Goal: Task Accomplishment & Management: Use online tool/utility

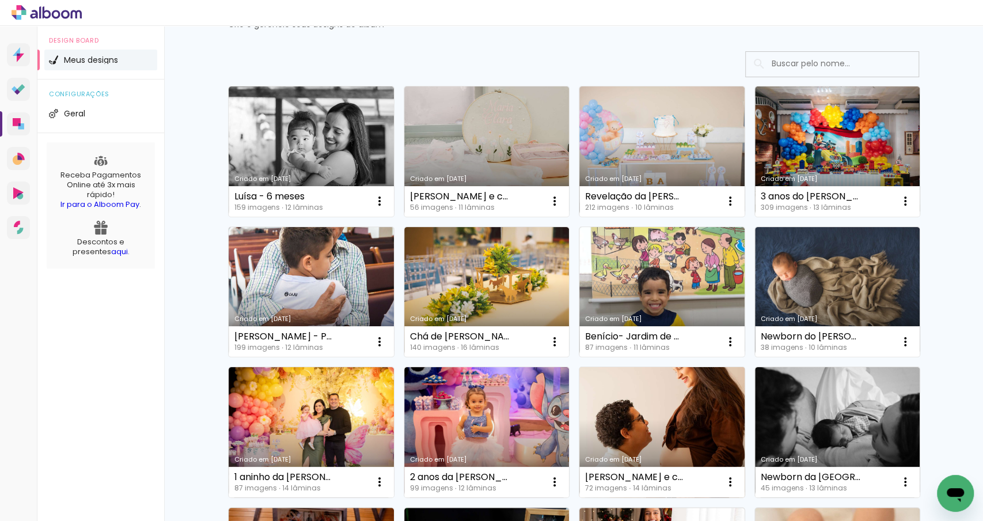
scroll to position [54, 0]
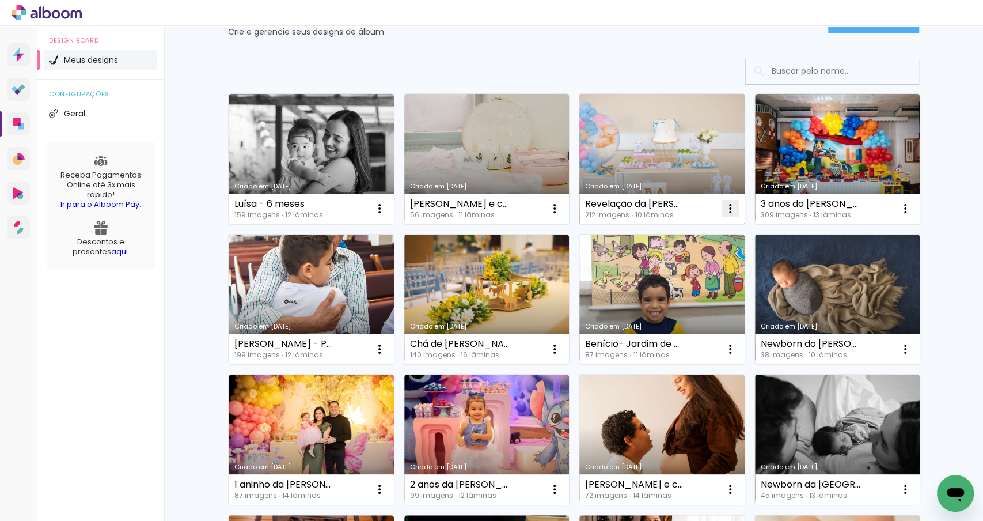
click at [735, 207] on iron-icon at bounding box center [731, 209] width 14 height 14
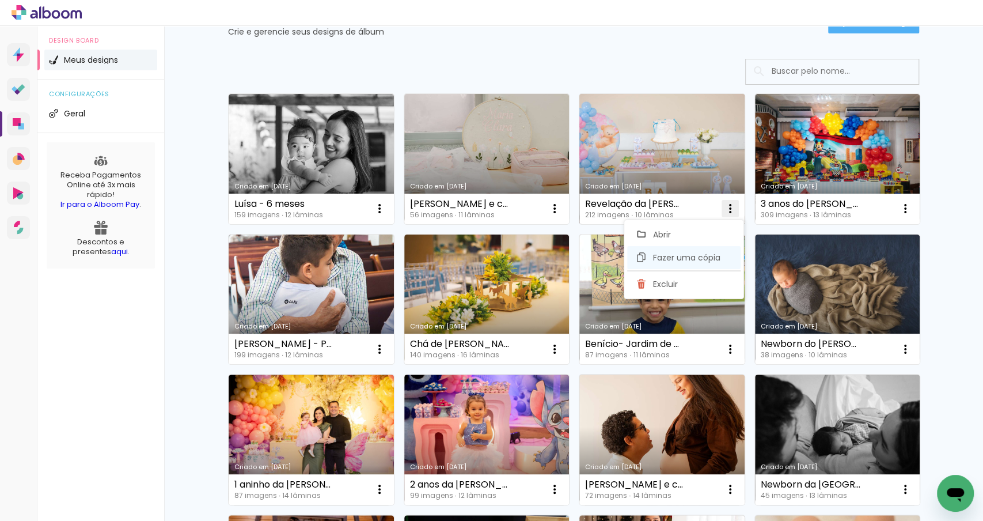
click at [671, 259] on span "Fazer uma cópia" at bounding box center [686, 257] width 67 height 8
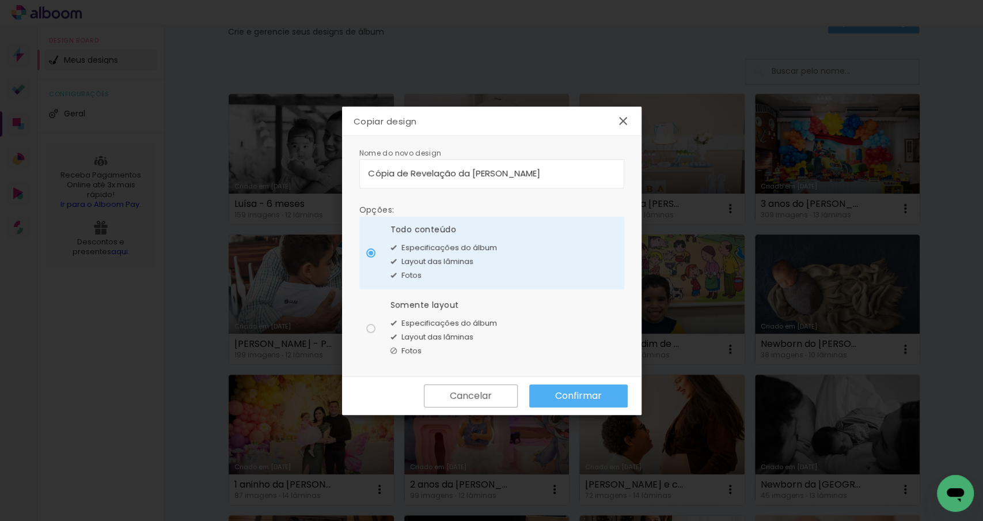
click at [507, 176] on input "Cópia de Revelação da Helena" at bounding box center [492, 172] width 247 height 13
drag, startPoint x: 518, startPoint y: 175, endPoint x: 331, endPoint y: 174, distance: 187.2
click at [331, 174] on body "link( href="../../bower_components/polymer/polymer.html" rel="import" ) picture…" at bounding box center [491, 260] width 983 height 521
type input "1 aninho da Maria Clara"
type paper-input "1 aninho da Maria Clara"
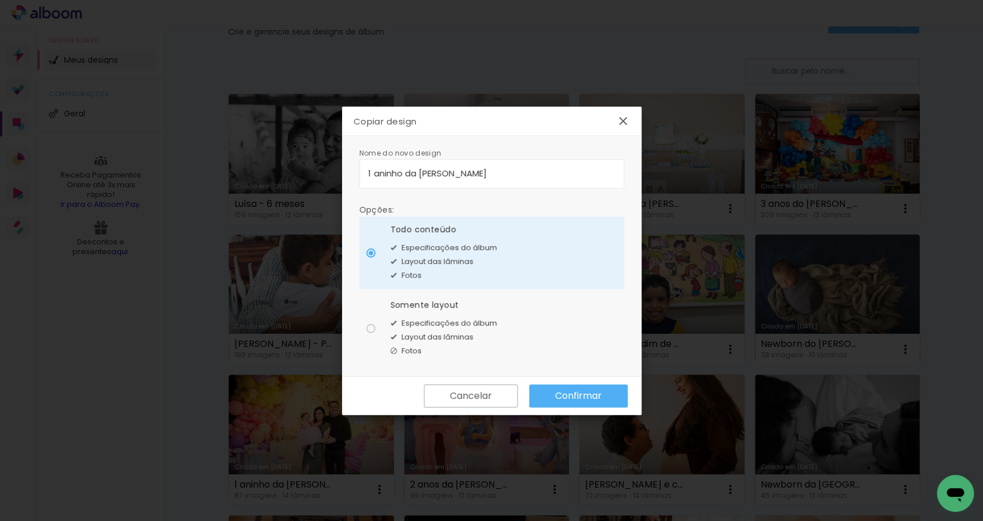
click at [366, 332] on paper-radio-button "Somente layout Especificações do álbum Layout das lâminas Fotos" at bounding box center [491, 328] width 265 height 73
type paper-radio-button "on"
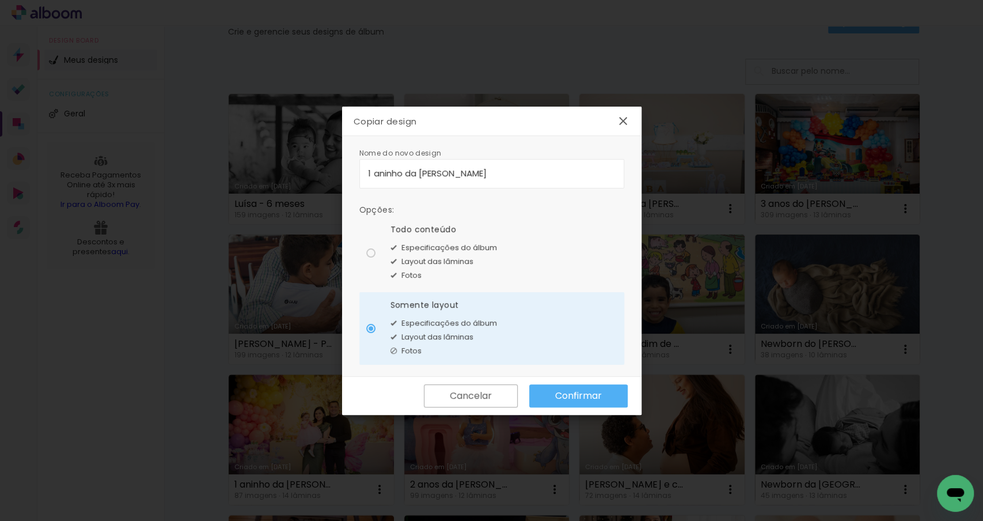
click at [0, 0] on slot "Confirmar" at bounding box center [0, 0] width 0 height 0
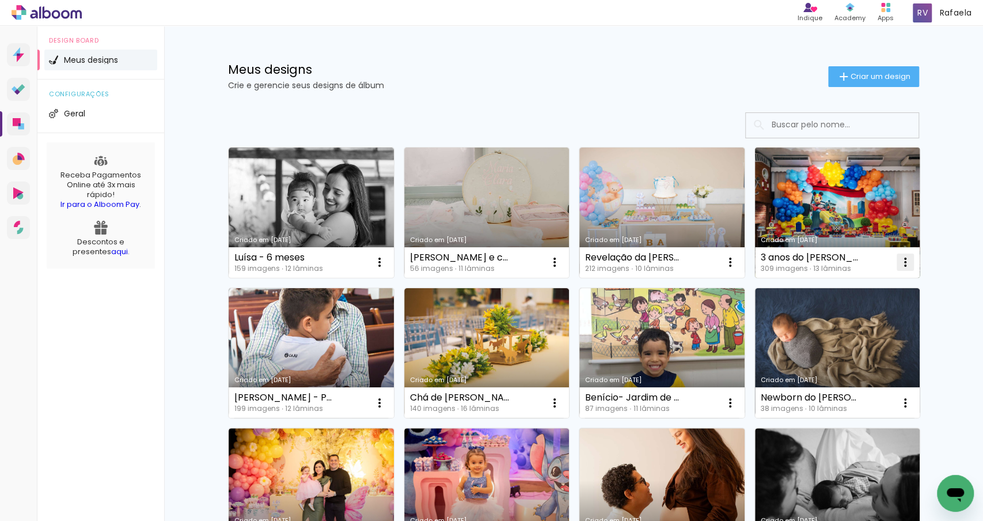
click at [903, 262] on iron-icon at bounding box center [906, 262] width 14 height 14
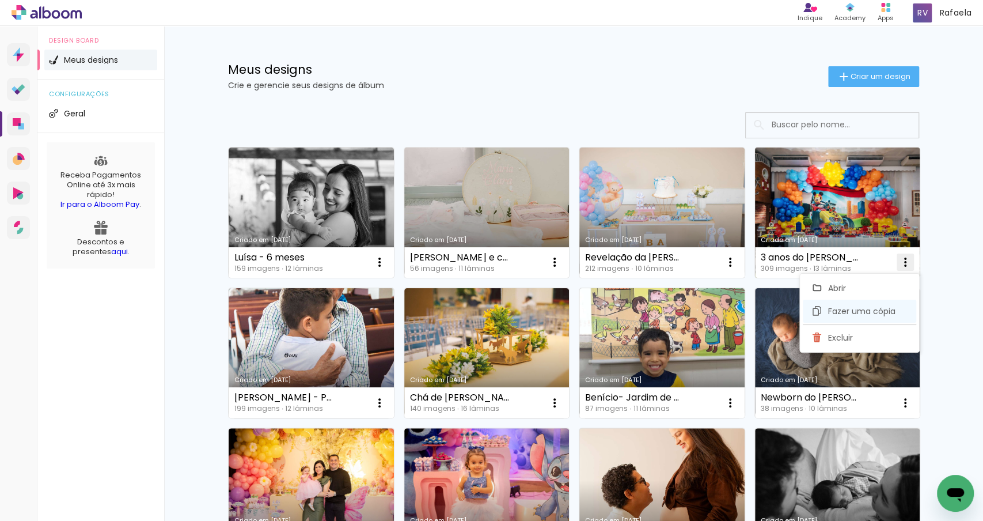
click at [849, 317] on paper-item "Fazer uma cópia" at bounding box center [859, 311] width 113 height 23
type input "Cópia de 3 anos do [PERSON_NAME]"
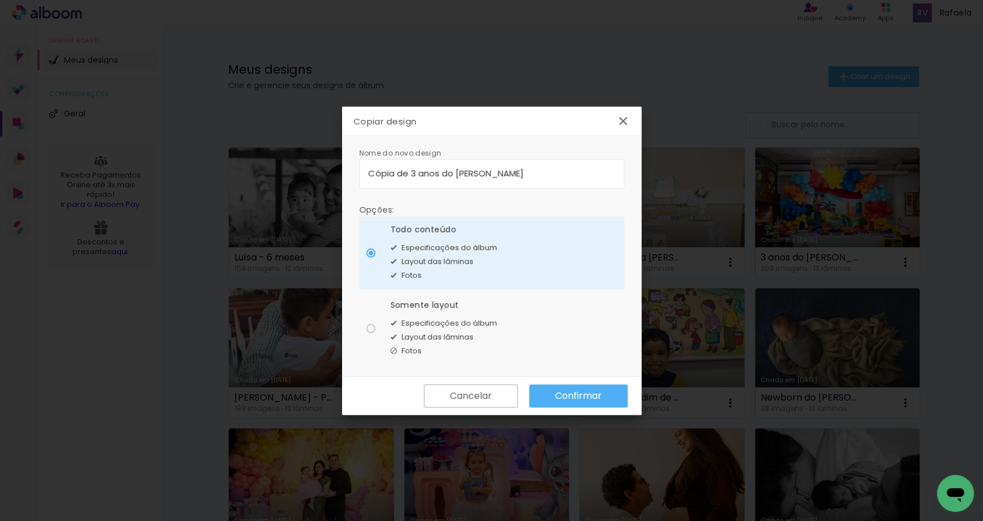
click at [380, 319] on paper-radio-button "Somente layout Especificações do álbum Layout das lâminas Fotos" at bounding box center [491, 328] width 265 height 73
type paper-radio-button "on"
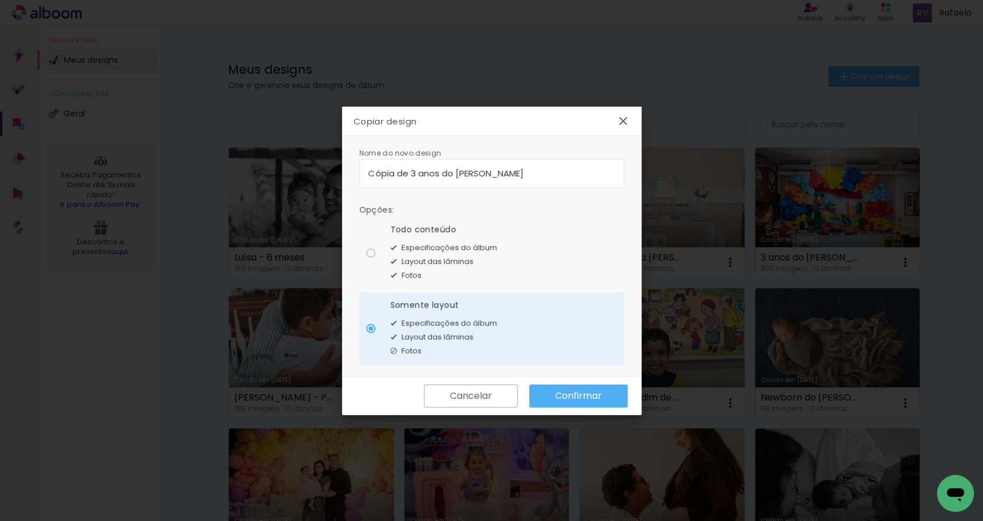
click at [0, 0] on slot "Confirmar" at bounding box center [0, 0] width 0 height 0
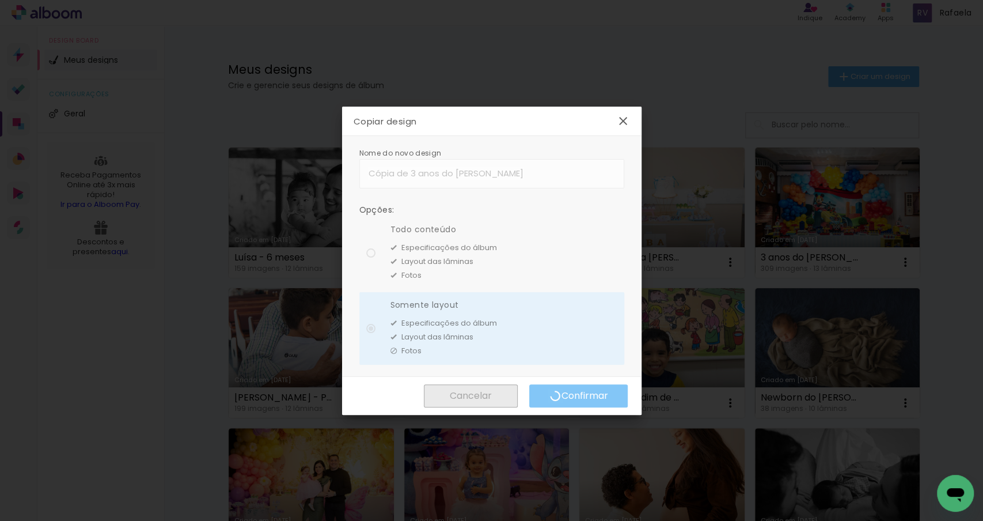
click at [449, 158] on div "Nome do novo design Opções: Todo conteúdo Especificações do álbum Layout das lâ…" at bounding box center [492, 256] width 300 height 241
click at [498, 179] on div "Nome do novo design Opções: Todo conteúdo Especificações do álbum Layout das lâ…" at bounding box center [492, 256] width 300 height 241
click at [505, 173] on div "Nome do novo design Opções: Todo conteúdo Especificações do álbum Layout das lâ…" at bounding box center [492, 256] width 300 height 241
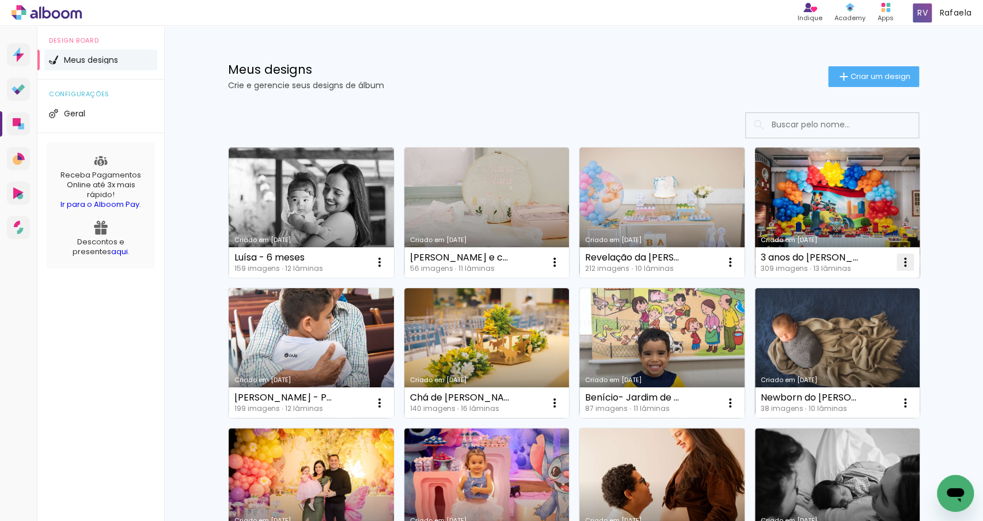
click at [909, 260] on iron-icon at bounding box center [906, 262] width 14 height 14
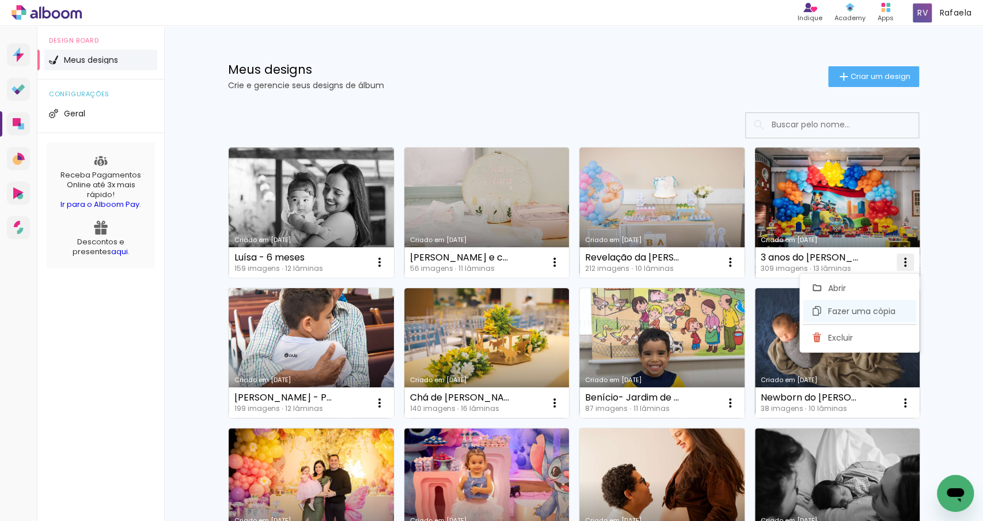
click at [864, 308] on span "Fazer uma cópia" at bounding box center [861, 311] width 67 height 8
type input "Cópia de 3 anos do Arthur Said"
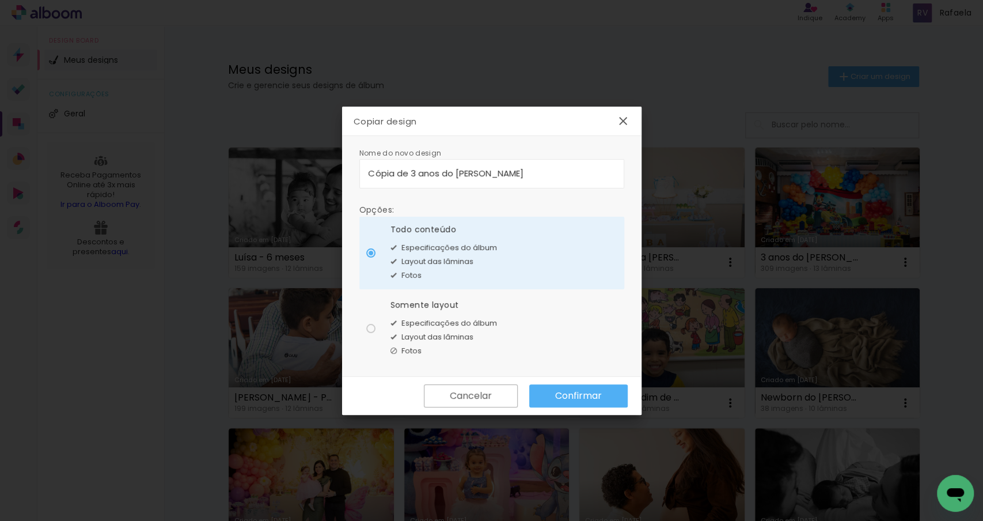
click at [369, 328] on div at bounding box center [370, 328] width 9 height 9
type paper-radio-button "on"
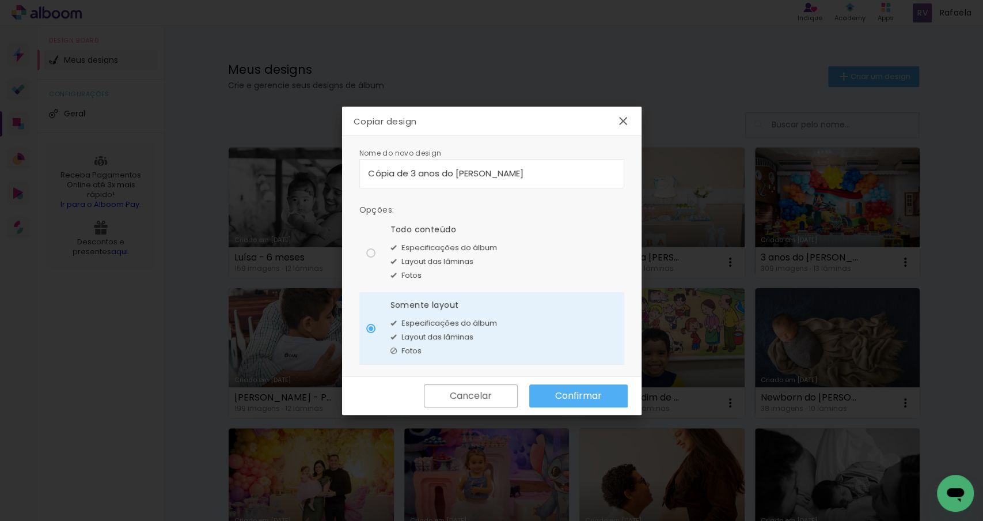
drag, startPoint x: 520, startPoint y: 177, endPoint x: 356, endPoint y: 177, distance: 163.6
click at [357, 177] on div "Nome do novo design Opções: Todo conteúdo Especificações do álbum Layout das lâ…" at bounding box center [492, 256] width 300 height 241
type input "1"
click at [427, 170] on input "MARIA CLARA 1 ainho" at bounding box center [492, 172] width 247 height 13
click at [446, 171] on input "MARIA CLARA - 1 ainho" at bounding box center [492, 172] width 247 height 13
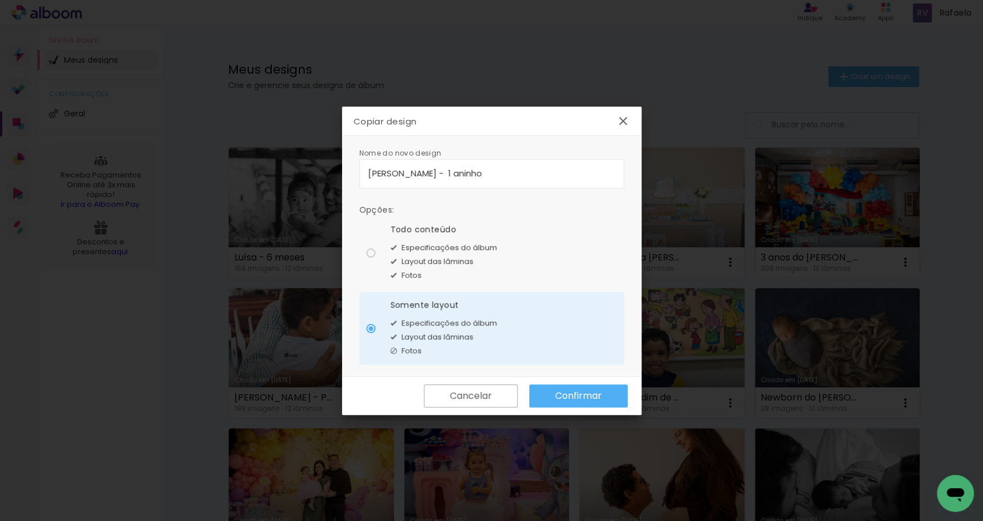
type input "[PERSON_NAME] - 1 aninho"
type paper-input "[PERSON_NAME] - 1 aninho"
click at [0, 0] on slot "Confirmar" at bounding box center [0, 0] width 0 height 0
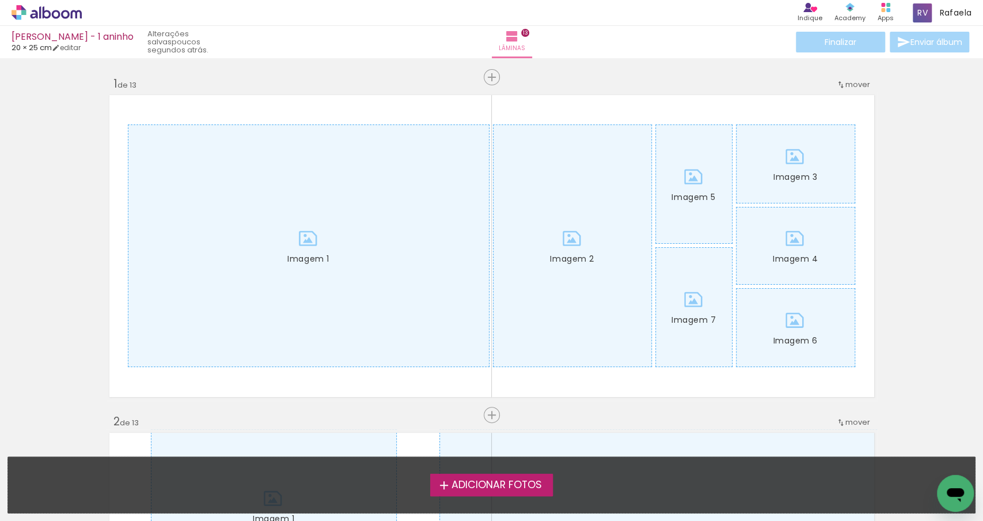
click at [506, 487] on span "Adicionar Fotos" at bounding box center [496, 485] width 90 height 10
click at [0, 0] on input "file" at bounding box center [0, 0] width 0 height 0
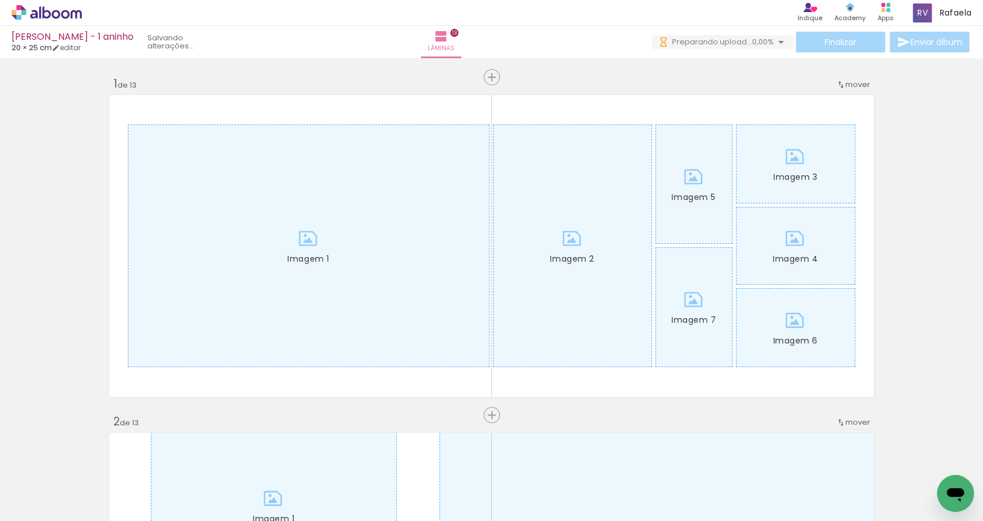
click at [102, 485] on div at bounding box center [115, 482] width 57 height 38
click at [188, 493] on div at bounding box center [180, 482] width 57 height 38
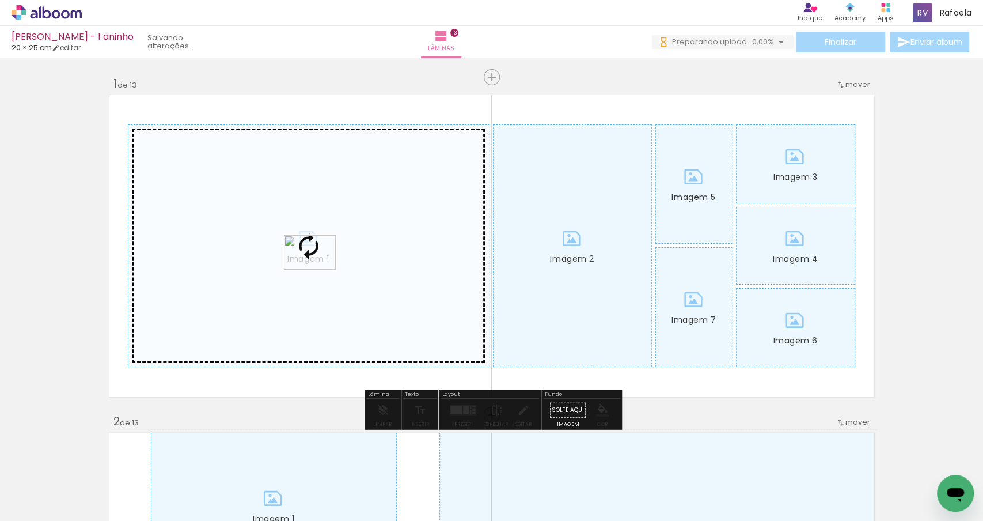
drag, startPoint x: 188, startPoint y: 493, endPoint x: 319, endPoint y: 268, distance: 259.7
click at [319, 268] on quentale-workspace at bounding box center [491, 260] width 983 height 521
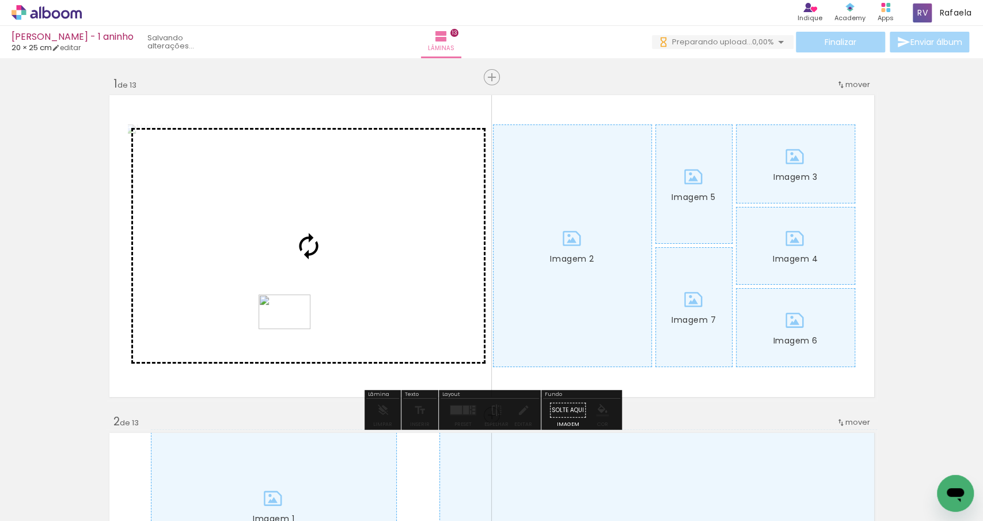
drag, startPoint x: 262, startPoint y: 491, endPoint x: 294, endPoint y: 323, distance: 170.7
click at [294, 323] on quentale-workspace at bounding box center [491, 260] width 983 height 521
drag, startPoint x: 117, startPoint y: 486, endPoint x: 237, endPoint y: 308, distance: 215.1
click at [237, 308] on quentale-workspace at bounding box center [491, 260] width 983 height 521
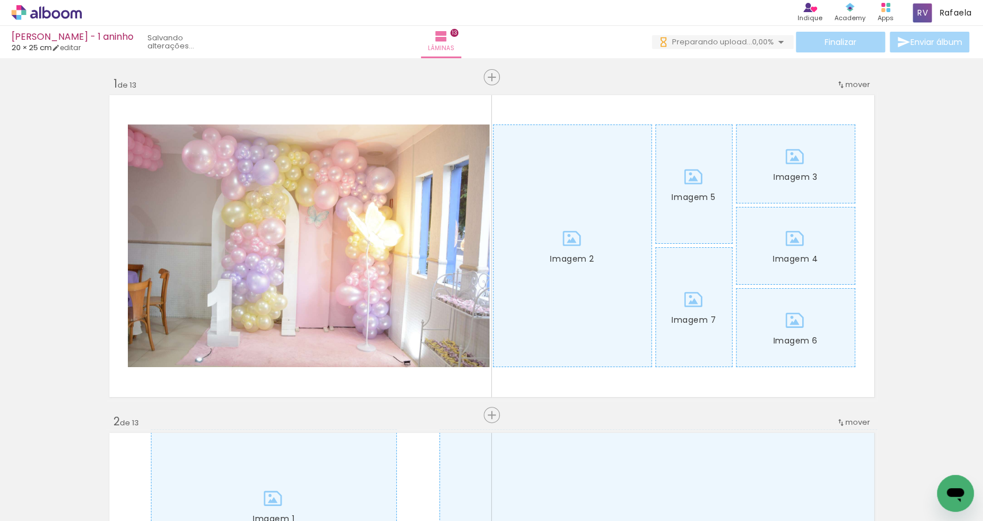
scroll to position [0, 2936]
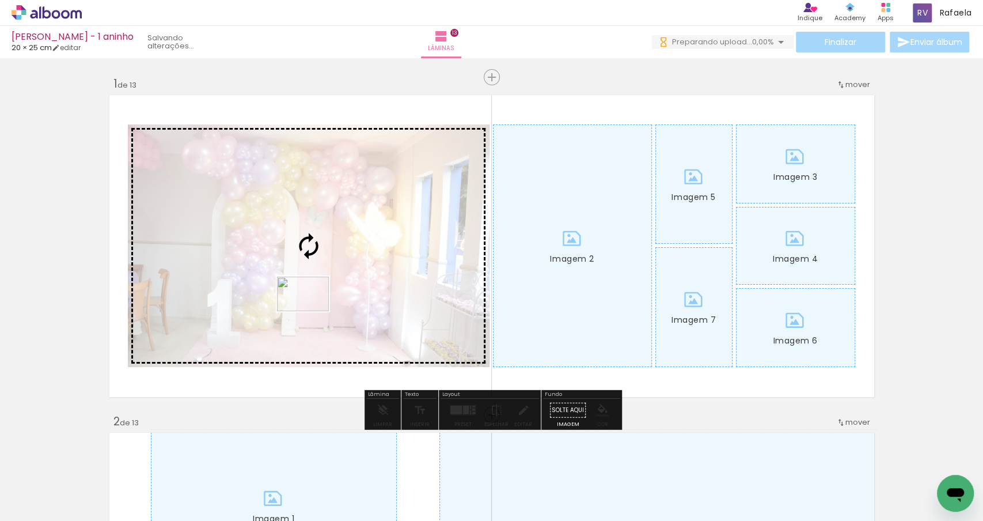
drag, startPoint x: 532, startPoint y: 500, endPoint x: 312, endPoint y: 310, distance: 291.3
click at [312, 311] on quentale-workspace at bounding box center [491, 260] width 983 height 521
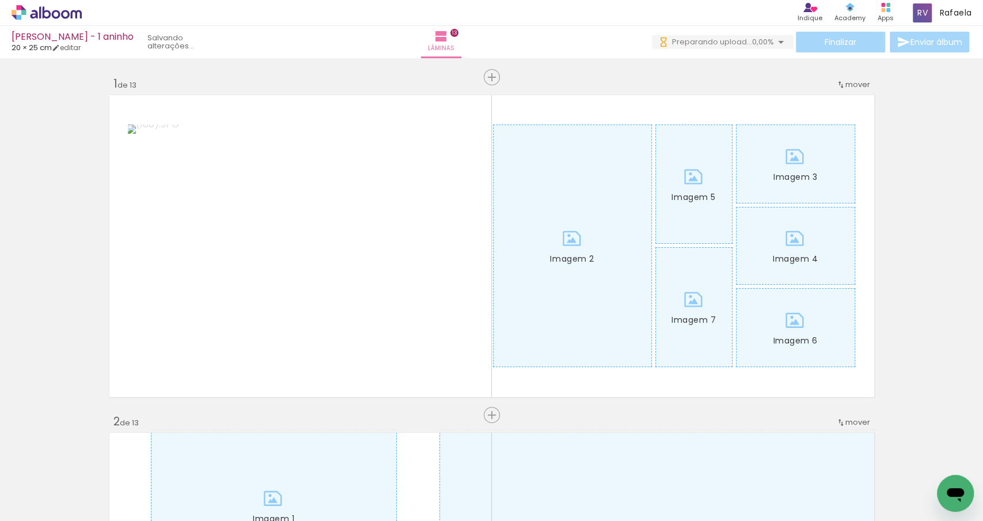
scroll to position [0, 4453]
click at [423, 491] on div at bounding box center [436, 482] width 57 height 38
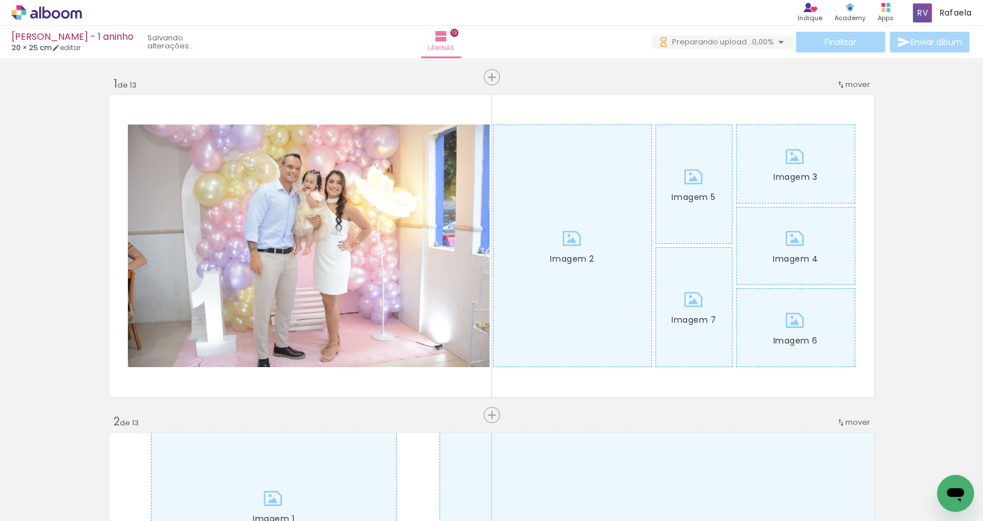
scroll to position [0, 3021]
click at [527, 493] on div at bounding box center [514, 482] width 57 height 38
click at [587, 489] on div at bounding box center [579, 482] width 57 height 38
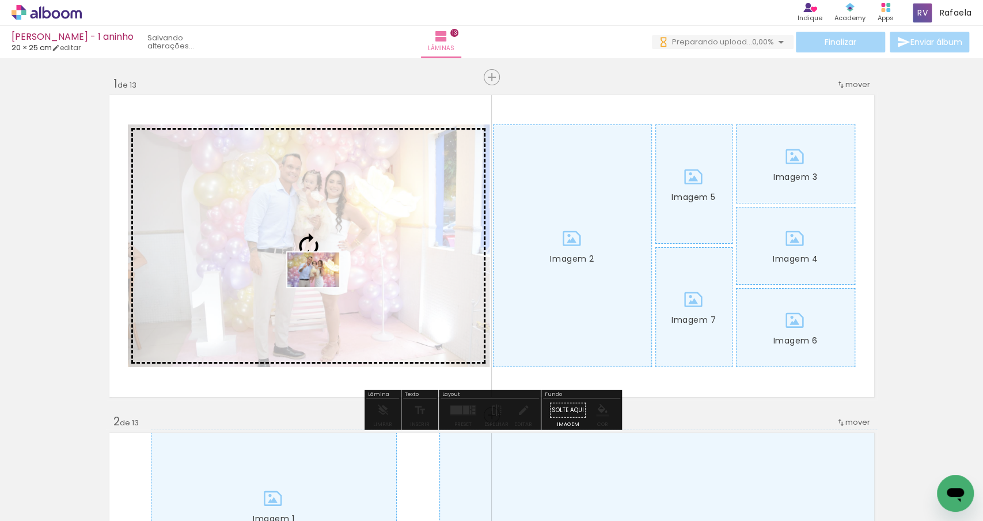
drag, startPoint x: 587, startPoint y: 489, endPoint x: 322, endPoint y: 287, distance: 333.3
click at [322, 287] on quentale-workspace at bounding box center [491, 260] width 983 height 521
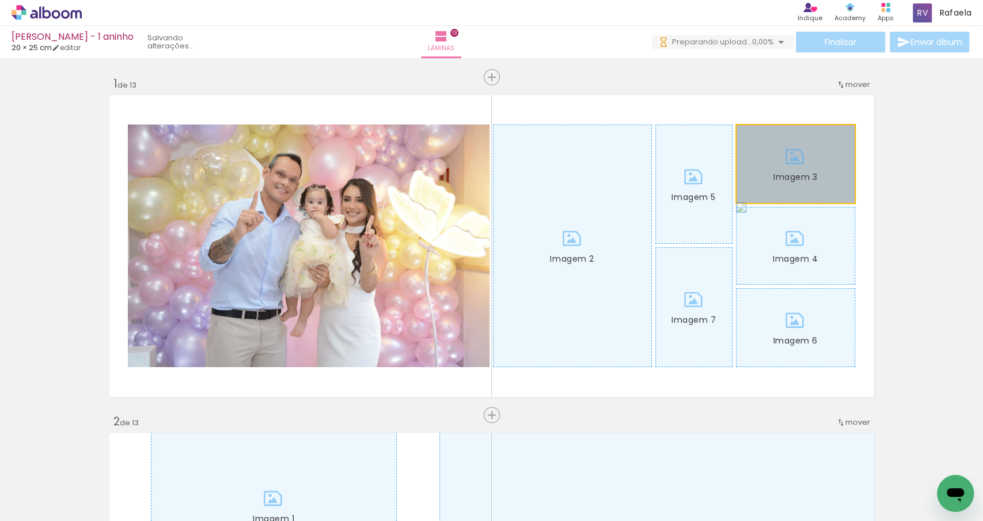
drag, startPoint x: 794, startPoint y: 166, endPoint x: 956, endPoint y: 200, distance: 165.4
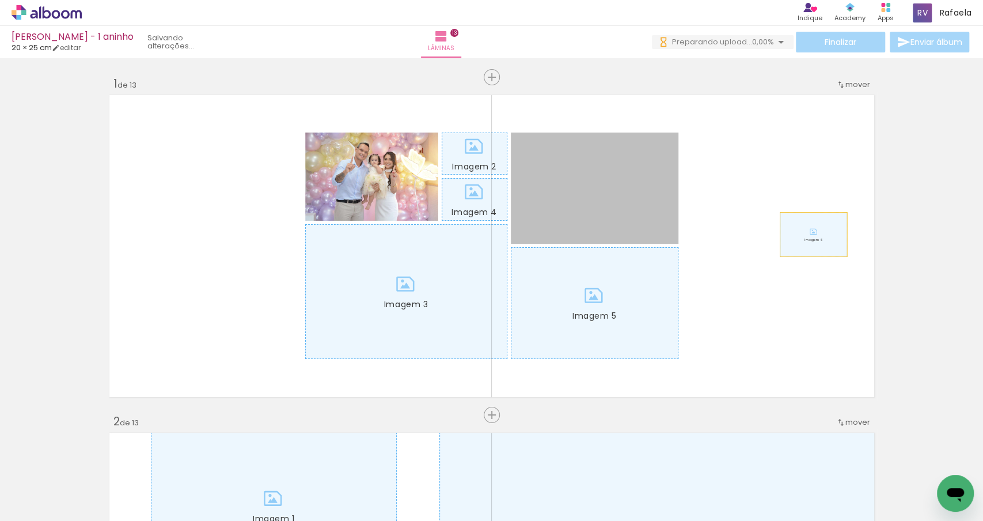
drag, startPoint x: 548, startPoint y: 215, endPoint x: 839, endPoint y: 239, distance: 291.9
click at [839, 239] on quentale-layouter "Imagem 1 Imagem 2 Imagem 3 Imagem 4 Imagem 5 Imagem 6" at bounding box center [492, 246] width 772 height 309
drag, startPoint x: 551, startPoint y: 205, endPoint x: 964, endPoint y: 204, distance: 413.6
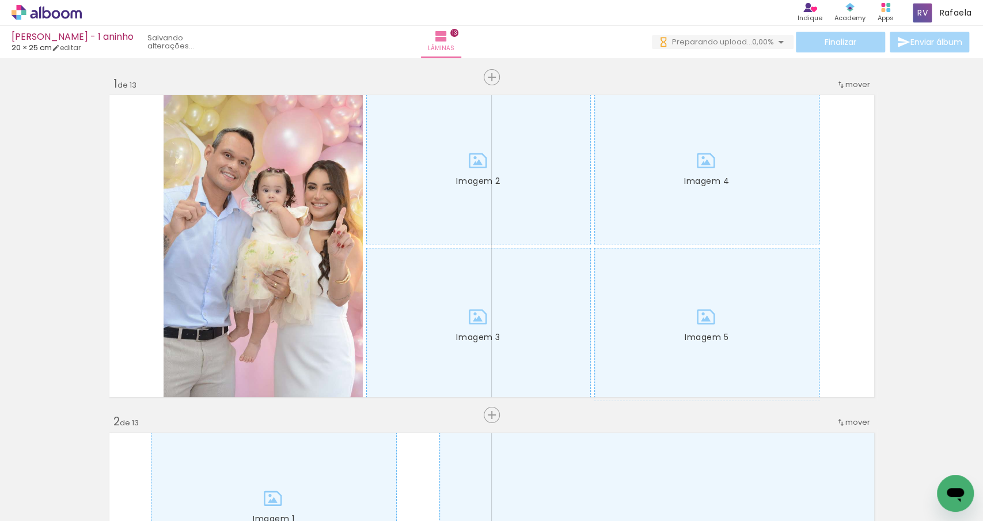
scroll to position [0, 3015]
click at [665, 497] on div at bounding box center [648, 482] width 57 height 38
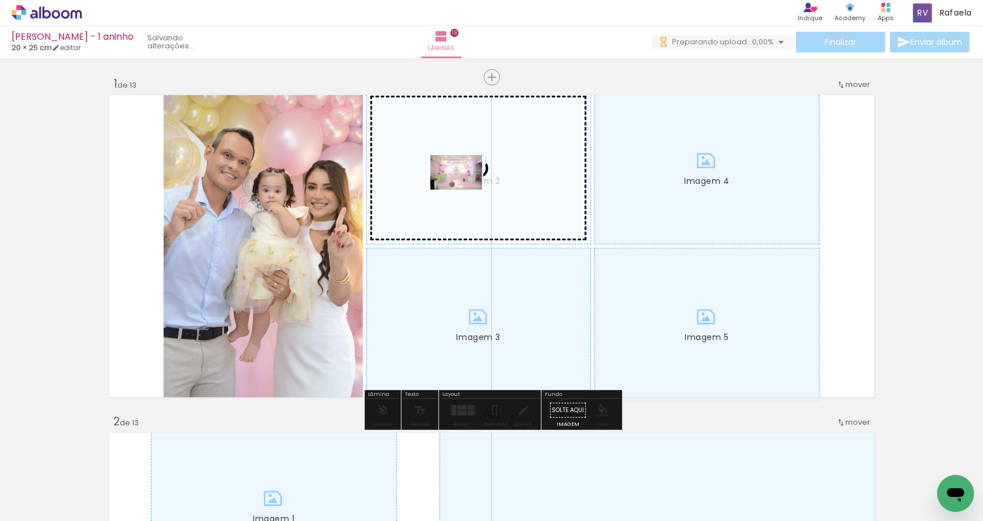
drag, startPoint x: 195, startPoint y: 491, endPoint x: 465, endPoint y: 190, distance: 404.3
click at [465, 190] on quentale-workspace at bounding box center [491, 260] width 983 height 521
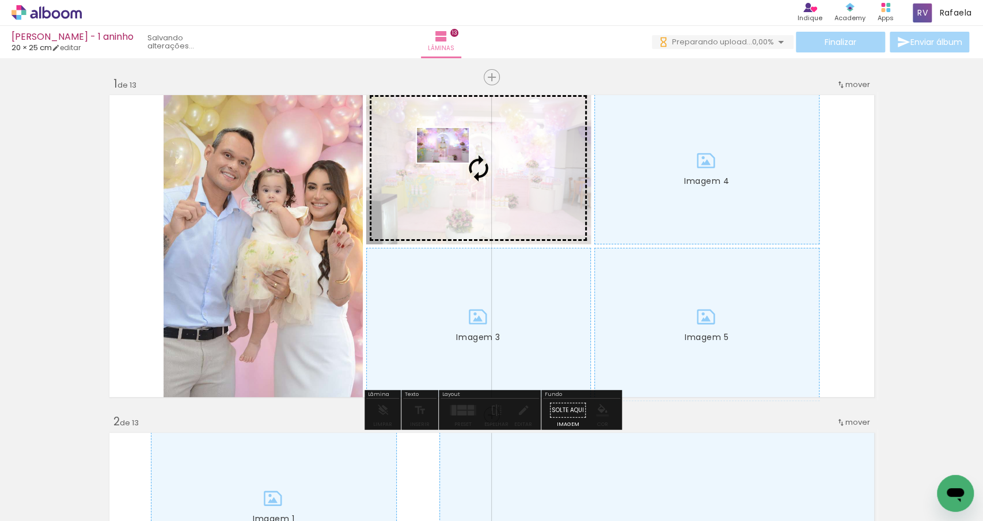
drag, startPoint x: 234, startPoint y: 490, endPoint x: 452, endPoint y: 162, distance: 392.7
click at [452, 162] on quentale-workspace at bounding box center [491, 260] width 983 height 521
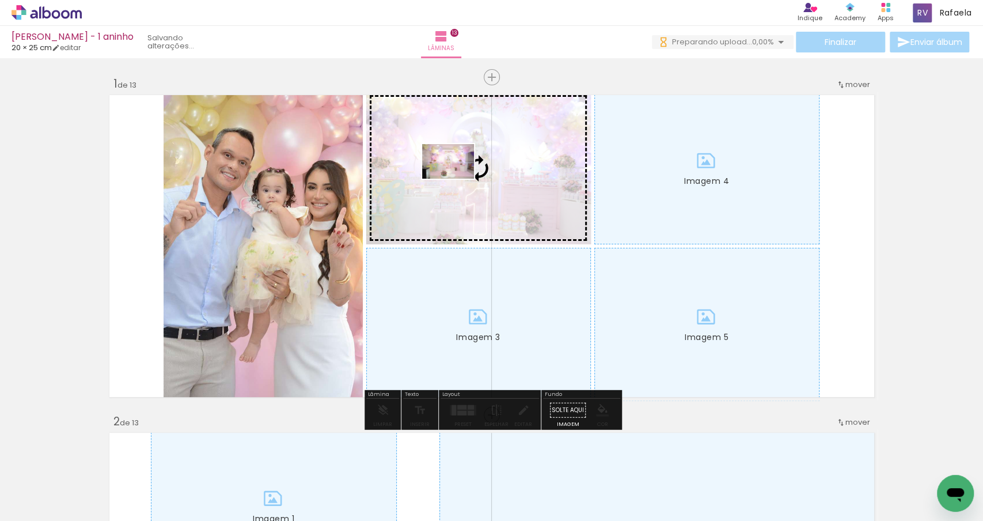
drag, startPoint x: 184, startPoint y: 487, endPoint x: 457, endPoint y: 179, distance: 411.8
click at [457, 179] on quentale-workspace at bounding box center [491, 260] width 983 height 521
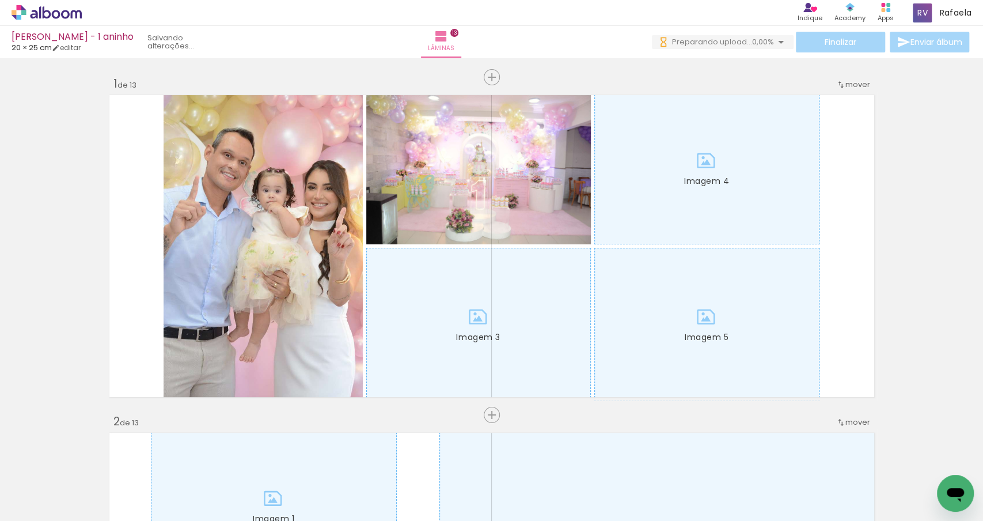
click at [381, 484] on div at bounding box center [373, 482] width 57 height 38
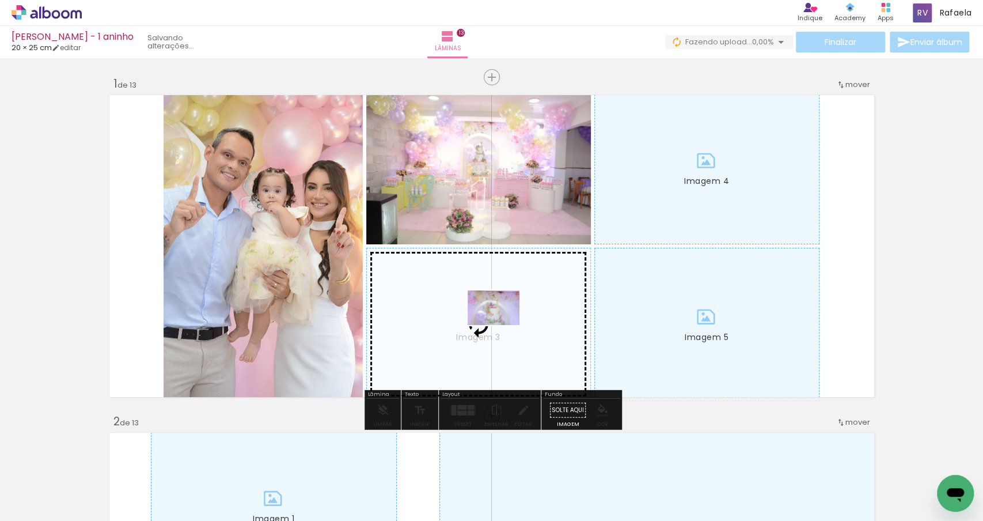
drag, startPoint x: 381, startPoint y: 482, endPoint x: 502, endPoint y: 324, distance: 198.9
click at [502, 324] on quentale-workspace at bounding box center [491, 260] width 983 height 521
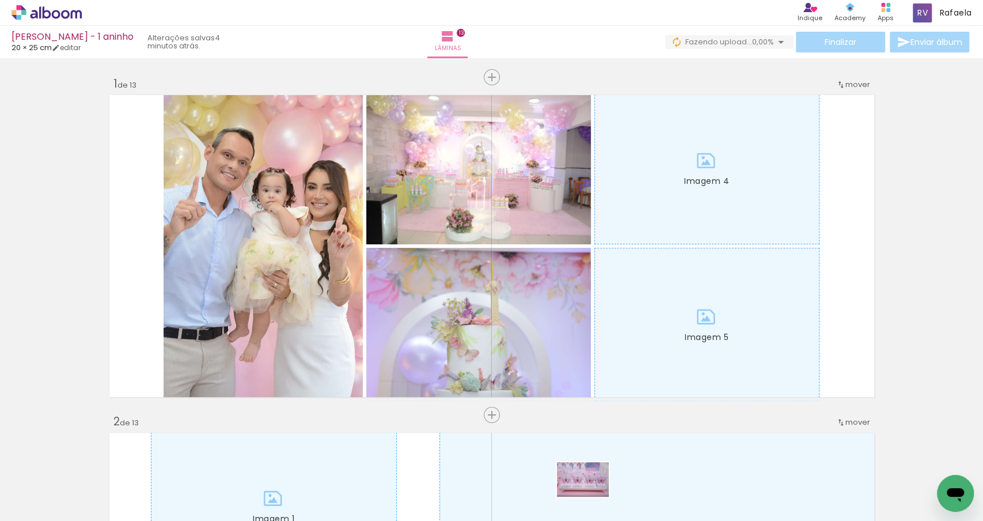
drag, startPoint x: 577, startPoint y: 497, endPoint x: 592, endPoint y: 497, distance: 14.4
click at [592, 497] on div at bounding box center [567, 482] width 57 height 38
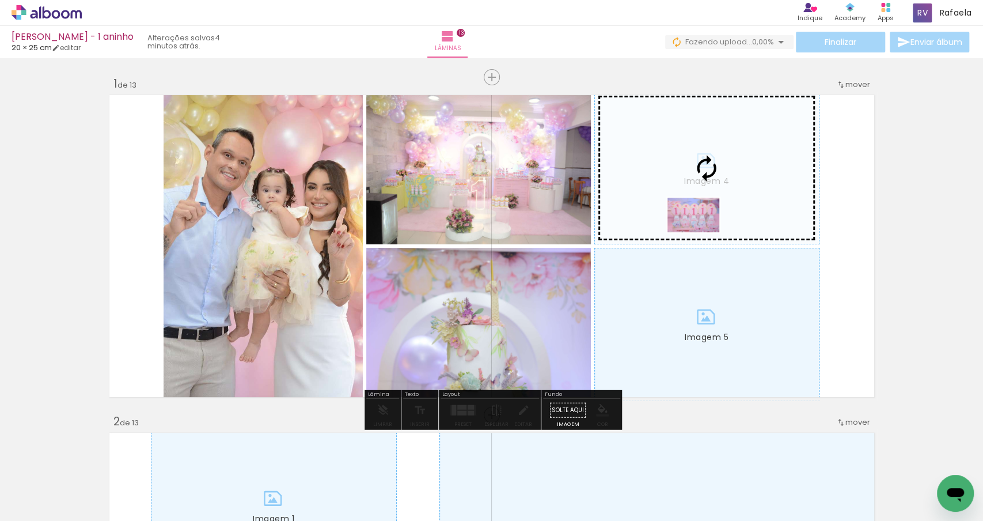
drag, startPoint x: 629, startPoint y: 494, endPoint x: 701, endPoint y: 232, distance: 271.8
click at [702, 232] on quentale-workspace at bounding box center [491, 260] width 983 height 521
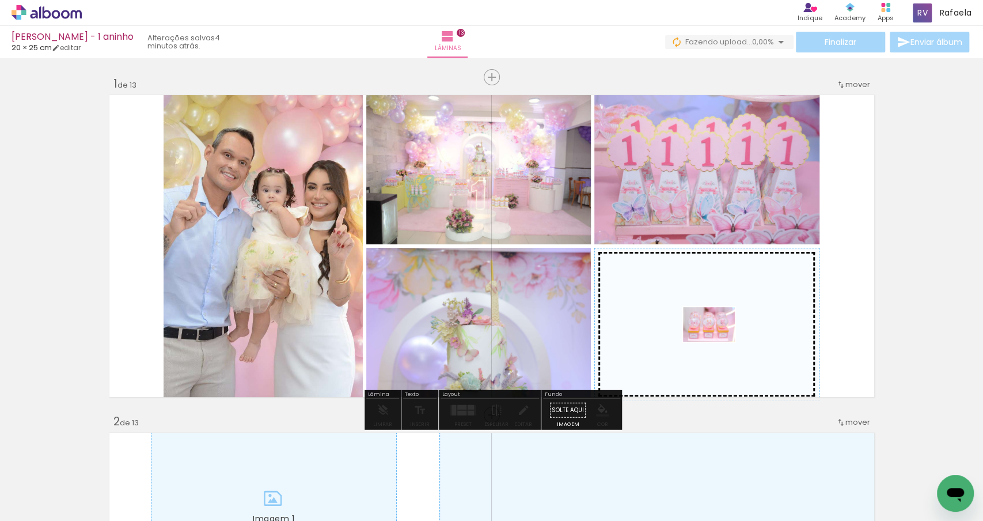
drag, startPoint x: 765, startPoint y: 496, endPoint x: 718, endPoint y: 342, distance: 161.5
click at [718, 342] on quentale-workspace at bounding box center [491, 260] width 983 height 521
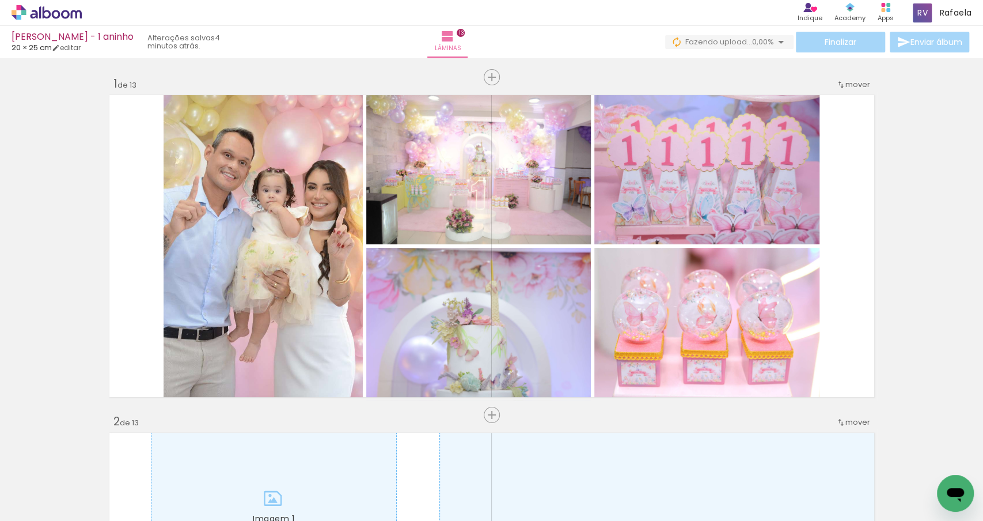
scroll to position [0, 2063]
click at [510, 495] on div at bounding box center [504, 482] width 57 height 38
click at [576, 492] on div at bounding box center [568, 482] width 57 height 38
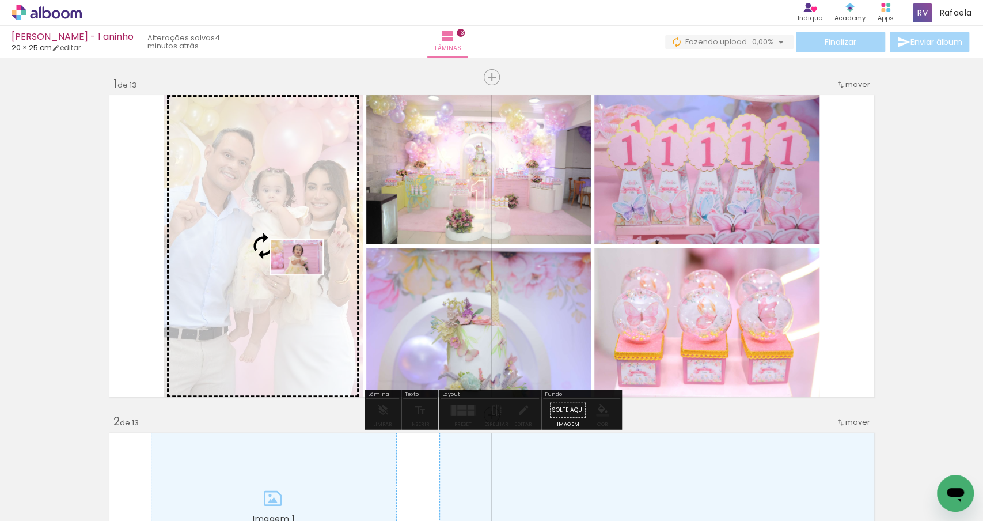
drag, startPoint x: 575, startPoint y: 492, endPoint x: 305, endPoint y: 274, distance: 346.6
click at [305, 274] on quentale-workspace at bounding box center [491, 260] width 983 height 521
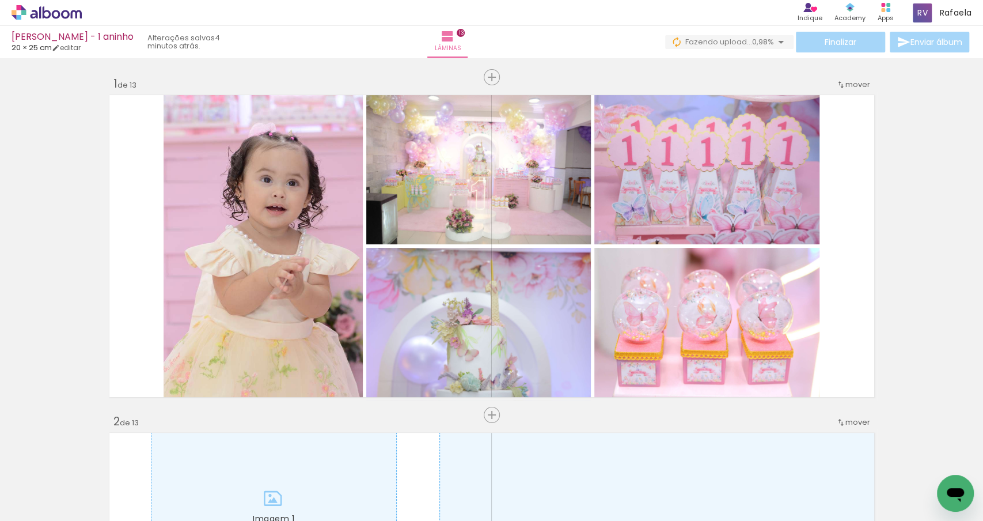
scroll to position [0, 3152]
click at [514, 490] on div at bounding box center [511, 482] width 57 height 38
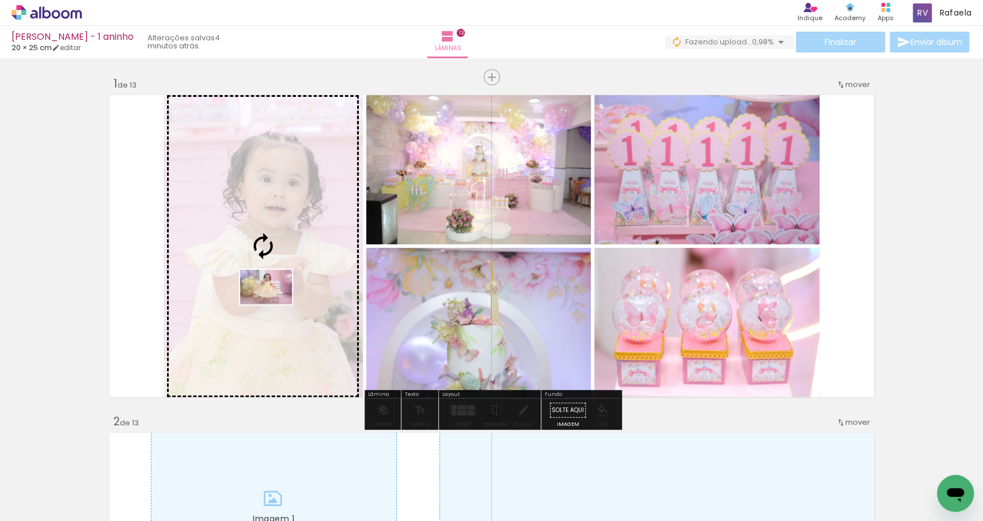
drag, startPoint x: 514, startPoint y: 490, endPoint x: 275, endPoint y: 301, distance: 304.4
click at [275, 301] on quentale-workspace at bounding box center [491, 260] width 983 height 521
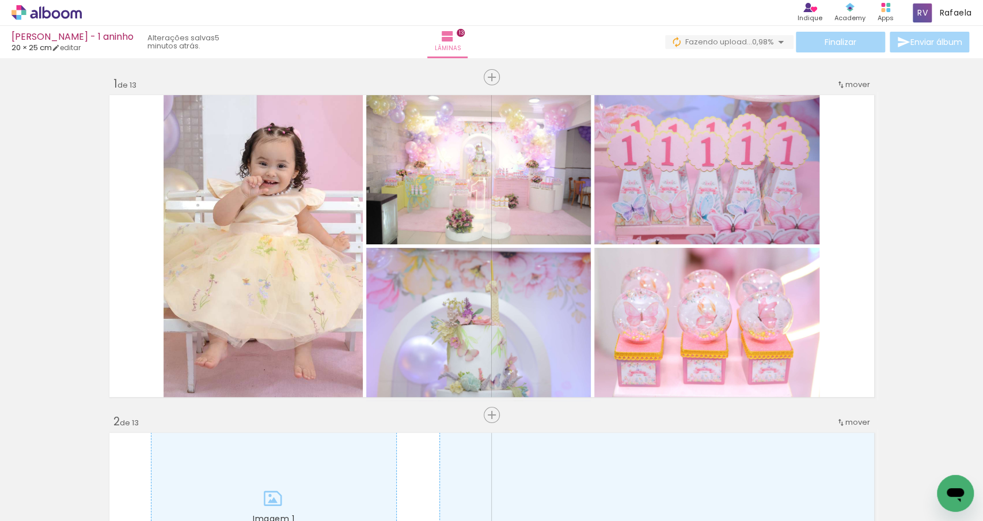
scroll to position [0, 139]
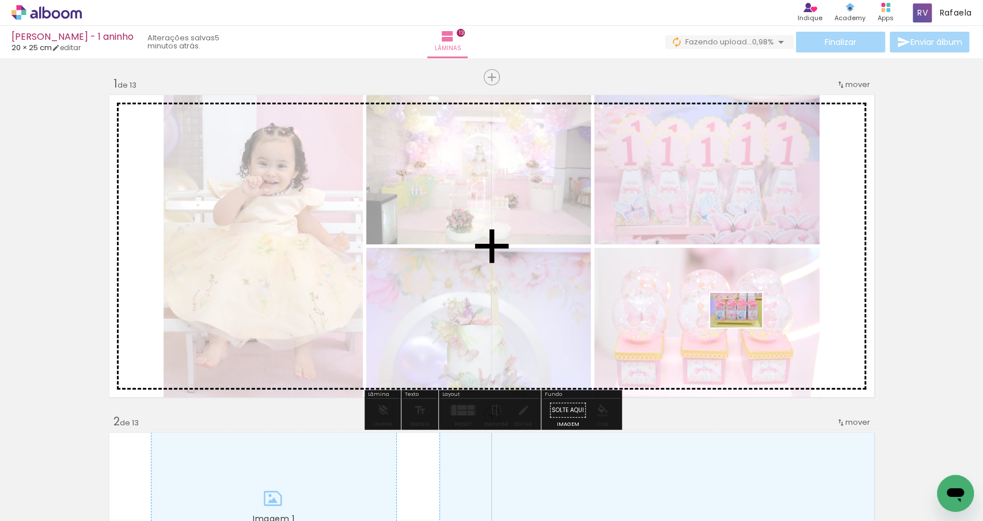
drag, startPoint x: 693, startPoint y: 497, endPoint x: 745, endPoint y: 327, distance: 177.7
click at [745, 327] on quentale-workspace at bounding box center [491, 260] width 983 height 521
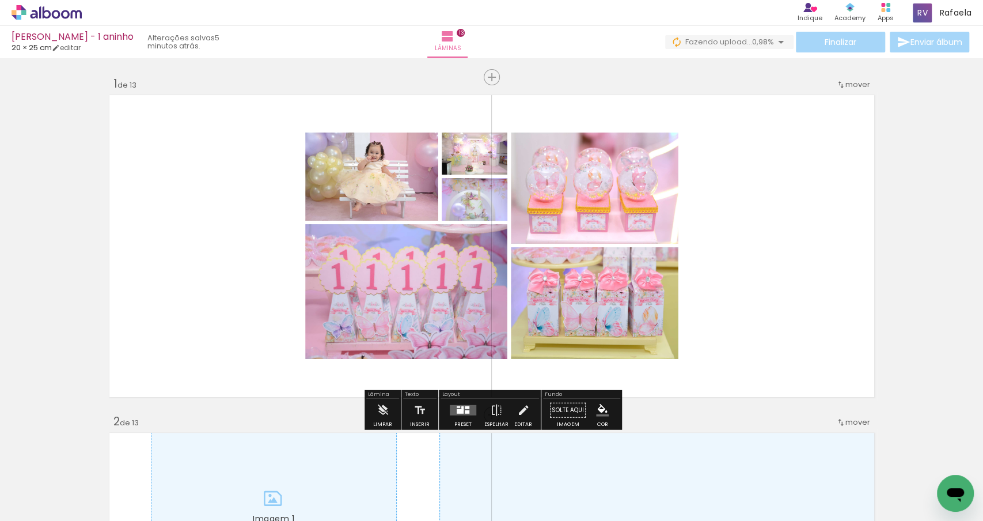
click at [457, 412] on div at bounding box center [460, 411] width 7 height 5
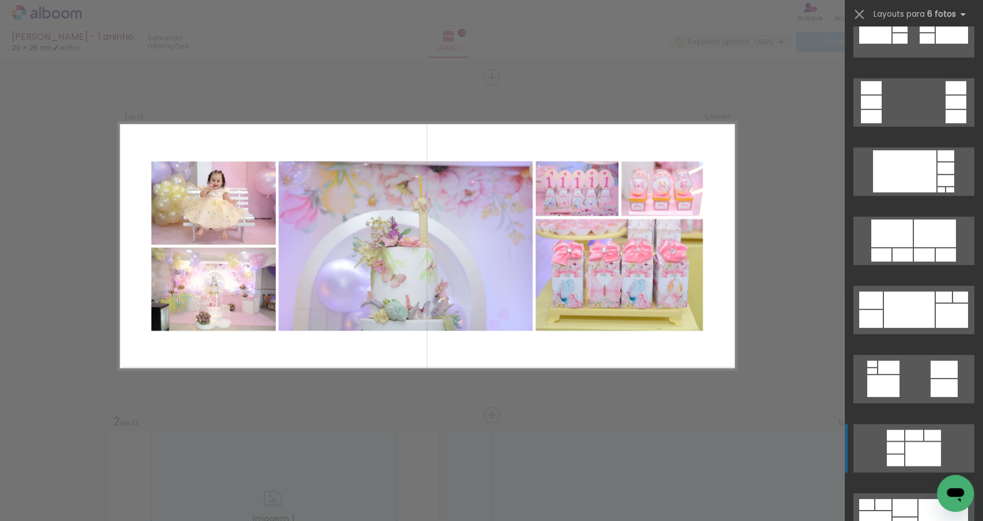
scroll to position [2248, 0]
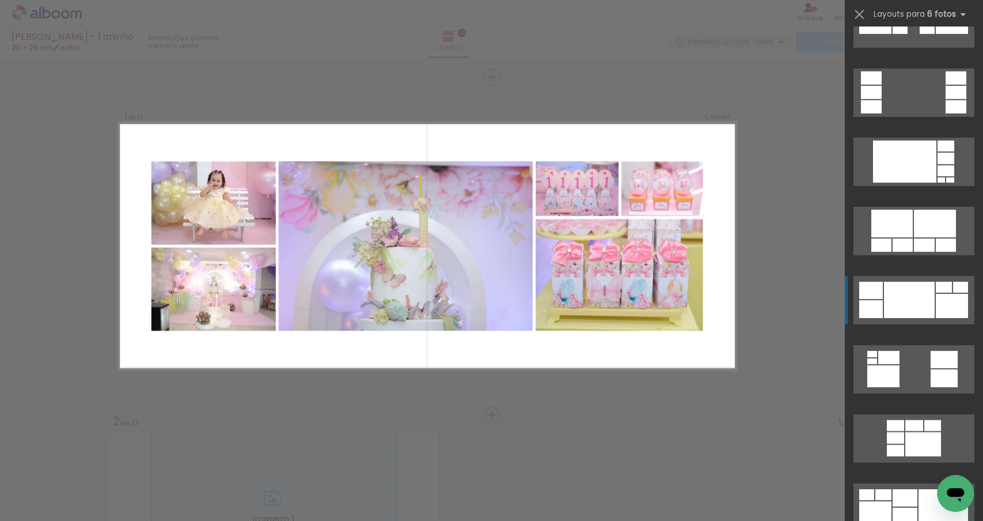
click at [914, 311] on div at bounding box center [909, 300] width 51 height 36
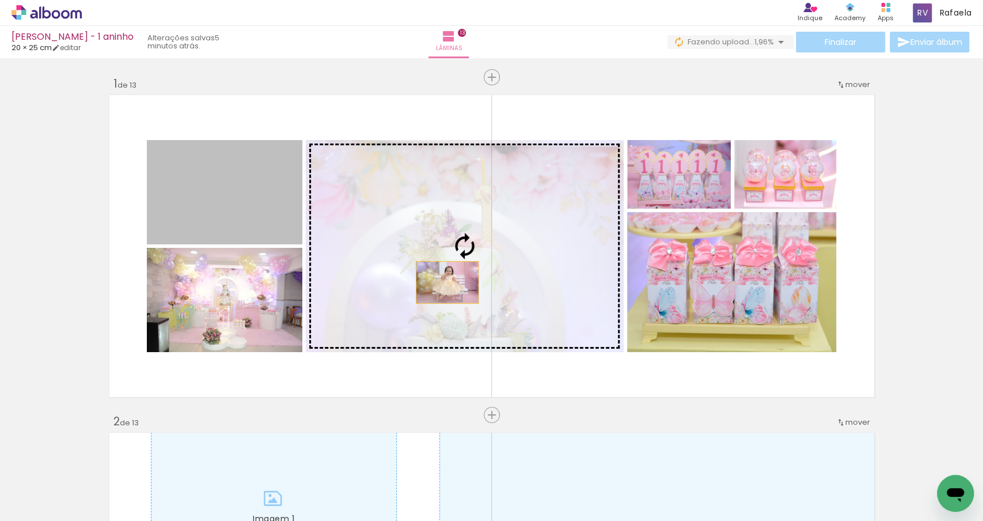
drag, startPoint x: 250, startPoint y: 213, endPoint x: 448, endPoint y: 282, distance: 209.5
click at [0, 0] on slot "Imagem 1 Imagem 2 Imagem 3 Imagem 4 Imagem 5" at bounding box center [0, 0] width 0 height 0
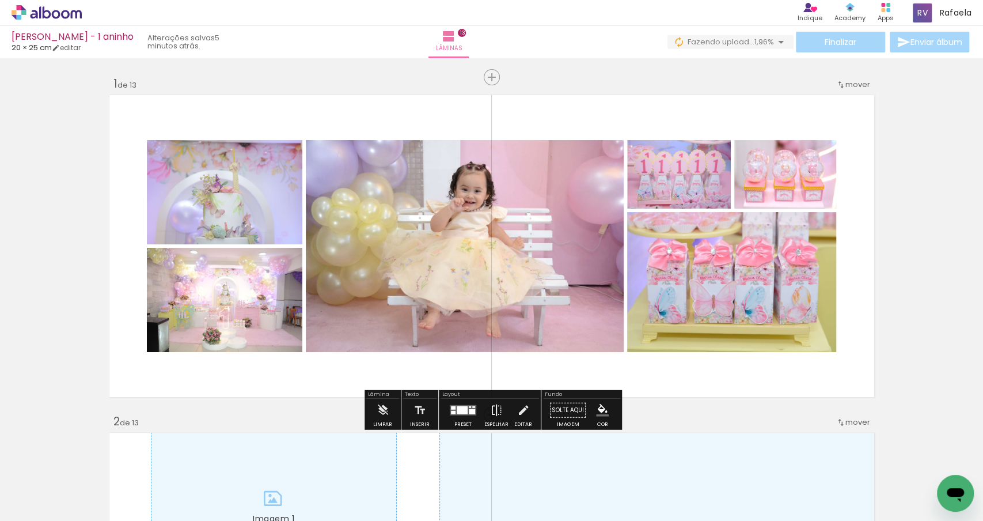
click at [494, 405] on iron-icon at bounding box center [496, 410] width 13 height 23
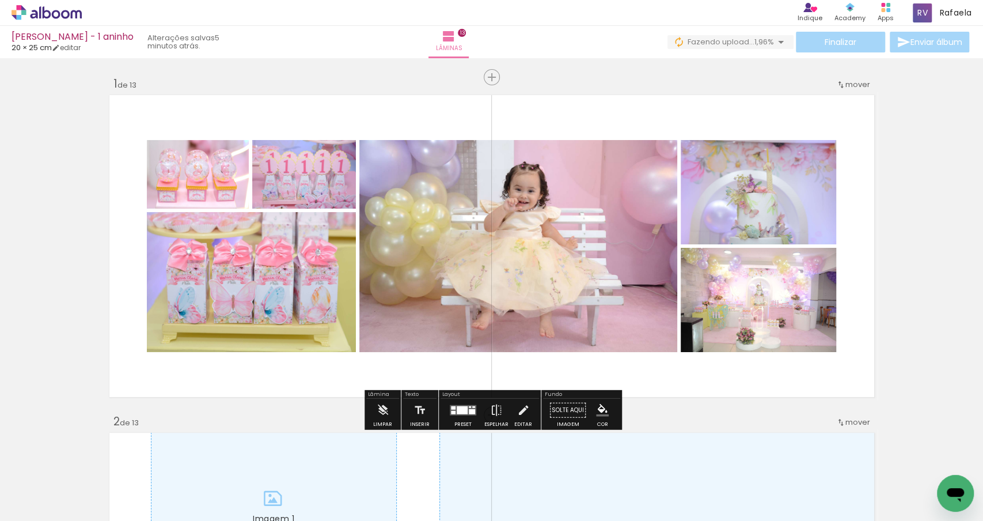
click at [469, 412] on div at bounding box center [472, 411] width 6 height 5
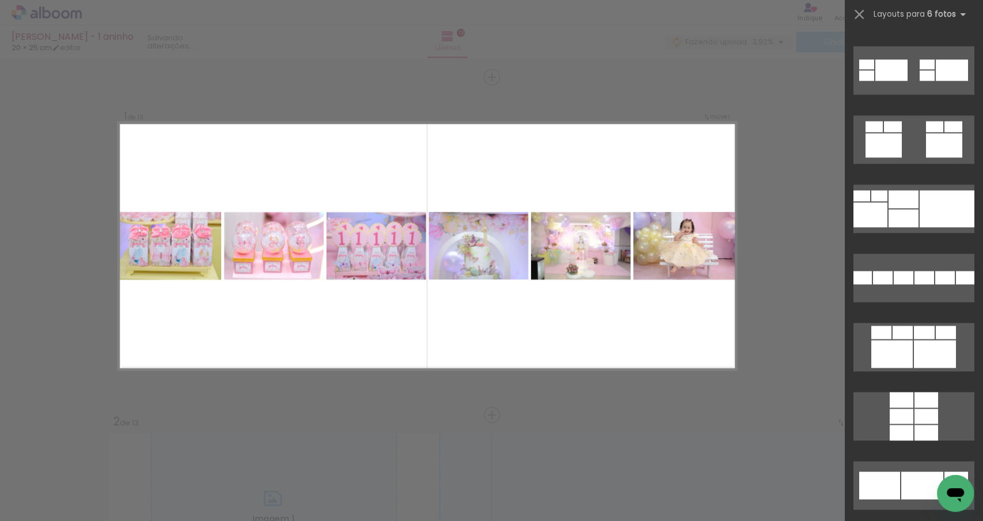
scroll to position [6972, 0]
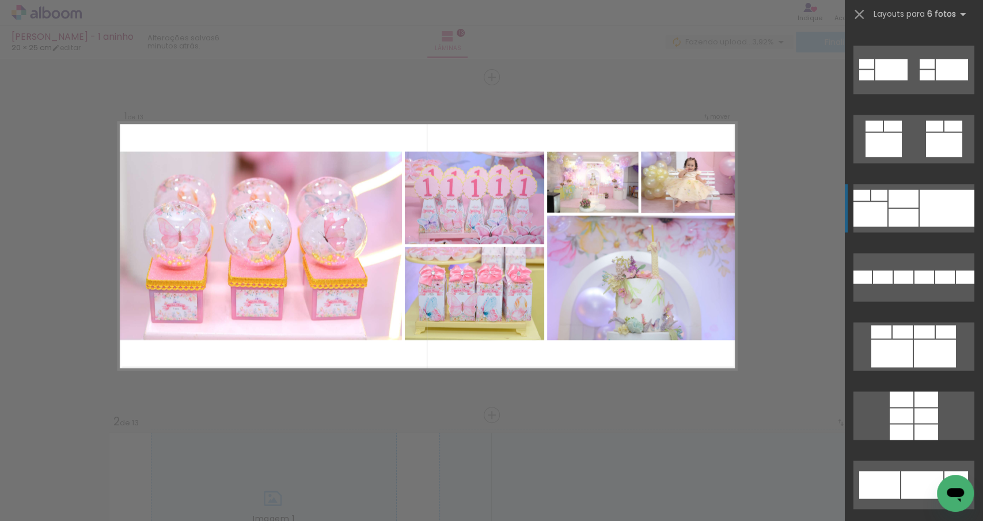
click at [905, 211] on div at bounding box center [904, 218] width 30 height 18
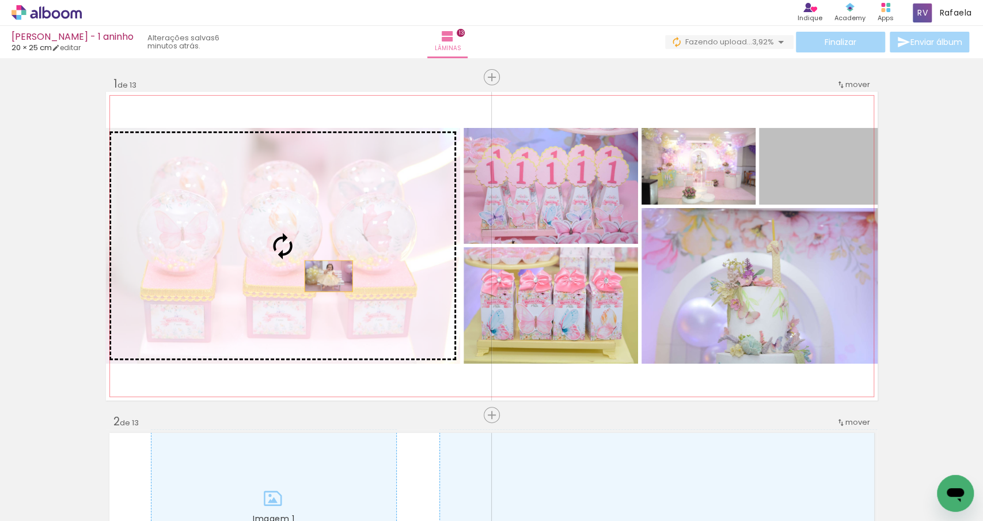
drag, startPoint x: 820, startPoint y: 183, endPoint x: 328, endPoint y: 271, distance: 500.3
click at [0, 0] on slot "Imagem 1 Imagem 2 Imagem 3 Imagem 4 Imagem 5" at bounding box center [0, 0] width 0 height 0
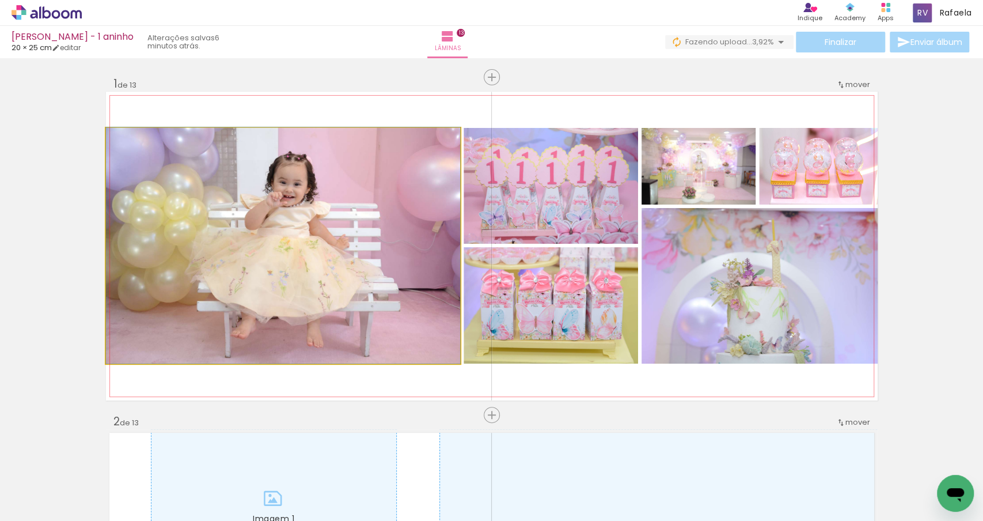
click at [327, 271] on quentale-photo "Imagem 1" at bounding box center [283, 246] width 354 height 236
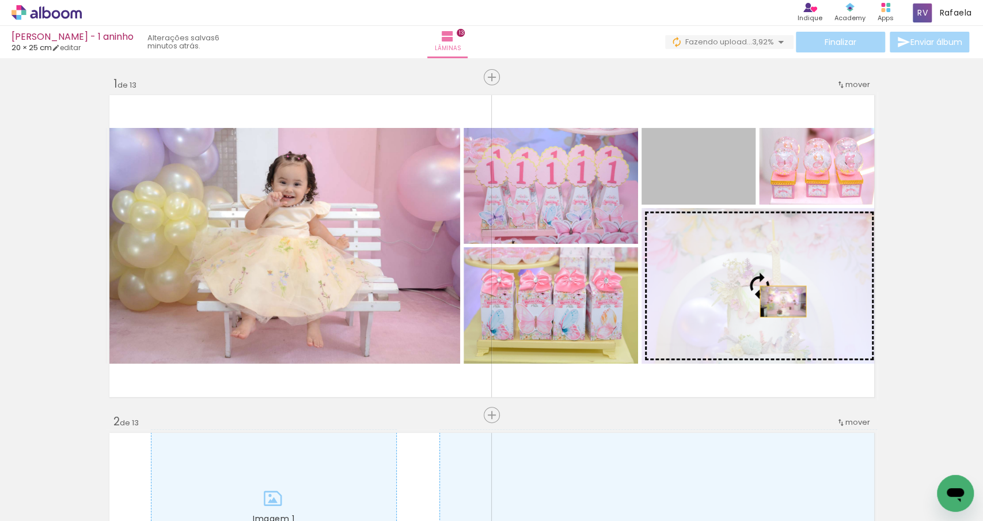
drag, startPoint x: 713, startPoint y: 185, endPoint x: 783, endPoint y: 300, distance: 134.7
click at [0, 0] on slot "Imagem 1 Imagem 2 Imagem 3 Imagem 4 Imagem 5" at bounding box center [0, 0] width 0 height 0
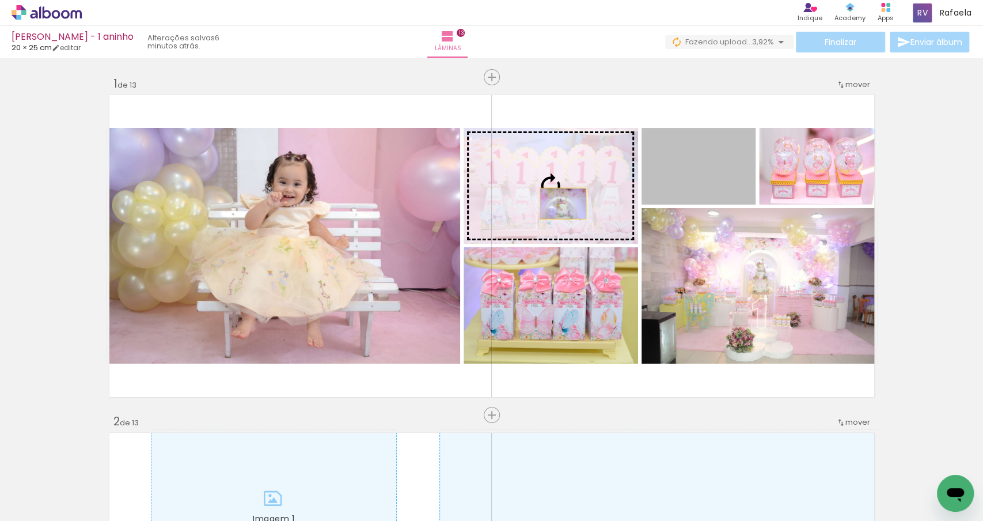
drag, startPoint x: 709, startPoint y: 179, endPoint x: 563, endPoint y: 203, distance: 147.8
click at [0, 0] on slot "Imagem 1 Imagem 2 Imagem 3 Imagem 4 Imagem 5" at bounding box center [0, 0] width 0 height 0
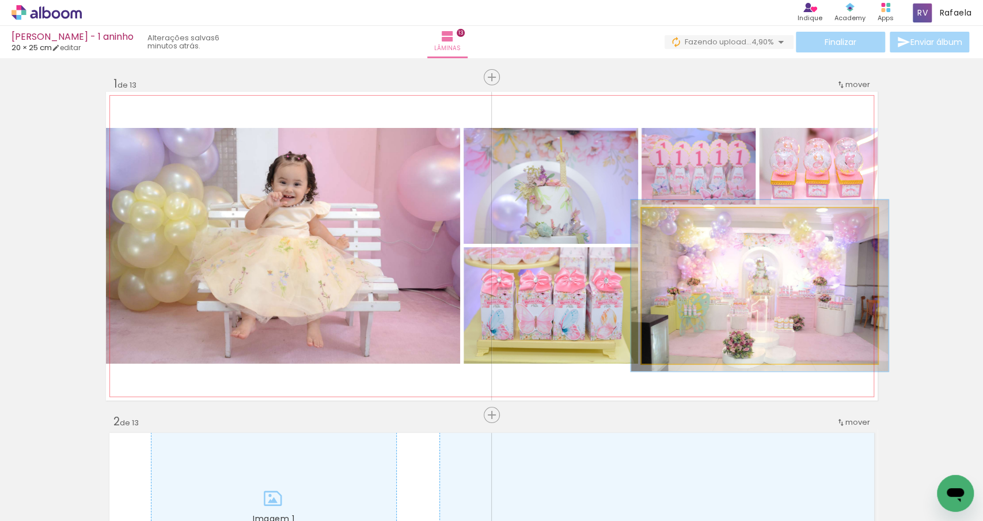
type paper-slider "109"
click at [676, 224] on div at bounding box center [672, 220] width 18 height 18
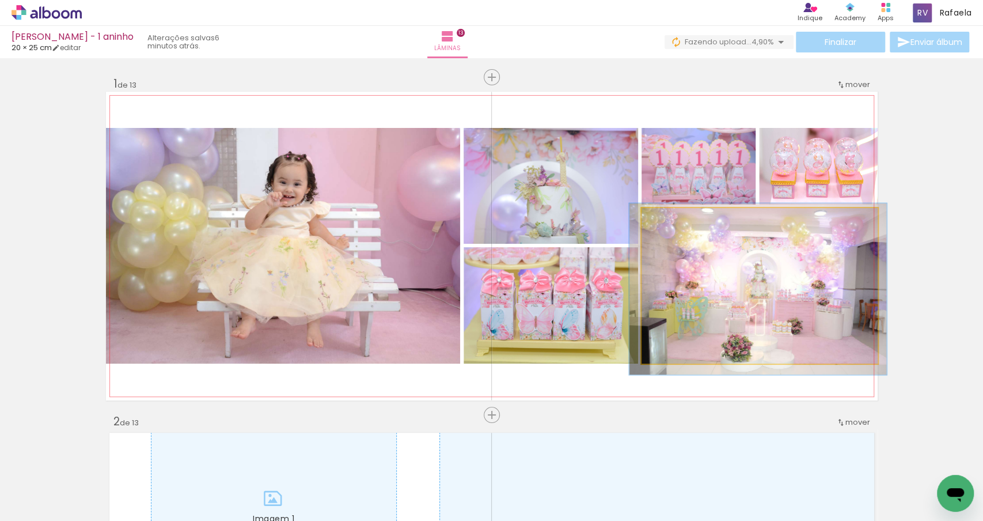
click at [823, 283] on quentale-photo "Imagem 2" at bounding box center [760, 286] width 236 height 156
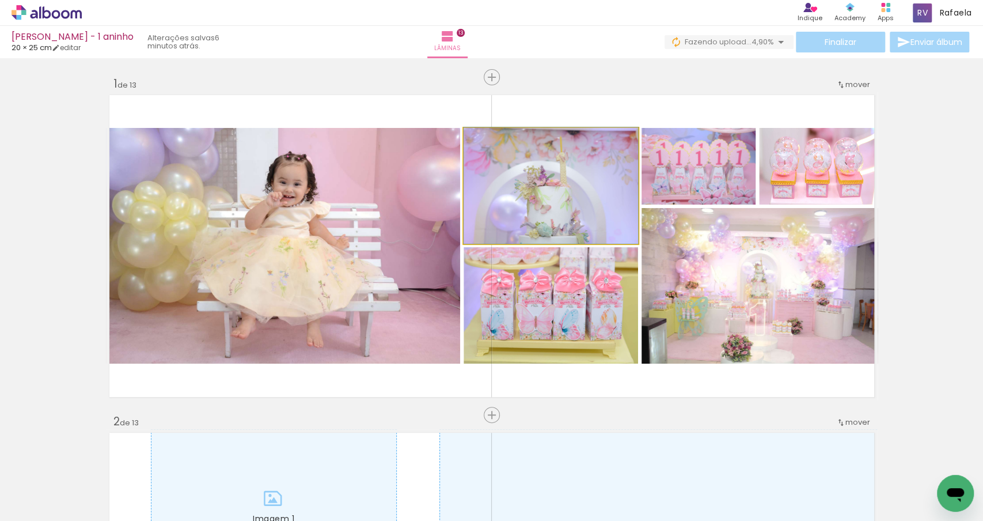
click at [539, 199] on quentale-photo "Imagem 3" at bounding box center [551, 186] width 175 height 116
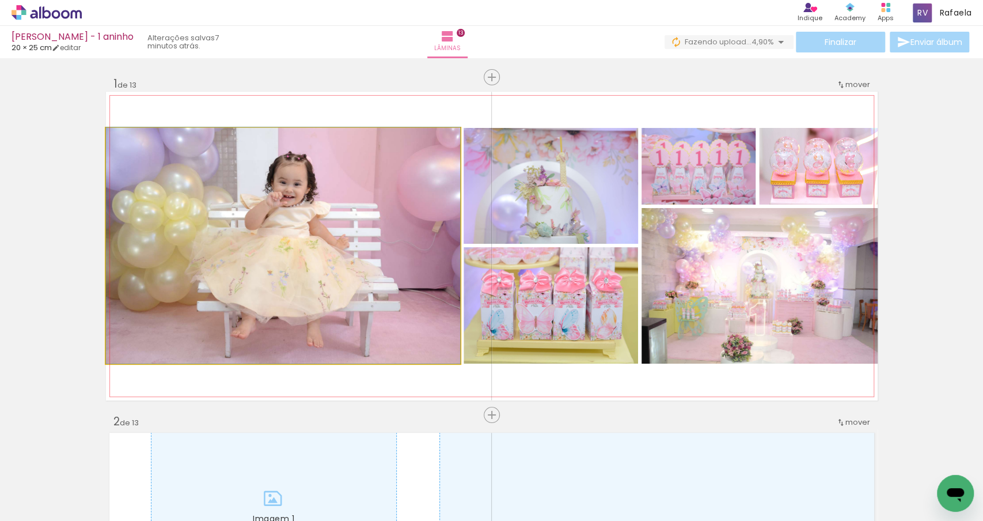
click at [295, 311] on quentale-photo "Imagem 1" at bounding box center [283, 246] width 354 height 236
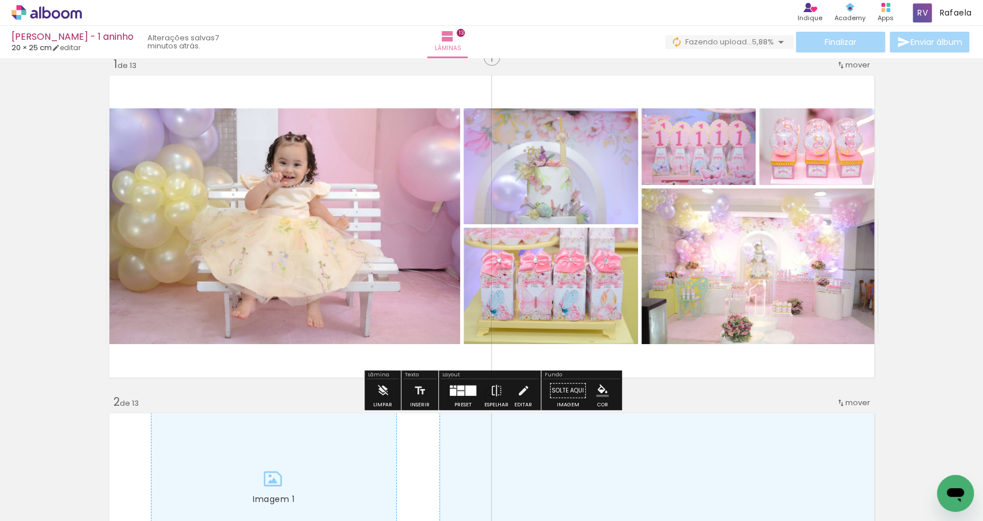
scroll to position [14, 0]
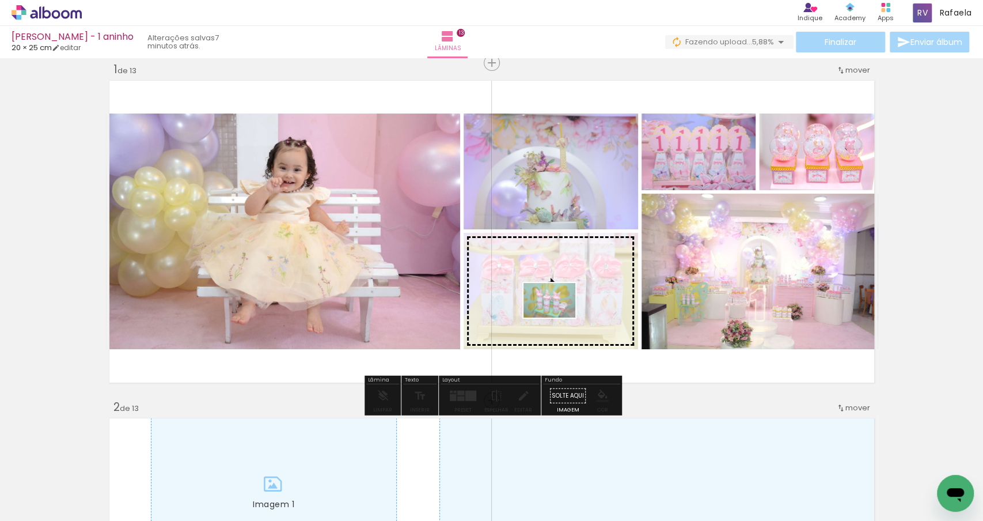
drag, startPoint x: 345, startPoint y: 498, endPoint x: 558, endPoint y: 317, distance: 279.2
click at [558, 317] on quentale-workspace at bounding box center [491, 260] width 983 height 521
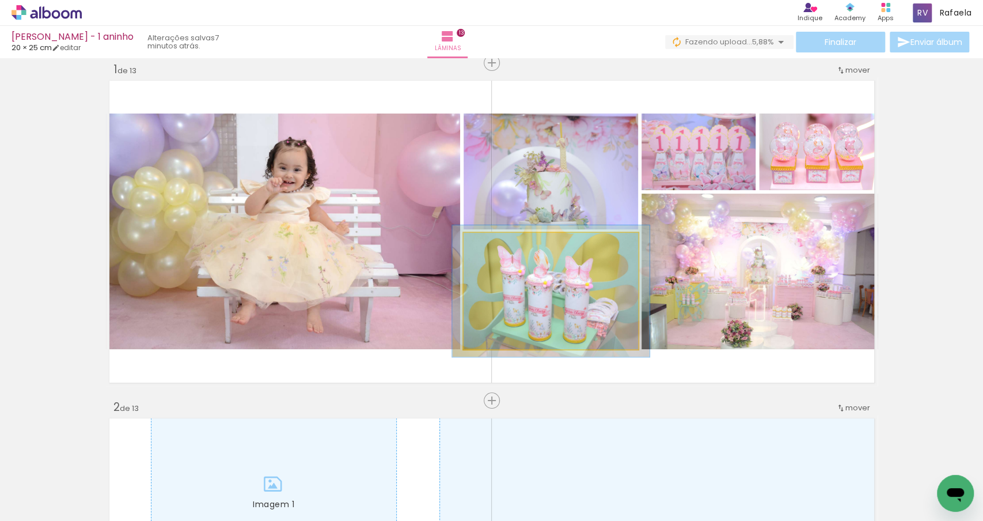
click at [502, 249] on div at bounding box center [495, 245] width 18 height 18
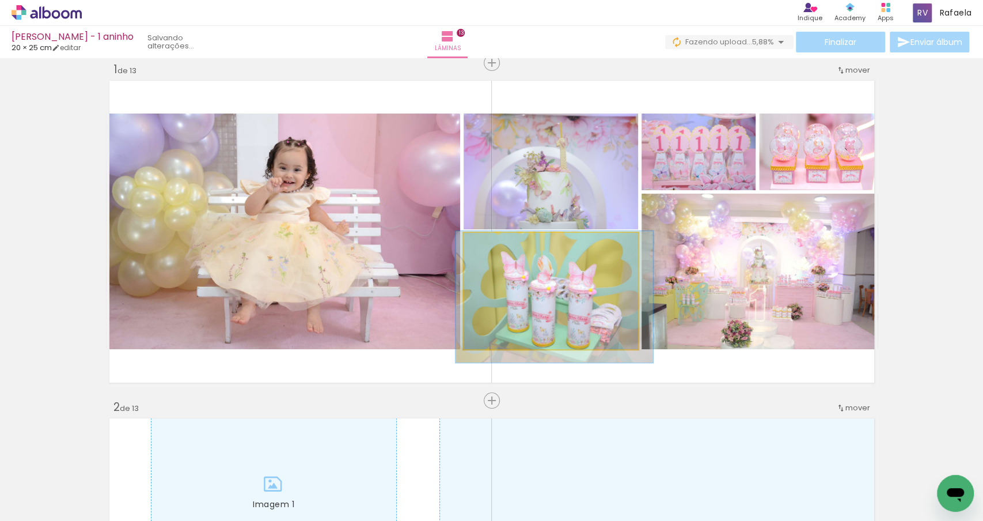
drag, startPoint x: 551, startPoint y: 293, endPoint x: 555, endPoint y: 299, distance: 6.7
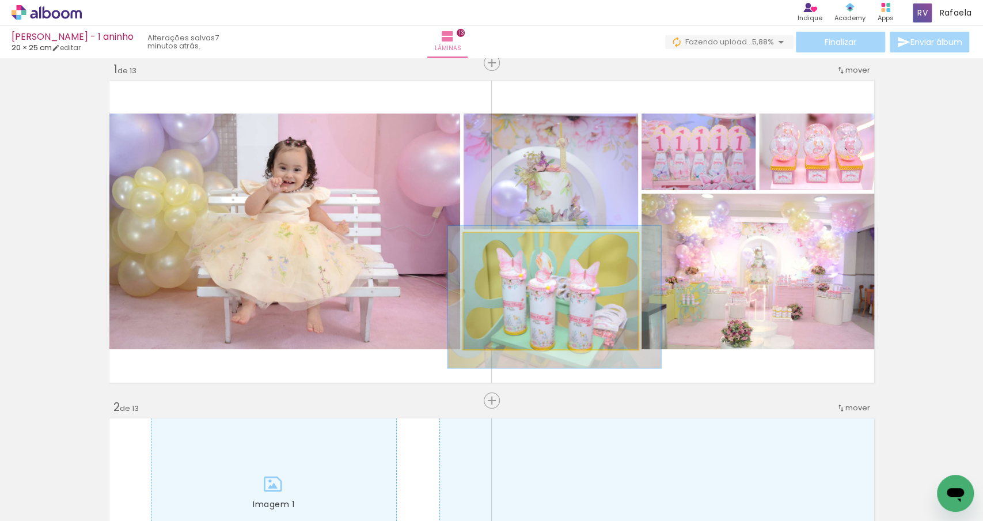
type paper-slider "122"
click at [498, 247] on div at bounding box center [500, 245] width 10 height 10
click at [553, 296] on quentale-photo at bounding box center [551, 291] width 175 height 116
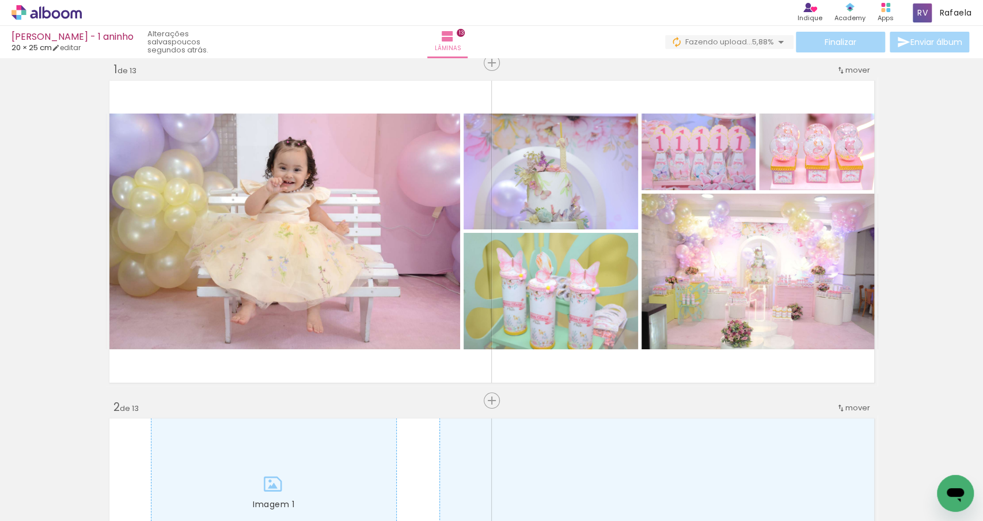
click at [594, 480] on div at bounding box center [603, 482] width 57 height 38
click at [493, 493] on div at bounding box center [488, 482] width 57 height 38
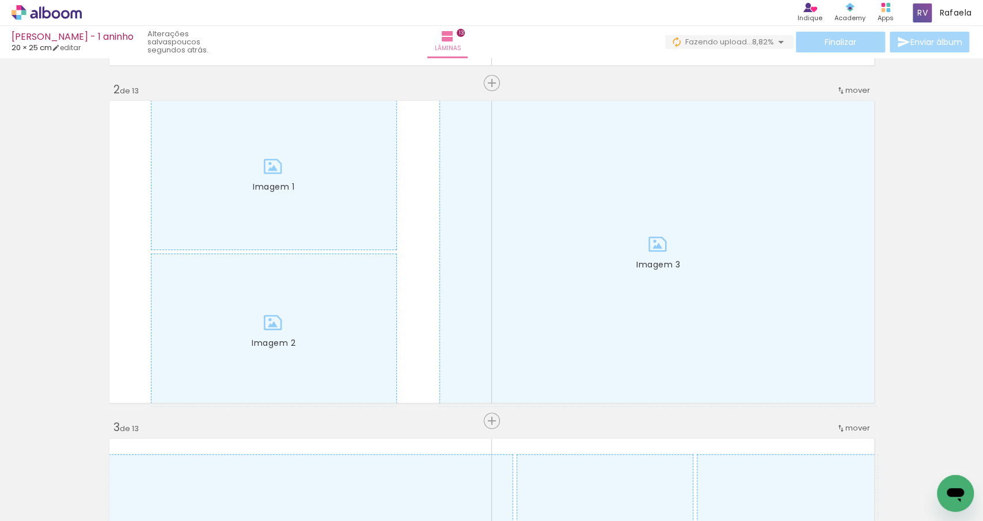
scroll to position [0, 710]
click at [763, 485] on div at bounding box center [760, 482] width 57 height 38
click at [688, 497] on div at bounding box center [696, 482] width 57 height 38
click at [563, 491] on div at bounding box center [560, 482] width 57 height 38
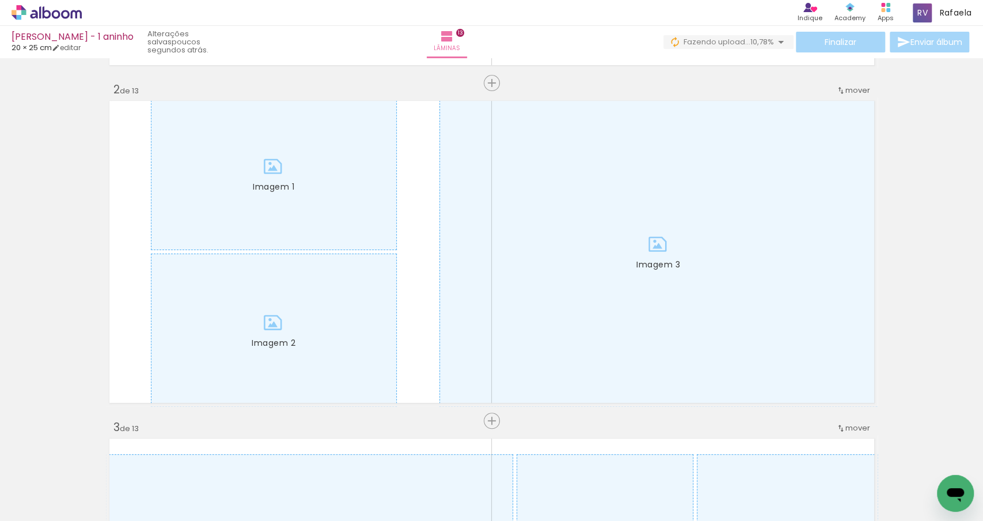
click at [563, 491] on div at bounding box center [560, 482] width 57 height 38
click at [498, 465] on iron-icon at bounding box center [492, 459] width 12 height 12
click at [500, 466] on div at bounding box center [517, 482] width 57 height 38
click at [502, 464] on div at bounding box center [517, 482] width 57 height 38
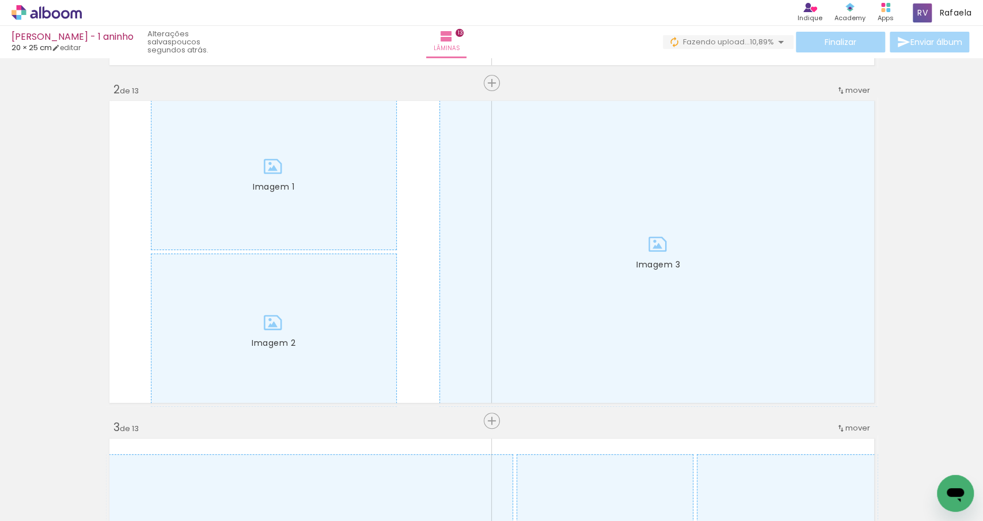
scroll to position [0, 243]
click at [562, 460] on iron-icon at bounding box center [557, 459] width 12 height 12
click at [379, 459] on iron-icon at bounding box center [375, 459] width 12 height 12
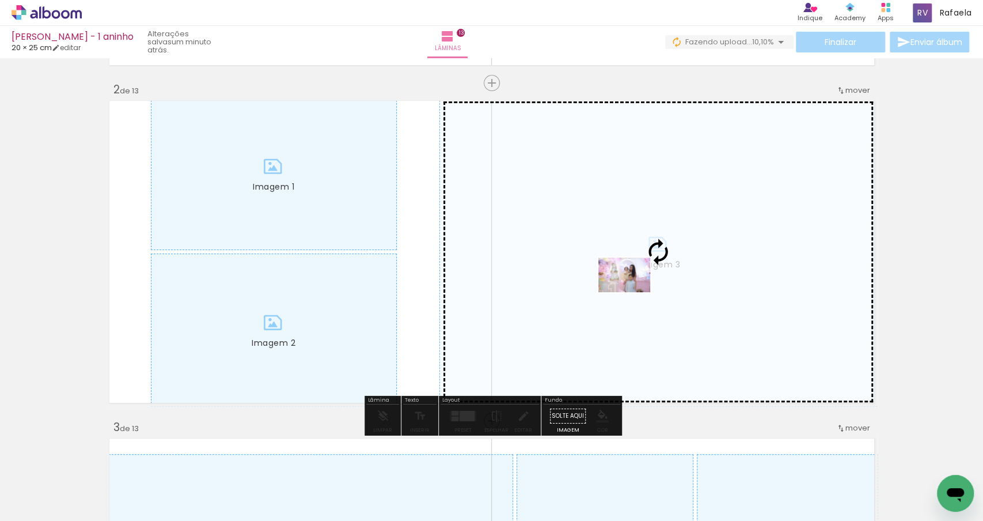
drag, startPoint x: 487, startPoint y: 493, endPoint x: 632, endPoint y: 292, distance: 247.2
click at [632, 292] on quentale-workspace at bounding box center [491, 260] width 983 height 521
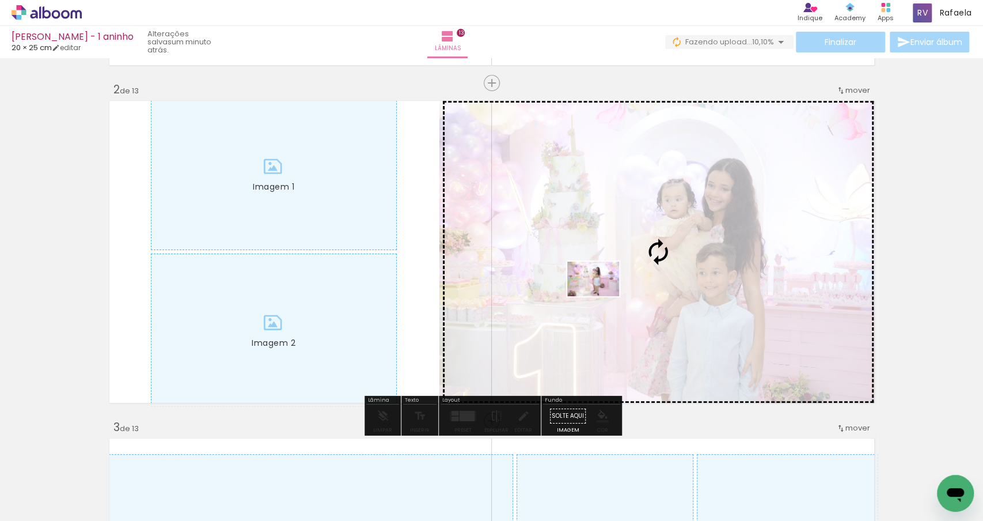
drag, startPoint x: 538, startPoint y: 491, endPoint x: 602, endPoint y: 296, distance: 205.1
click at [602, 296] on quentale-workspace at bounding box center [491, 260] width 983 height 521
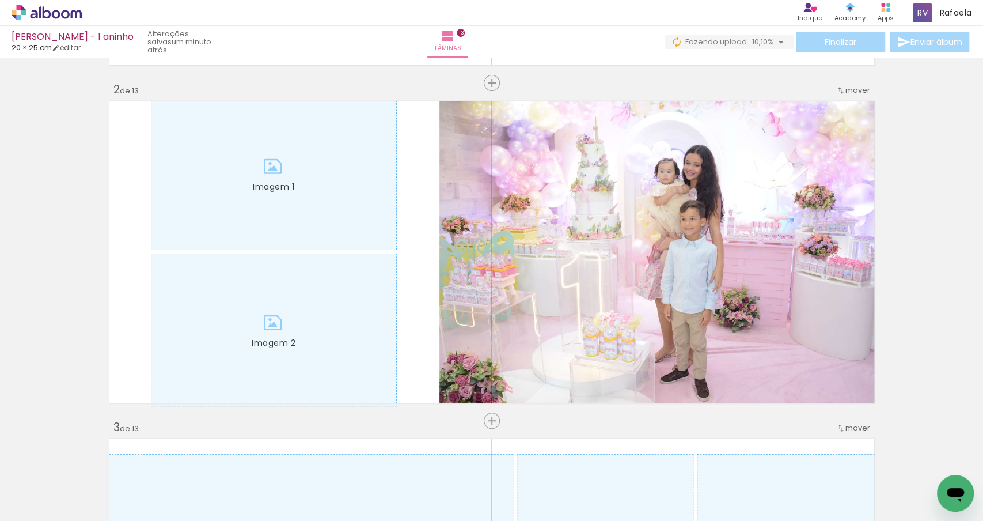
scroll to position [0, 407]
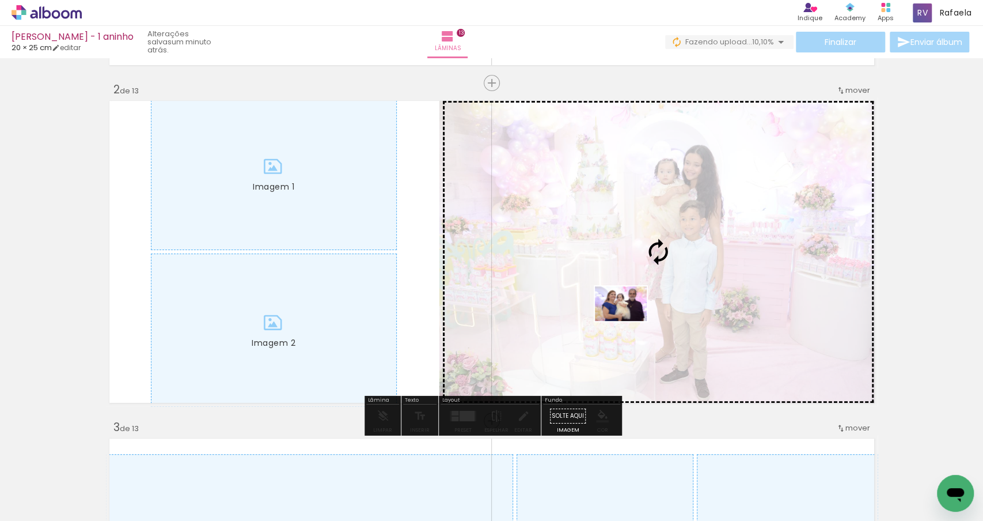
drag, startPoint x: 485, startPoint y: 496, endPoint x: 630, endPoint y: 321, distance: 227.5
click at [630, 321] on quentale-workspace at bounding box center [491, 260] width 983 height 521
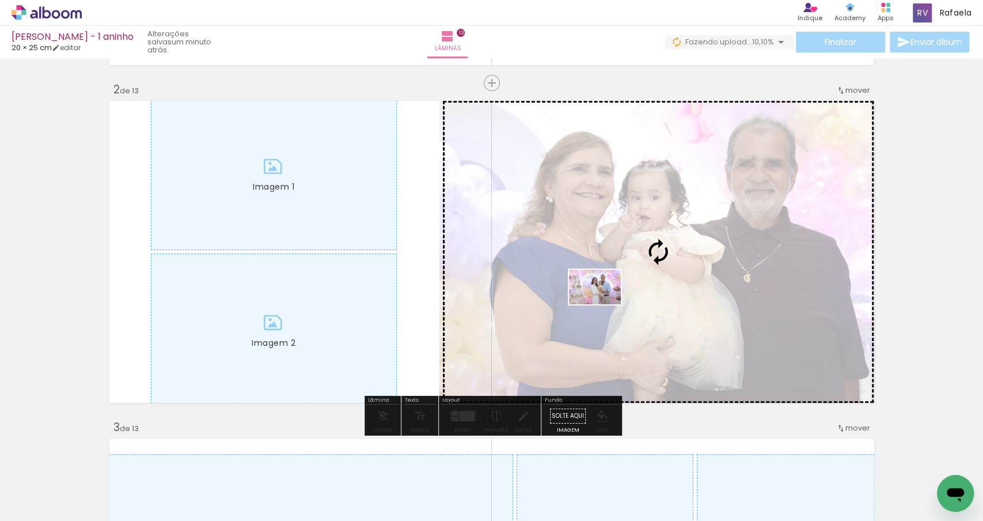
drag, startPoint x: 548, startPoint y: 485, endPoint x: 604, endPoint y: 304, distance: 188.8
click at [604, 304] on quentale-workspace at bounding box center [491, 260] width 983 height 521
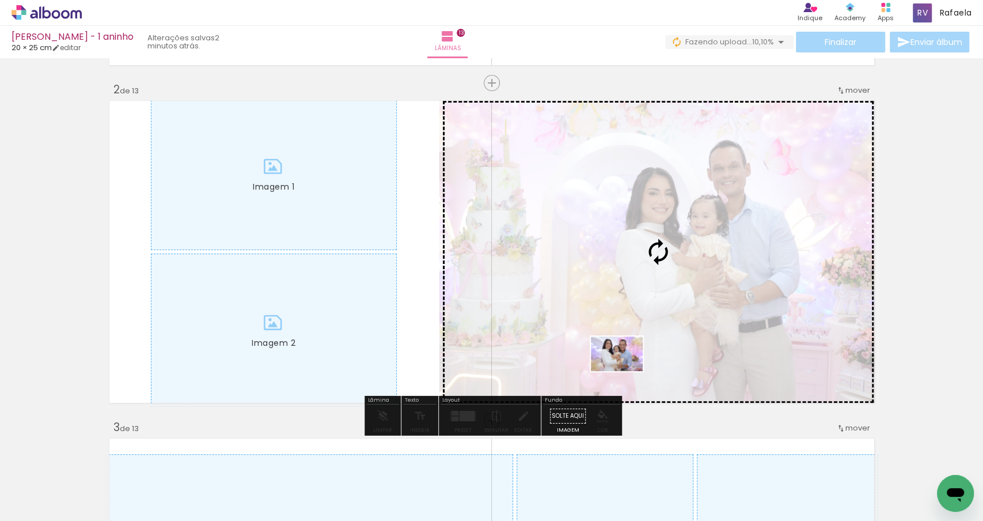
drag, startPoint x: 615, startPoint y: 493, endPoint x: 625, endPoint y: 372, distance: 121.4
click at [625, 372] on quentale-workspace at bounding box center [491, 260] width 983 height 521
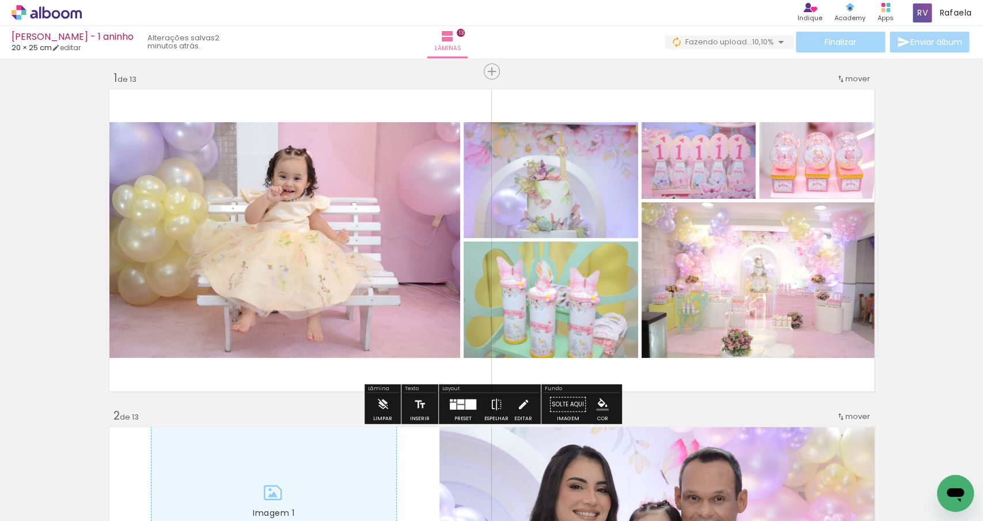
scroll to position [0, 0]
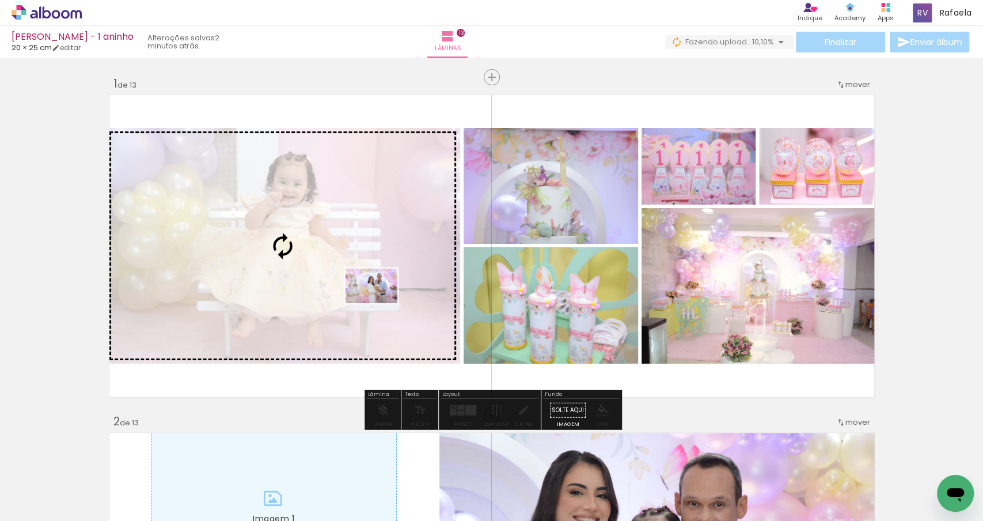
drag, startPoint x: 558, startPoint y: 480, endPoint x: 380, endPoint y: 303, distance: 250.9
click at [380, 303] on quentale-workspace at bounding box center [491, 260] width 983 height 521
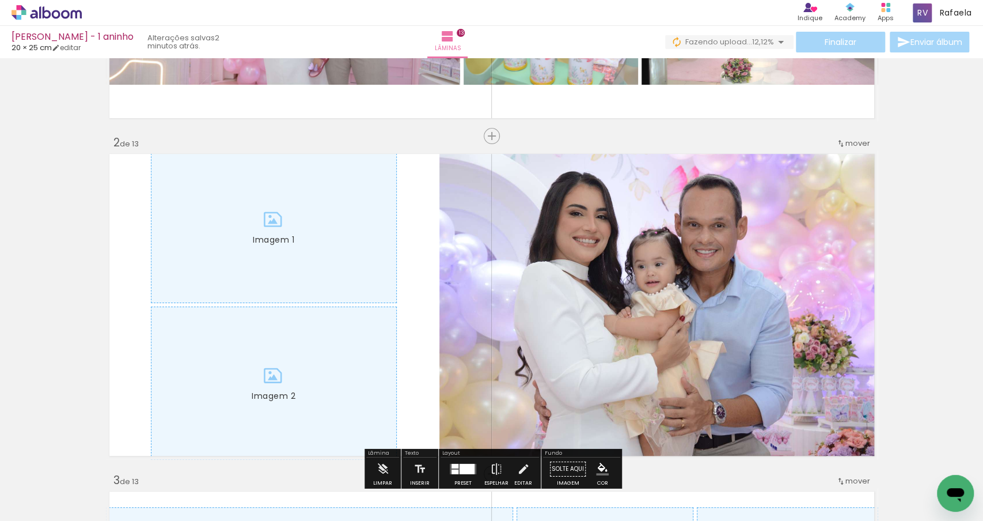
scroll to position [284, 0]
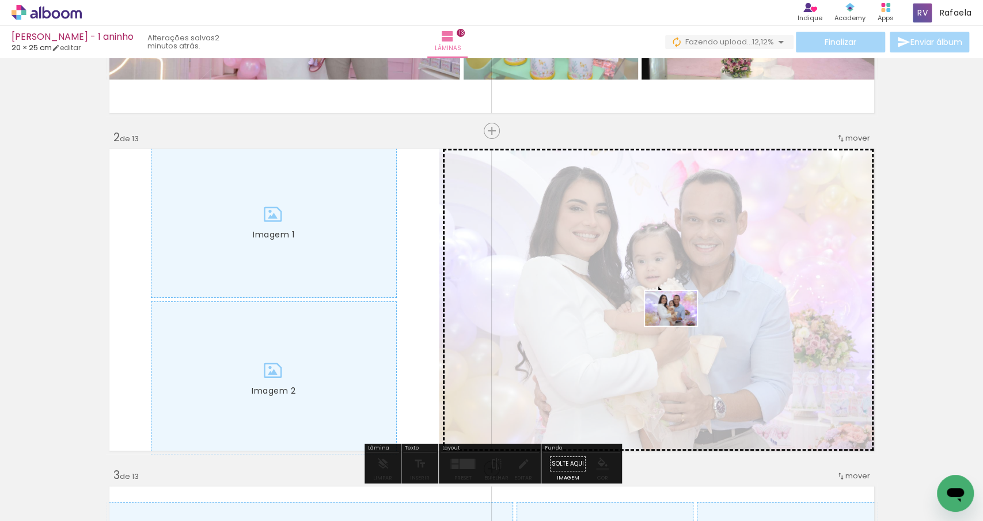
drag, startPoint x: 679, startPoint y: 494, endPoint x: 680, endPoint y: 324, distance: 169.4
click at [680, 324] on quentale-workspace at bounding box center [491, 260] width 983 height 521
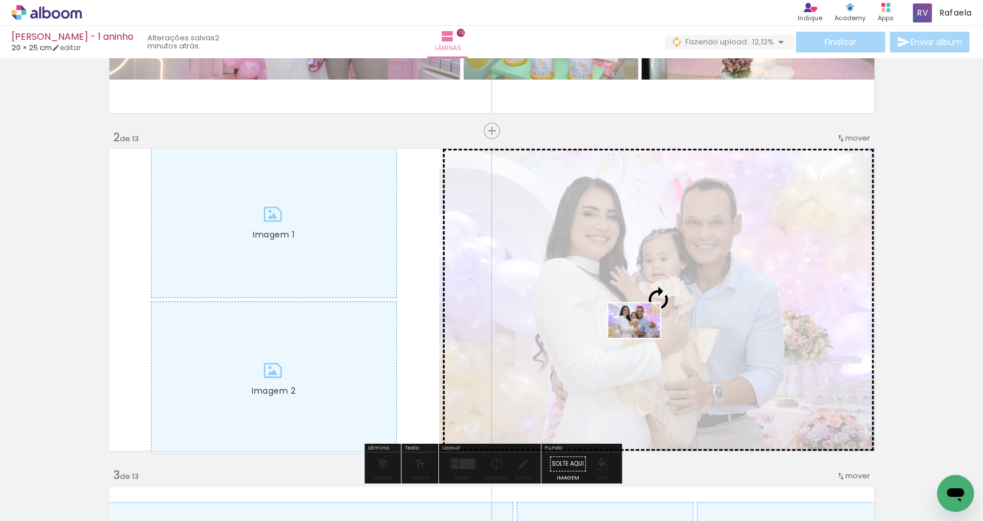
drag, startPoint x: 618, startPoint y: 489, endPoint x: 644, endPoint y: 336, distance: 154.8
click at [644, 336] on quentale-workspace at bounding box center [491, 260] width 983 height 521
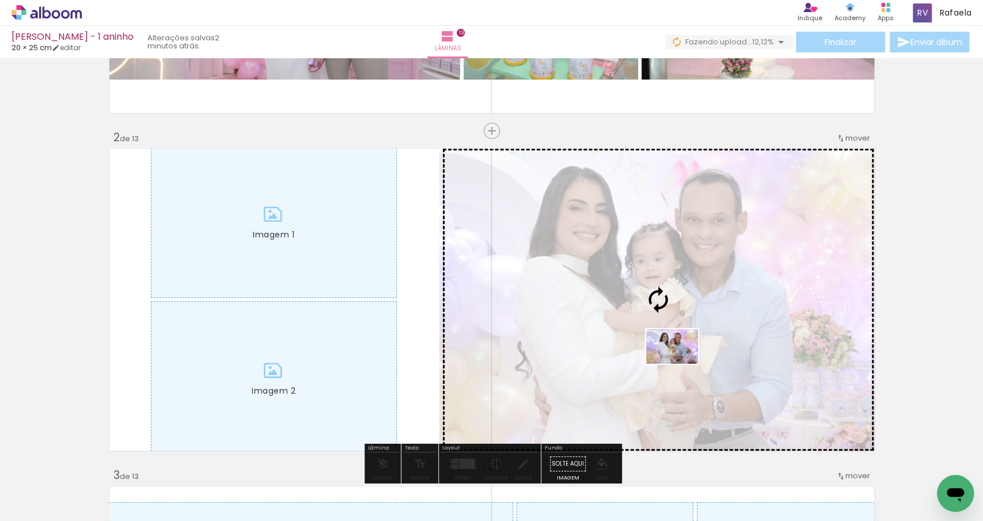
drag, startPoint x: 671, startPoint y: 481, endPoint x: 682, endPoint y: 363, distance: 118.6
click at [682, 363] on quentale-workspace at bounding box center [491, 260] width 983 height 521
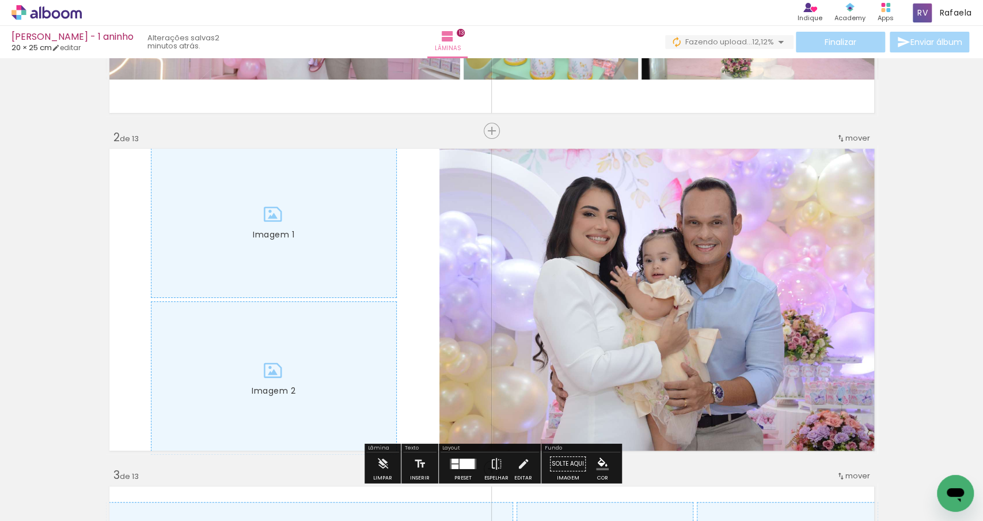
click at [593, 463] on iron-icon at bounding box center [587, 459] width 12 height 12
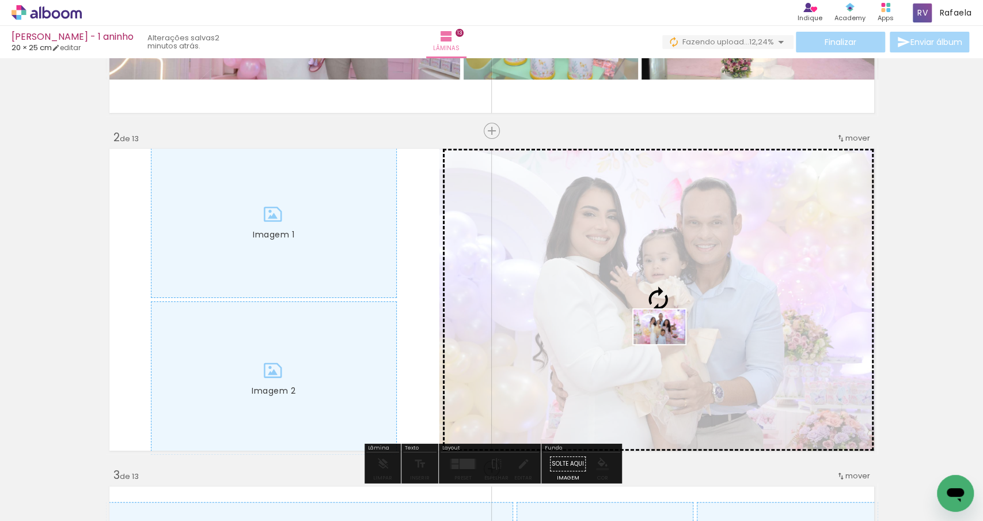
drag, startPoint x: 673, startPoint y: 489, endPoint x: 668, endPoint y: 344, distance: 145.3
click at [668, 344] on quentale-workspace at bounding box center [491, 260] width 983 height 521
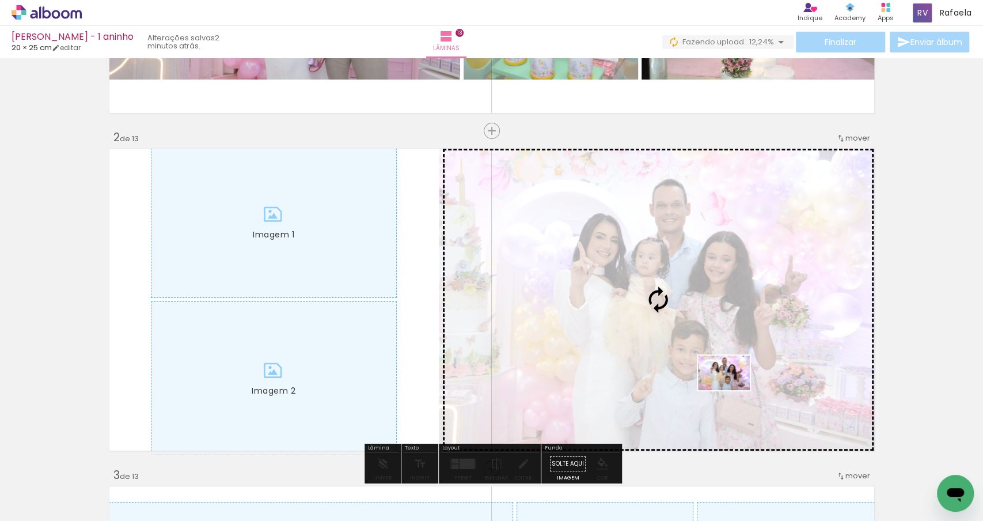
drag, startPoint x: 748, startPoint y: 487, endPoint x: 733, endPoint y: 390, distance: 98.5
click at [733, 390] on quentale-workspace at bounding box center [491, 260] width 983 height 521
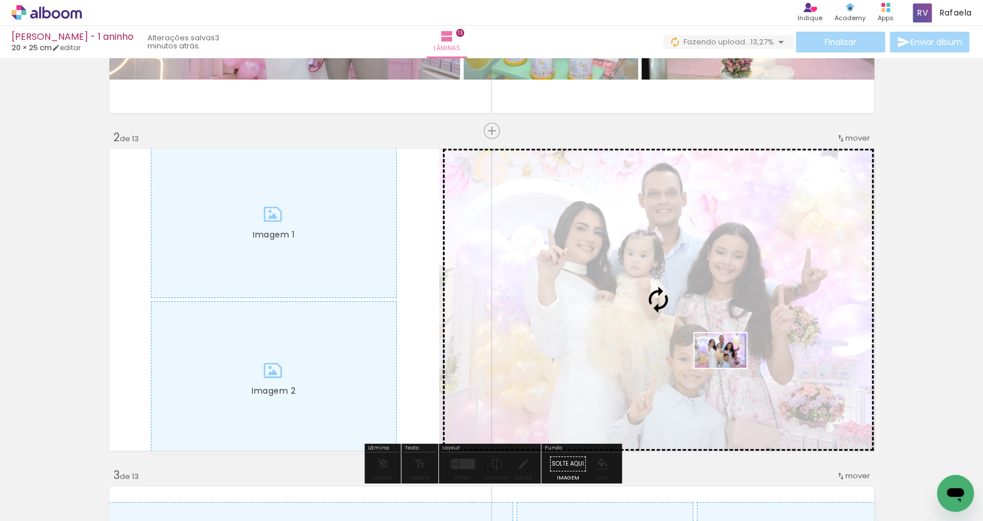
drag, startPoint x: 805, startPoint y: 490, endPoint x: 729, endPoint y: 368, distance: 144.1
click at [729, 368] on quentale-workspace at bounding box center [491, 260] width 983 height 521
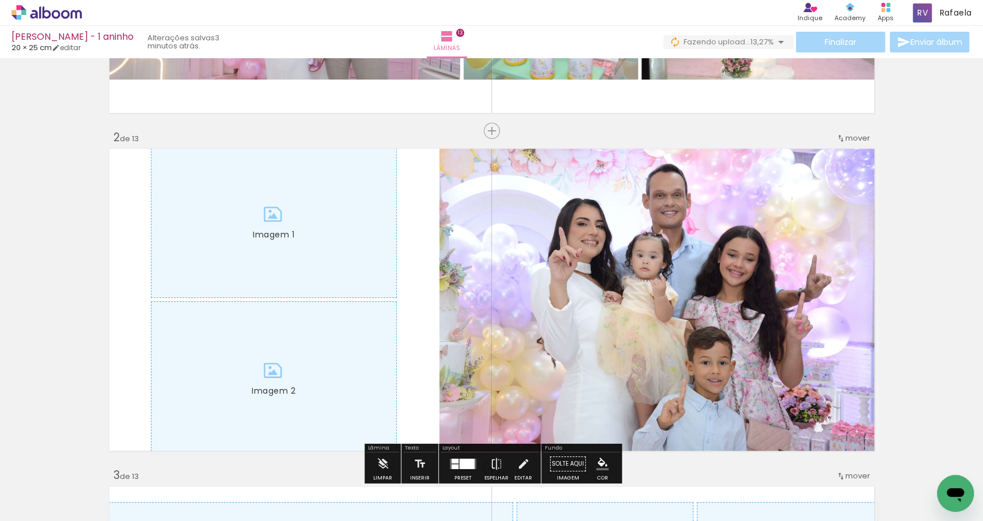
scroll to position [292, 0]
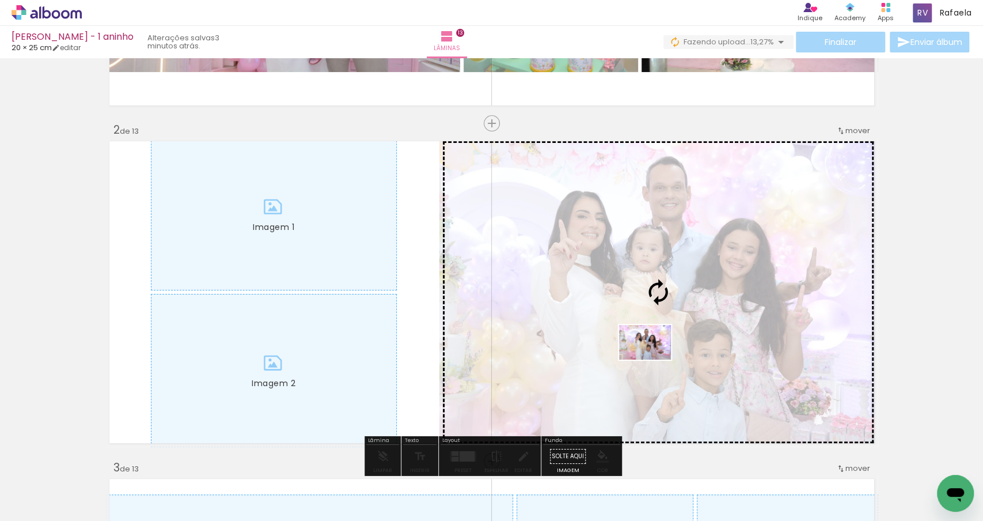
drag, startPoint x: 678, startPoint y: 485, endPoint x: 654, endPoint y: 359, distance: 127.2
click at [654, 359] on quentale-workspace at bounding box center [491, 260] width 983 height 521
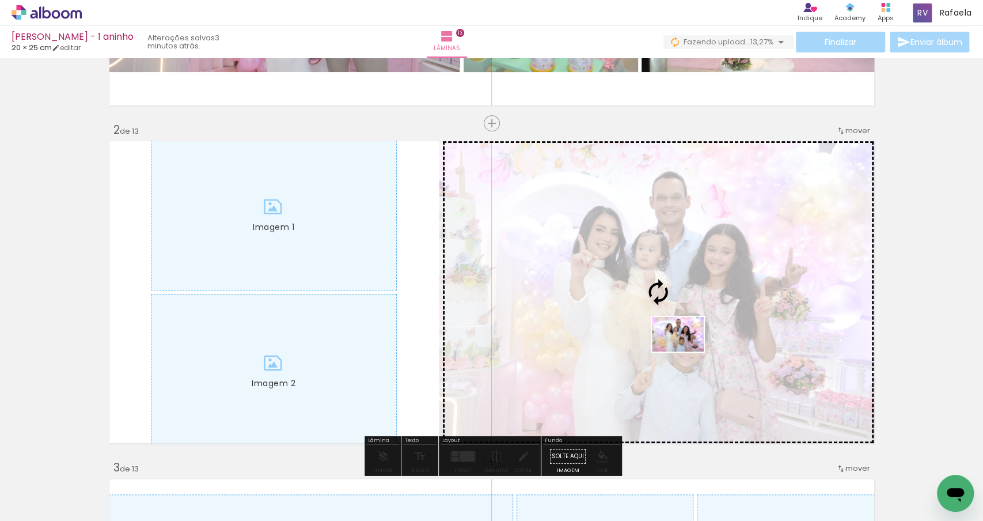
drag, startPoint x: 756, startPoint y: 483, endPoint x: 687, endPoint y: 351, distance: 148.7
click at [687, 351] on quentale-workspace at bounding box center [491, 260] width 983 height 521
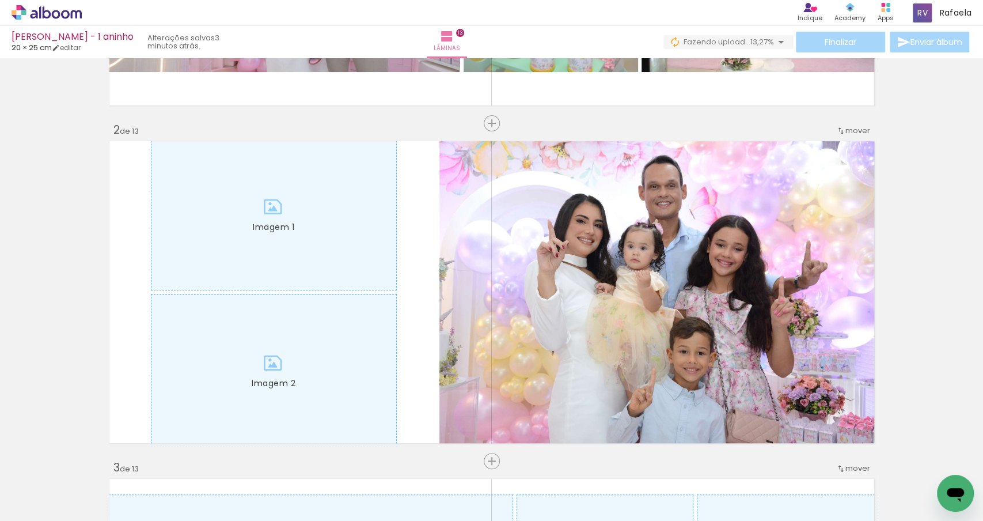
click at [656, 461] on iron-icon at bounding box center [651, 459] width 12 height 12
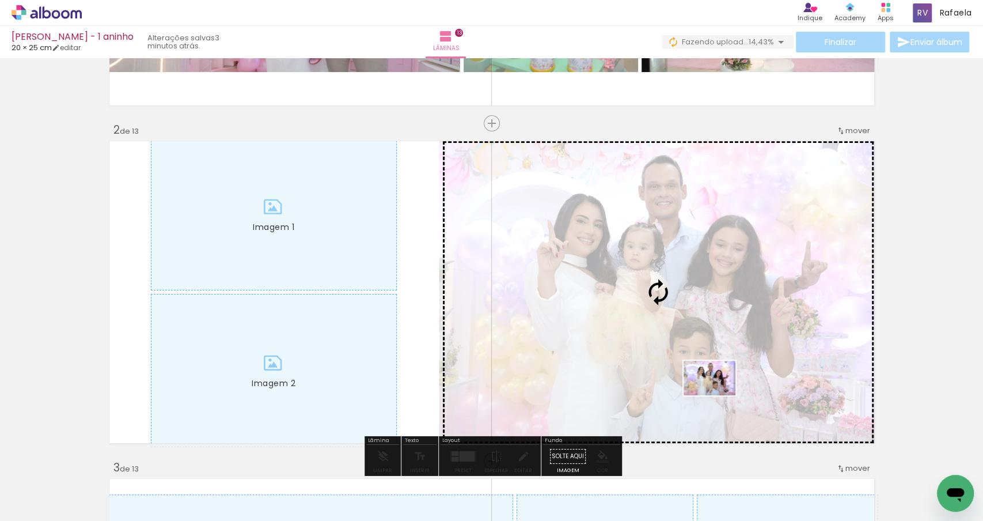
drag, startPoint x: 744, startPoint y: 488, endPoint x: 719, endPoint y: 395, distance: 96.0
click at [718, 395] on quentale-workspace at bounding box center [491, 260] width 983 height 521
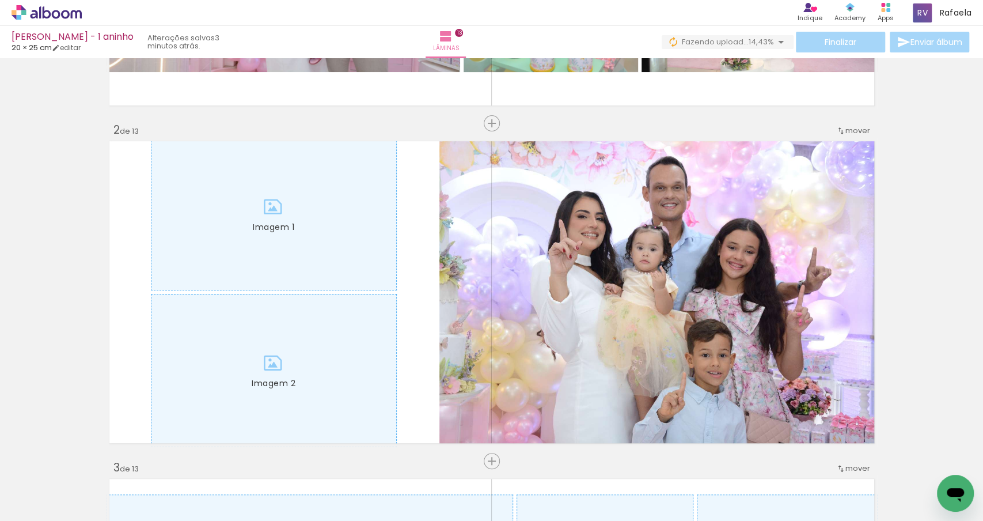
click at [658, 465] on paper-icon-button at bounding box center [651, 459] width 14 height 14
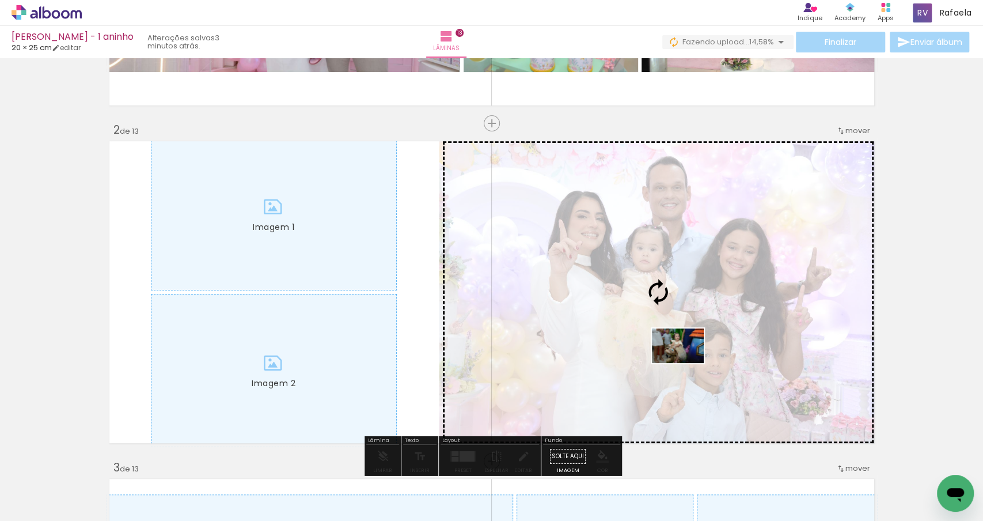
drag, startPoint x: 715, startPoint y: 489, endPoint x: 687, endPoint y: 363, distance: 129.3
click at [687, 363] on quentale-workspace at bounding box center [491, 260] width 983 height 521
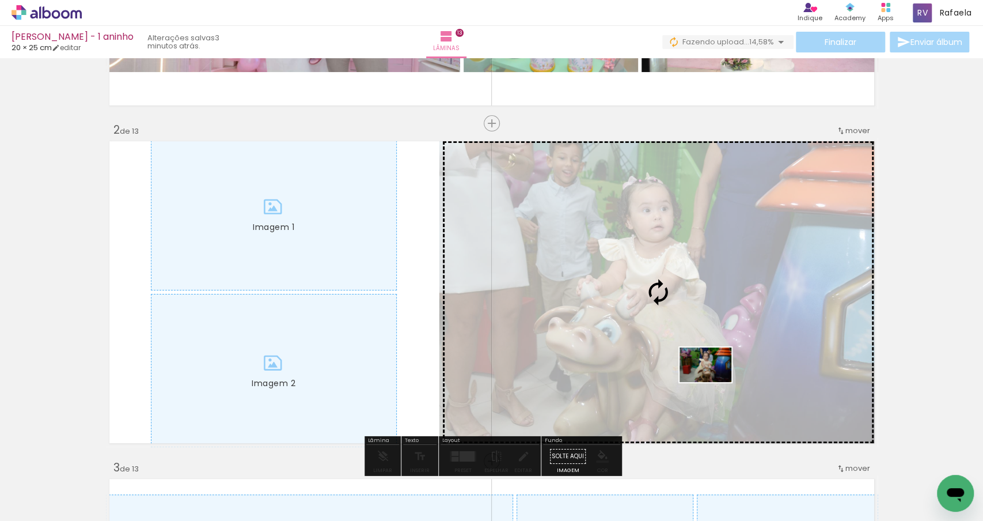
drag, startPoint x: 775, startPoint y: 490, endPoint x: 715, endPoint y: 381, distance: 124.1
click at [715, 381] on quentale-workspace at bounding box center [491, 260] width 983 height 521
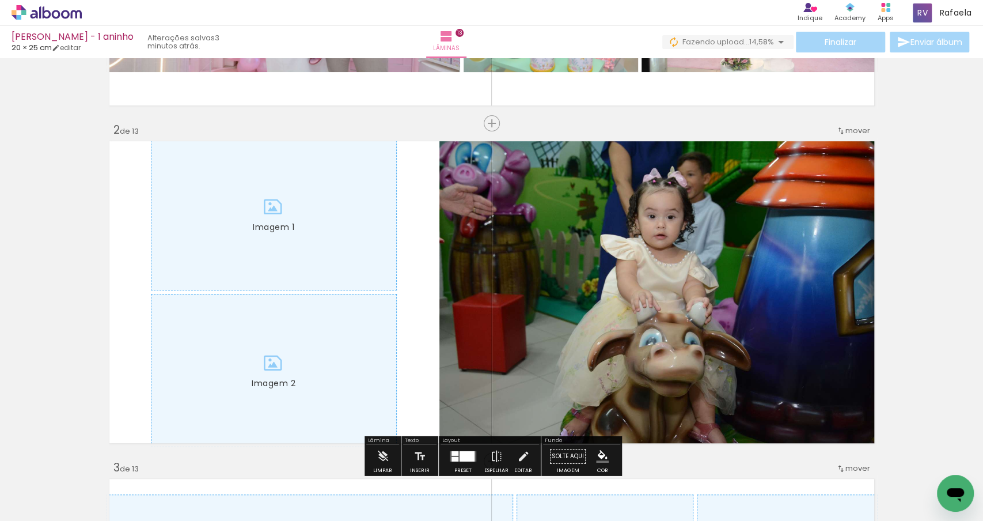
scroll to position [0, 505]
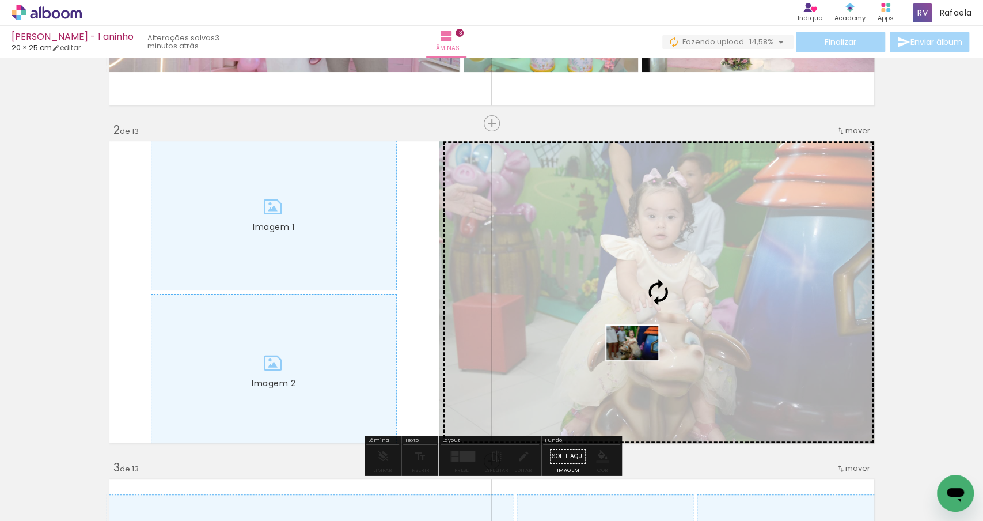
drag, startPoint x: 649, startPoint y: 486, endPoint x: 641, endPoint y: 360, distance: 126.4
click at [641, 360] on quentale-workspace at bounding box center [491, 260] width 983 height 521
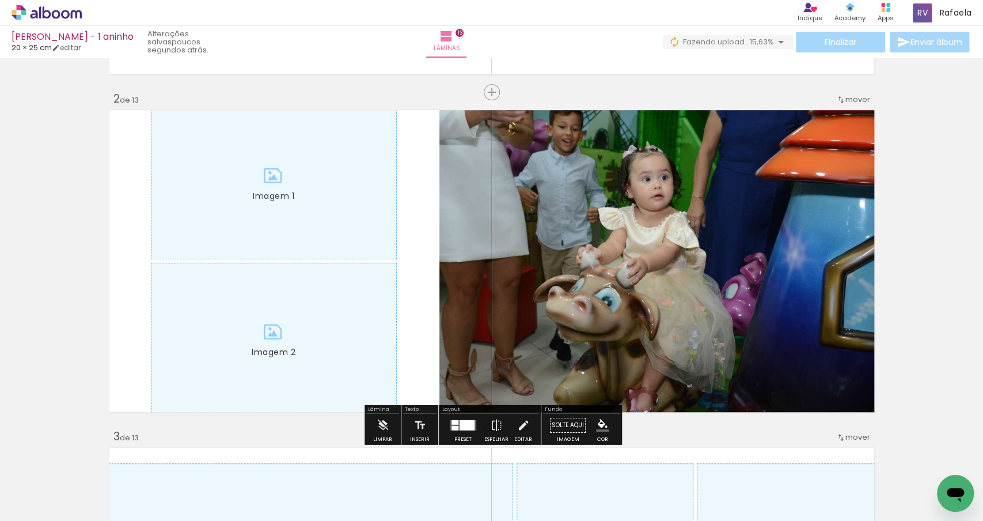
scroll to position [323, 0]
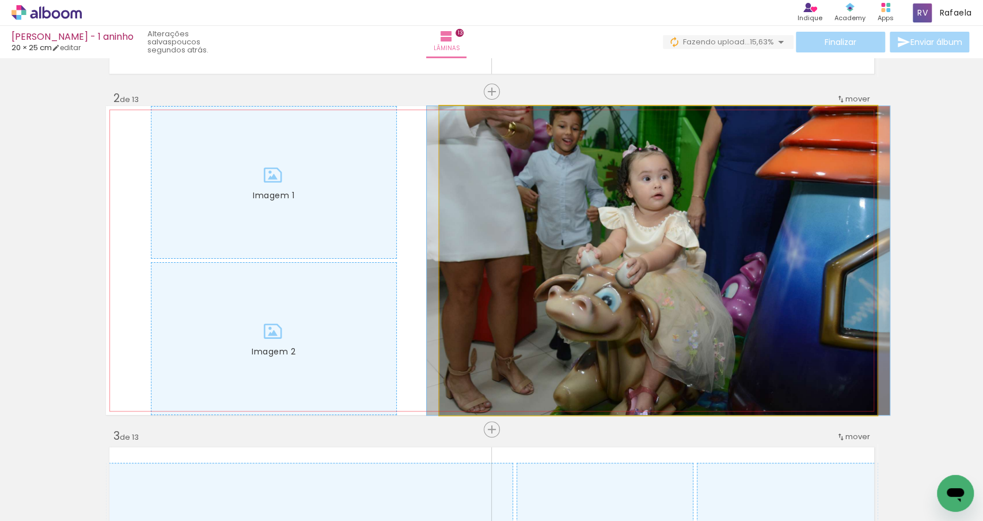
drag, startPoint x: 632, startPoint y: 291, endPoint x: 631, endPoint y: 305, distance: 13.9
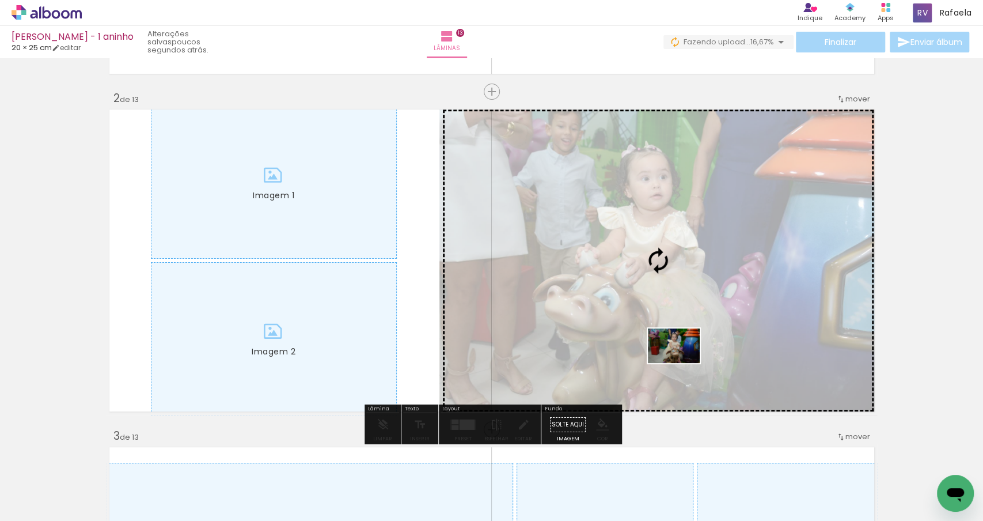
drag, startPoint x: 713, startPoint y: 494, endPoint x: 683, endPoint y: 363, distance: 134.3
click at [683, 363] on quentale-workspace at bounding box center [491, 260] width 983 height 521
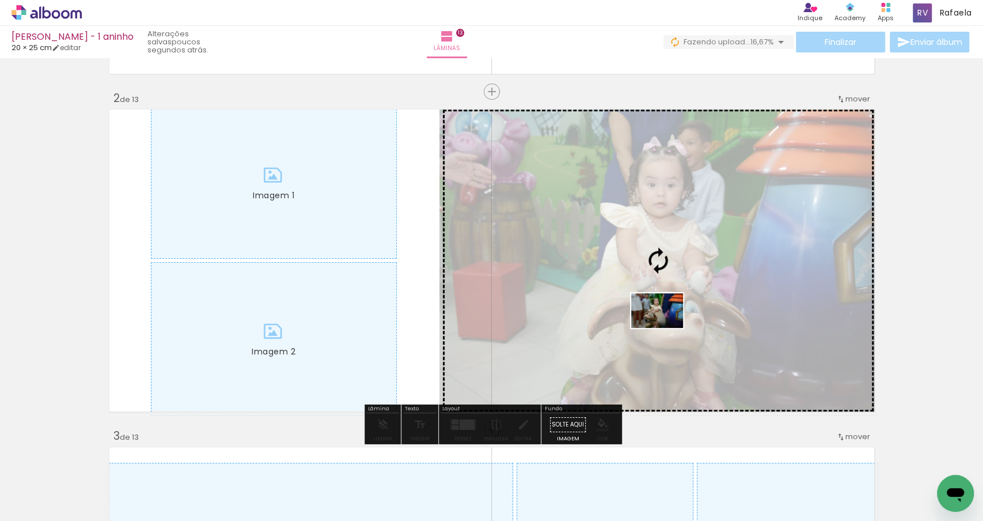
drag, startPoint x: 653, startPoint y: 487, endPoint x: 667, endPoint y: 328, distance: 159.6
click at [667, 328] on quentale-workspace at bounding box center [491, 260] width 983 height 521
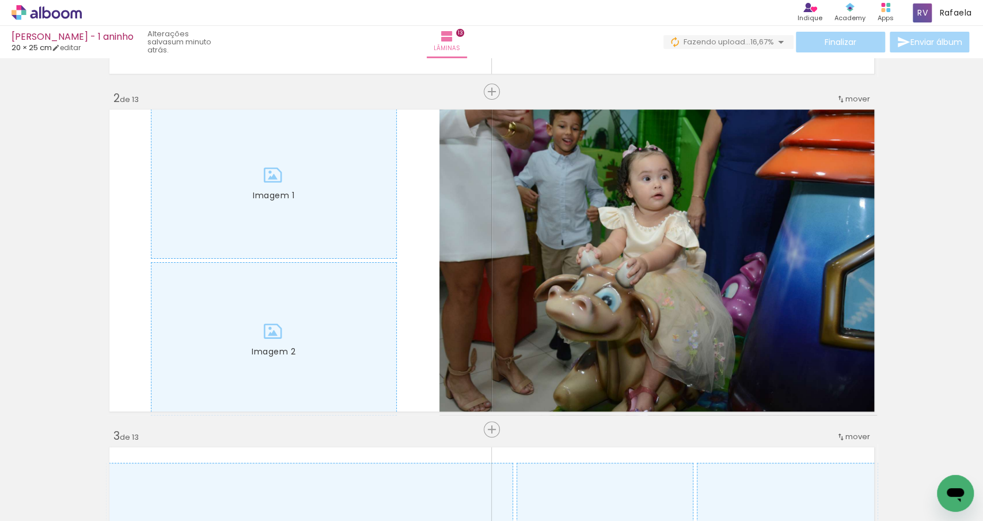
click at [684, 460] on iron-icon at bounding box center [682, 459] width 12 height 12
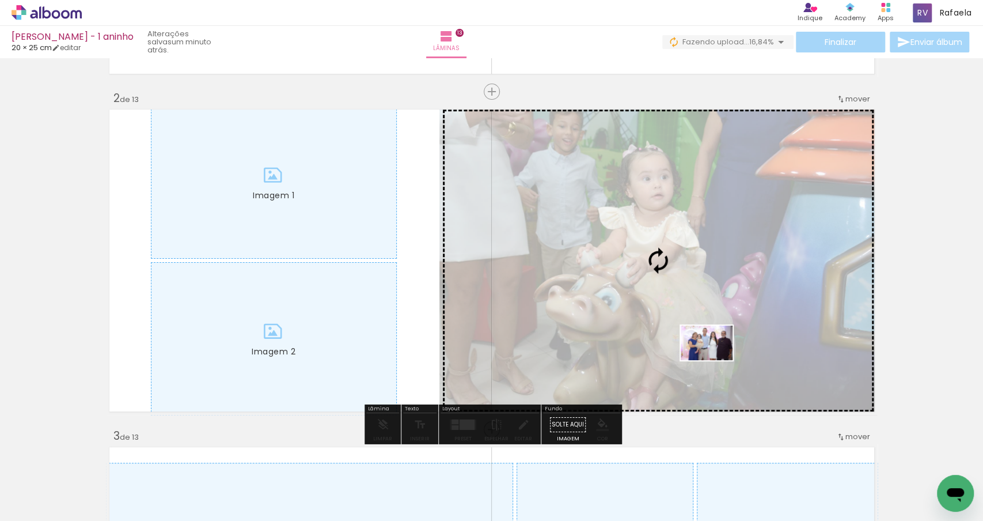
drag, startPoint x: 728, startPoint y: 491, endPoint x: 716, endPoint y: 360, distance: 131.3
click at [716, 360] on quentale-workspace at bounding box center [491, 260] width 983 height 521
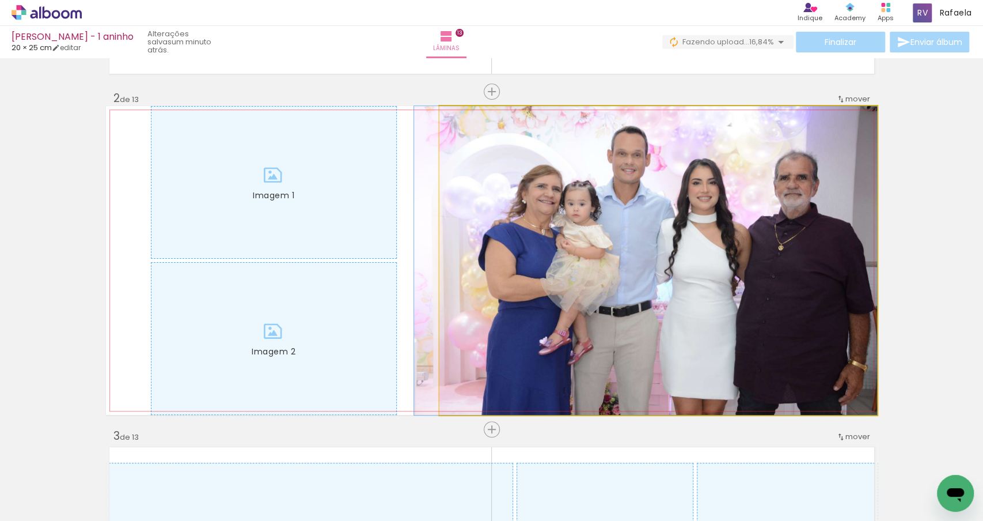
drag, startPoint x: 716, startPoint y: 360, endPoint x: 694, endPoint y: 360, distance: 21.9
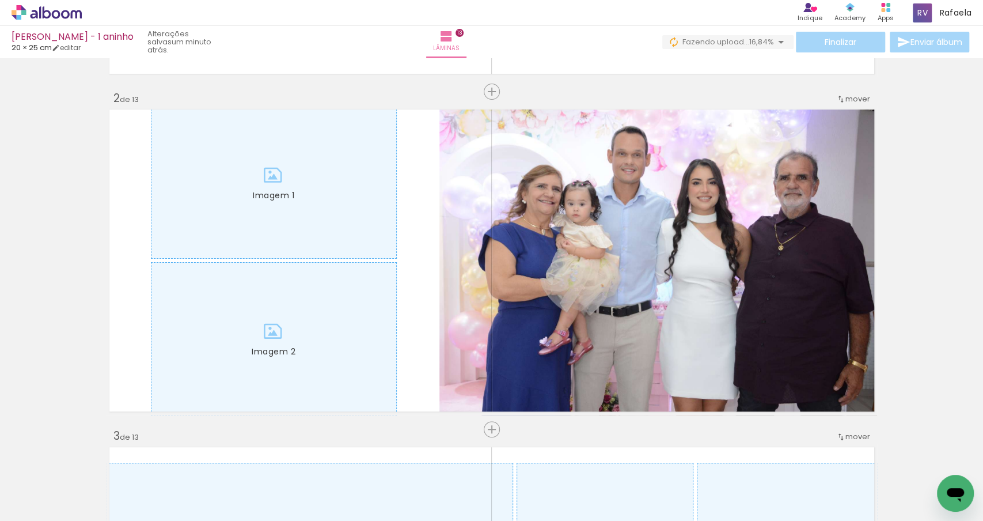
scroll to position [0, 588]
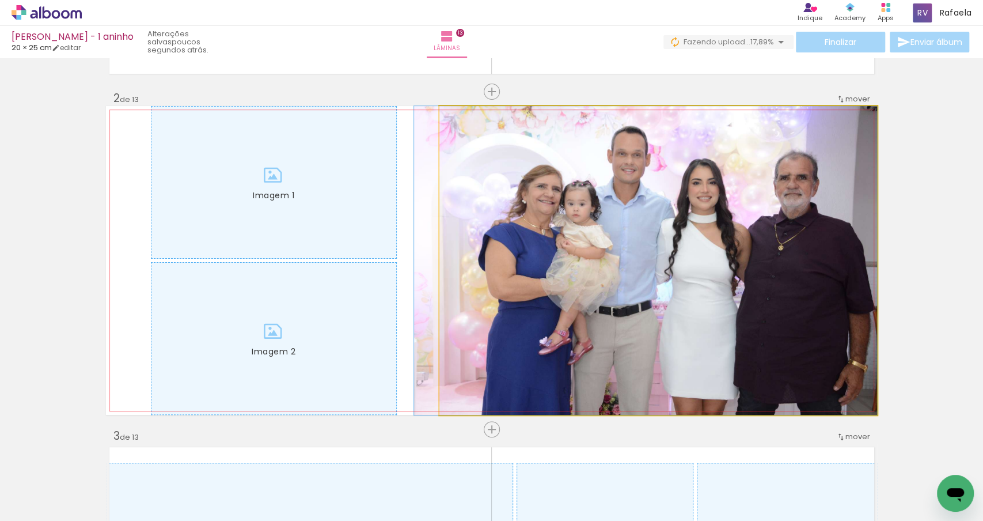
drag, startPoint x: 692, startPoint y: 359, endPoint x: 676, endPoint y: 359, distance: 16.7
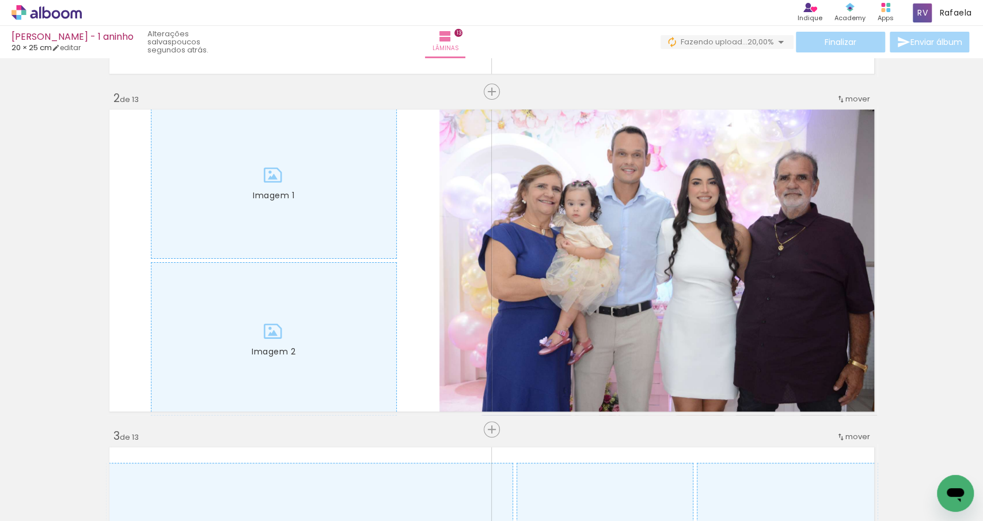
scroll to position [0, 709]
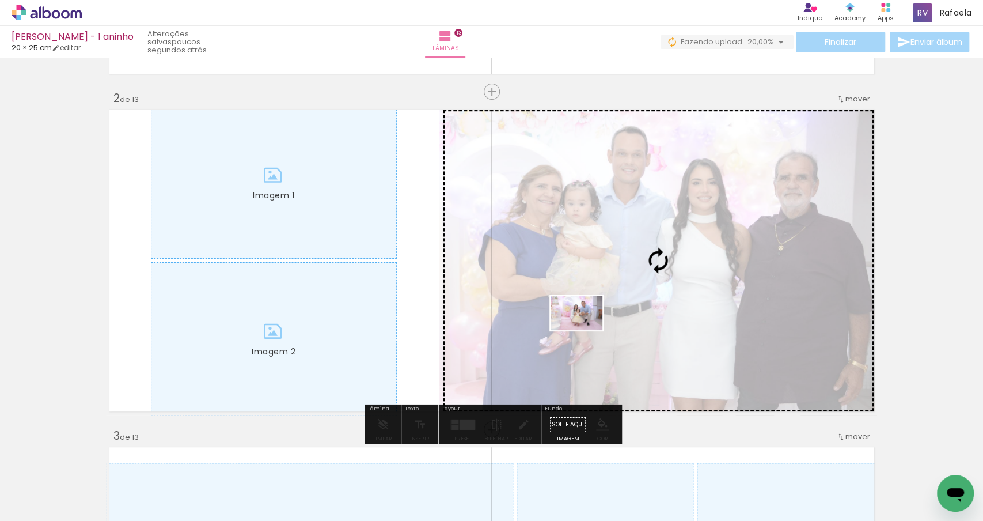
drag, startPoint x: 566, startPoint y: 489, endPoint x: 585, endPoint y: 330, distance: 160.1
click at [585, 330] on quentale-workspace at bounding box center [491, 260] width 983 height 521
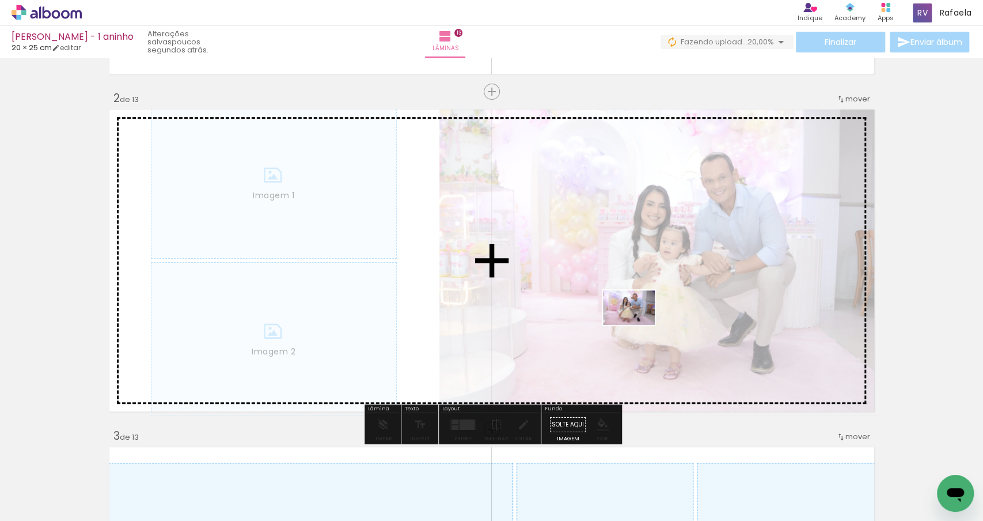
drag, startPoint x: 641, startPoint y: 475, endPoint x: 639, endPoint y: 323, distance: 152.1
click at [639, 323] on quentale-workspace at bounding box center [491, 260] width 983 height 521
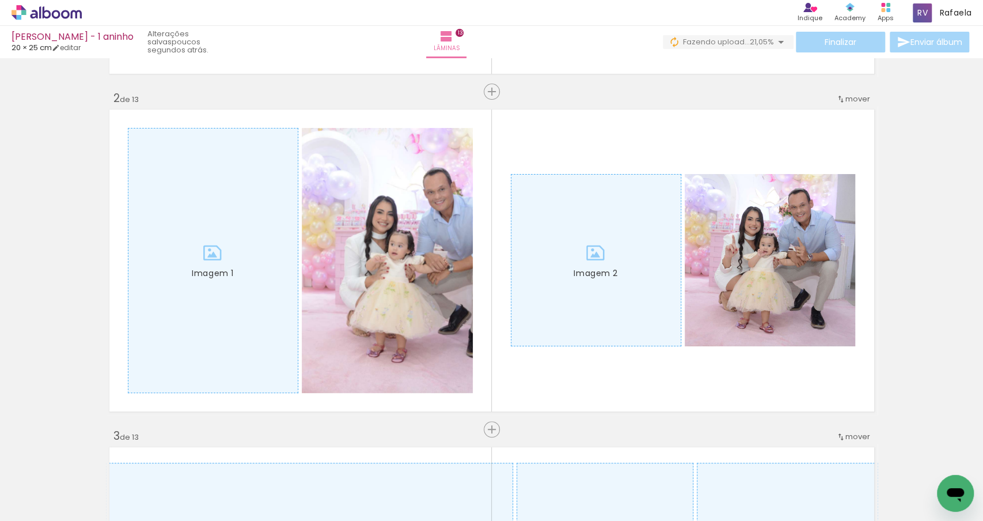
click at [549, 463] on iron-icon at bounding box center [543, 459] width 12 height 12
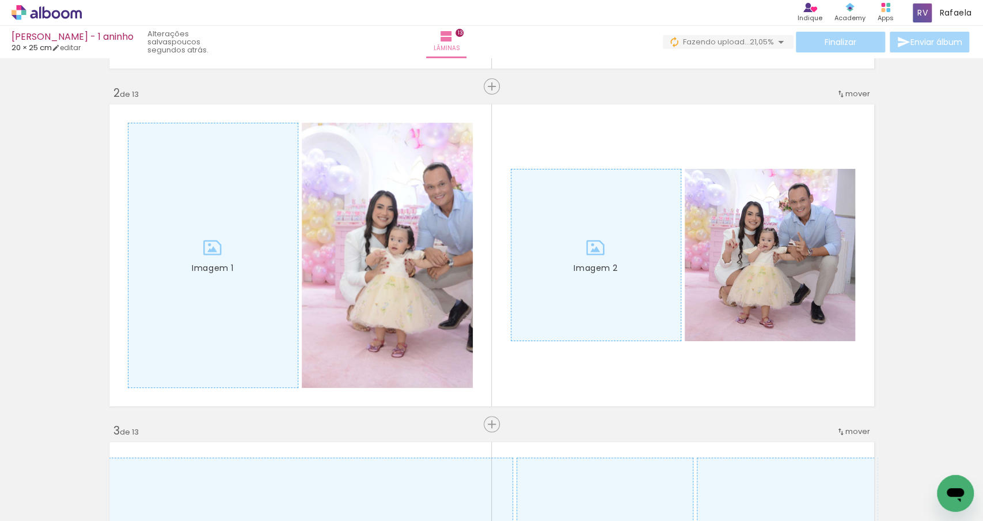
scroll to position [330, 0]
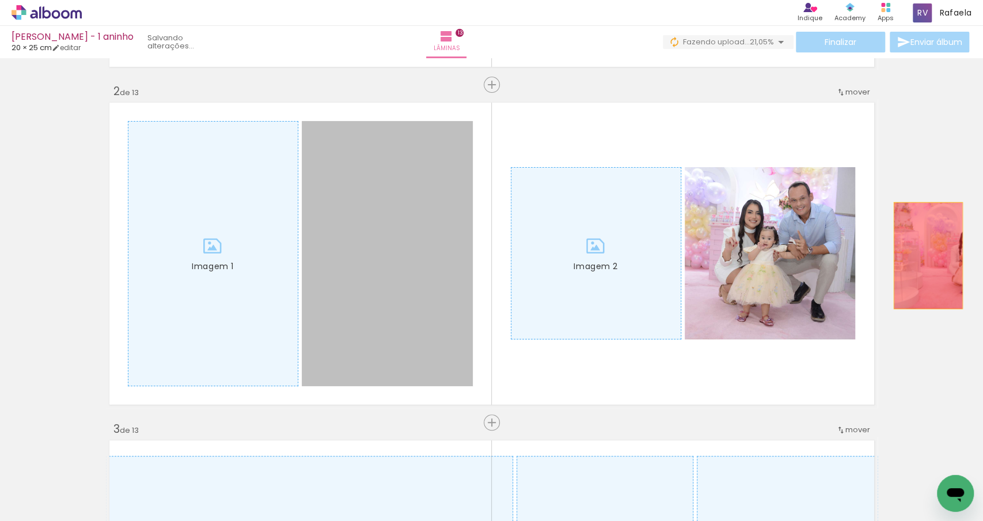
drag, startPoint x: 366, startPoint y: 265, endPoint x: 941, endPoint y: 253, distance: 575.1
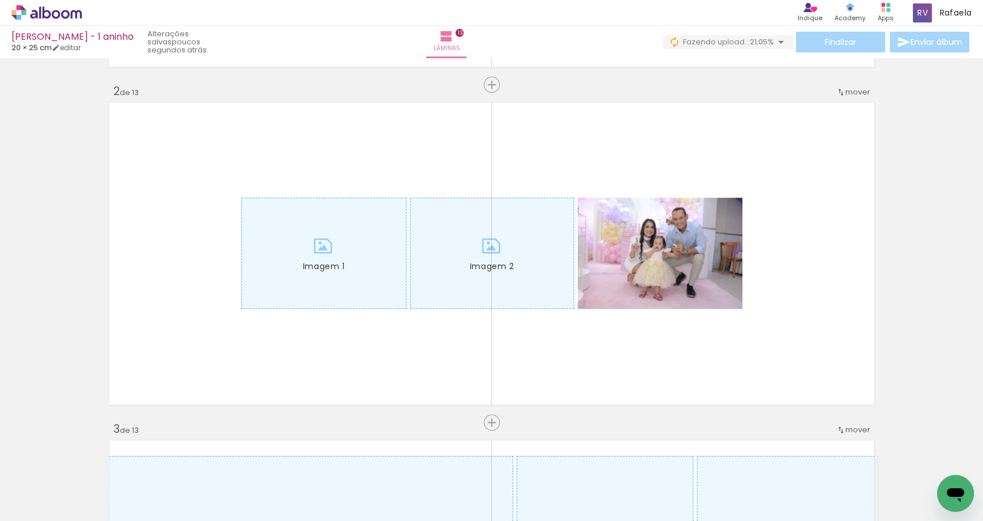
click at [545, 465] on iron-icon at bounding box center [543, 459] width 12 height 12
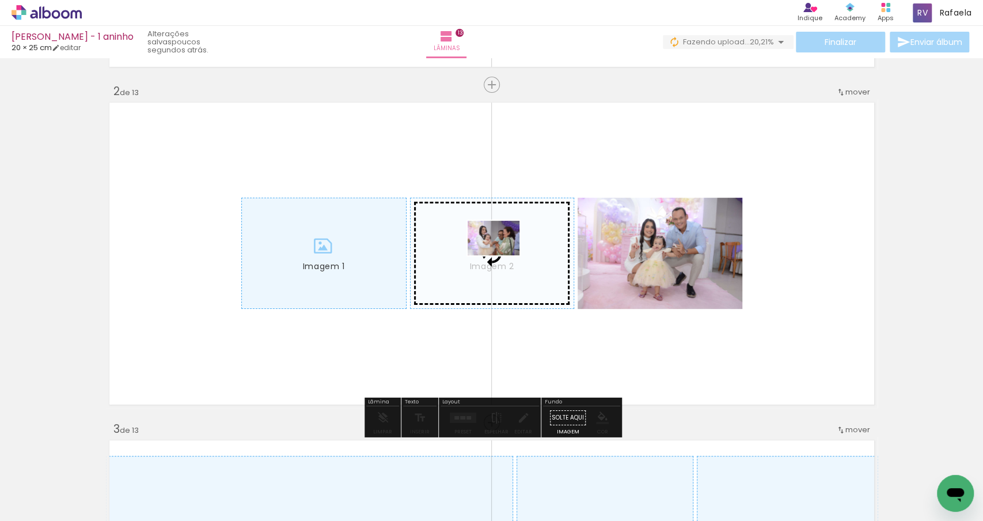
drag, startPoint x: 622, startPoint y: 482, endPoint x: 502, endPoint y: 255, distance: 256.7
click at [502, 255] on quentale-workspace at bounding box center [491, 260] width 983 height 521
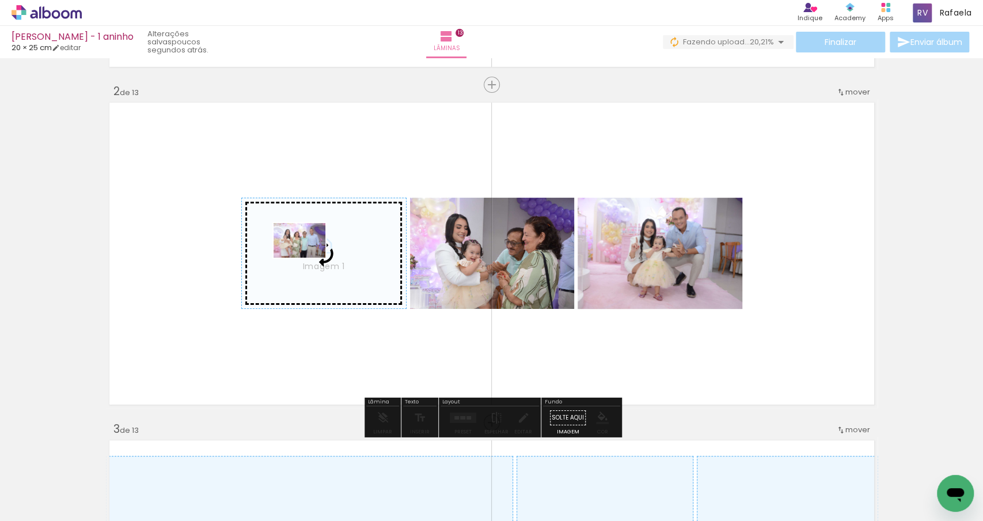
drag, startPoint x: 692, startPoint y: 476, endPoint x: 308, endPoint y: 255, distance: 442.9
click at [308, 255] on quentale-workspace at bounding box center [491, 260] width 983 height 521
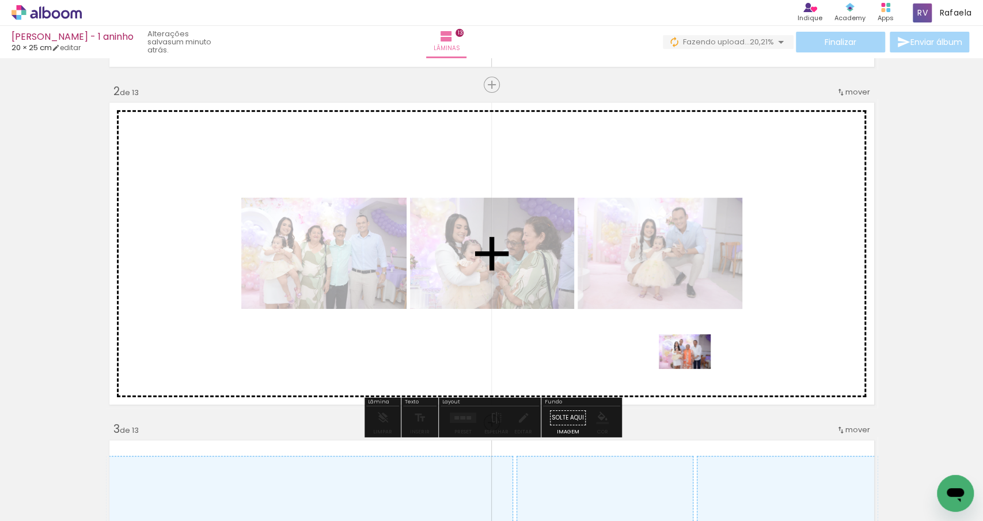
drag, startPoint x: 770, startPoint y: 498, endPoint x: 694, endPoint y: 369, distance: 149.8
click at [694, 369] on quentale-workspace at bounding box center [491, 260] width 983 height 521
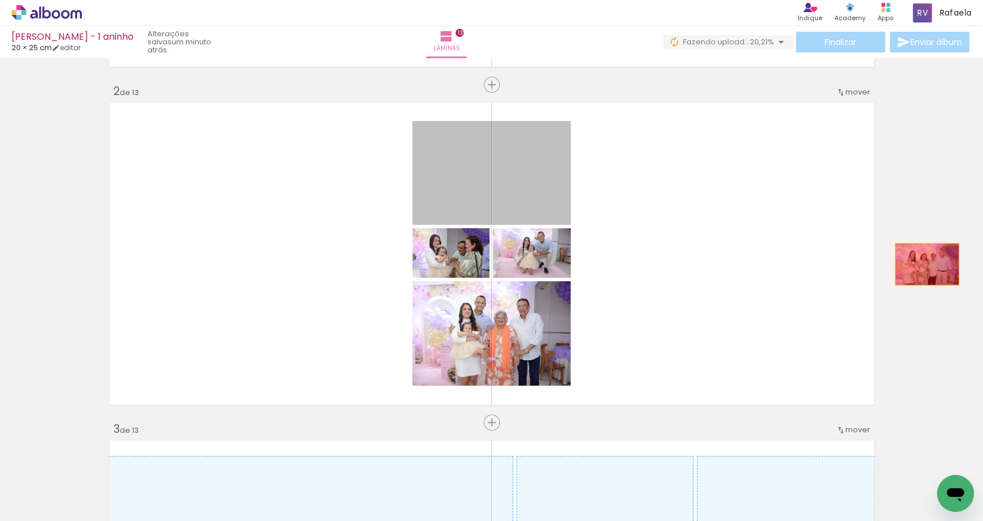
drag, startPoint x: 550, startPoint y: 179, endPoint x: 945, endPoint y: 259, distance: 403.2
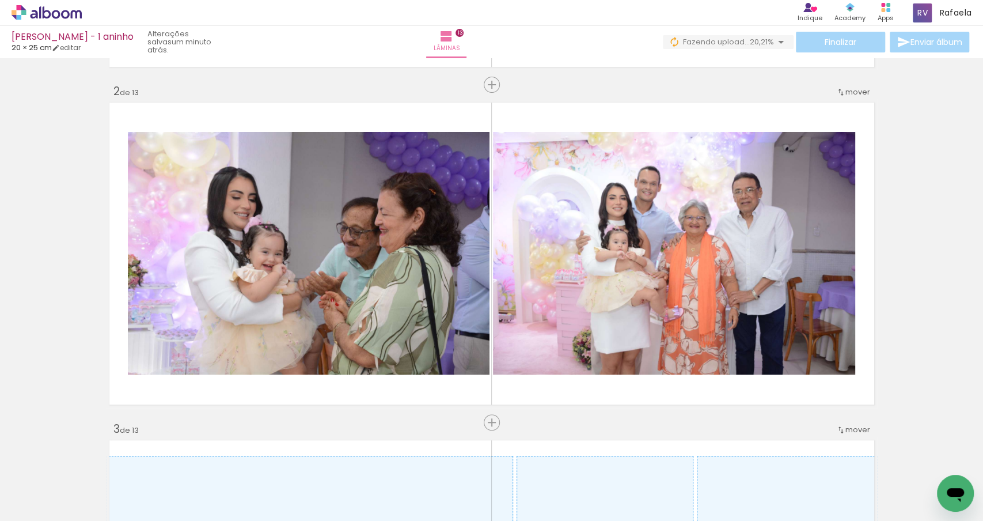
scroll to position [0, 863]
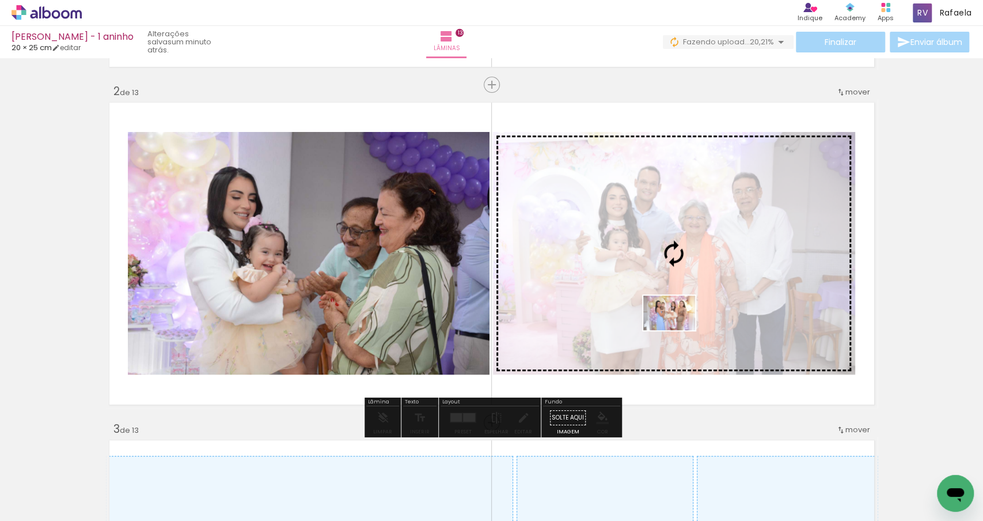
drag, startPoint x: 674, startPoint y: 489, endPoint x: 679, endPoint y: 326, distance: 163.1
click at [679, 326] on quentale-workspace at bounding box center [491, 260] width 983 height 521
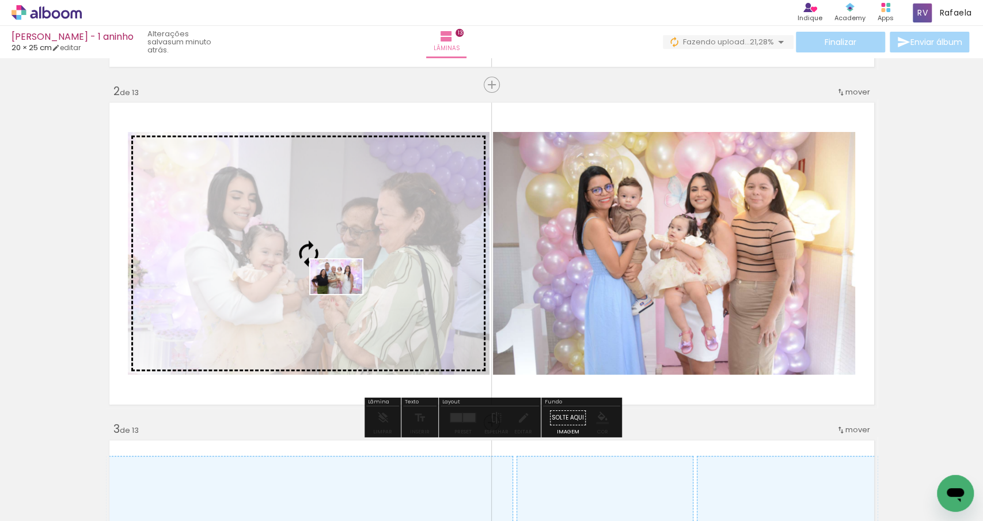
drag, startPoint x: 736, startPoint y: 486, endPoint x: 345, endPoint y: 290, distance: 437.5
click at [345, 291] on quentale-workspace at bounding box center [491, 260] width 983 height 521
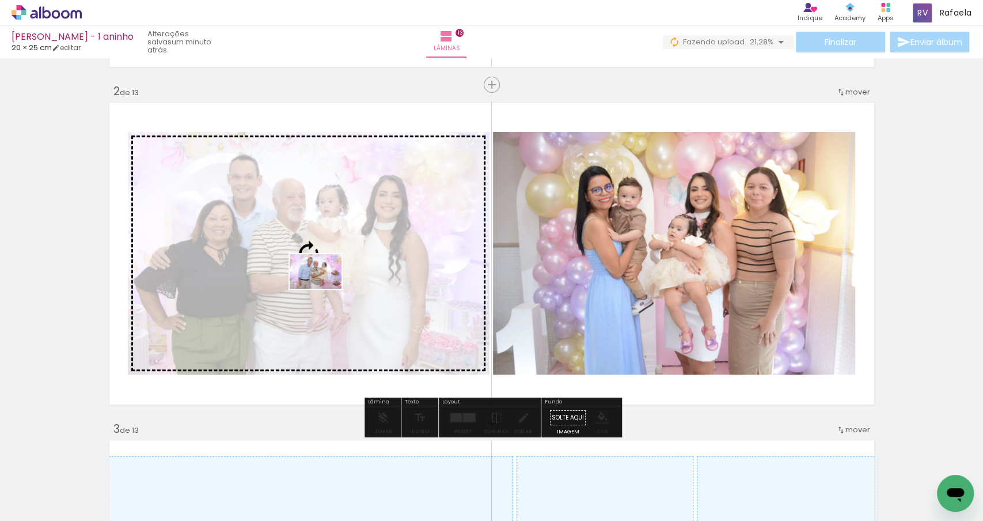
drag, startPoint x: 801, startPoint y: 486, endPoint x: 327, endPoint y: 281, distance: 516.1
click at [327, 282] on quentale-workspace at bounding box center [491, 260] width 983 height 521
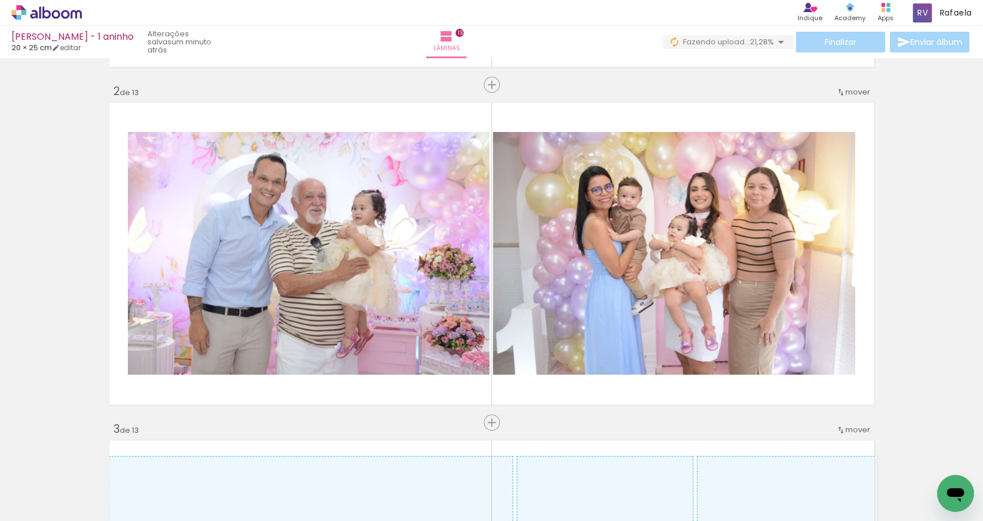
scroll to position [0, 1081]
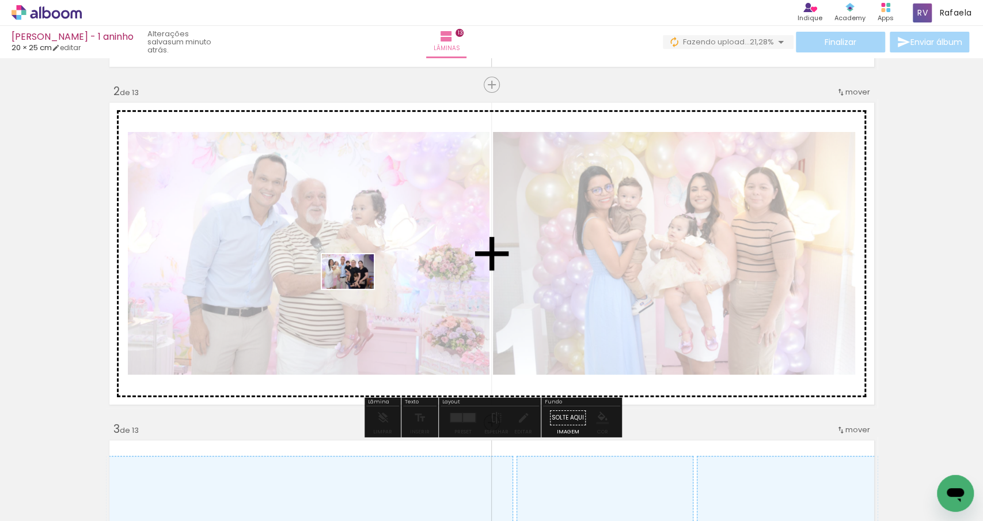
drag, startPoint x: 649, startPoint y: 486, endPoint x: 357, endPoint y: 286, distance: 353.1
click at [357, 287] on quentale-workspace at bounding box center [491, 260] width 983 height 521
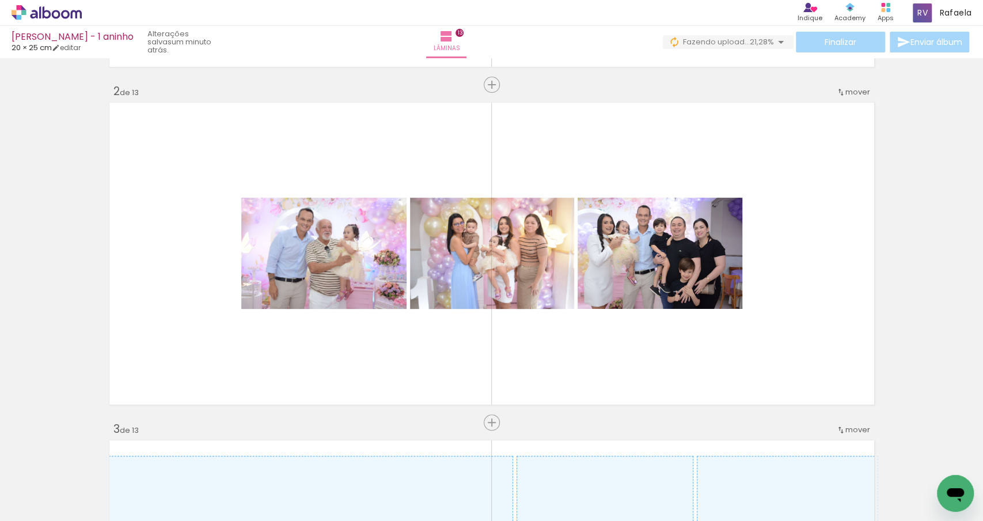
click at [712, 479] on div at bounding box center [711, 482] width 57 height 38
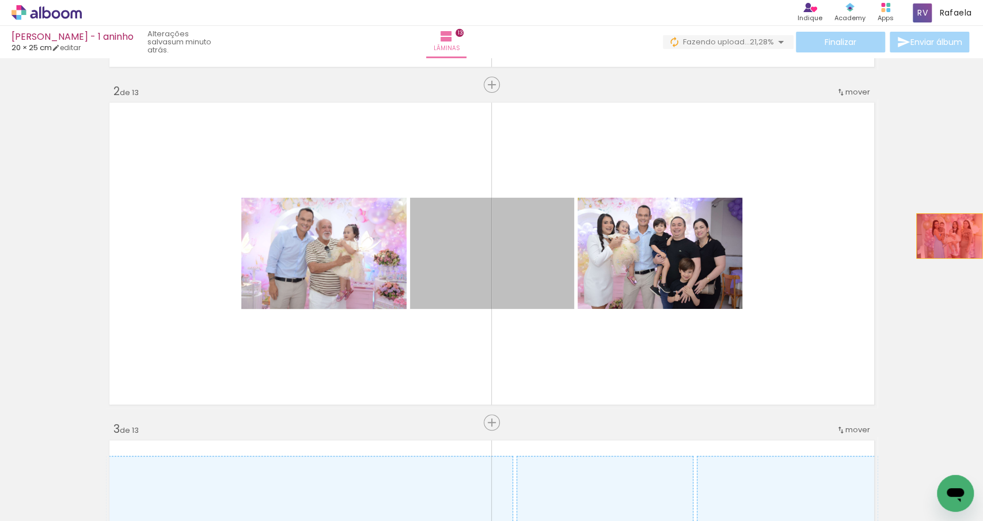
drag, startPoint x: 453, startPoint y: 259, endPoint x: 956, endPoint y: 233, distance: 504.2
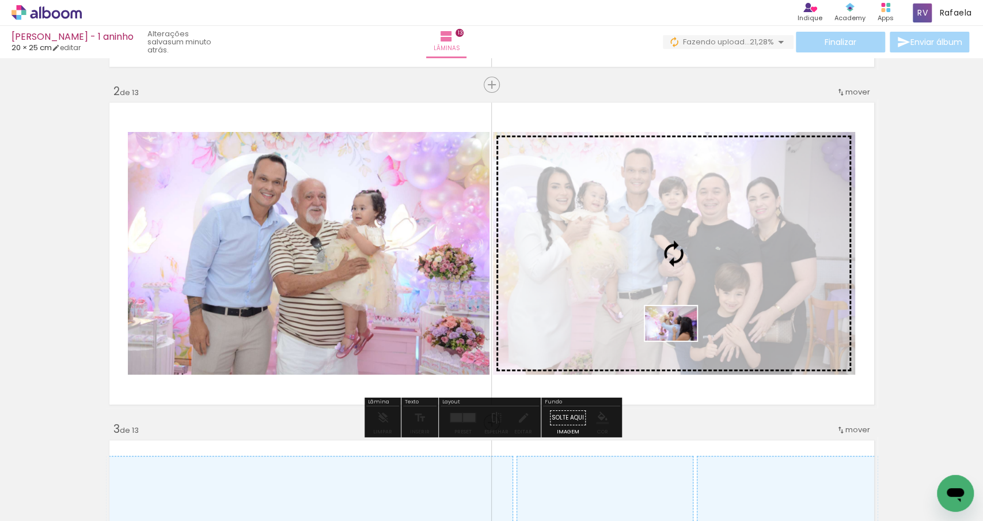
drag, startPoint x: 721, startPoint y: 489, endPoint x: 680, endPoint y: 339, distance: 155.3
click at [680, 339] on quentale-workspace at bounding box center [491, 260] width 983 height 521
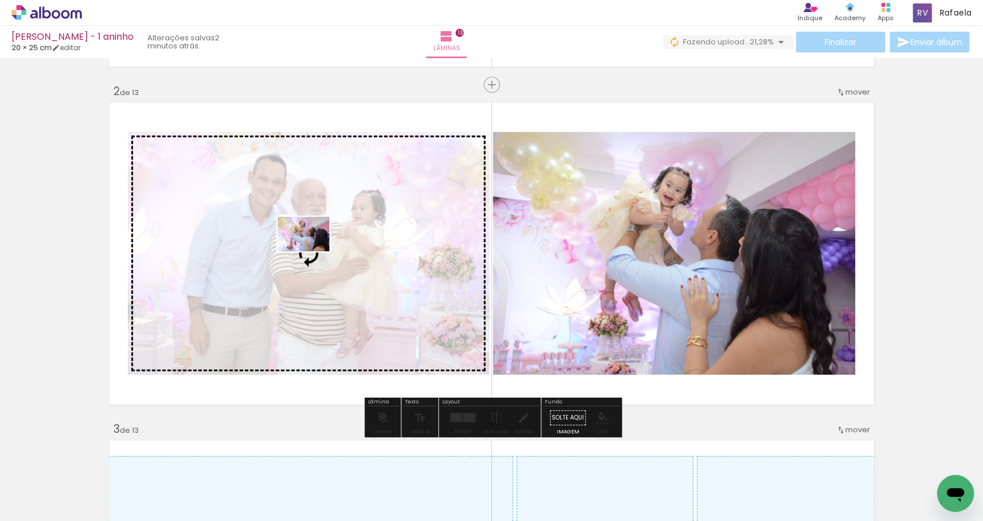
drag, startPoint x: 777, startPoint y: 483, endPoint x: 311, endPoint y: 248, distance: 522.0
click at [312, 248] on quentale-workspace at bounding box center [491, 260] width 983 height 521
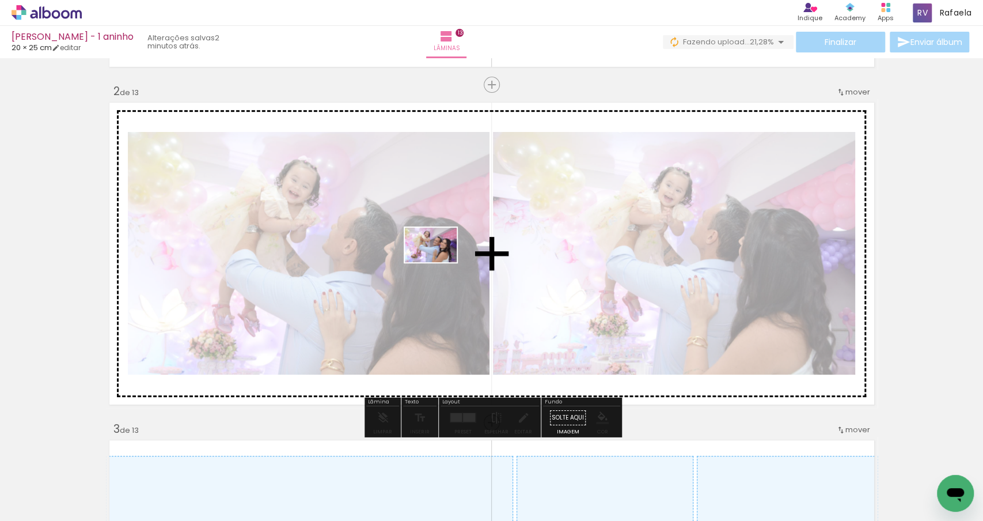
drag, startPoint x: 850, startPoint y: 488, endPoint x: 440, endPoint y: 262, distance: 468.2
click at [440, 262] on quentale-workspace at bounding box center [491, 260] width 983 height 521
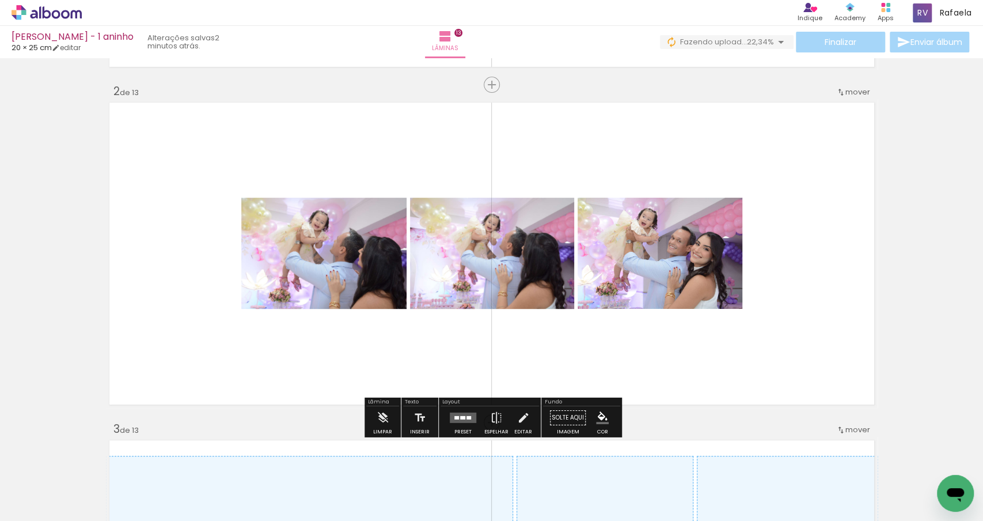
click at [460, 419] on quentale-layouter at bounding box center [463, 417] width 27 height 10
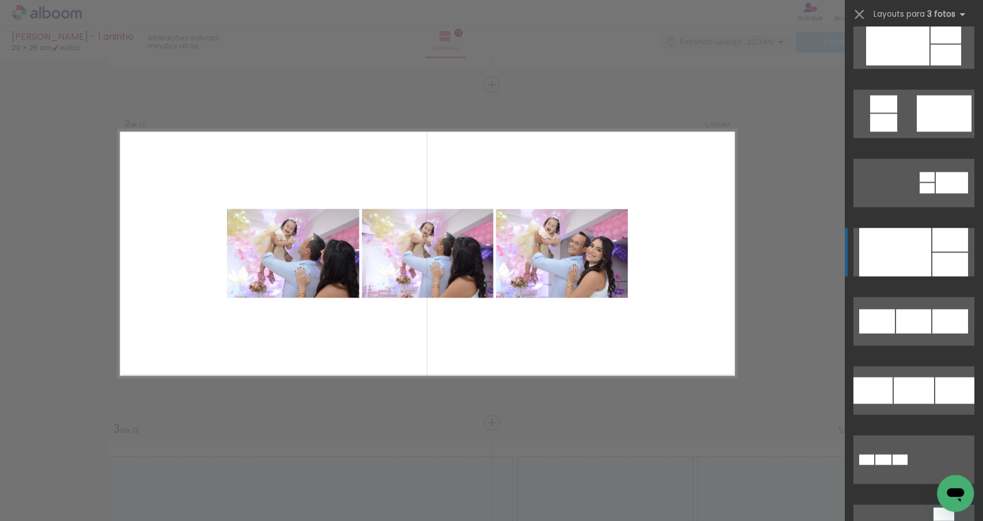
scroll to position [1408, 0]
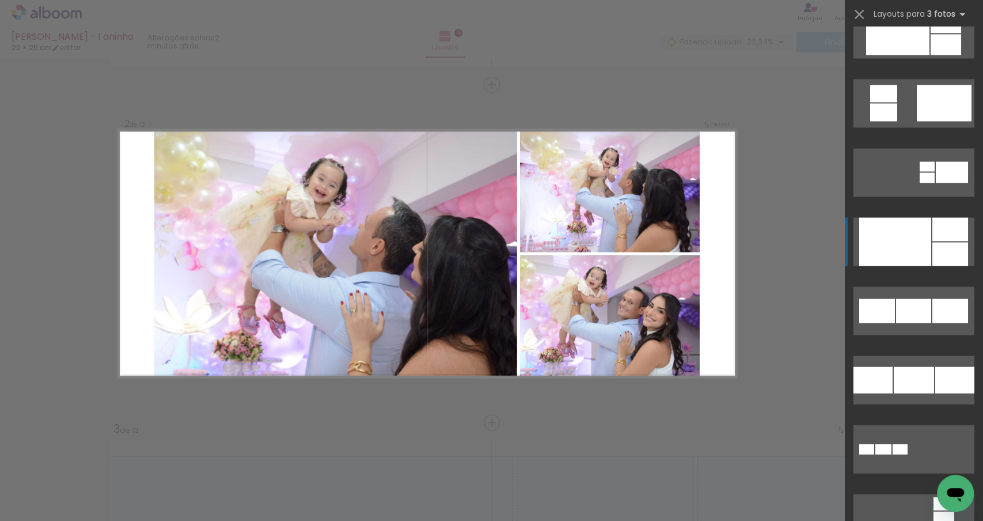
click at [892, 245] on div at bounding box center [896, 241] width 72 height 48
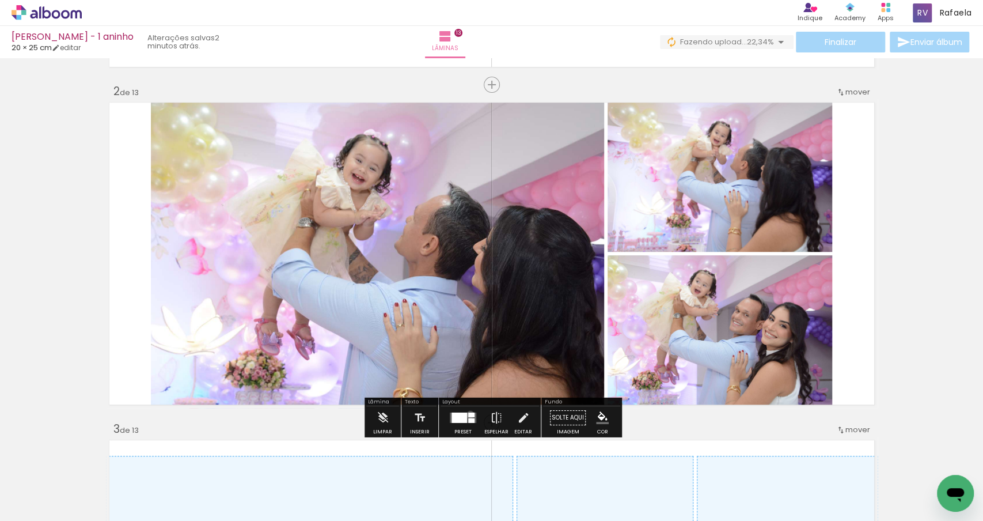
click at [468, 414] on div at bounding box center [471, 414] width 6 height 5
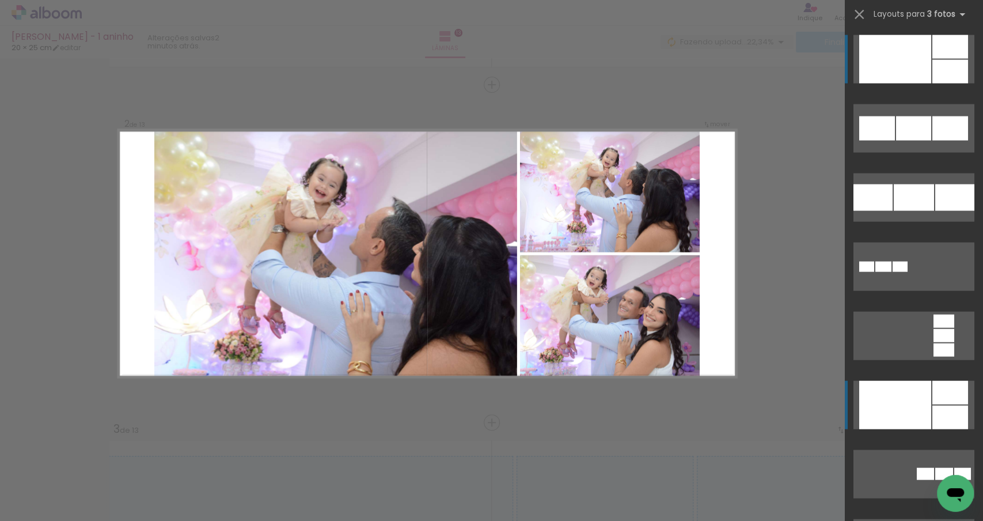
click at [898, 397] on div at bounding box center [896, 405] width 72 height 48
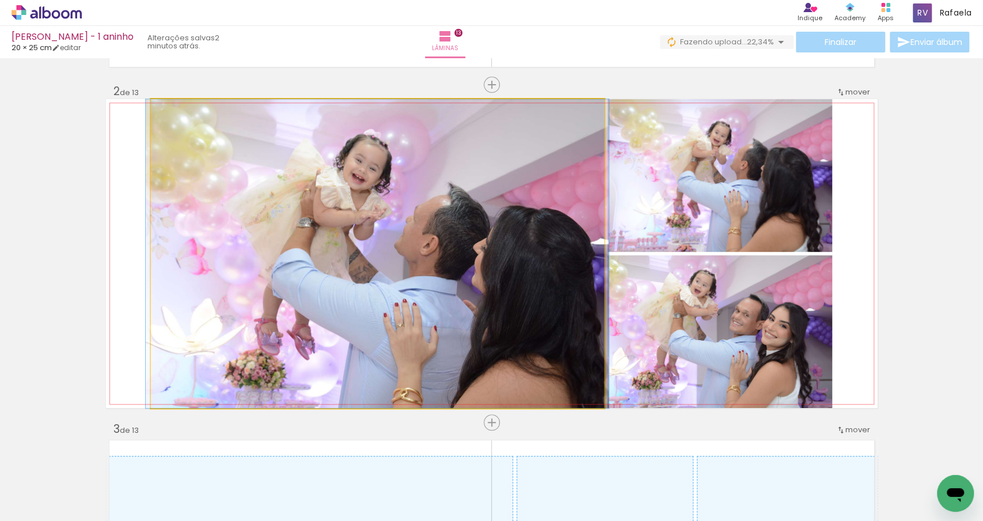
click at [346, 304] on quentale-photo "Imagem 1" at bounding box center [377, 253] width 453 height 309
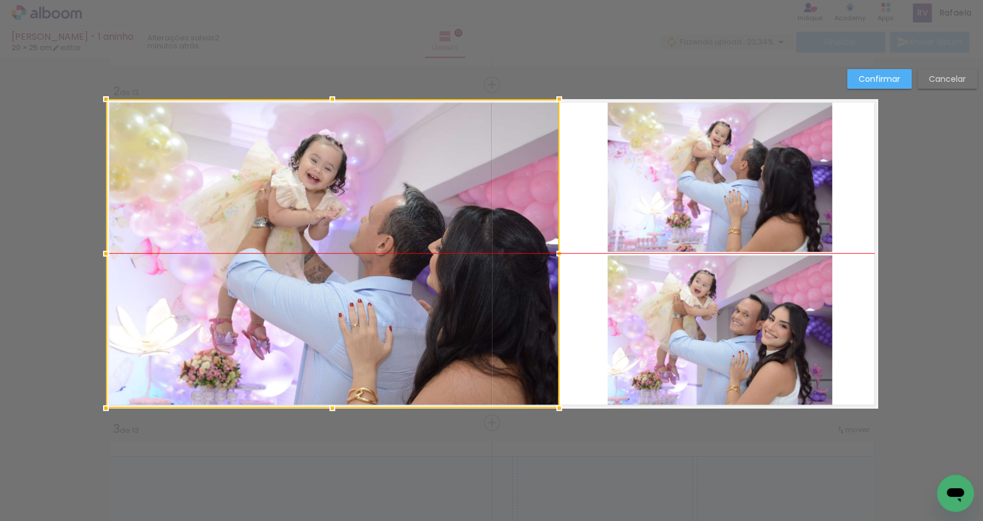
drag, startPoint x: 436, startPoint y: 297, endPoint x: 383, endPoint y: 291, distance: 53.3
click at [383, 291] on div at bounding box center [332, 253] width 453 height 309
click at [570, 270] on quentale-layouter "Imagem 1 Imagem 2" at bounding box center [492, 253] width 772 height 309
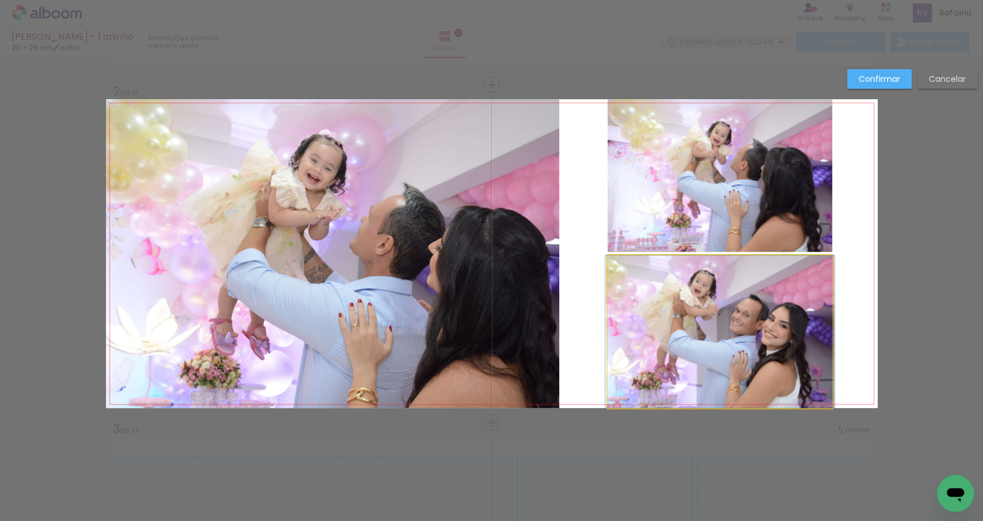
click at [701, 317] on quentale-photo at bounding box center [720, 331] width 225 height 153
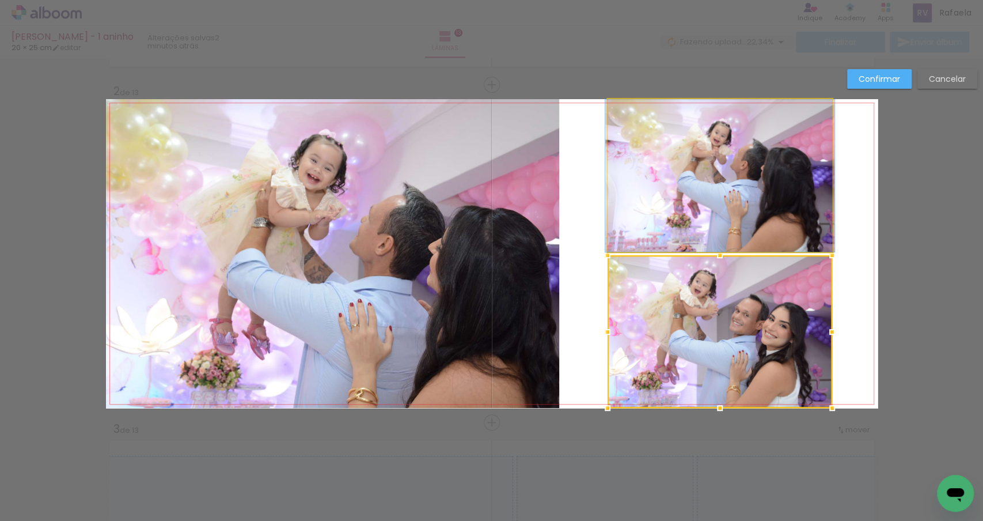
click at [686, 188] on quentale-photo "Imagem 2" at bounding box center [720, 175] width 225 height 153
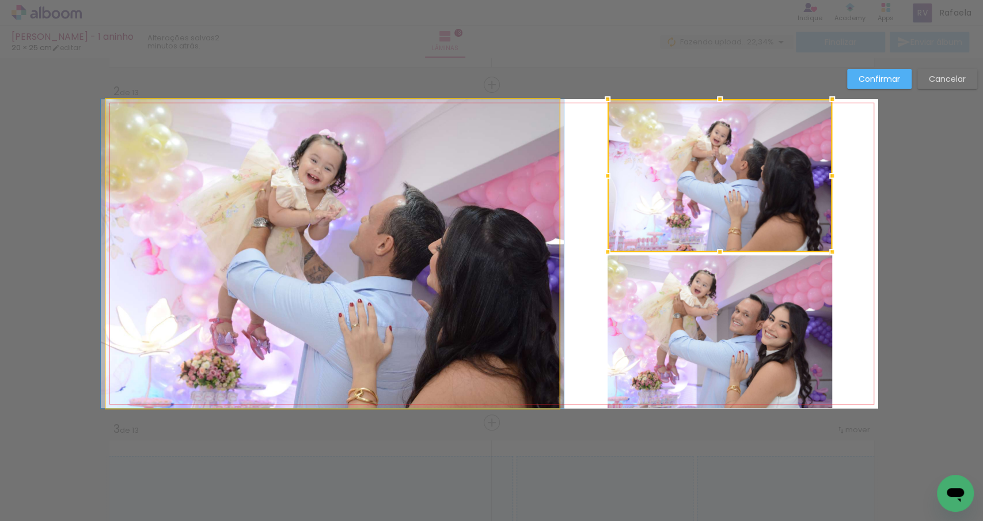
click at [406, 226] on quentale-photo "Imagem 1" at bounding box center [332, 253] width 453 height 309
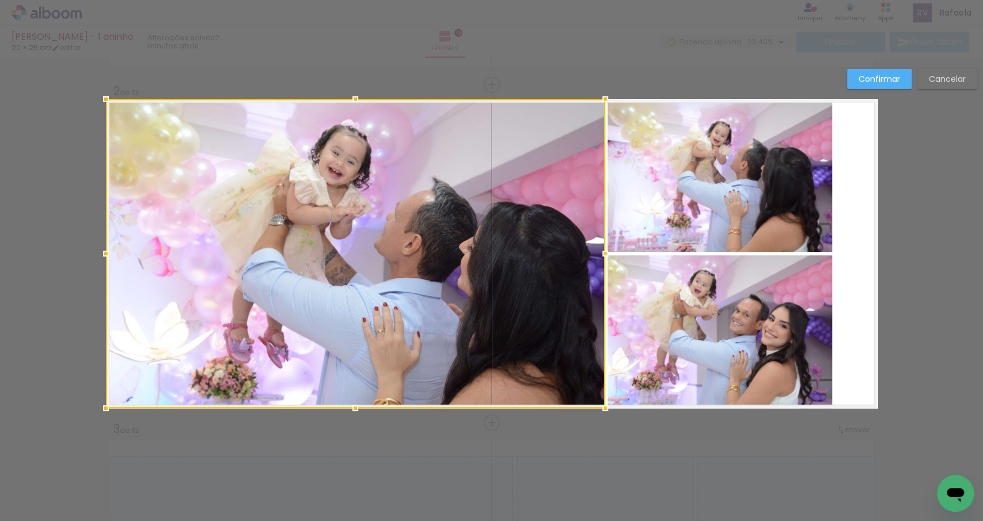
drag, startPoint x: 559, startPoint y: 248, endPoint x: 612, endPoint y: 246, distance: 53.6
click at [612, 246] on div at bounding box center [605, 253] width 23 height 23
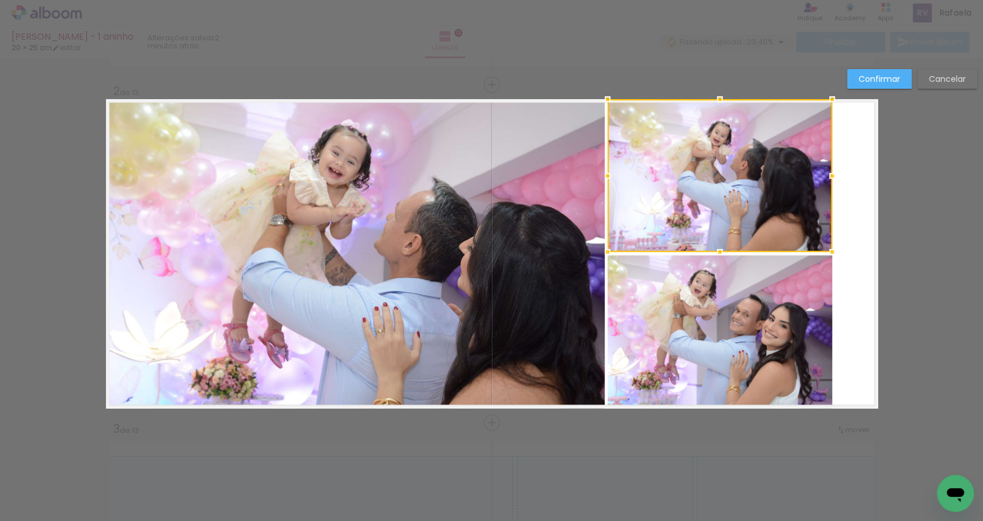
click at [750, 224] on div at bounding box center [720, 175] width 225 height 153
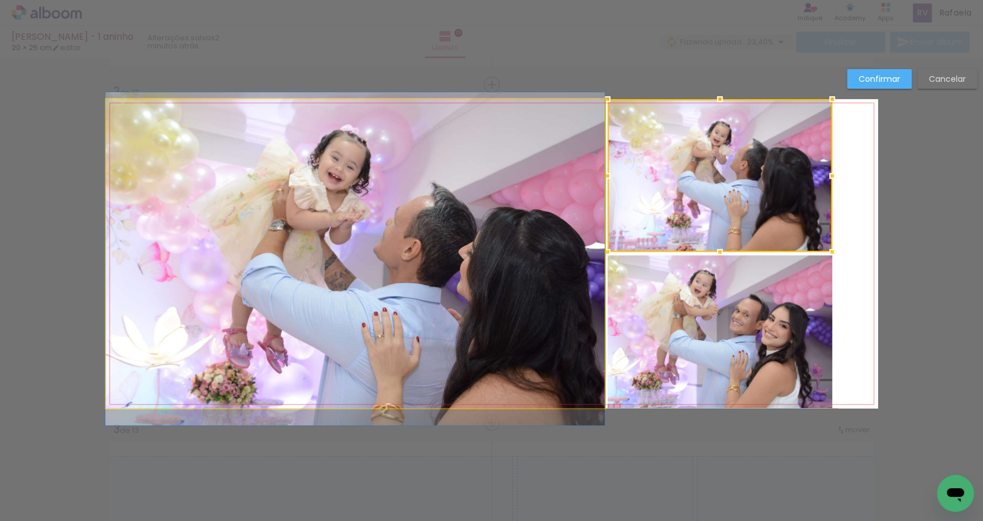
drag, startPoint x: 372, startPoint y: 233, endPoint x: 337, endPoint y: 237, distance: 34.8
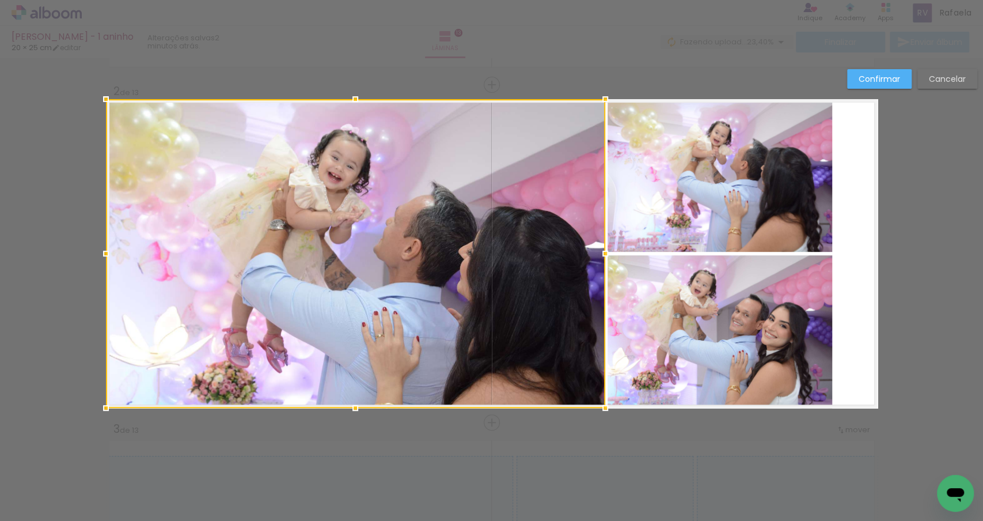
click at [853, 181] on quentale-layouter "Imagem 1 Imagem 2" at bounding box center [492, 253] width 772 height 309
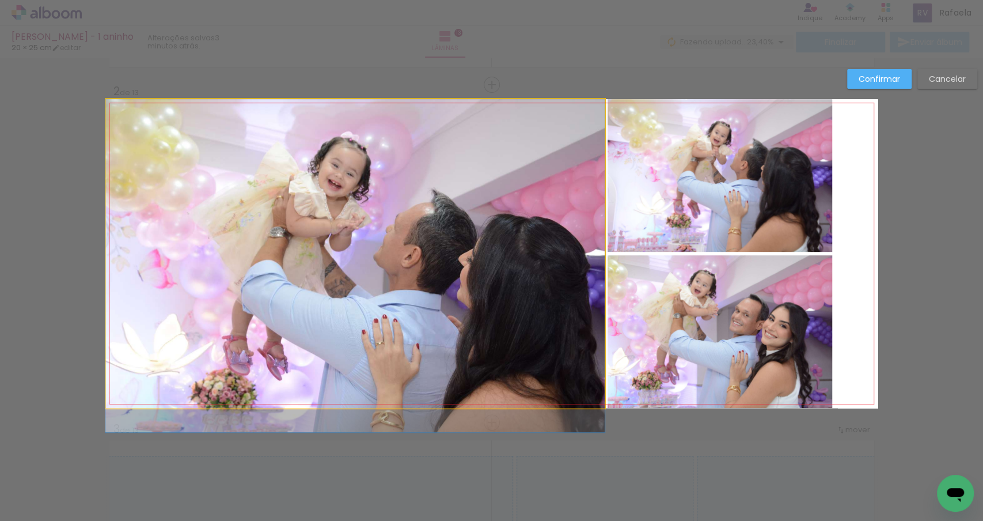
drag, startPoint x: 377, startPoint y: 239, endPoint x: 377, endPoint y: 253, distance: 14.4
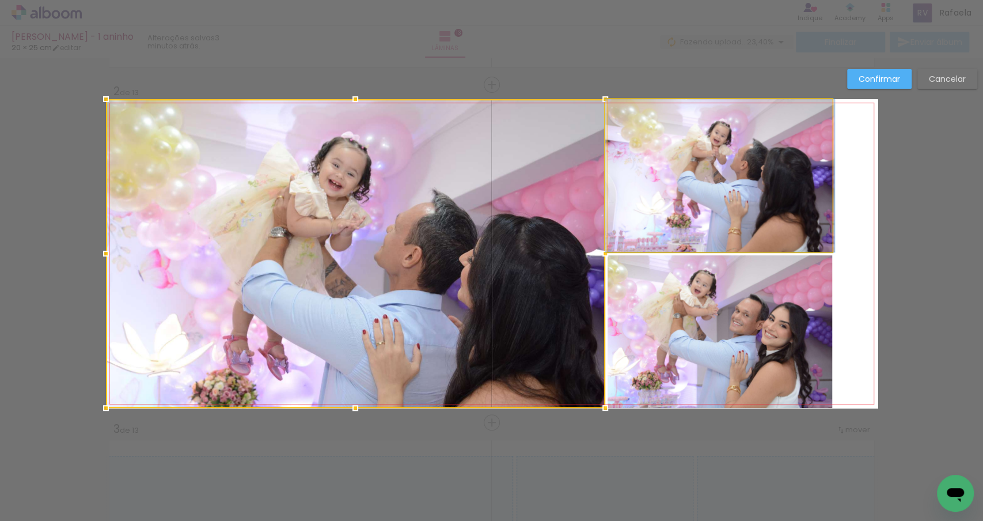
click at [785, 190] on quentale-photo "Imagem 2" at bounding box center [720, 175] width 225 height 153
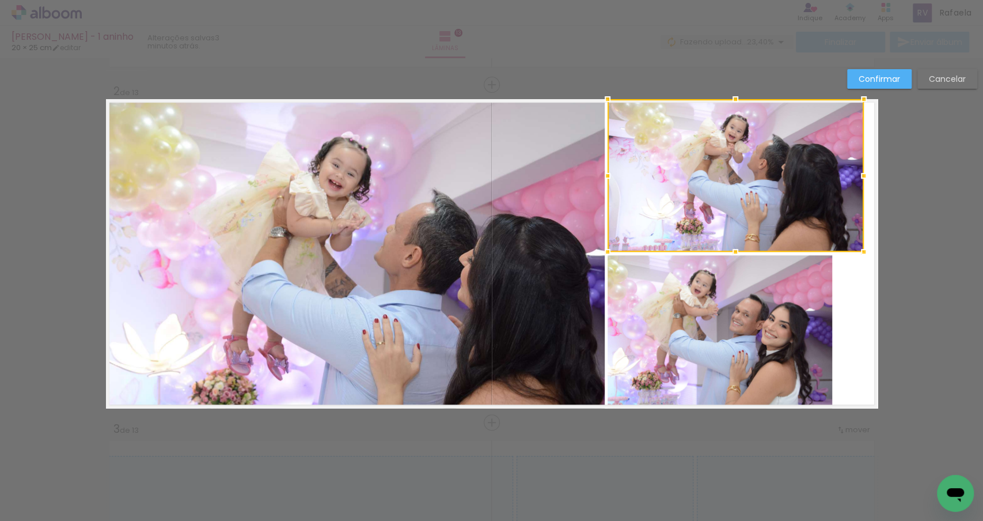
drag, startPoint x: 835, startPoint y: 173, endPoint x: 866, endPoint y: 173, distance: 31.7
click at [866, 173] on div at bounding box center [864, 175] width 23 height 23
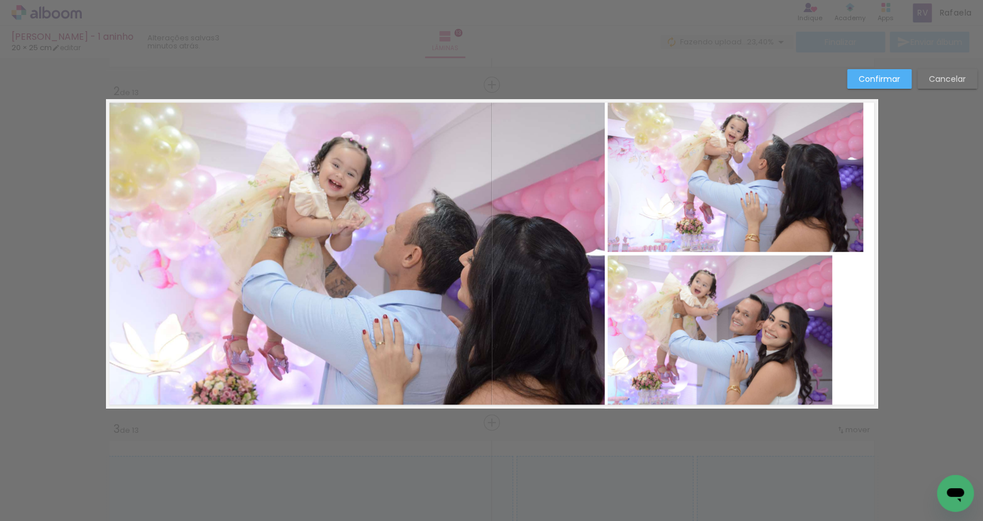
click at [757, 317] on quentale-photo at bounding box center [720, 331] width 225 height 153
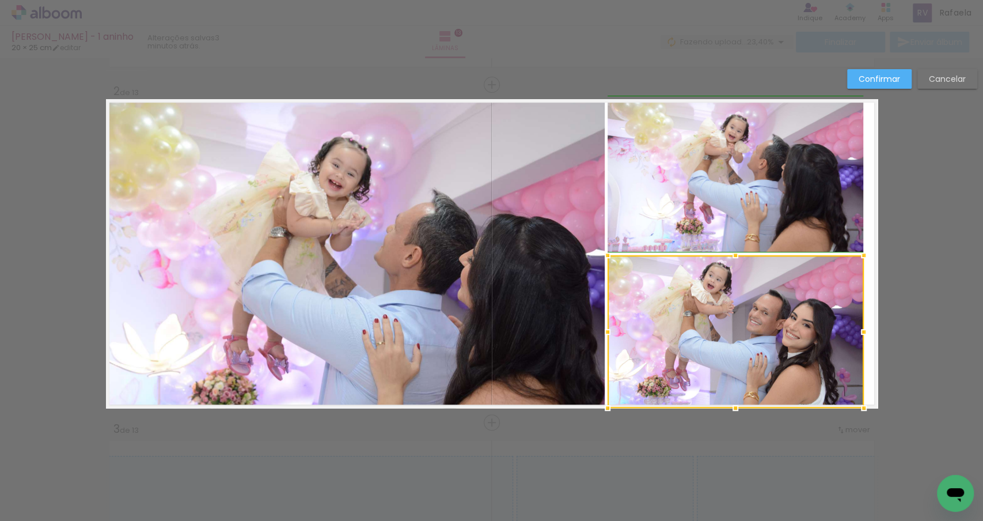
drag, startPoint x: 833, startPoint y: 331, endPoint x: 863, endPoint y: 328, distance: 30.2
click at [863, 328] on div at bounding box center [864, 331] width 23 height 23
click at [872, 342] on div at bounding box center [864, 331] width 23 height 23
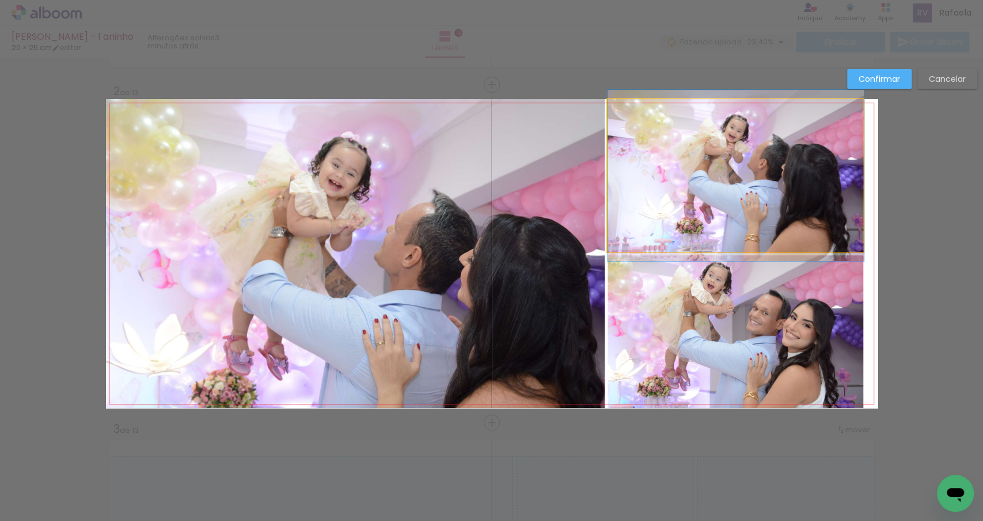
click at [784, 225] on quentale-photo "Imagem 2" at bounding box center [736, 175] width 256 height 153
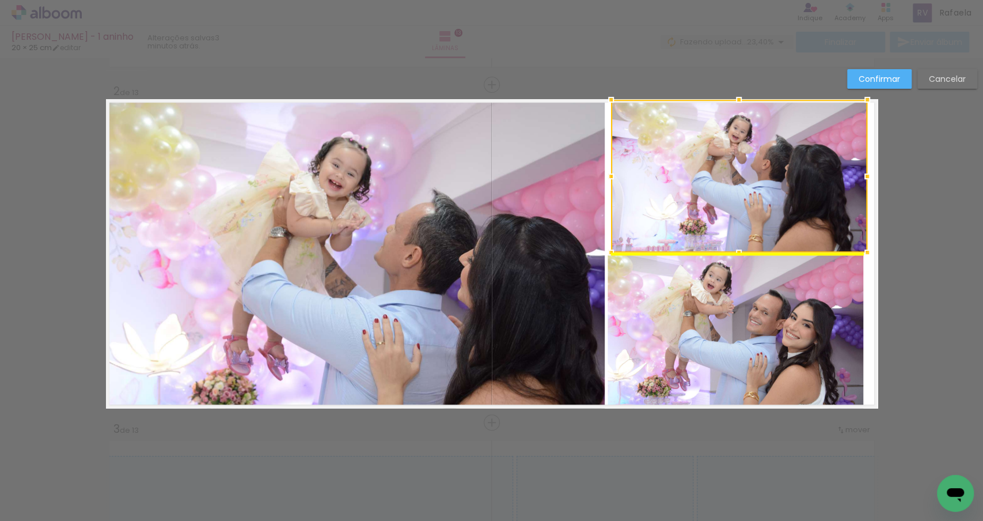
click at [763, 209] on div at bounding box center [739, 176] width 256 height 153
click at [869, 289] on quentale-layouter "Imagem 1 Imagem 2" at bounding box center [492, 253] width 772 height 309
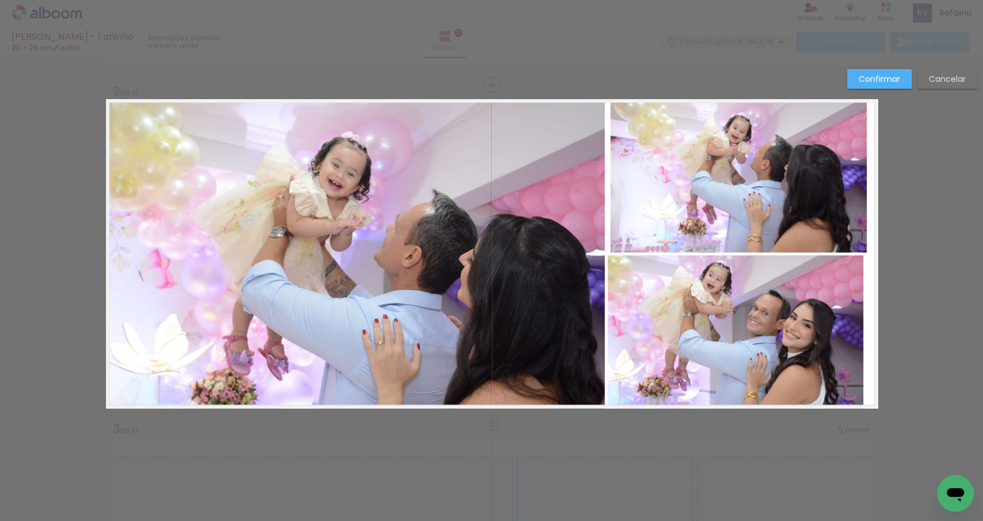
click at [794, 284] on quentale-photo at bounding box center [736, 331] width 256 height 153
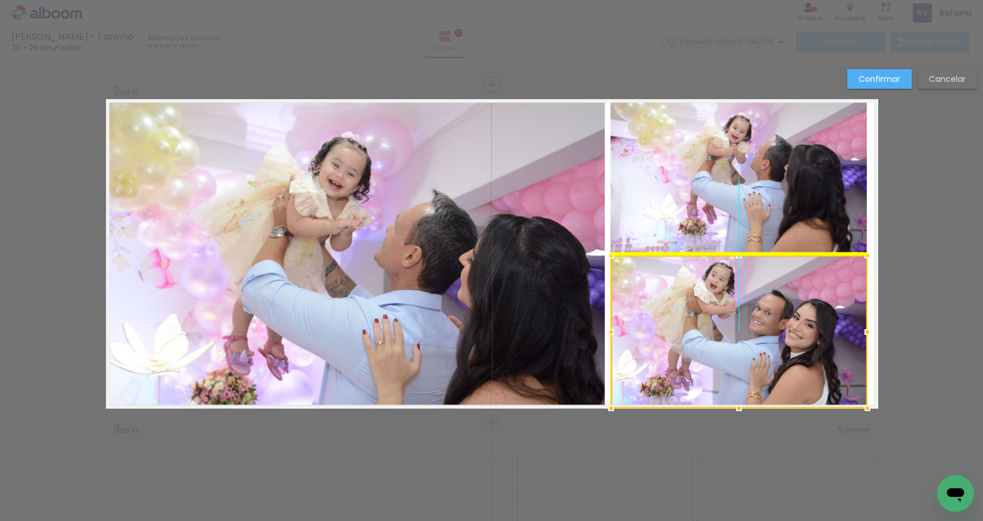
click at [771, 285] on div at bounding box center [739, 331] width 256 height 153
click at [873, 284] on quentale-layouter "Imagem 1 Imagem 2" at bounding box center [492, 253] width 772 height 309
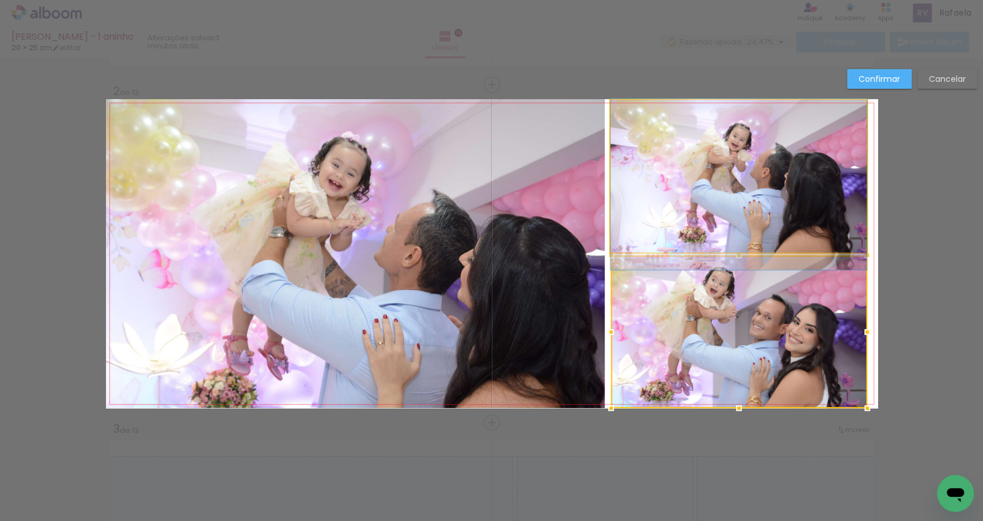
drag, startPoint x: 728, startPoint y: 207, endPoint x: 728, endPoint y: 215, distance: 8.1
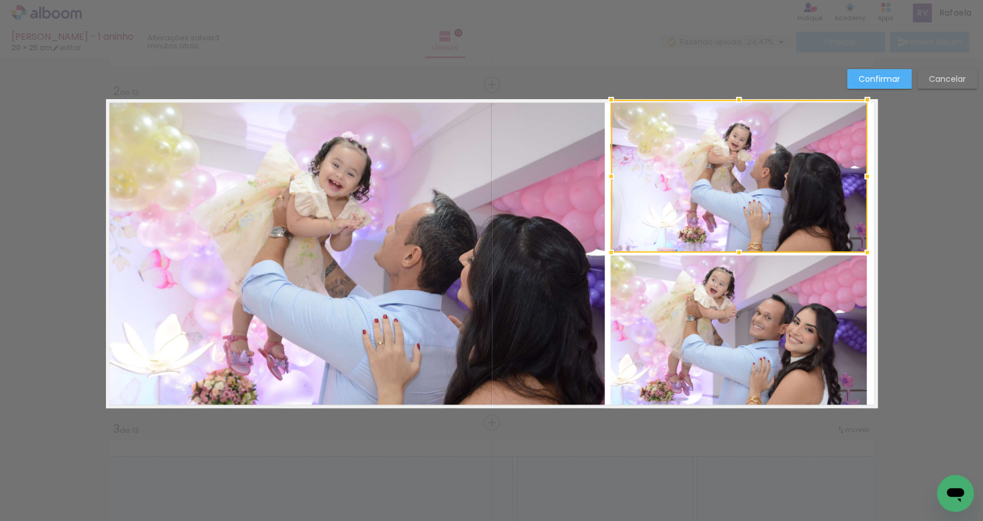
click at [872, 226] on quentale-layouter "Imagem 1 Imagem 2" at bounding box center [492, 253] width 772 height 309
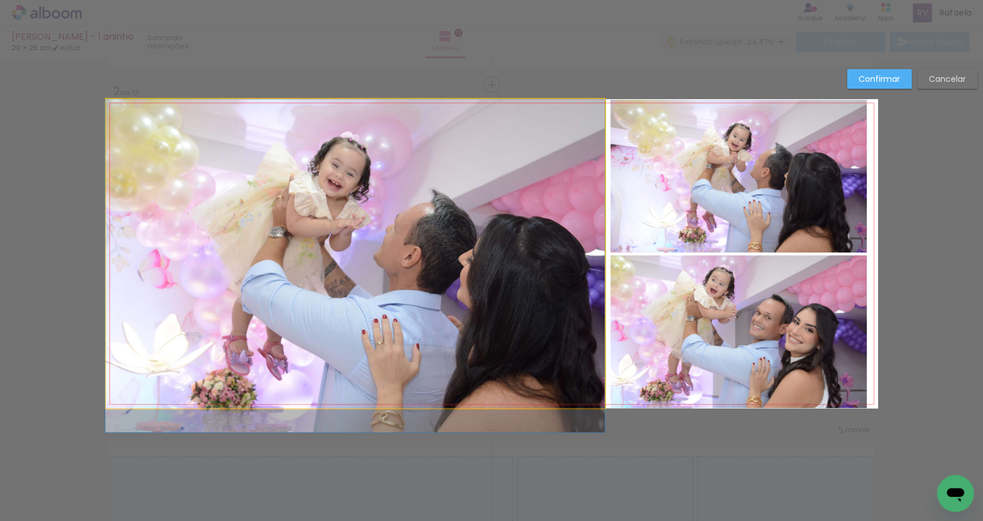
drag, startPoint x: 255, startPoint y: 207, endPoint x: 221, endPoint y: 219, distance: 36.1
click at [222, 219] on album-spread "Imagem 1 Imagem 2 2 de 13" at bounding box center [492, 253] width 772 height 309
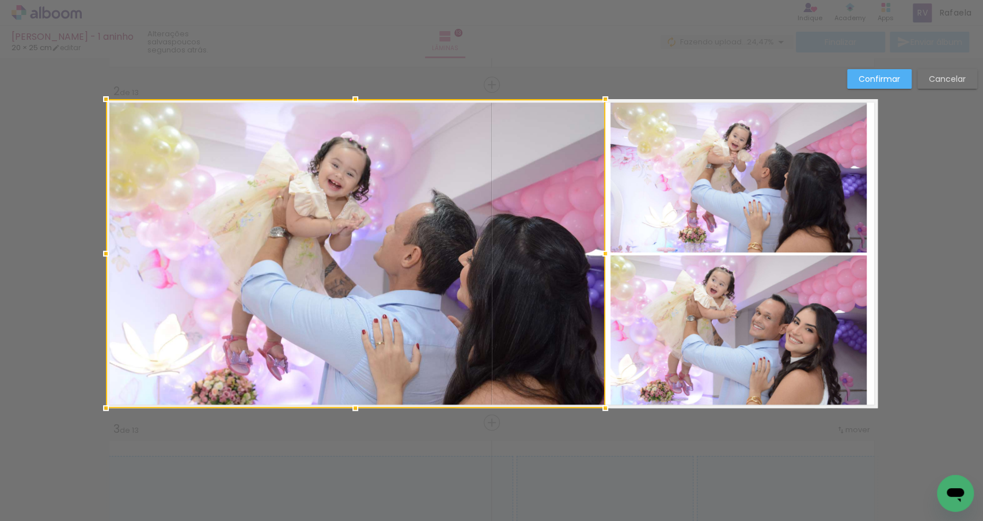
click at [395, 221] on div at bounding box center [355, 253] width 499 height 309
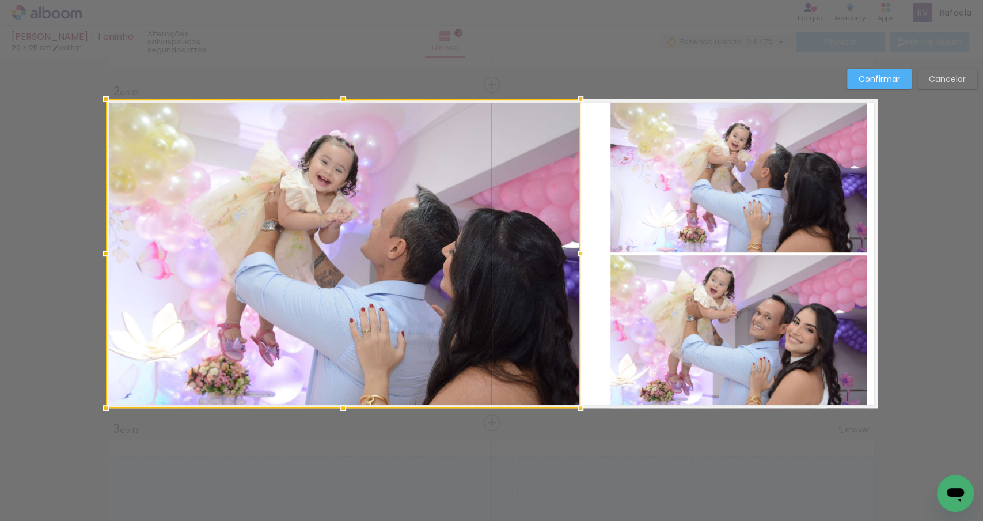
drag, startPoint x: 605, startPoint y: 255, endPoint x: 581, endPoint y: 255, distance: 24.2
click at [581, 255] on div at bounding box center [580, 253] width 23 height 23
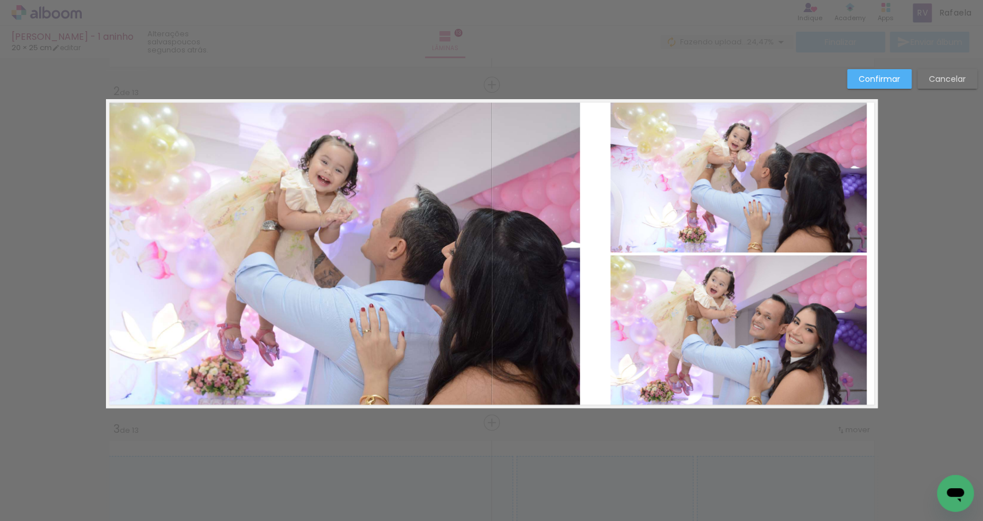
click at [662, 228] on quentale-photo "Imagem 2" at bounding box center [739, 176] width 256 height 153
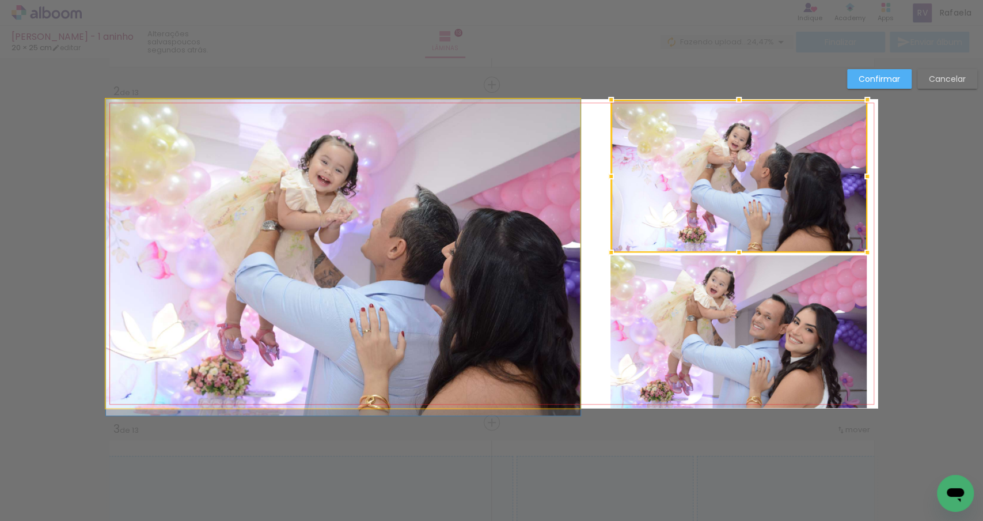
click at [350, 234] on quentale-photo "Imagem 1" at bounding box center [343, 253] width 475 height 309
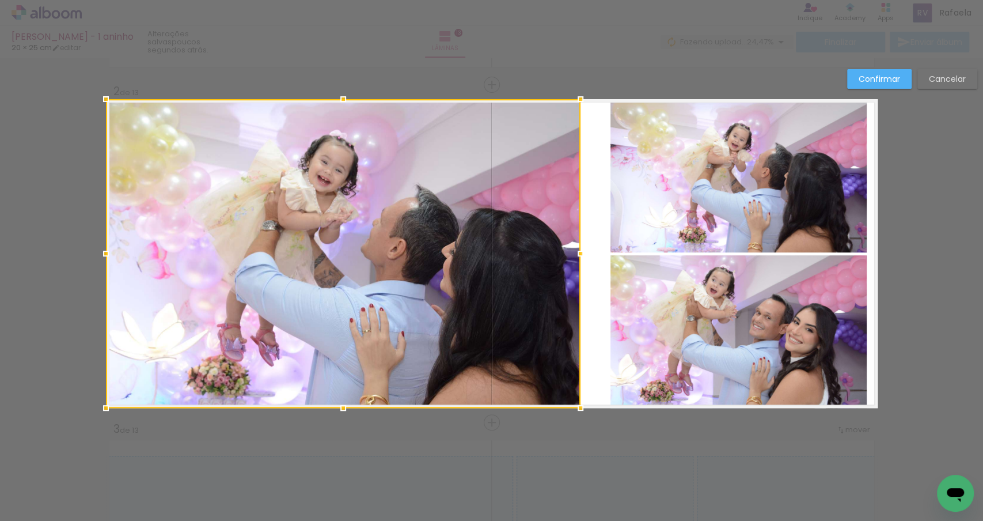
click at [689, 225] on quentale-photo "Imagem 2" at bounding box center [739, 176] width 256 height 153
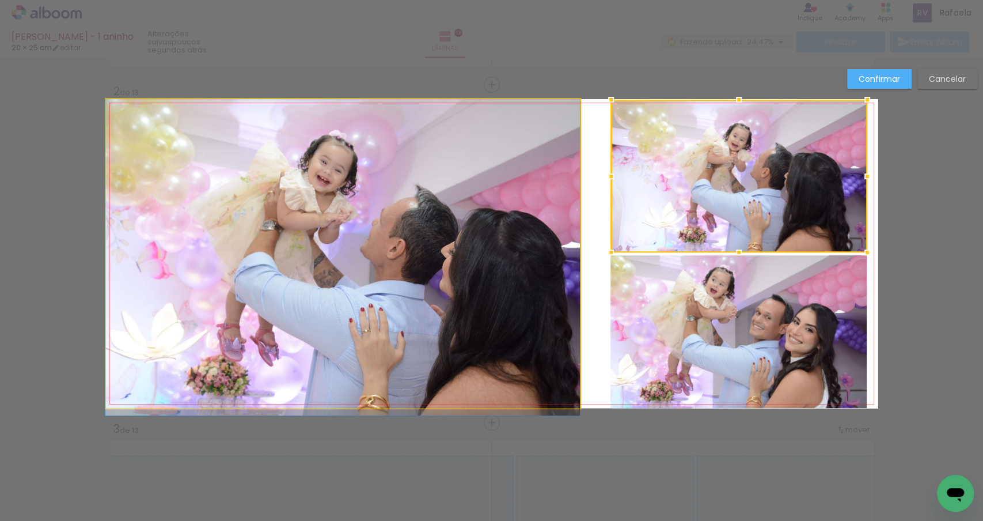
drag, startPoint x: 289, startPoint y: 228, endPoint x: 288, endPoint y: 241, distance: 13.3
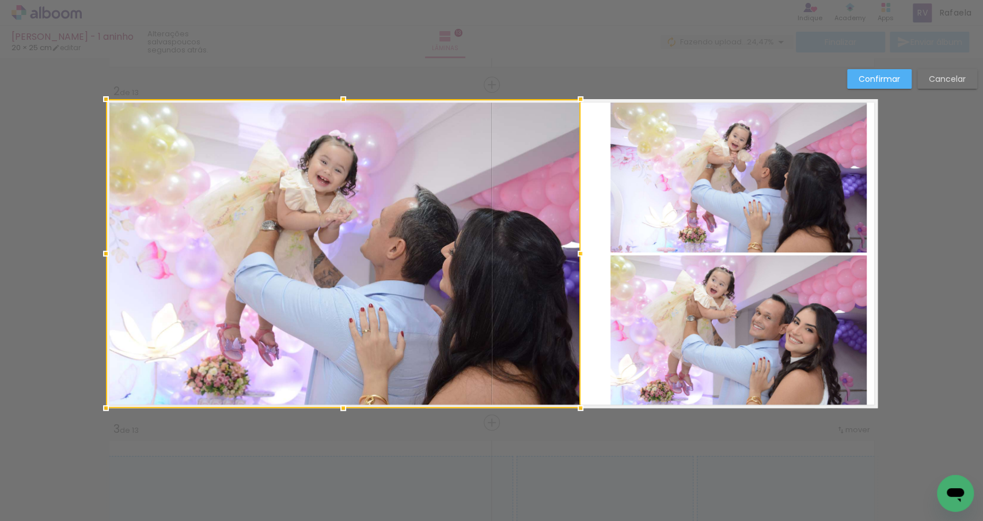
click at [592, 232] on quentale-layouter "Imagem 1 Imagem 2" at bounding box center [492, 253] width 772 height 309
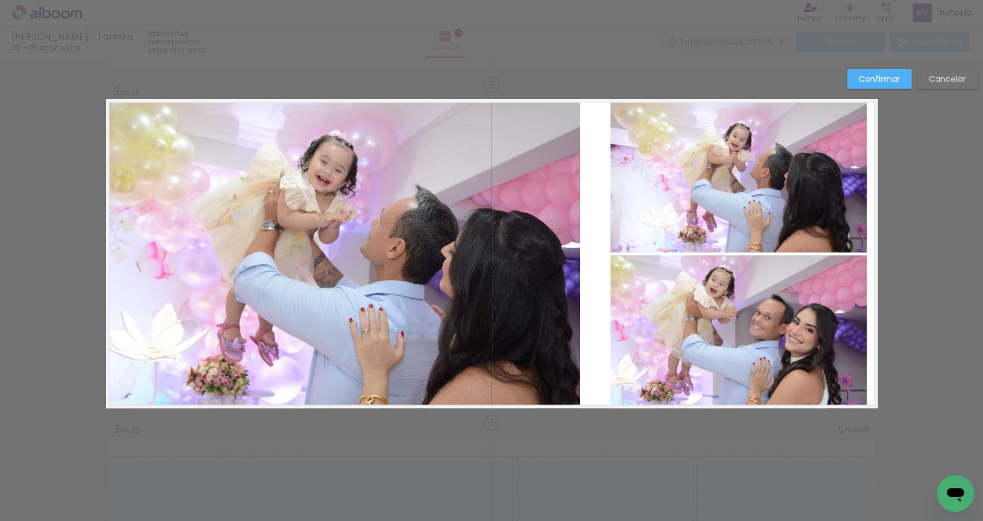
click at [694, 208] on quentale-photo "Imagem 2" at bounding box center [739, 176] width 256 height 153
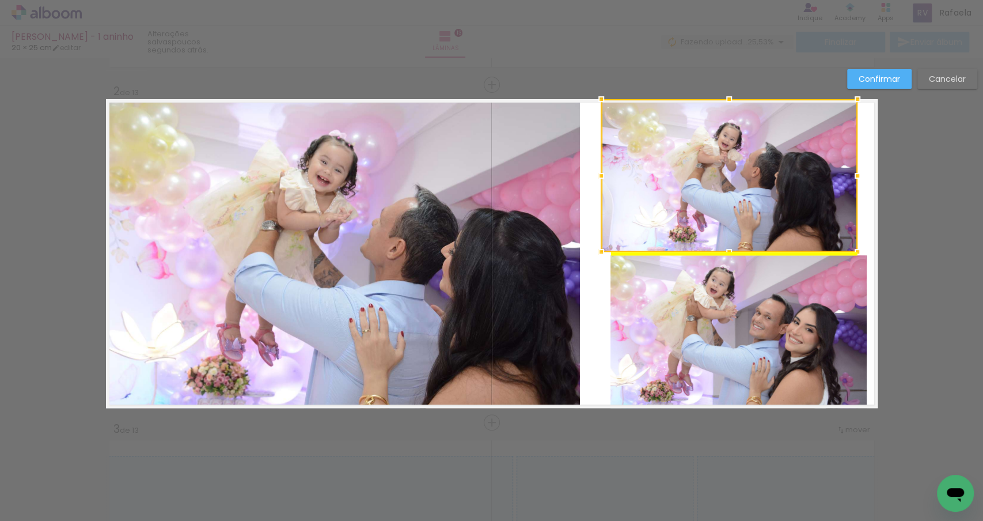
drag, startPoint x: 737, startPoint y: 205, endPoint x: 727, endPoint y: 205, distance: 9.8
click at [726, 206] on div at bounding box center [729, 175] width 256 height 153
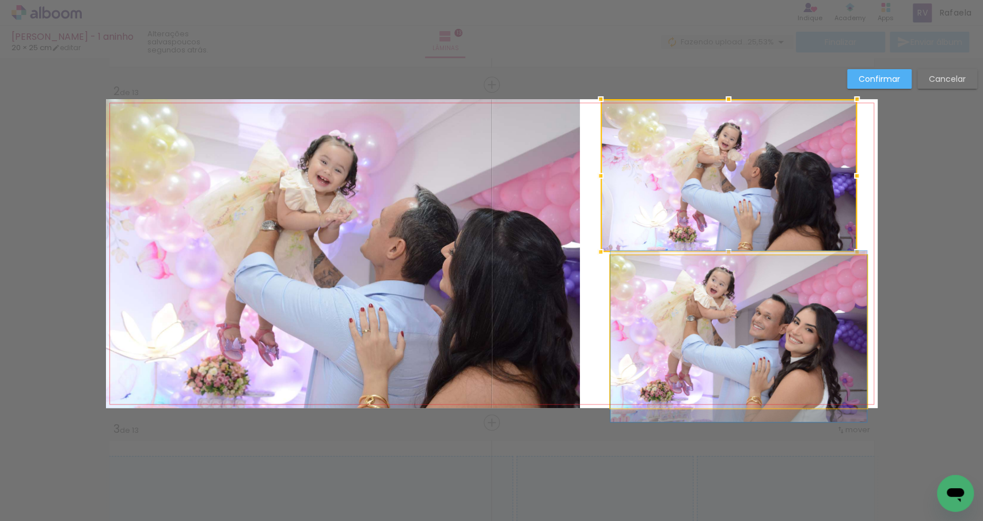
click at [726, 322] on quentale-photo at bounding box center [739, 331] width 256 height 153
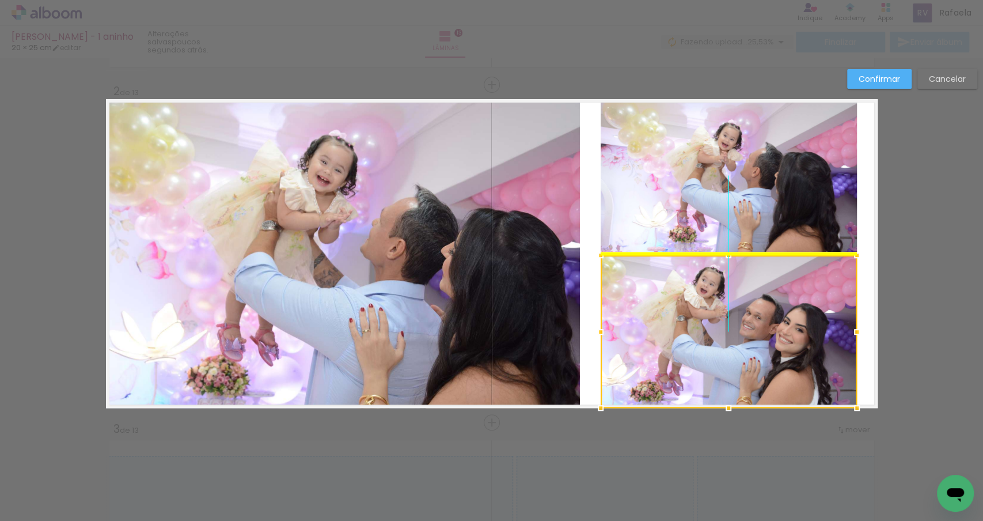
drag, startPoint x: 767, startPoint y: 319, endPoint x: 757, endPoint y: 319, distance: 9.8
click at [757, 319] on div at bounding box center [729, 331] width 256 height 153
click at [865, 281] on quentale-layouter "Imagem 1 Imagem 2" at bounding box center [492, 253] width 772 height 309
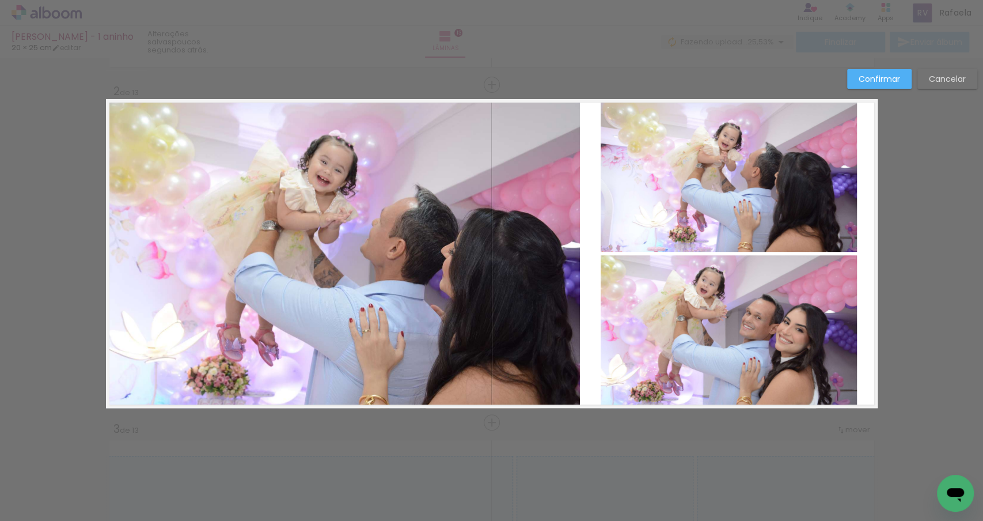
click at [782, 211] on quentale-photo "Imagem 2" at bounding box center [729, 175] width 256 height 153
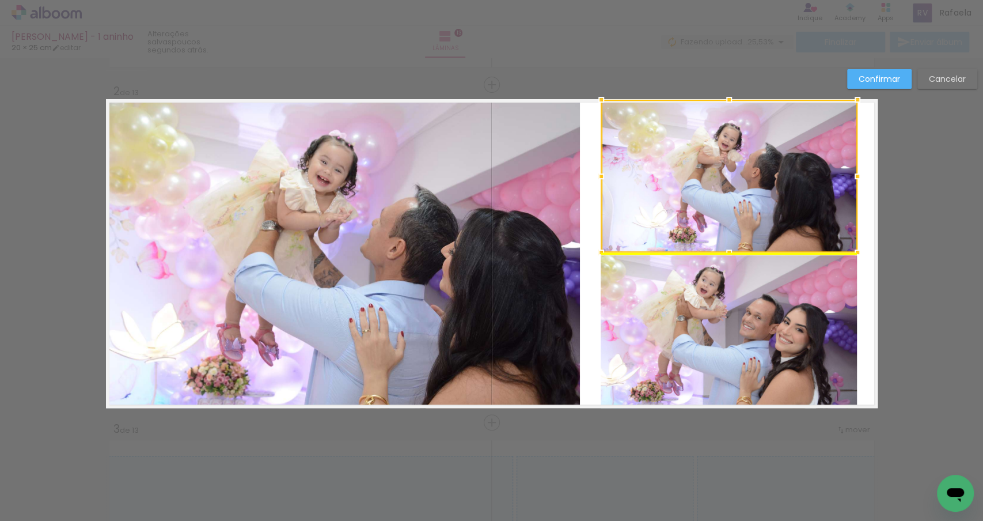
click at [788, 207] on div at bounding box center [729, 176] width 256 height 153
click at [868, 213] on quentale-layouter "Imagem 1 Imagem 2" at bounding box center [492, 253] width 772 height 309
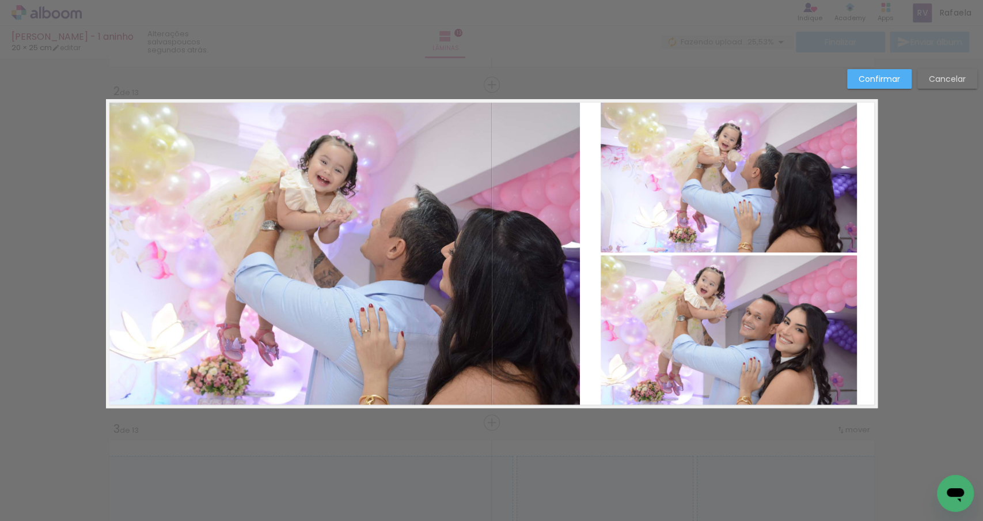
click at [823, 317] on quentale-photo at bounding box center [729, 331] width 256 height 153
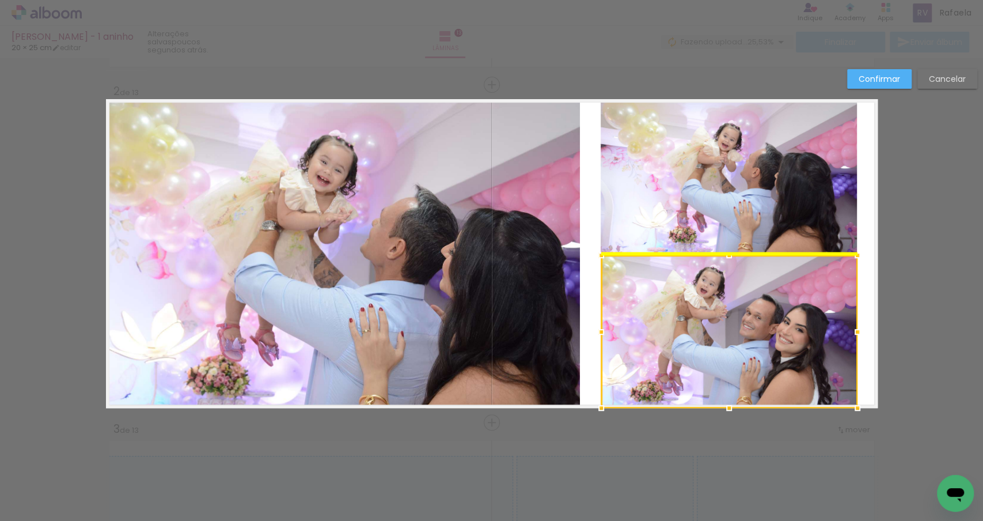
drag, startPoint x: 774, startPoint y: 309, endPoint x: 773, endPoint y: 316, distance: 7.0
click at [773, 316] on div at bounding box center [729, 331] width 256 height 153
click at [865, 278] on quentale-layouter "Imagem 1 Imagem 2" at bounding box center [492, 253] width 772 height 309
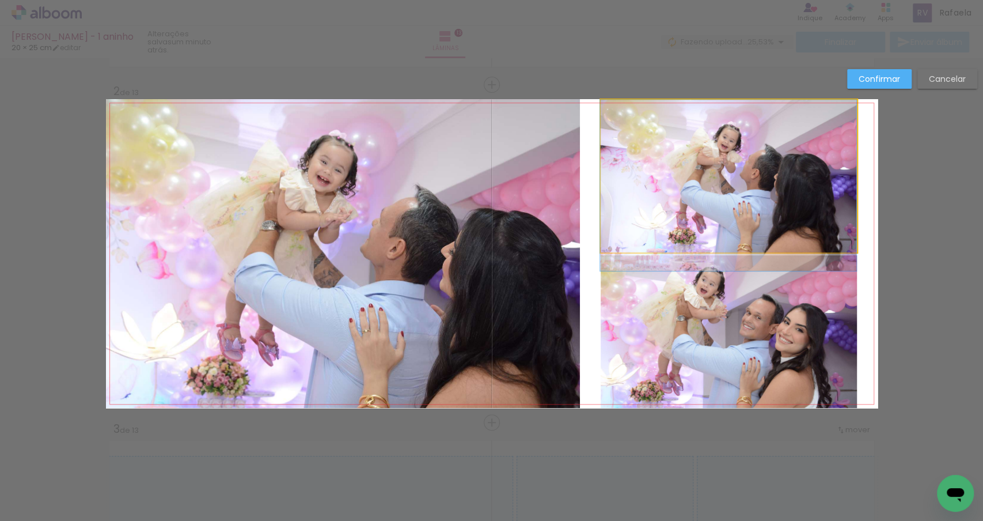
drag, startPoint x: 779, startPoint y: 164, endPoint x: 779, endPoint y: 170, distance: 5.8
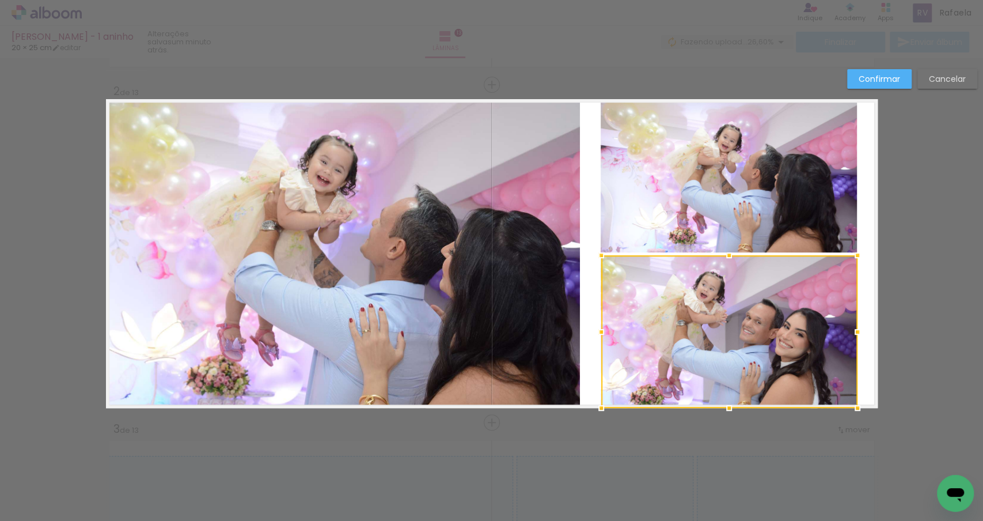
click at [870, 266] on quentale-layouter "Imagem 1 Imagem 2" at bounding box center [492, 253] width 772 height 309
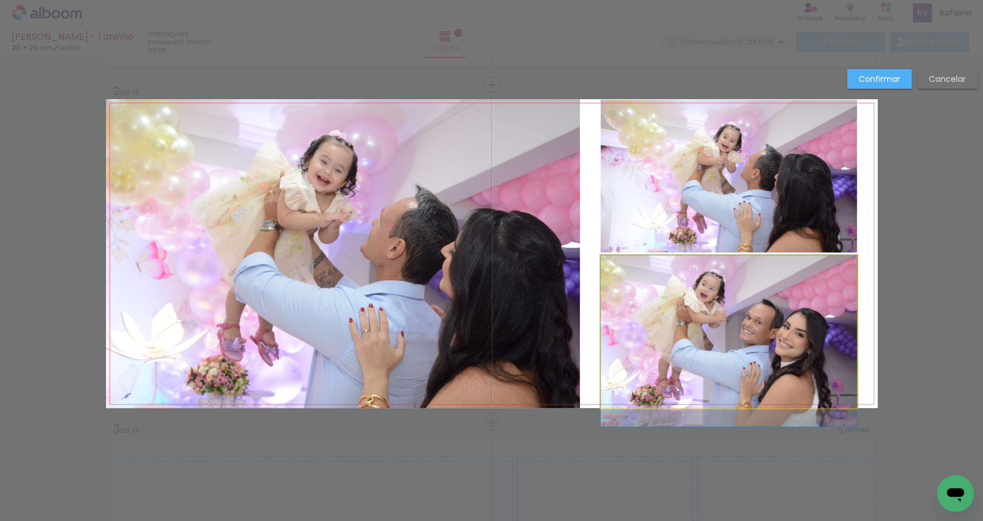
click at [641, 287] on quentale-photo at bounding box center [729, 331] width 256 height 153
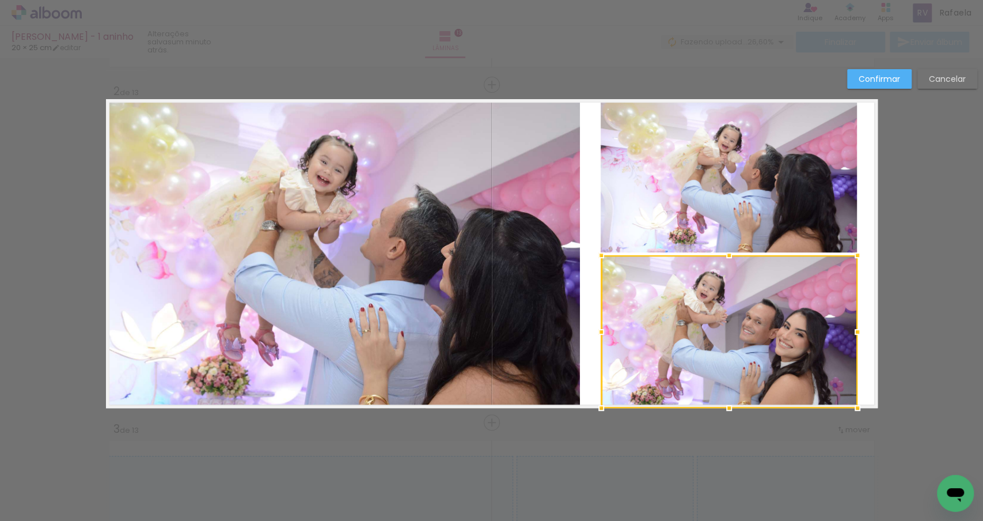
click at [641, 287] on div at bounding box center [729, 331] width 256 height 153
click at [865, 228] on quentale-layouter "Imagem 1 Imagem 2" at bounding box center [492, 253] width 772 height 309
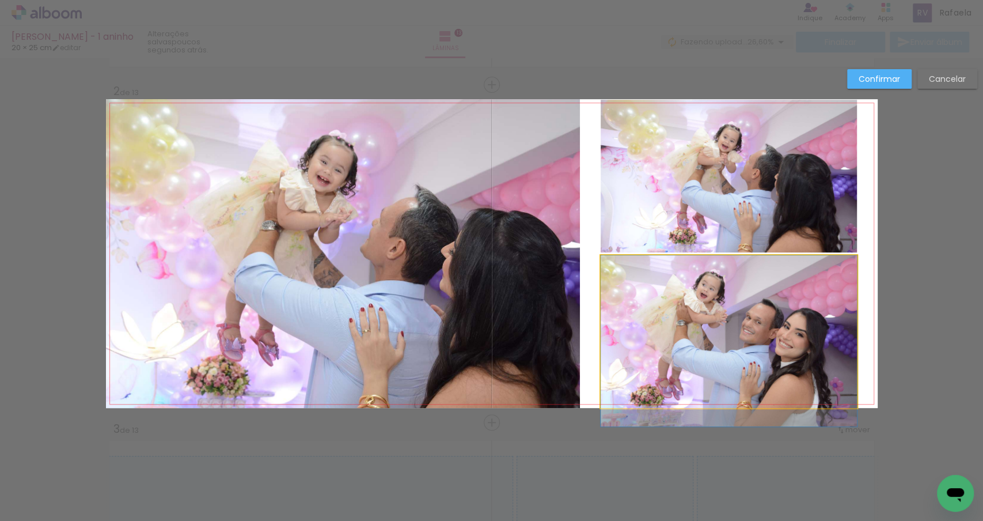
click at [614, 313] on quentale-photo at bounding box center [729, 331] width 256 height 153
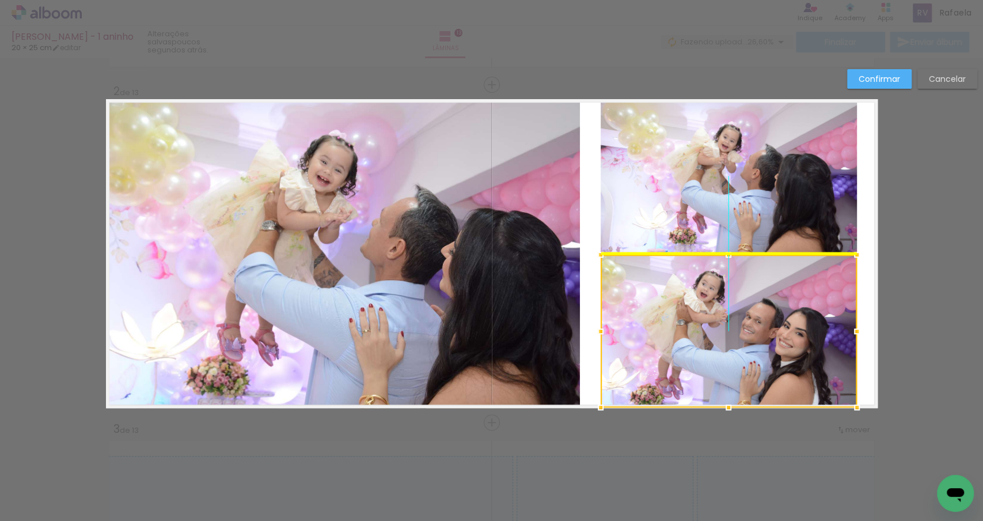
click at [619, 314] on div at bounding box center [729, 331] width 256 height 153
click at [584, 211] on quentale-layouter "Imagem 1 Imagem 2" at bounding box center [492, 253] width 772 height 309
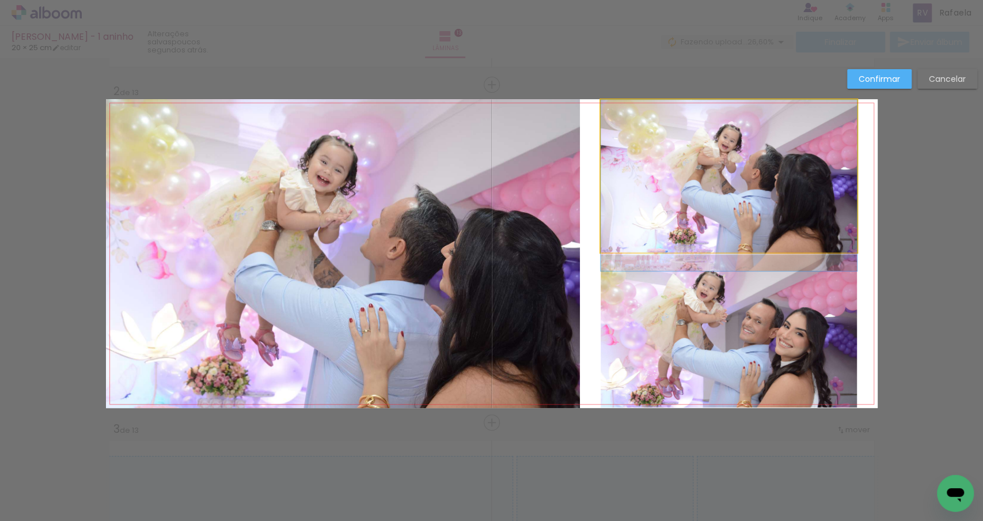
click at [720, 191] on quentale-photo "Imagem 2" at bounding box center [729, 176] width 256 height 153
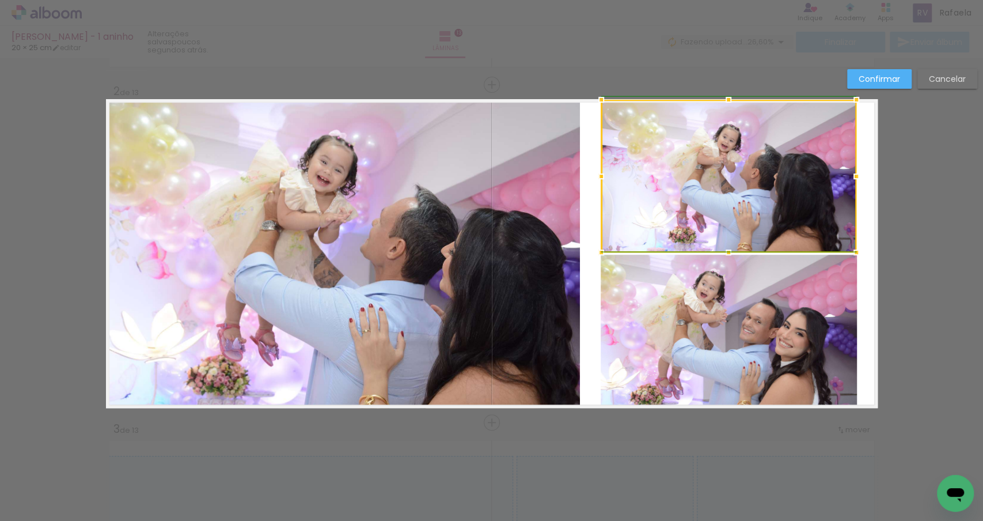
click at [860, 173] on div at bounding box center [856, 176] width 23 height 23
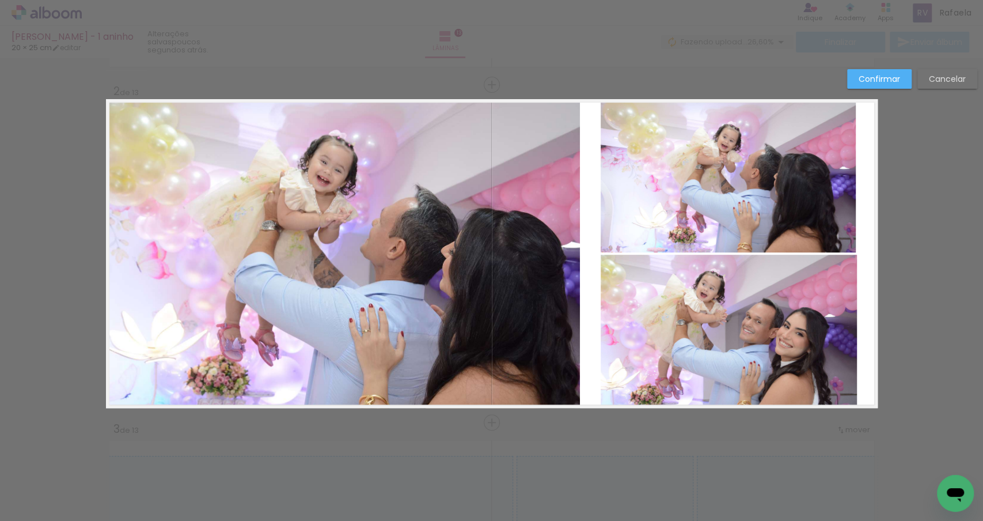
click at [868, 176] on quentale-layouter "Imagem 1 Imagem 2" at bounding box center [492, 253] width 772 height 309
click at [0, 0] on slot "Cancelar" at bounding box center [0, 0] width 0 height 0
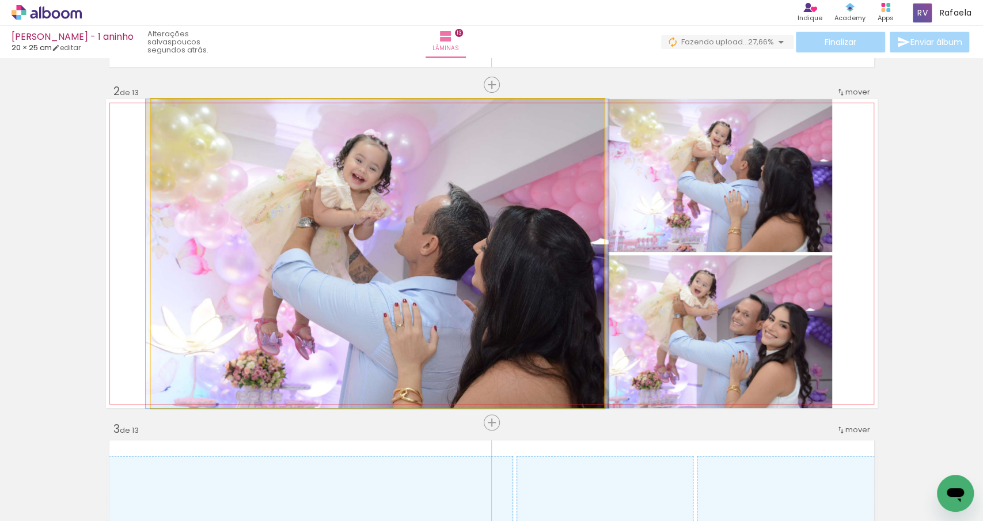
click at [482, 305] on quentale-photo "Imagem 1" at bounding box center [377, 253] width 453 height 309
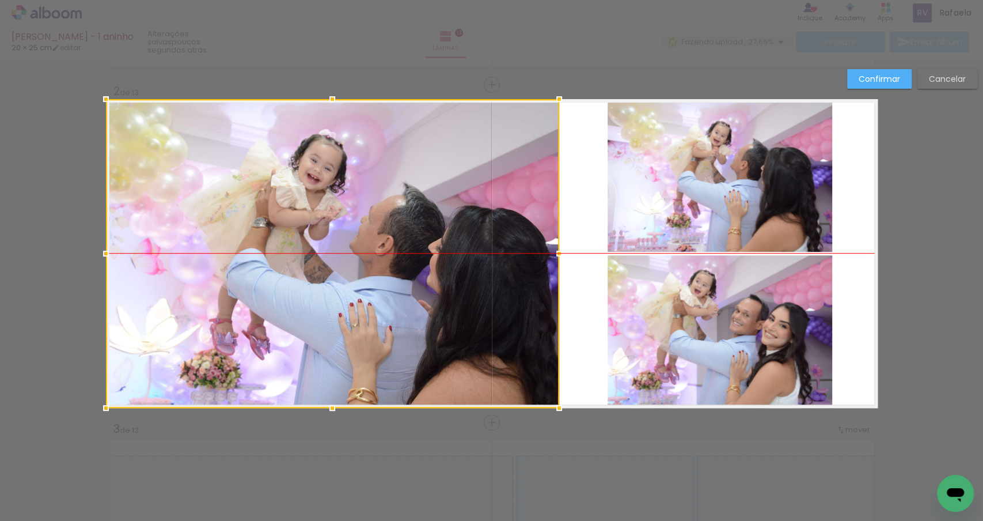
drag, startPoint x: 499, startPoint y: 300, endPoint x: 420, endPoint y: 297, distance: 79.6
click at [421, 297] on div at bounding box center [332, 253] width 453 height 309
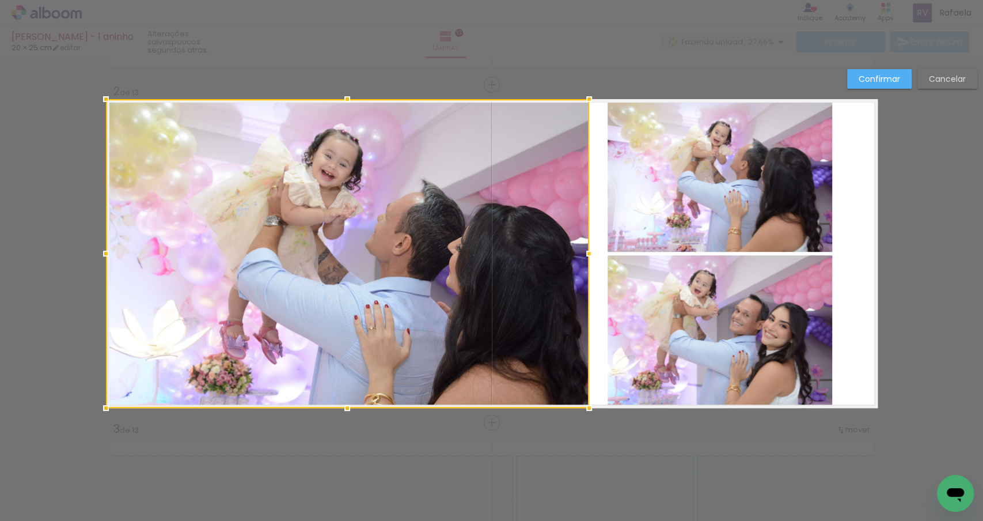
drag, startPoint x: 560, startPoint y: 253, endPoint x: 624, endPoint y: 247, distance: 64.3
click at [624, 247] on album-spread "Imagem 1 Imagem 2 2 de 13" at bounding box center [492, 253] width 772 height 309
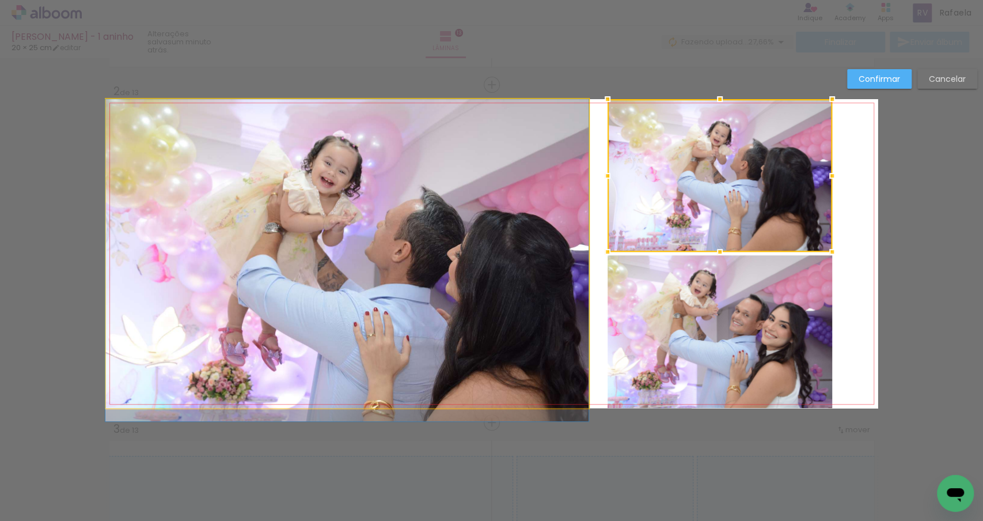
drag, startPoint x: 414, startPoint y: 220, endPoint x: 407, endPoint y: 229, distance: 11.4
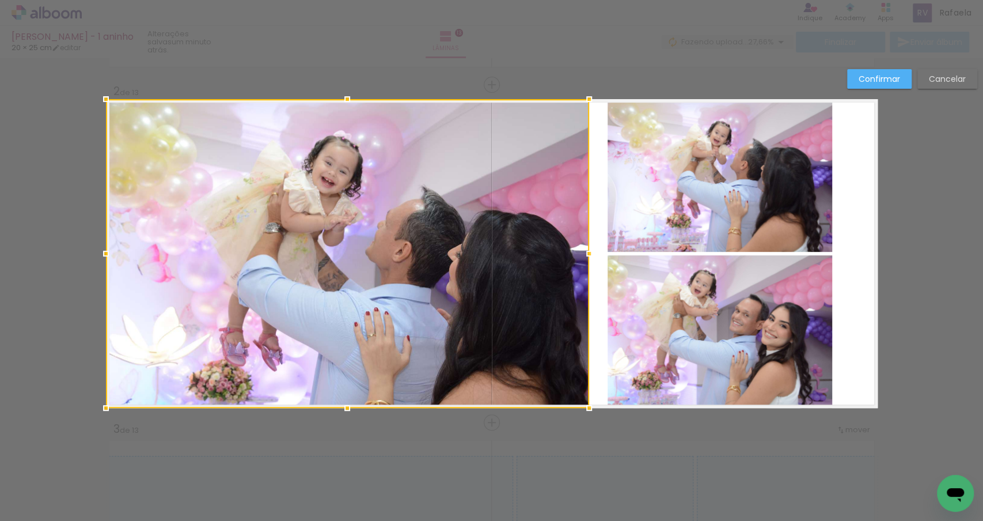
click at [812, 162] on quentale-photo "Imagem 2" at bounding box center [720, 175] width 225 height 153
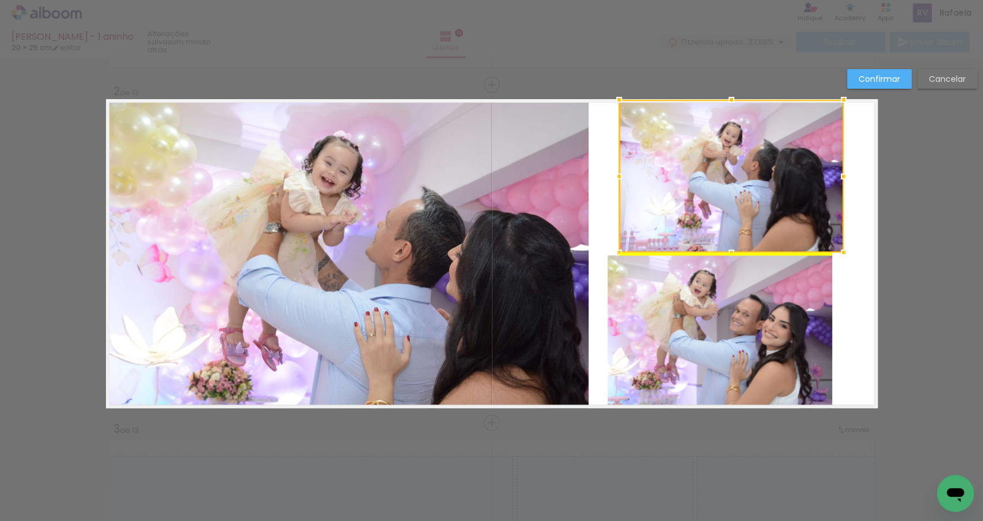
drag, startPoint x: 767, startPoint y: 158, endPoint x: 778, endPoint y: 158, distance: 11.5
click at [778, 158] on div at bounding box center [731, 176] width 225 height 153
click at [763, 285] on quentale-photo at bounding box center [720, 331] width 225 height 153
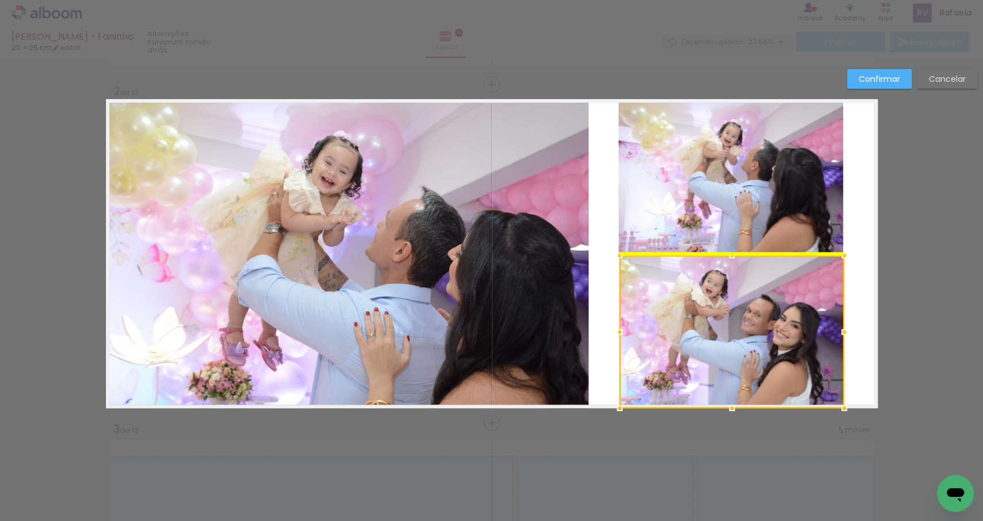
drag, startPoint x: 732, startPoint y: 294, endPoint x: 744, endPoint y: 294, distance: 12.1
click at [744, 294] on div at bounding box center [732, 331] width 225 height 153
click at [862, 289] on quentale-layouter "Imagem 1 Imagem 2" at bounding box center [492, 253] width 772 height 309
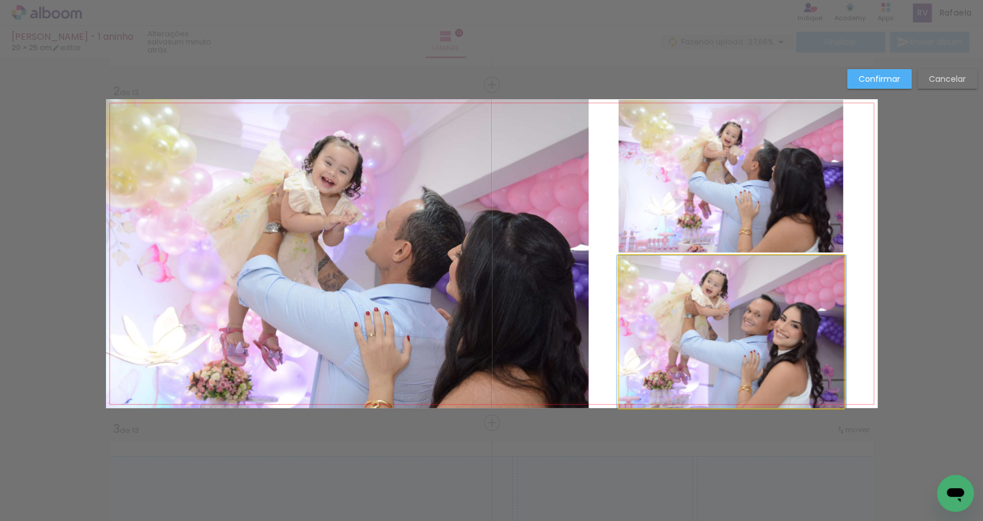
click at [794, 324] on quentale-photo at bounding box center [731, 331] width 225 height 153
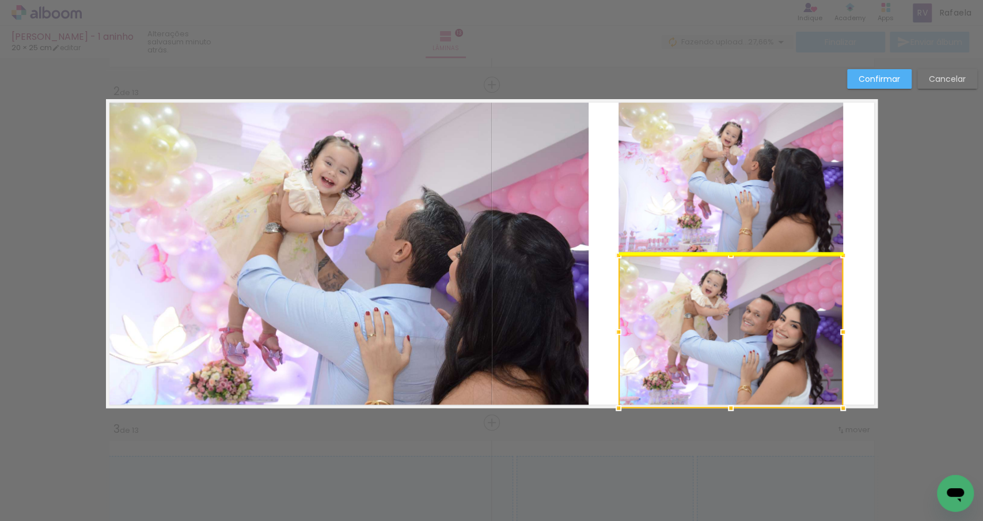
click at [799, 324] on div at bounding box center [731, 331] width 225 height 153
click at [869, 301] on quentale-layouter "Imagem 1 Imagem 2" at bounding box center [492, 253] width 772 height 309
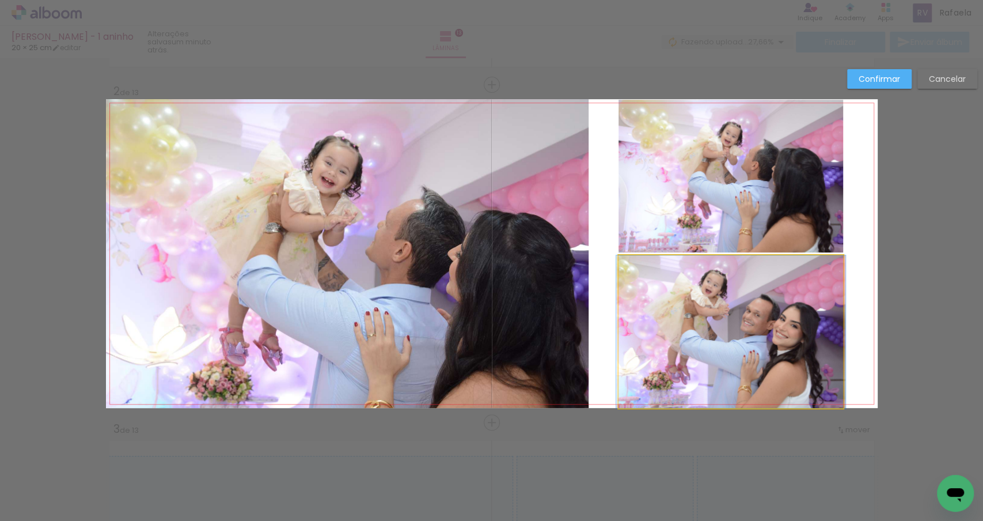
click at [758, 328] on quentale-photo at bounding box center [731, 331] width 225 height 153
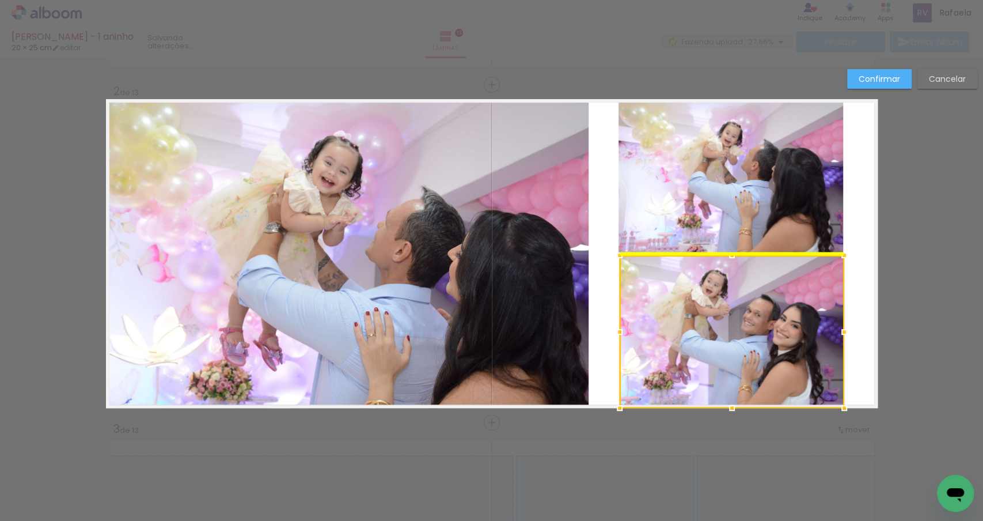
click at [752, 328] on div at bounding box center [732, 331] width 225 height 153
click at [860, 272] on quentale-layouter "Imagem 1 Imagem 2" at bounding box center [492, 253] width 772 height 309
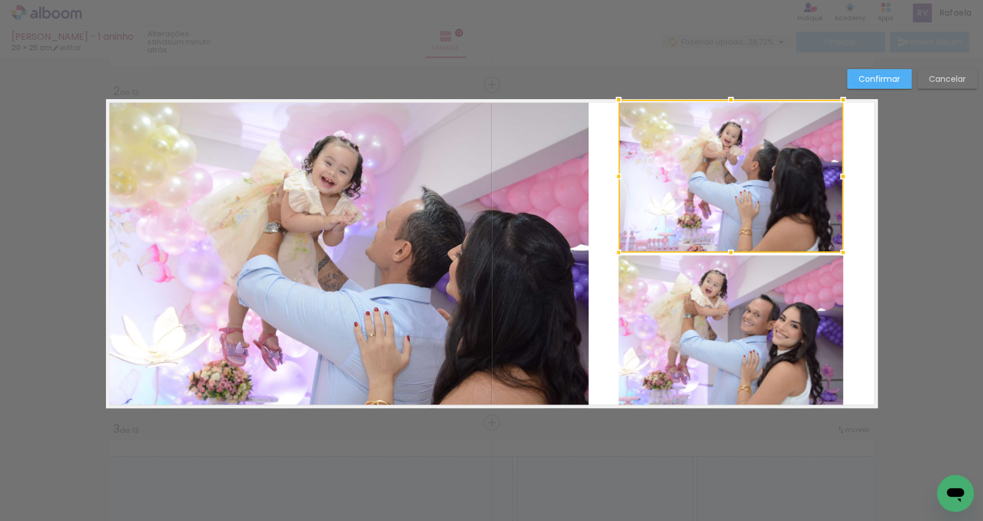
click at [0, 0] on slot "Confirmar" at bounding box center [0, 0] width 0 height 0
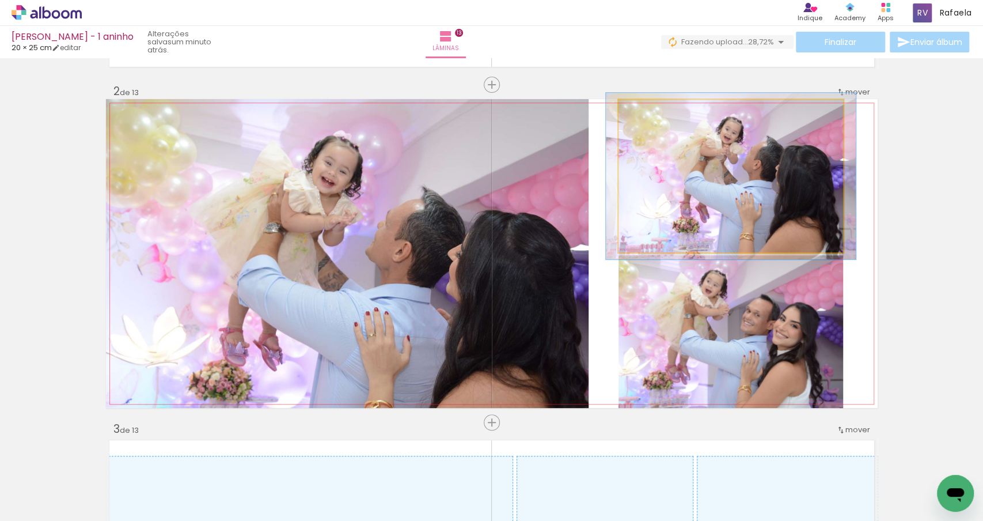
type paper-slider "109"
click at [656, 115] on div at bounding box center [649, 112] width 18 height 18
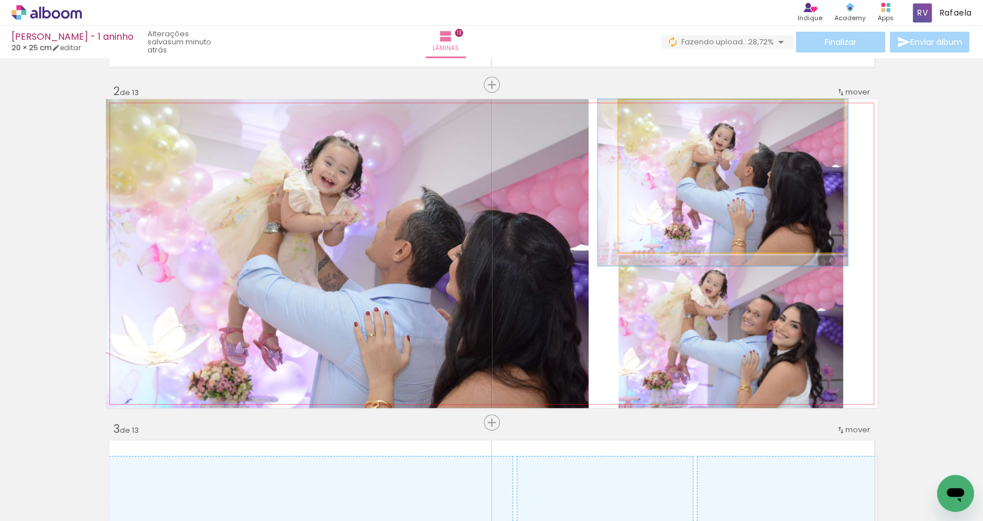
drag, startPoint x: 732, startPoint y: 171, endPoint x: 724, endPoint y: 184, distance: 15.5
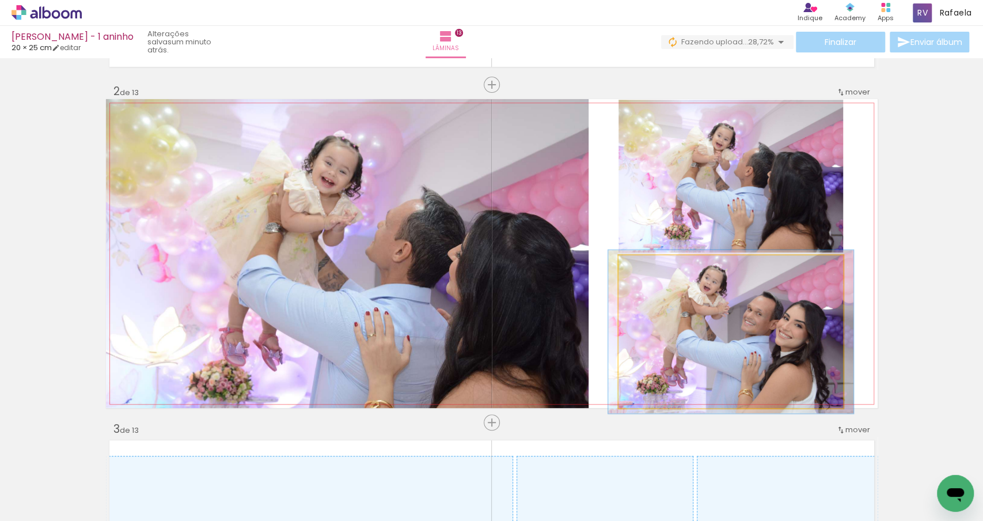
type paper-slider "107"
click at [653, 270] on div at bounding box center [648, 267] width 18 height 18
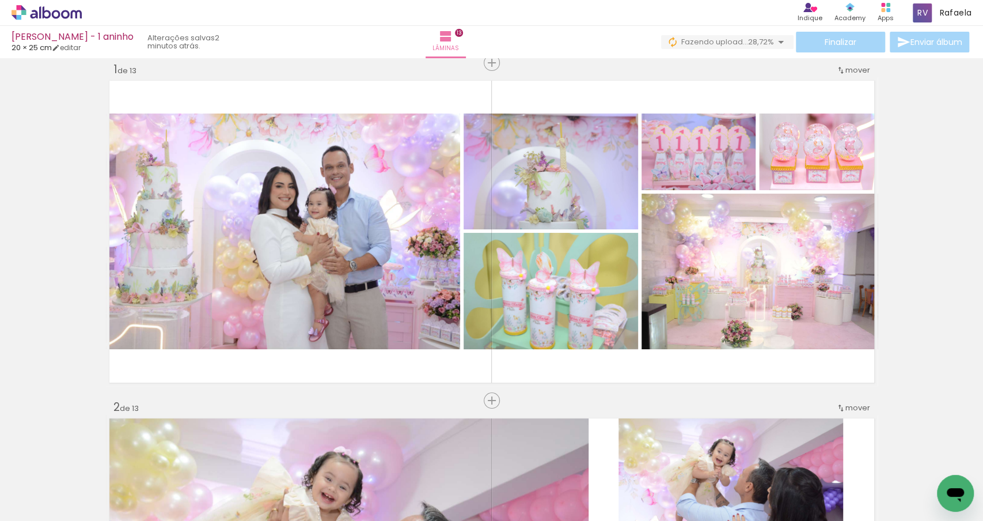
scroll to position [0, 0]
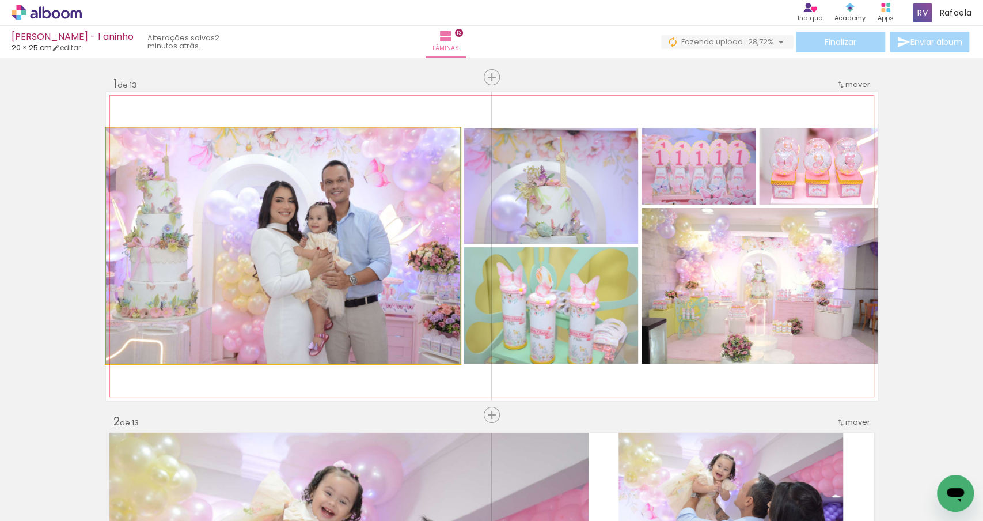
click at [338, 245] on quentale-photo "Imagem 1" at bounding box center [283, 246] width 354 height 236
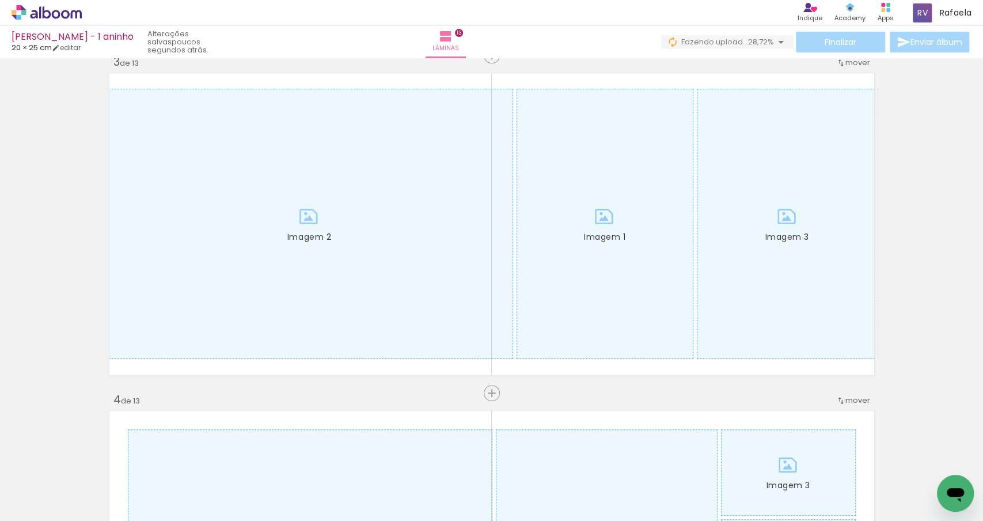
scroll to position [0, 2533]
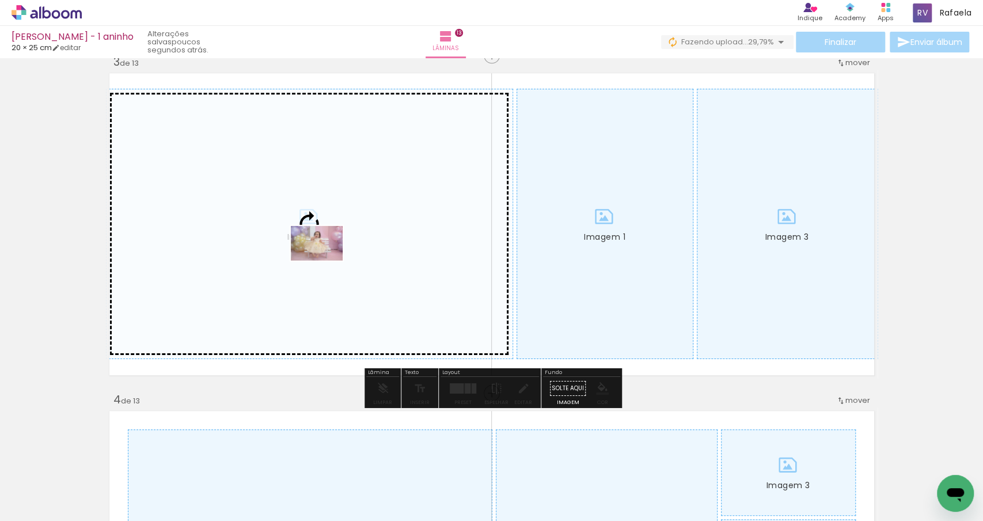
drag, startPoint x: 677, startPoint y: 490, endPoint x: 326, endPoint y: 257, distance: 421.0
click at [326, 257] on quentale-workspace at bounding box center [491, 260] width 983 height 521
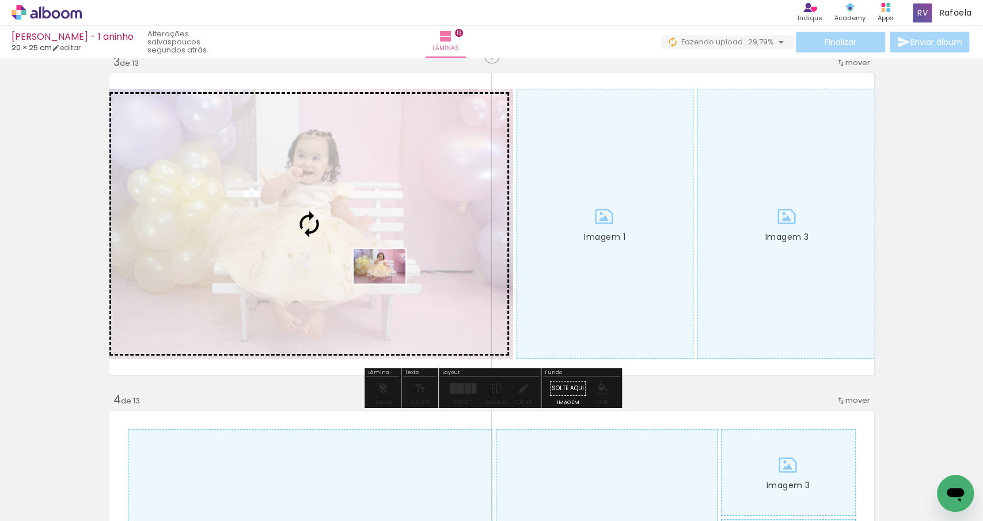
drag, startPoint x: 624, startPoint y: 487, endPoint x: 388, endPoint y: 282, distance: 312.4
click at [388, 282] on quentale-workspace at bounding box center [491, 260] width 983 height 521
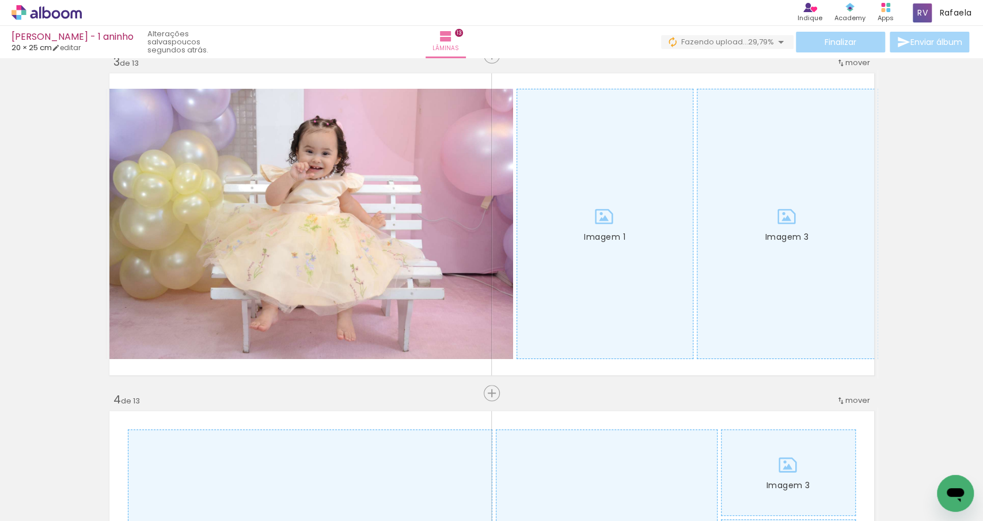
click at [555, 491] on div at bounding box center [551, 482] width 57 height 38
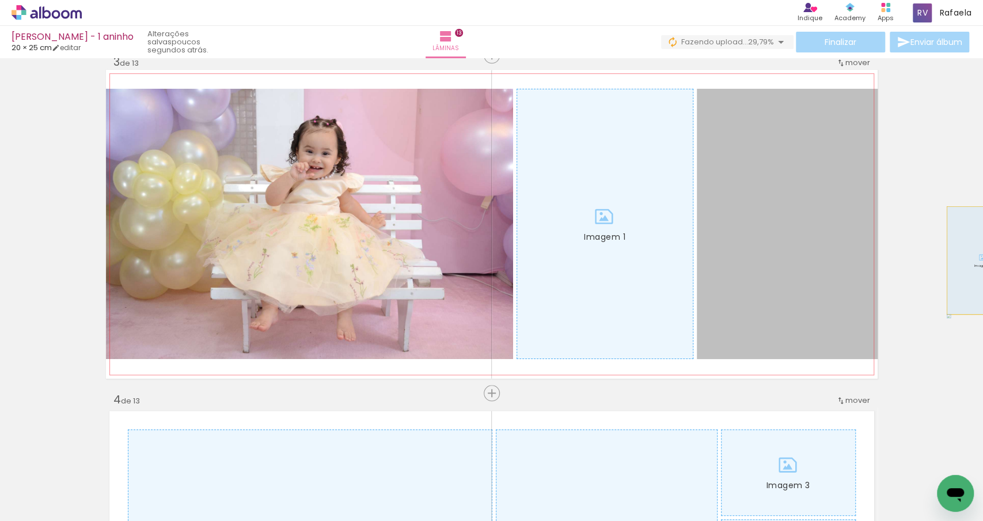
drag, startPoint x: 784, startPoint y: 272, endPoint x: 983, endPoint y: 256, distance: 199.4
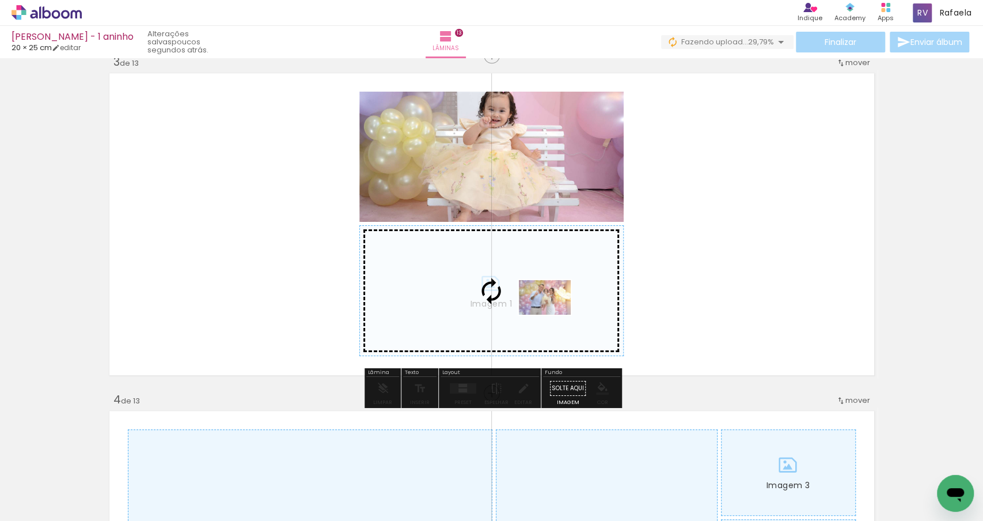
drag, startPoint x: 565, startPoint y: 476, endPoint x: 554, endPoint y: 315, distance: 162.3
click at [554, 315] on quentale-workspace at bounding box center [491, 260] width 983 height 521
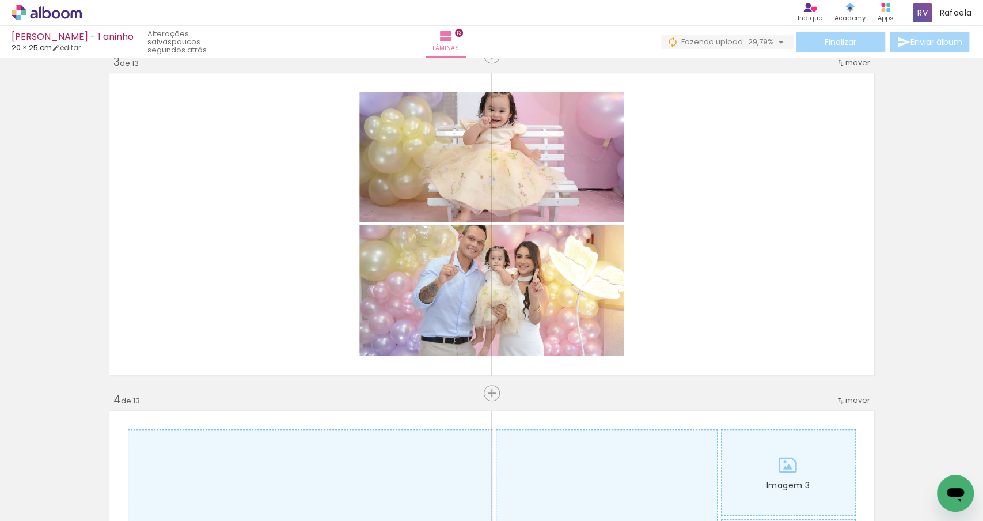
click at [493, 493] on div at bounding box center [486, 482] width 57 height 38
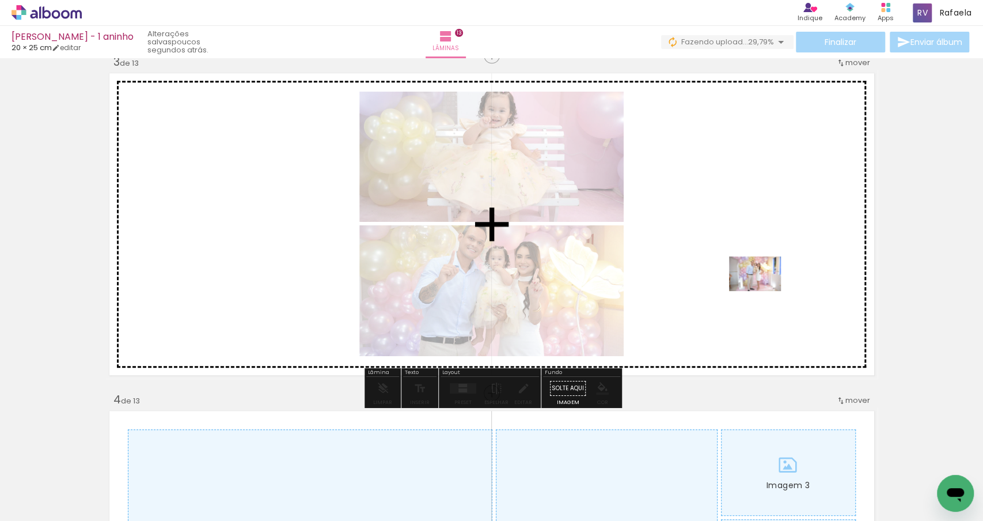
drag, startPoint x: 404, startPoint y: 491, endPoint x: 763, endPoint y: 285, distance: 414.0
click at [763, 285] on quentale-workspace at bounding box center [491, 260] width 983 height 521
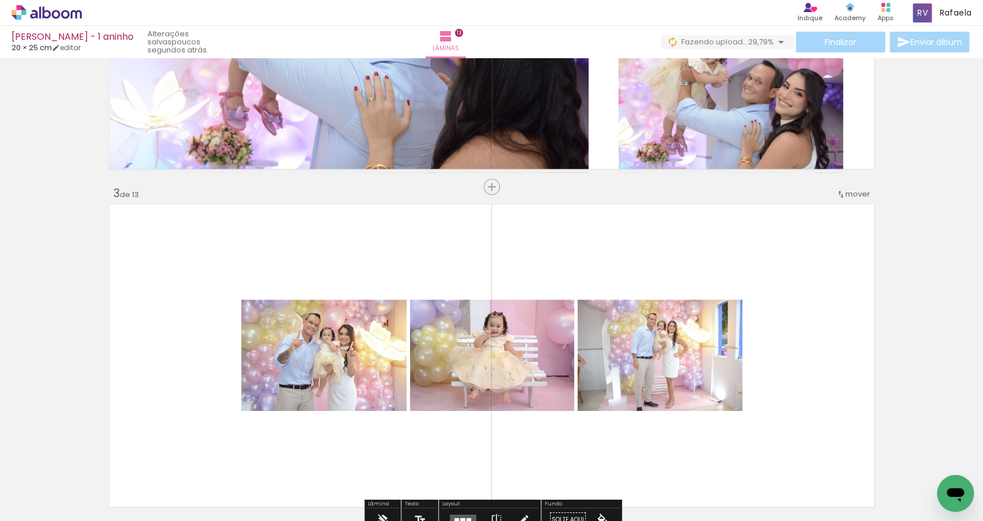
scroll to position [561, 0]
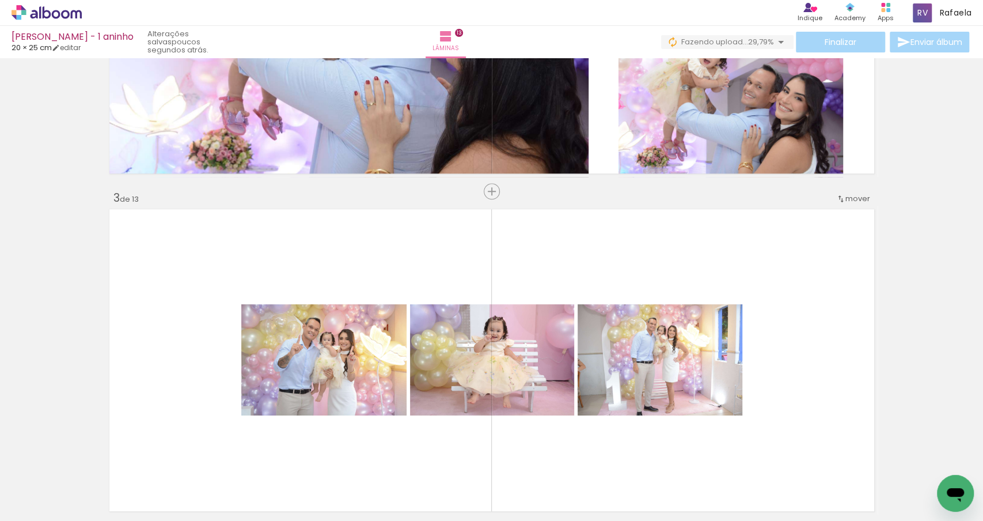
click at [745, 492] on div at bounding box center [744, 482] width 57 height 38
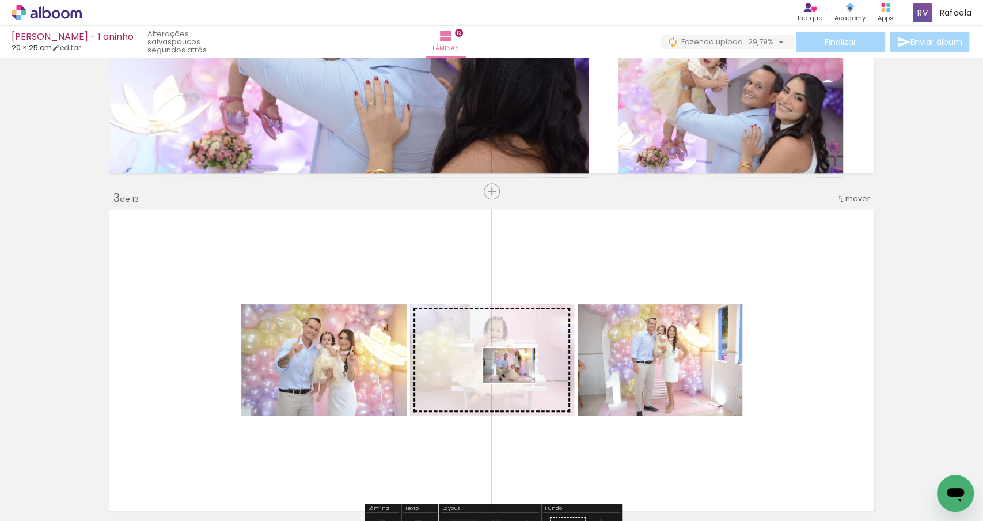
drag, startPoint x: 745, startPoint y: 492, endPoint x: 516, endPoint y: 379, distance: 255.3
click at [517, 379] on quentale-workspace at bounding box center [491, 260] width 983 height 521
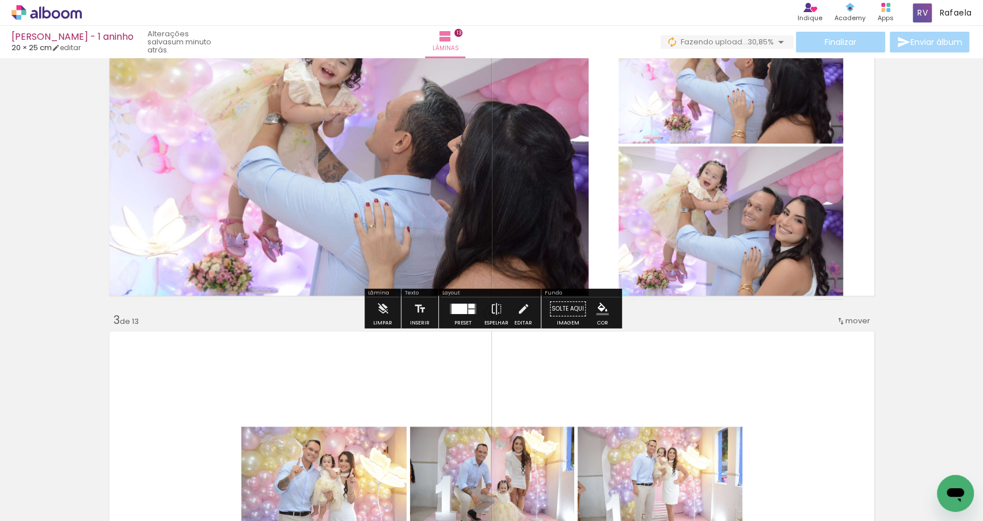
scroll to position [681, 0]
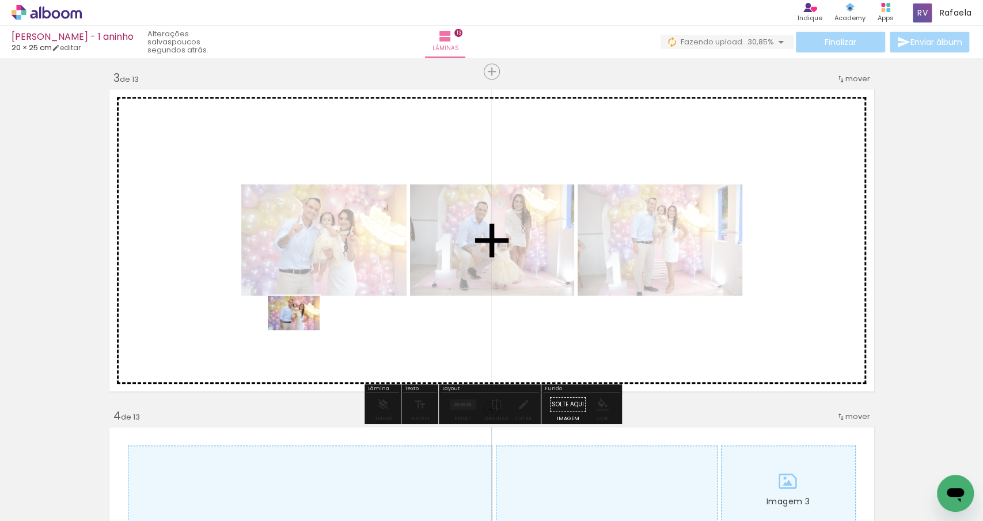
drag, startPoint x: 489, startPoint y: 486, endPoint x: 302, endPoint y: 330, distance: 243.3
click at [302, 330] on quentale-workspace at bounding box center [491, 260] width 983 height 521
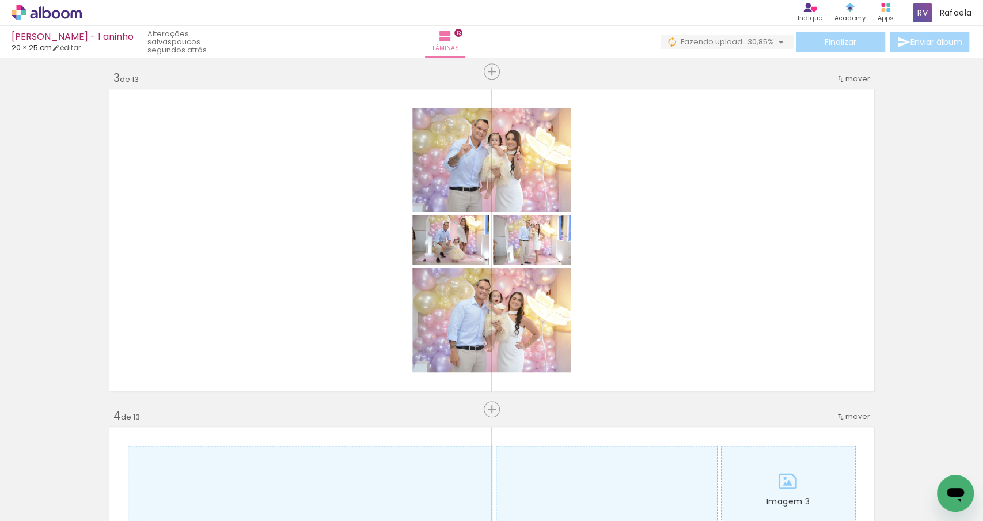
scroll to position [0, 2672]
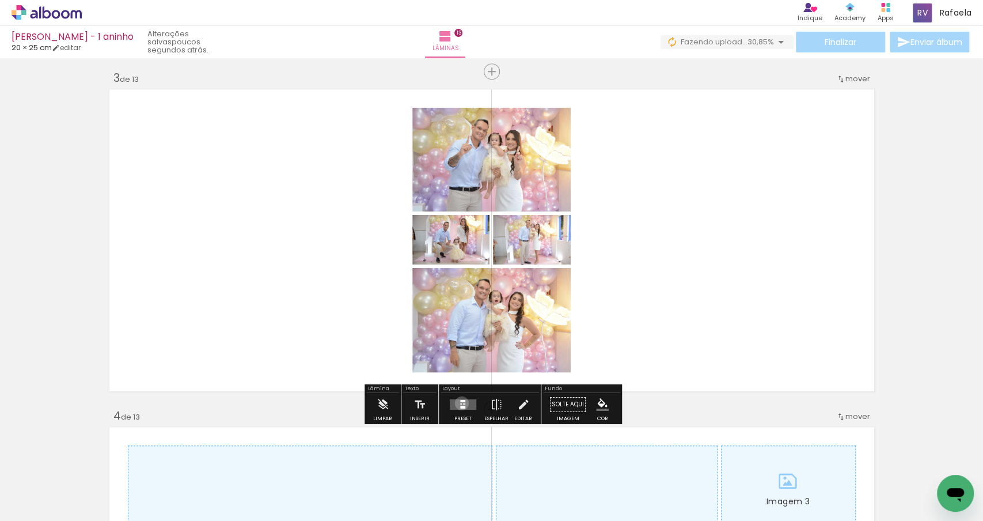
click at [460, 403] on div at bounding box center [461, 403] width 2 height 1
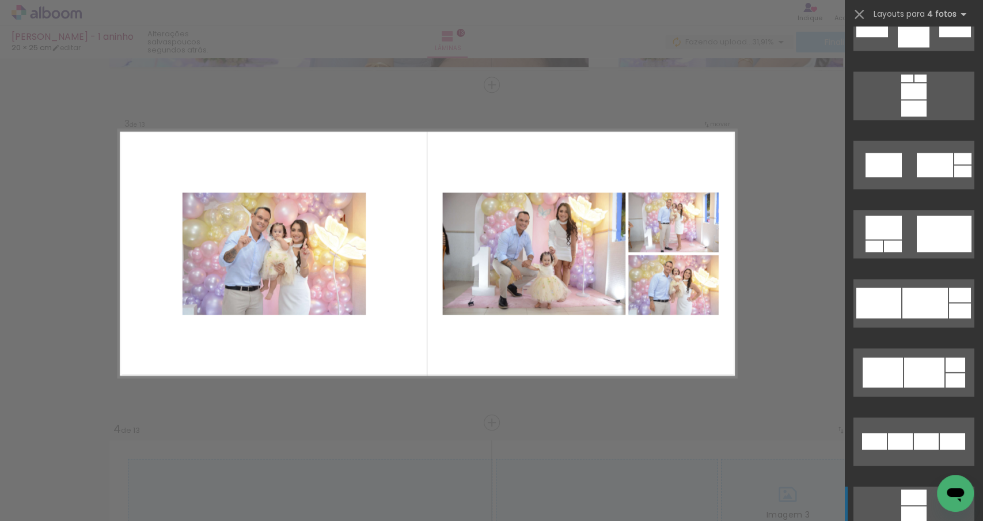
scroll to position [4135, 0]
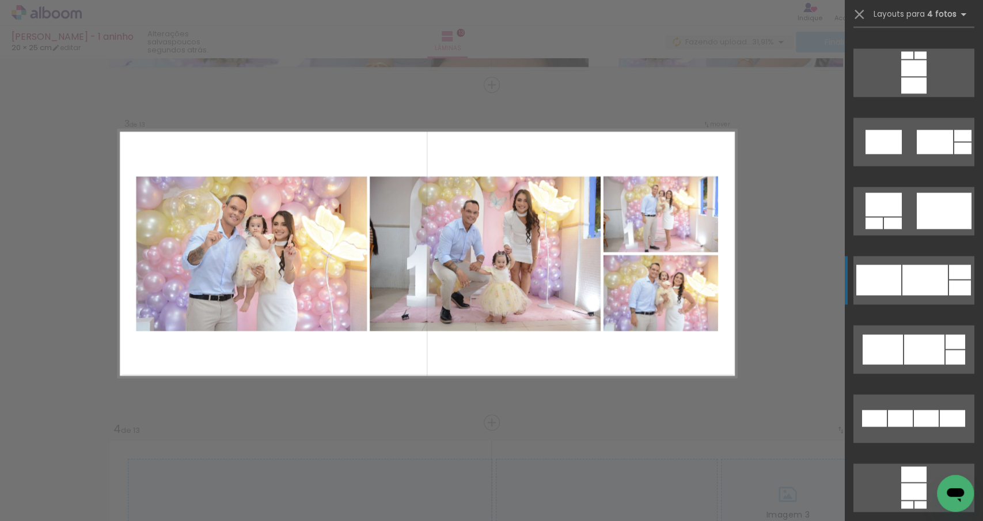
click at [900, 281] on div at bounding box center [879, 279] width 45 height 31
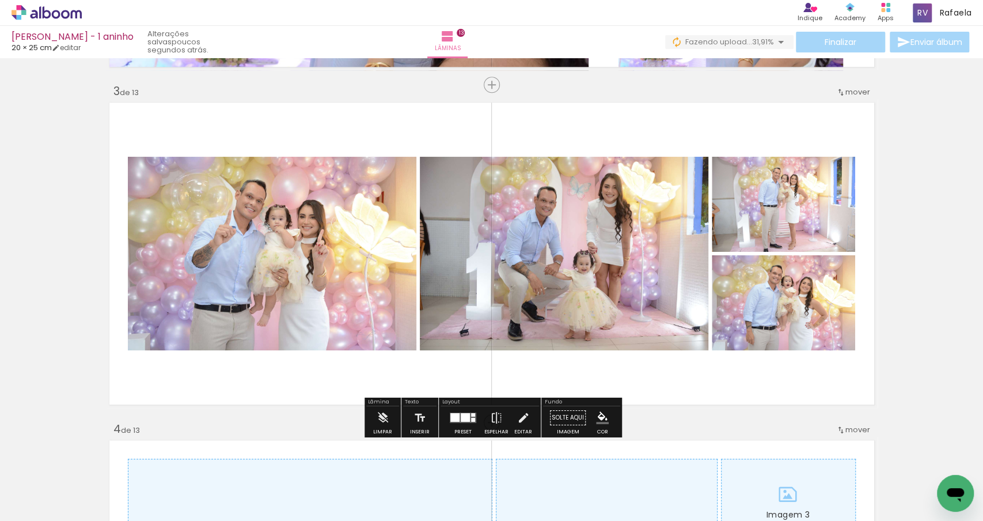
click at [464, 421] on div at bounding box center [465, 417] width 9 height 9
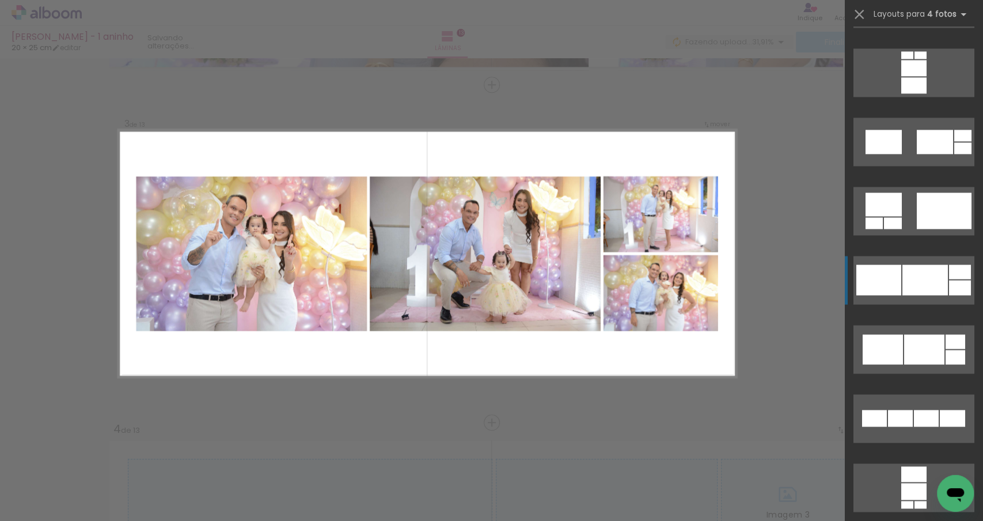
scroll to position [4355, 0]
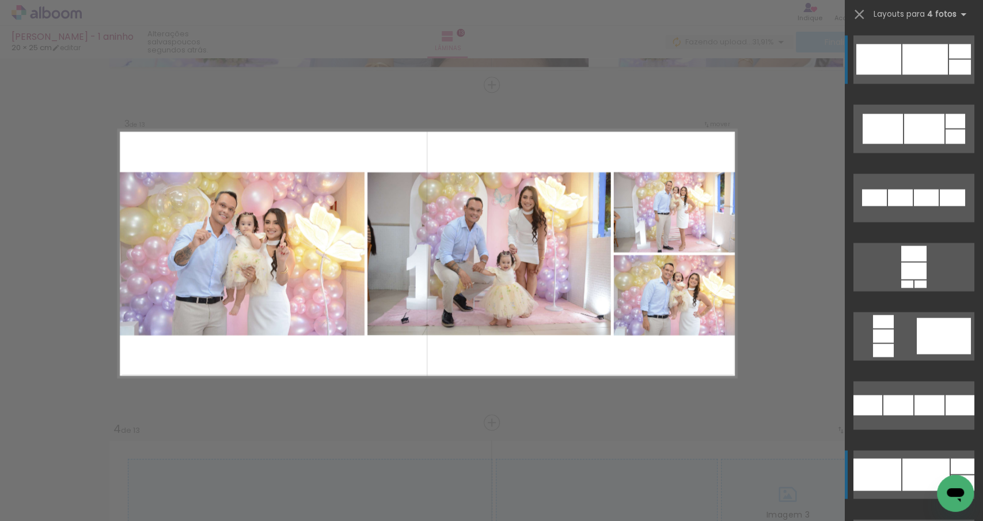
click at [908, 455] on quentale-layouter at bounding box center [914, 474] width 121 height 48
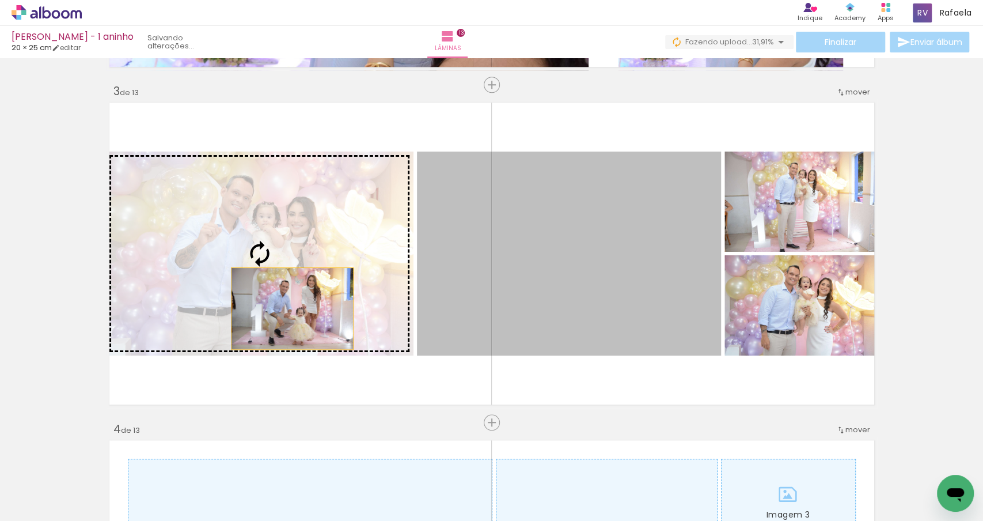
drag, startPoint x: 590, startPoint y: 316, endPoint x: 270, endPoint y: 302, distance: 320.0
click at [0, 0] on slot "Imagem 1 Imagem 2" at bounding box center [0, 0] width 0 height 0
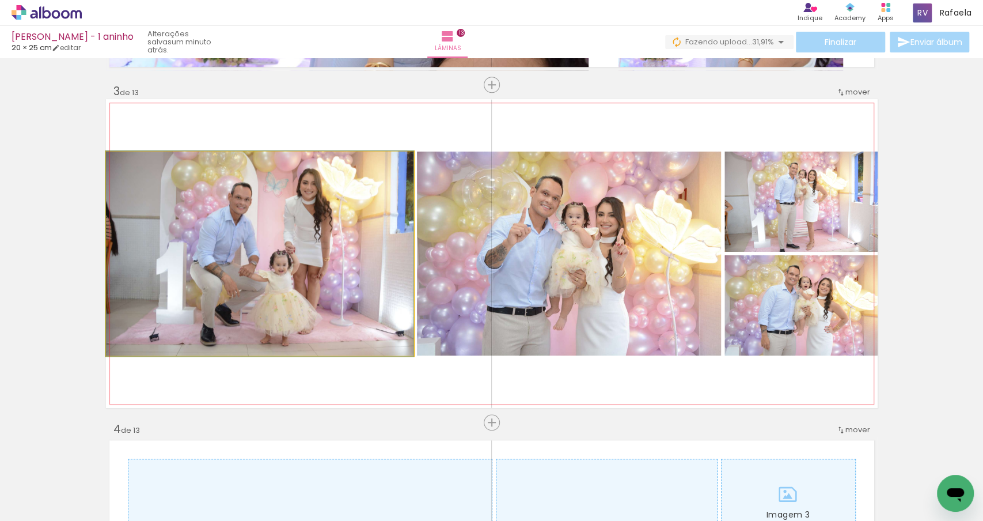
drag, startPoint x: 288, startPoint y: 299, endPoint x: 261, endPoint y: 299, distance: 27.1
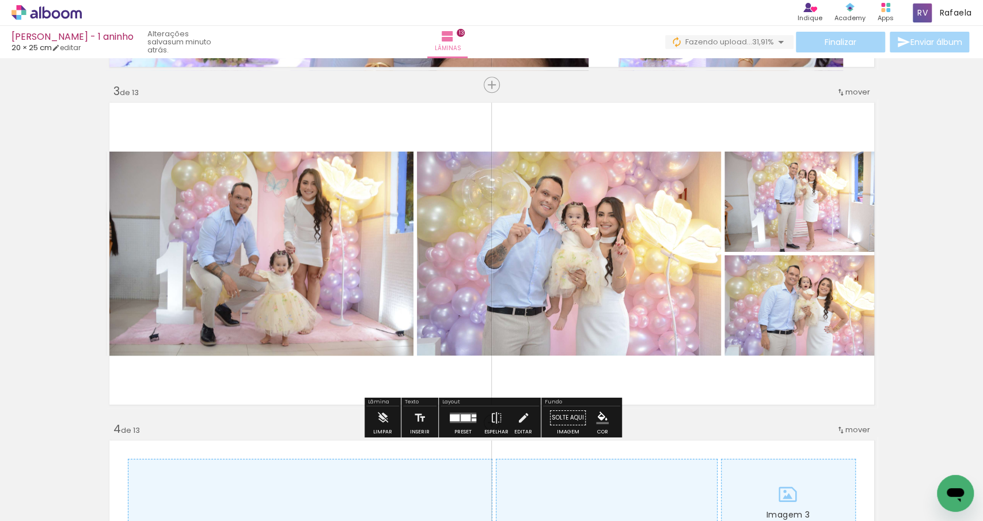
click at [345, 277] on quentale-photo "Imagem 2" at bounding box center [260, 254] width 308 height 204
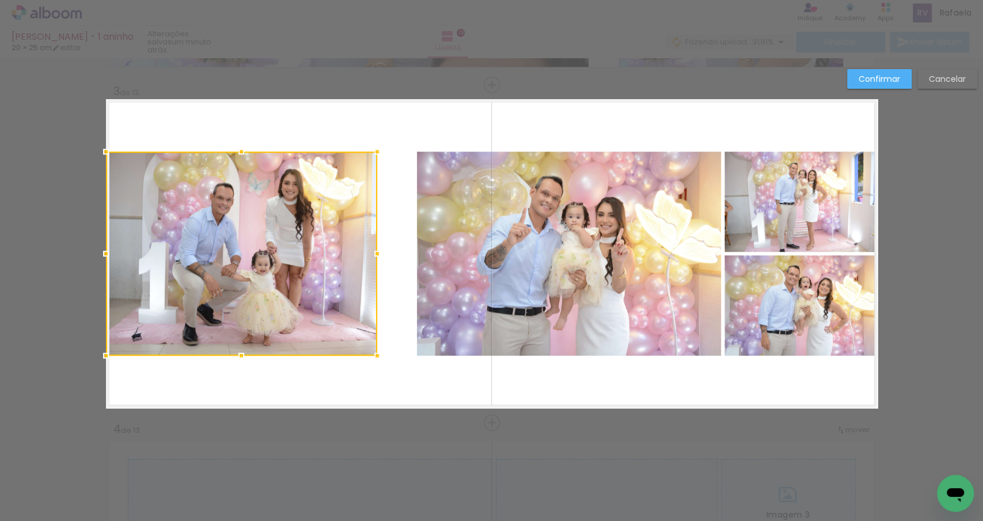
drag, startPoint x: 411, startPoint y: 248, endPoint x: 374, endPoint y: 249, distance: 36.9
click at [374, 249] on div at bounding box center [377, 253] width 23 height 23
click at [414, 258] on quentale-layouter "Imagem 1 Imagem 2" at bounding box center [492, 253] width 772 height 309
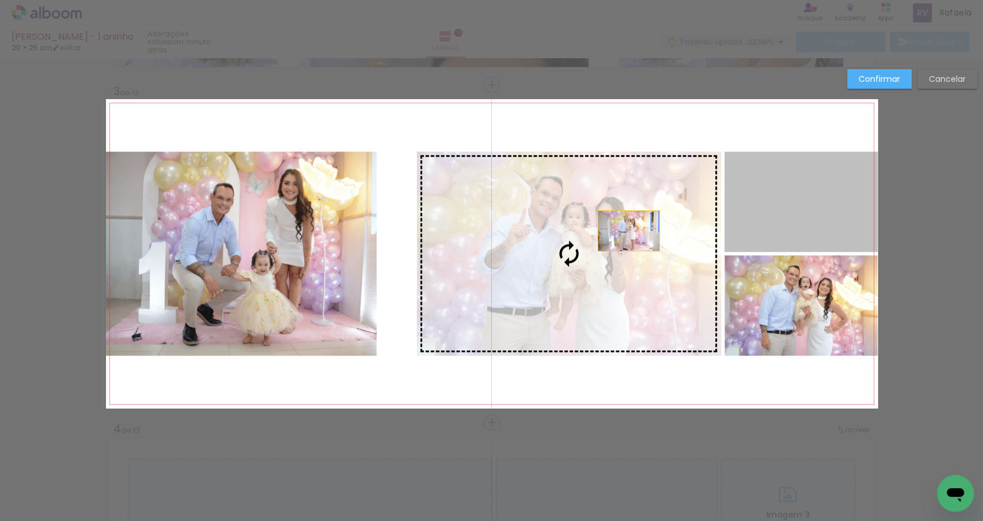
drag, startPoint x: 806, startPoint y: 207, endPoint x: 627, endPoint y: 230, distance: 180.1
click at [627, 230] on album-spread "Imagem 1 Imagem 2 3 de 13" at bounding box center [492, 253] width 772 height 309
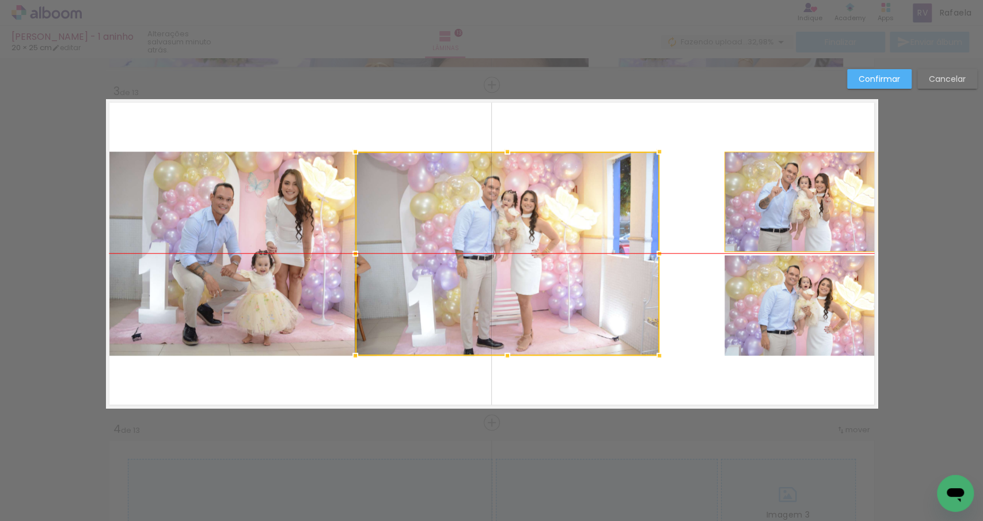
drag, startPoint x: 627, startPoint y: 230, endPoint x: 565, endPoint y: 234, distance: 62.3
click at [565, 234] on div at bounding box center [507, 254] width 304 height 204
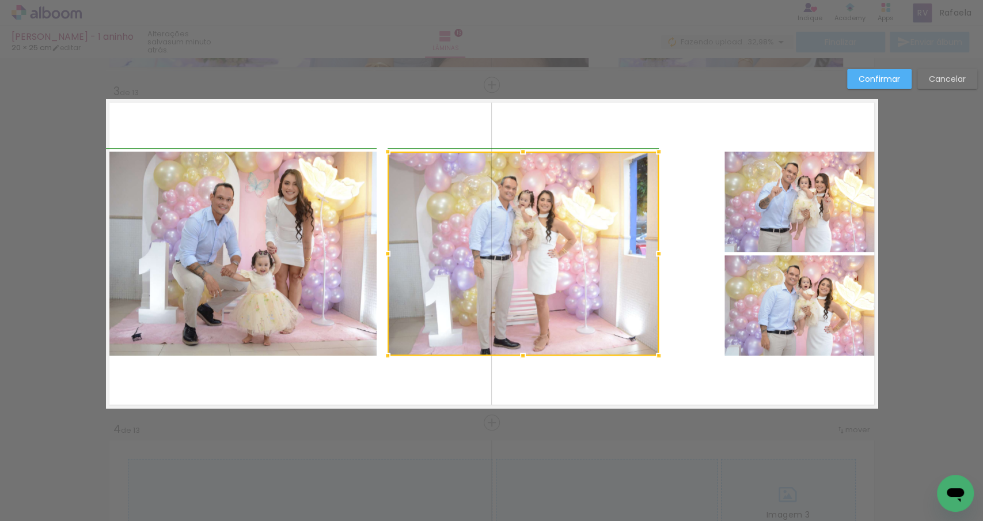
drag, startPoint x: 350, startPoint y: 255, endPoint x: 381, endPoint y: 251, distance: 31.4
click at [381, 251] on div at bounding box center [387, 253] width 23 height 23
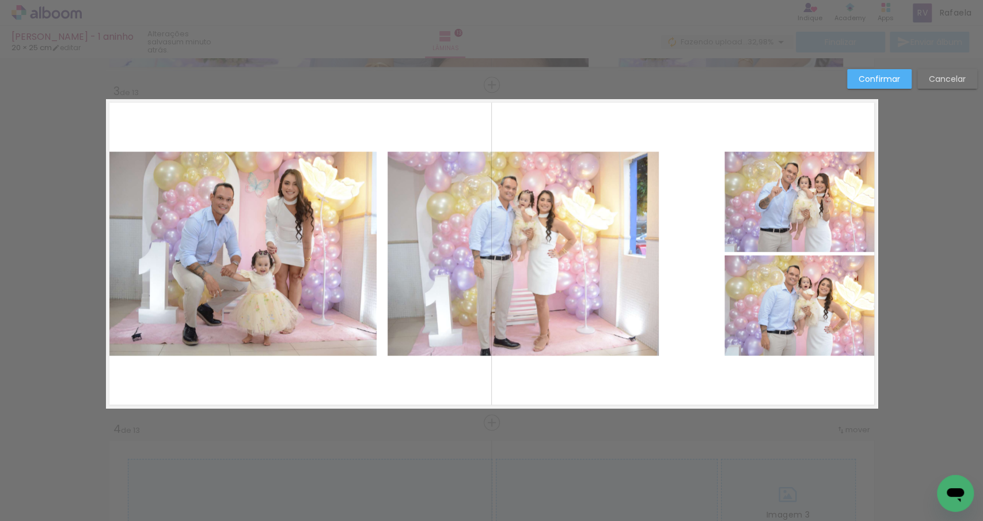
click at [398, 383] on quentale-layouter "Imagem 1 Imagem 2" at bounding box center [492, 253] width 772 height 309
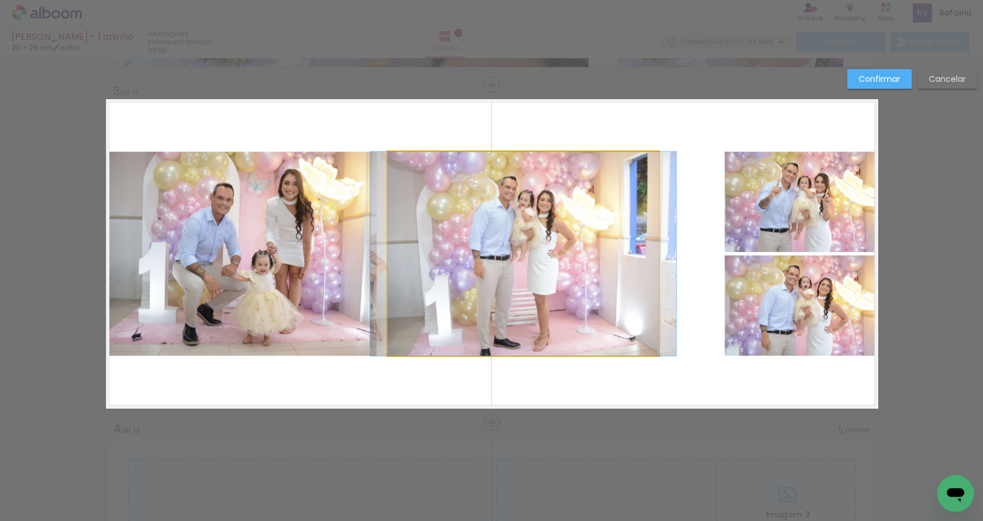
click at [458, 311] on quentale-photo at bounding box center [523, 254] width 271 height 204
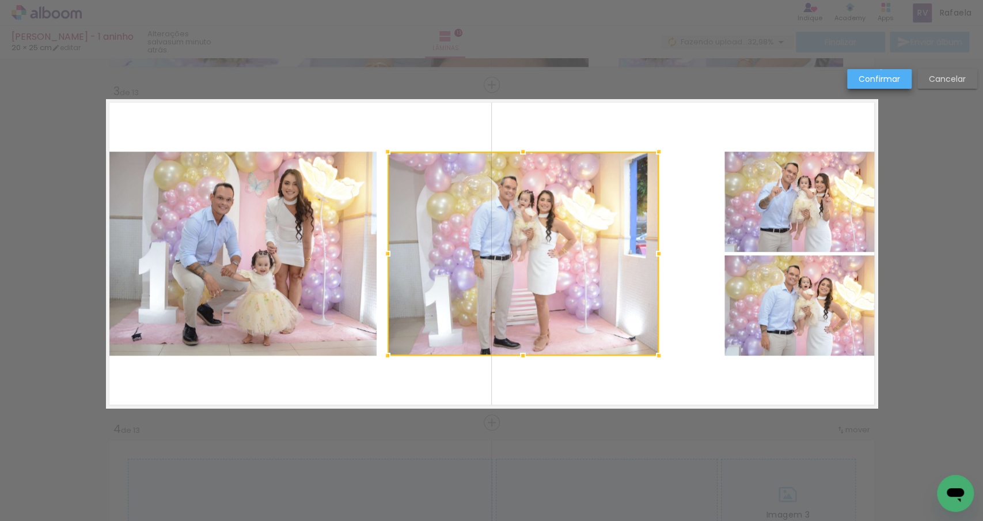
click at [881, 69] on paper-button "Confirmar" at bounding box center [879, 79] width 65 height 20
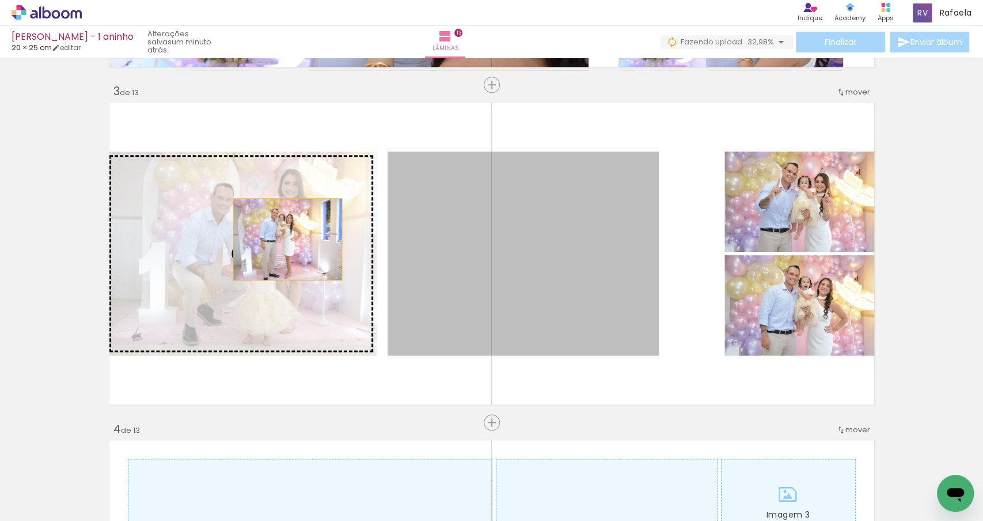
drag, startPoint x: 546, startPoint y: 243, endPoint x: 276, endPoint y: 237, distance: 270.3
click at [0, 0] on slot "Imagem 1 Imagem 2" at bounding box center [0, 0] width 0 height 0
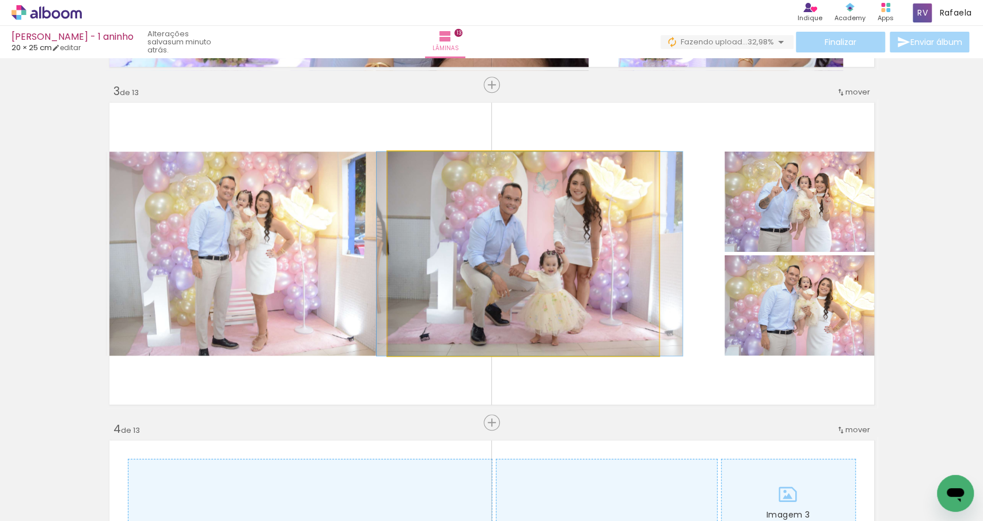
drag, startPoint x: 444, startPoint y: 242, endPoint x: 450, endPoint y: 241, distance: 6.4
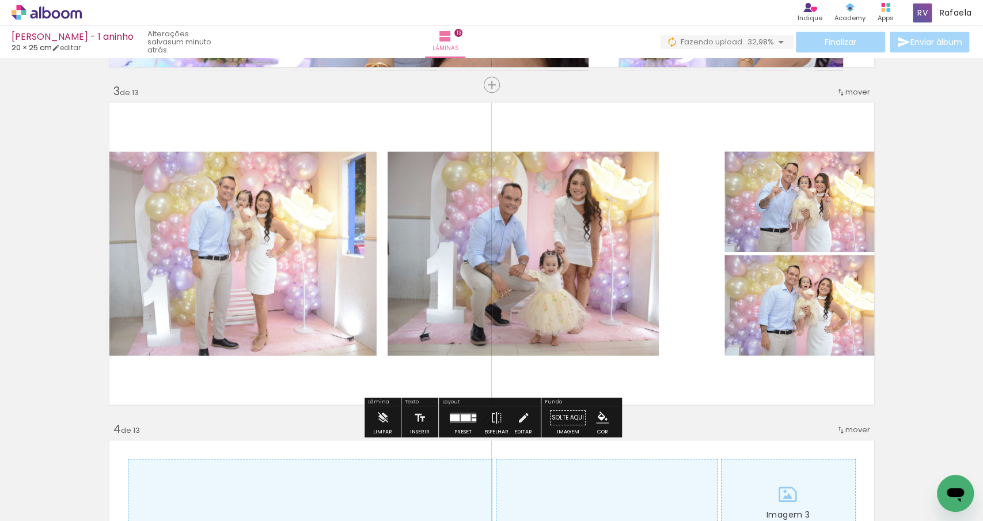
click at [616, 392] on quentale-layouter "Imagem 1 Imagem 2" at bounding box center [492, 253] width 772 height 309
click at [599, 306] on quentale-photo "Imagem 2" at bounding box center [523, 254] width 271 height 204
click at [640, 255] on quentale-photo "Imagem 2" at bounding box center [523, 254] width 271 height 204
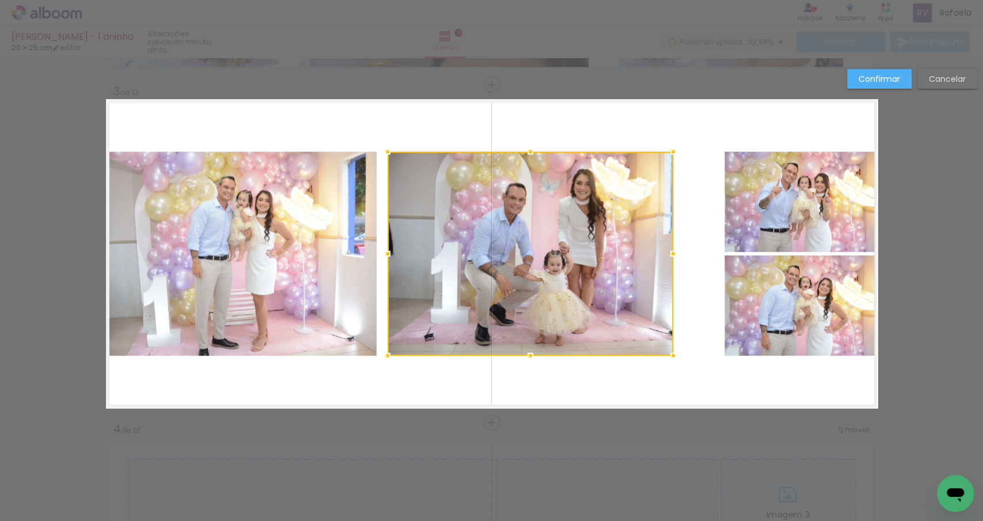
drag, startPoint x: 663, startPoint y: 251, endPoint x: 679, endPoint y: 249, distance: 16.2
click at [679, 249] on div at bounding box center [673, 253] width 23 height 23
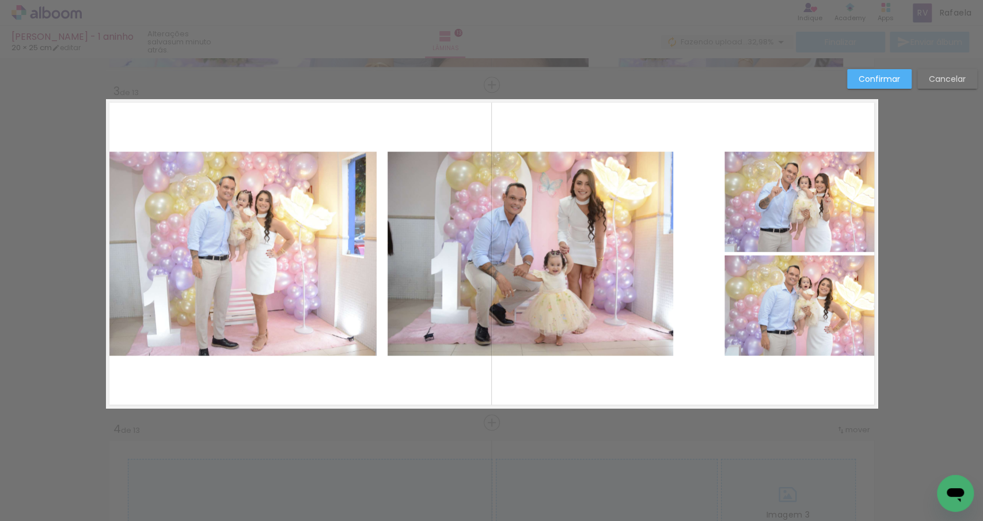
click at [345, 254] on quentale-photo at bounding box center [241, 254] width 271 height 204
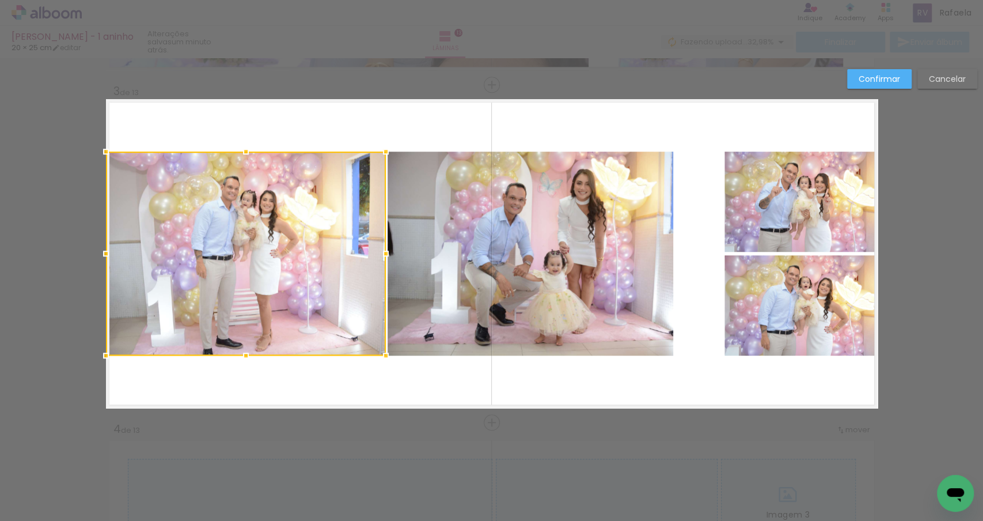
drag, startPoint x: 375, startPoint y: 251, endPoint x: 383, endPoint y: 251, distance: 8.1
click at [383, 251] on div at bounding box center [385, 253] width 23 height 23
click at [410, 252] on quentale-photo "Imagem 2" at bounding box center [531, 254] width 286 height 204
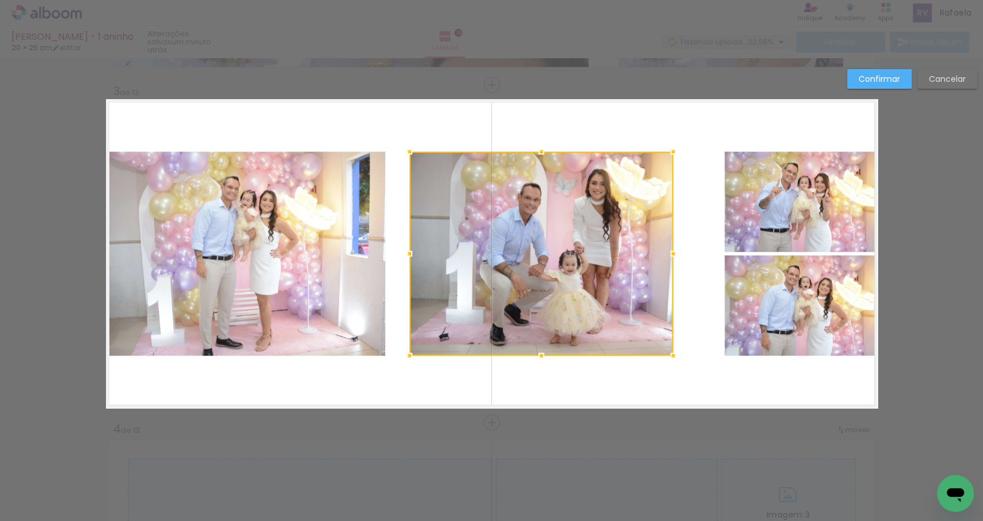
drag, startPoint x: 382, startPoint y: 252, endPoint x: 404, endPoint y: 250, distance: 22.0
click at [404, 251] on div at bounding box center [409, 253] width 23 height 23
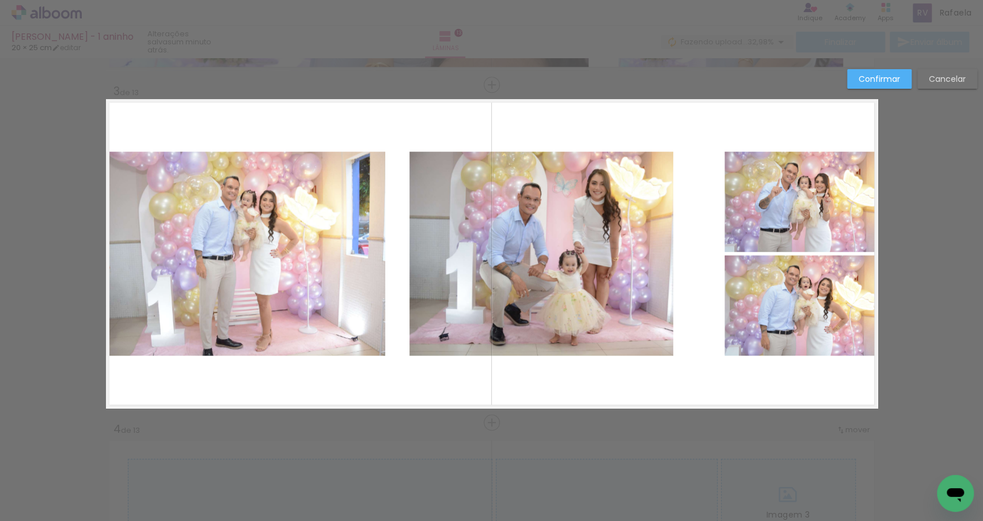
click at [377, 250] on quentale-photo at bounding box center [246, 254] width 280 height 204
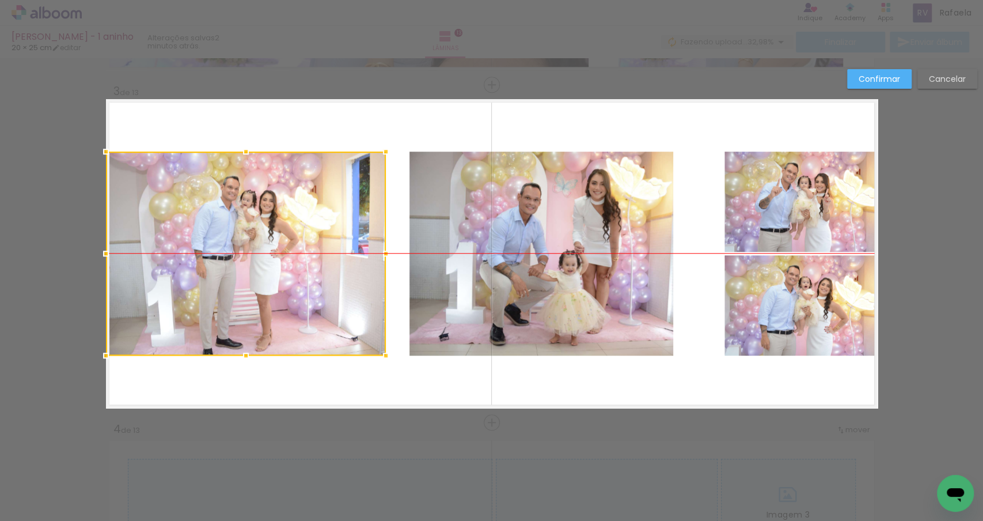
drag, startPoint x: 329, startPoint y: 249, endPoint x: 316, endPoint y: 244, distance: 14.2
click at [316, 244] on div at bounding box center [246, 254] width 280 height 204
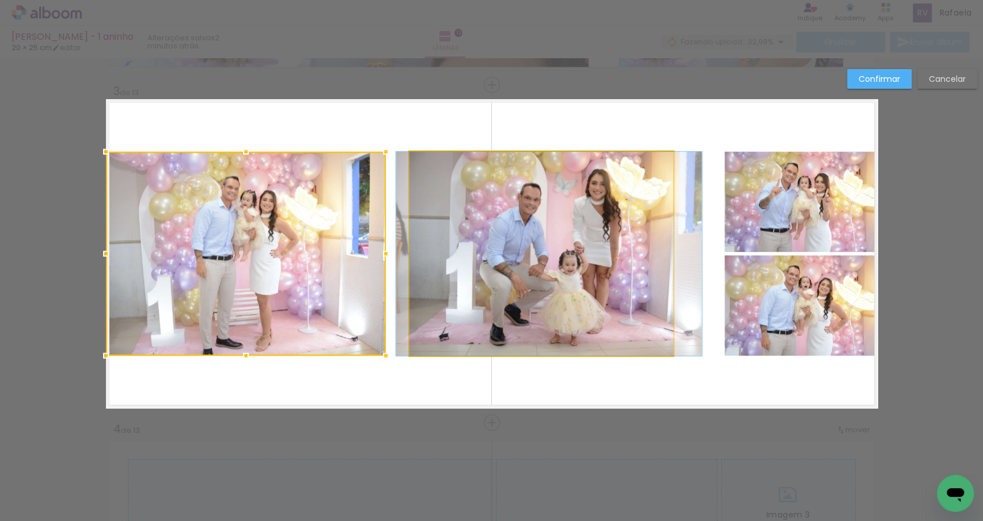
click at [449, 240] on quentale-photo "Imagem 2" at bounding box center [542, 254] width 264 height 204
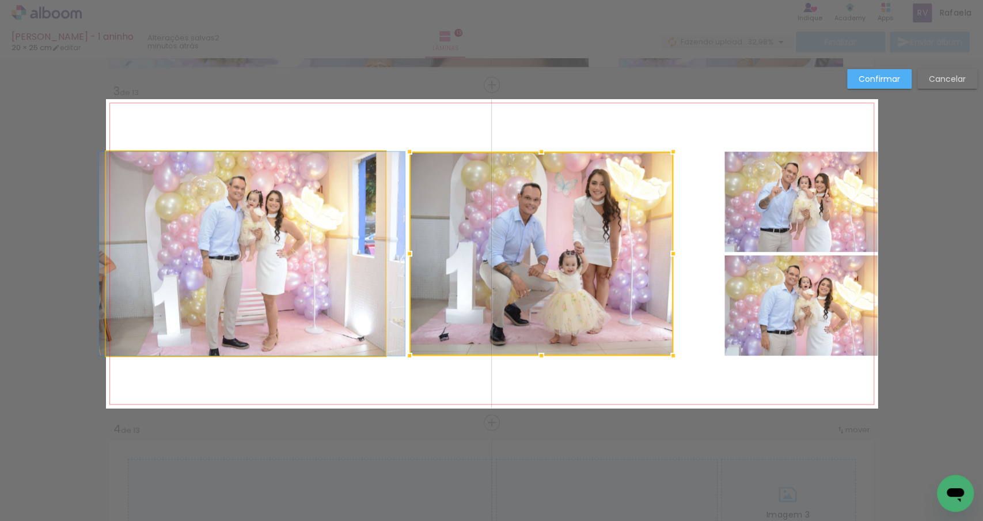
drag, startPoint x: 298, startPoint y: 256, endPoint x: 304, endPoint y: 256, distance: 6.3
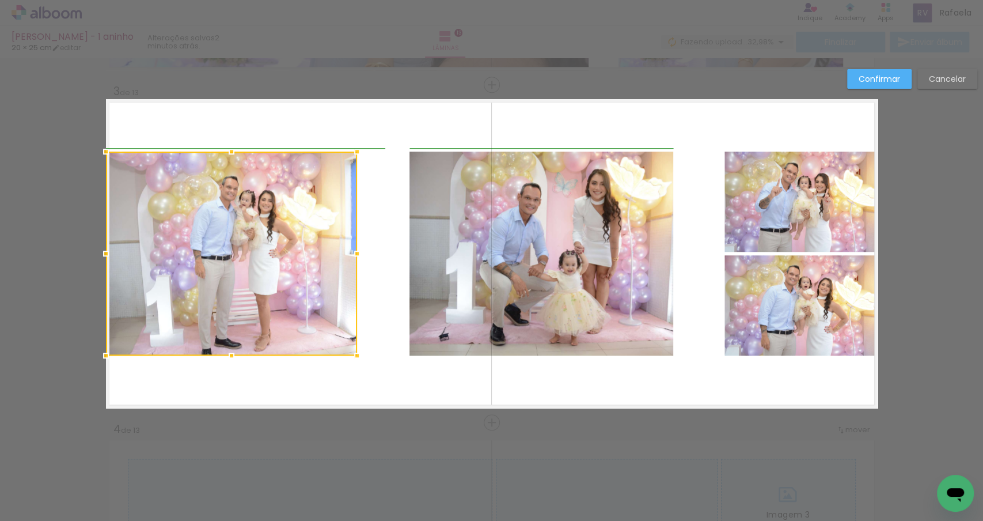
drag, startPoint x: 382, startPoint y: 252, endPoint x: 364, endPoint y: 250, distance: 18.6
click at [364, 250] on div at bounding box center [357, 253] width 23 height 23
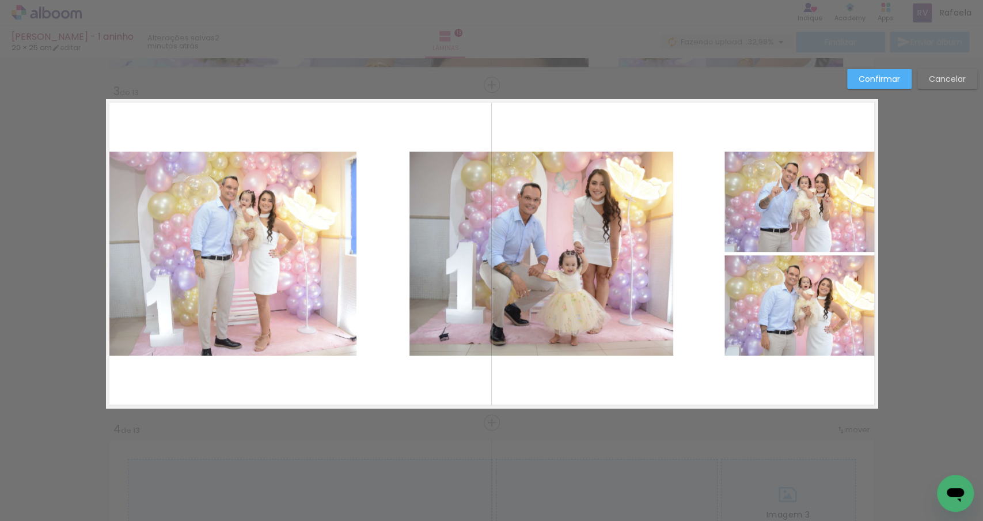
click at [389, 260] on quentale-layouter "Imagem 1 Imagem 2" at bounding box center [492, 253] width 772 height 309
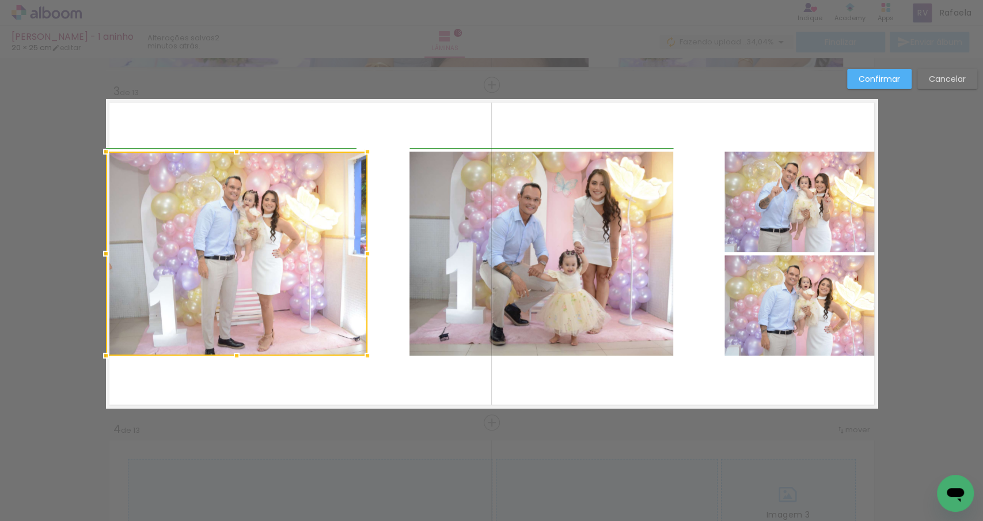
drag, startPoint x: 355, startPoint y: 251, endPoint x: 363, endPoint y: 252, distance: 7.5
click at [363, 252] on div at bounding box center [367, 253] width 23 height 23
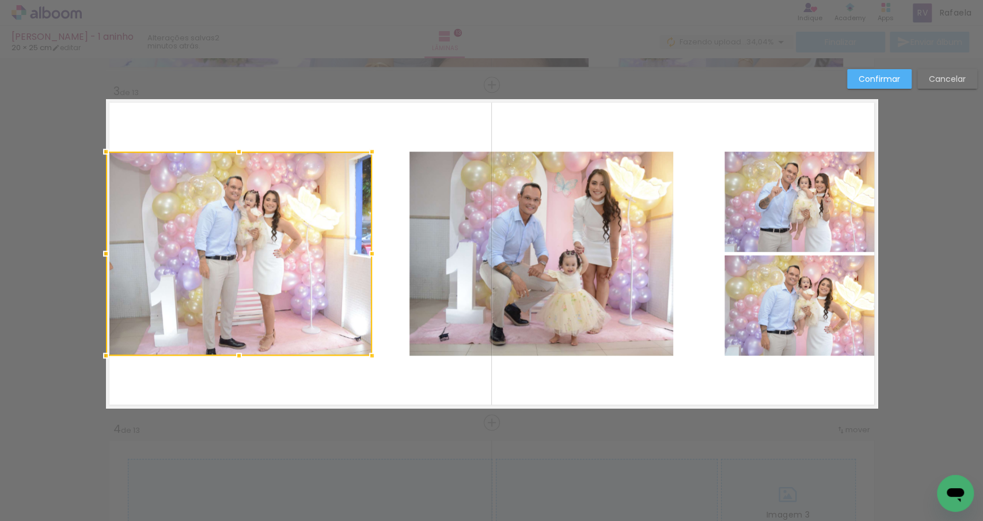
drag, startPoint x: 363, startPoint y: 252, endPoint x: 373, endPoint y: 251, distance: 9.8
click at [373, 251] on div at bounding box center [372, 253] width 23 height 23
click at [333, 244] on div at bounding box center [239, 254] width 266 height 204
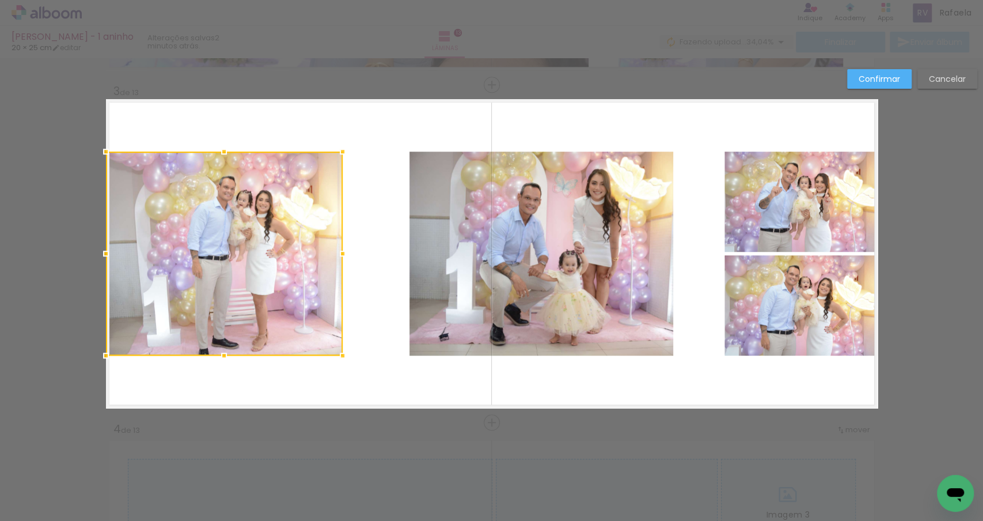
drag, startPoint x: 372, startPoint y: 252, endPoint x: 342, endPoint y: 248, distance: 29.6
click at [342, 248] on div at bounding box center [342, 253] width 23 height 23
click at [278, 245] on div at bounding box center [224, 254] width 237 height 204
click at [437, 245] on quentale-photo "Imagem 2" at bounding box center [542, 254] width 264 height 204
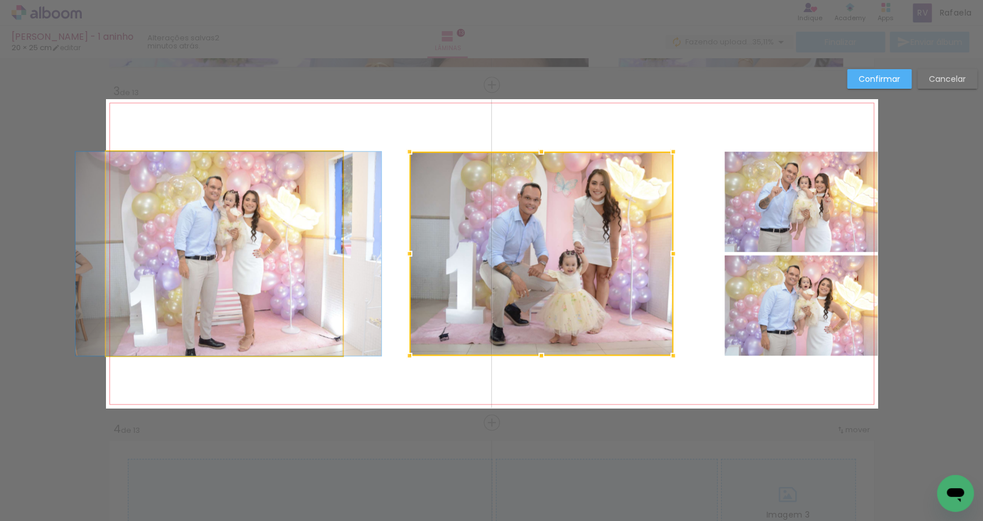
drag, startPoint x: 281, startPoint y: 252, endPoint x: 268, endPoint y: 252, distance: 13.3
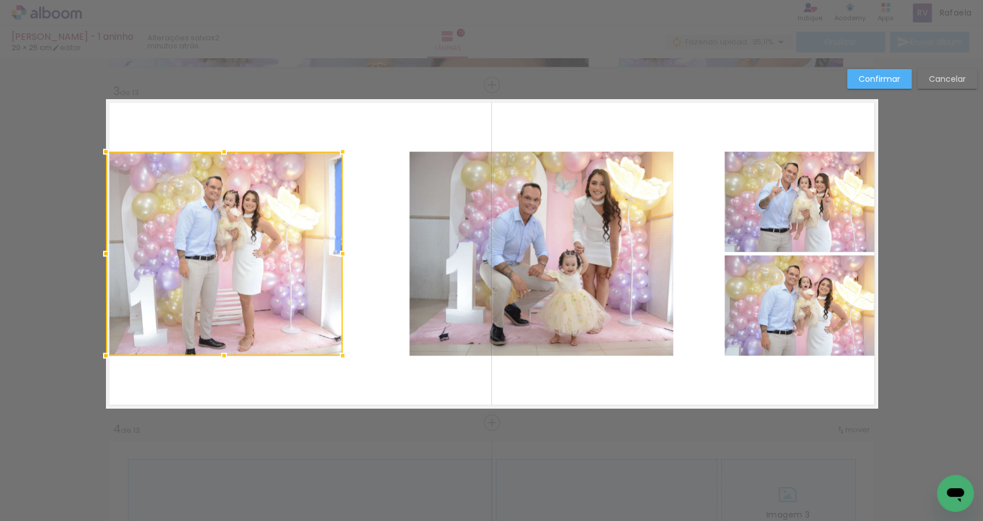
click at [365, 263] on quentale-layouter "Imagem 1 Imagem 2" at bounding box center [492, 253] width 772 height 309
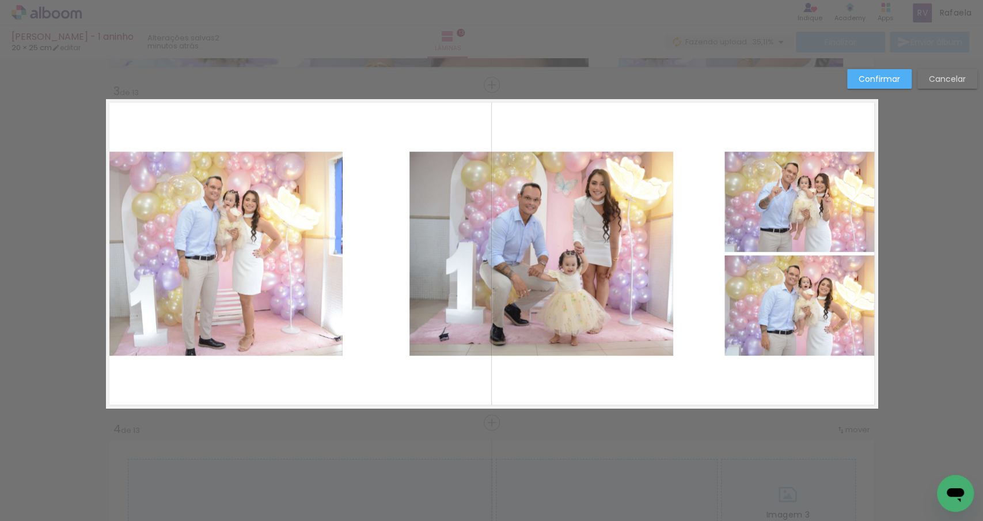
click at [542, 251] on quentale-photo "Imagem 2" at bounding box center [542, 254] width 264 height 204
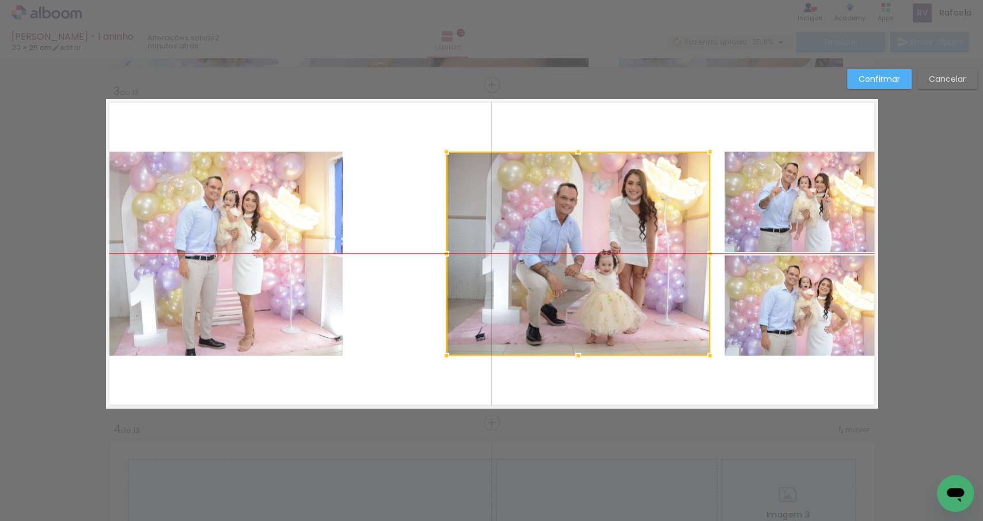
drag, startPoint x: 542, startPoint y: 251, endPoint x: 583, endPoint y: 249, distance: 40.9
click at [582, 249] on div at bounding box center [578, 254] width 264 height 204
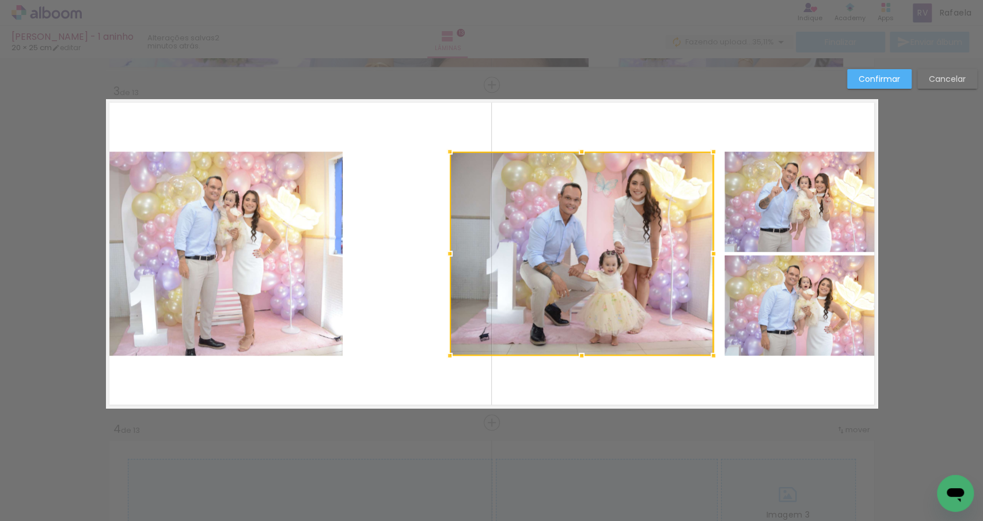
click at [751, 205] on quentale-photo "Imagem 1" at bounding box center [801, 202] width 153 height 100
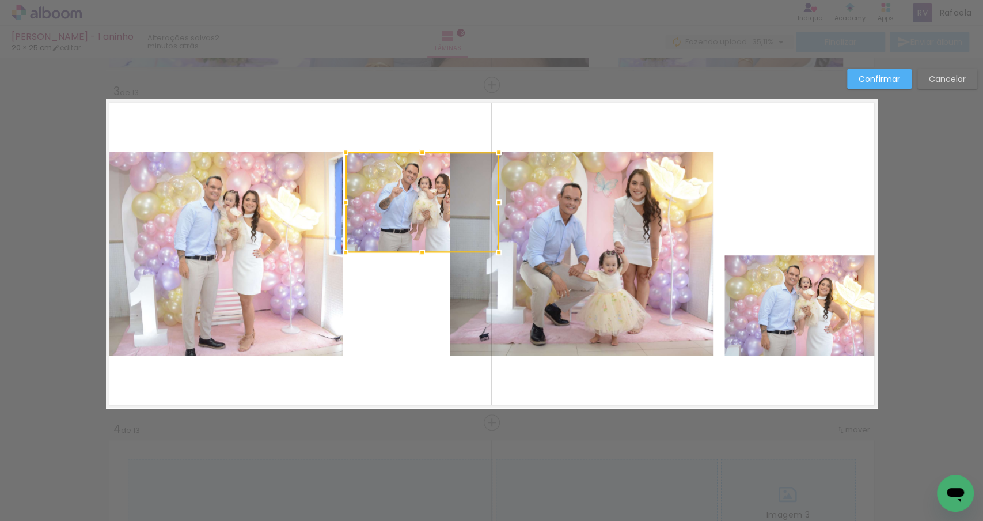
drag, startPoint x: 821, startPoint y: 198, endPoint x: 441, endPoint y: 197, distance: 379.7
click at [441, 197] on div at bounding box center [422, 202] width 153 height 100
click at [811, 291] on quentale-photo at bounding box center [801, 305] width 153 height 100
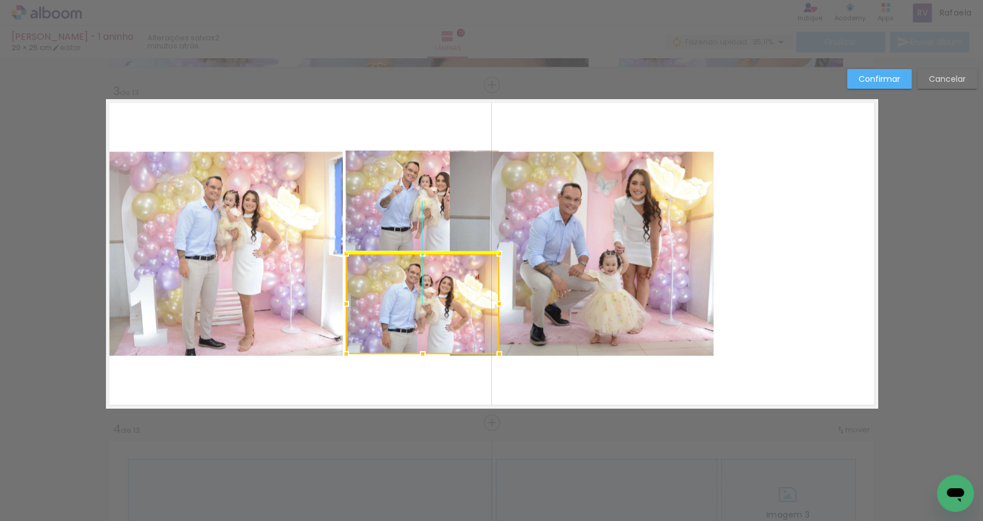
drag, startPoint x: 841, startPoint y: 291, endPoint x: 457, endPoint y: 290, distance: 383.7
click at [457, 290] on div at bounding box center [422, 303] width 153 height 100
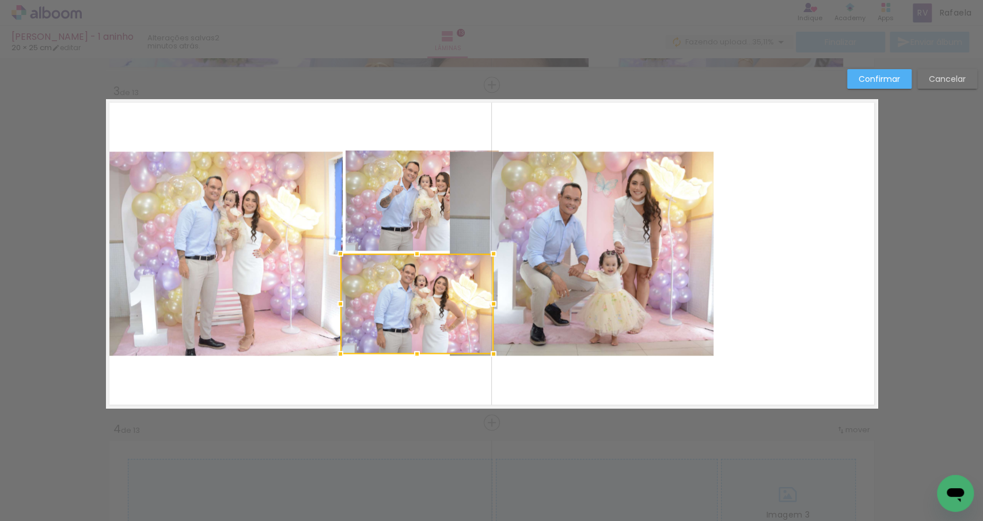
click at [722, 271] on quentale-layouter "Imagem 1 Imagem 2" at bounding box center [492, 253] width 772 height 309
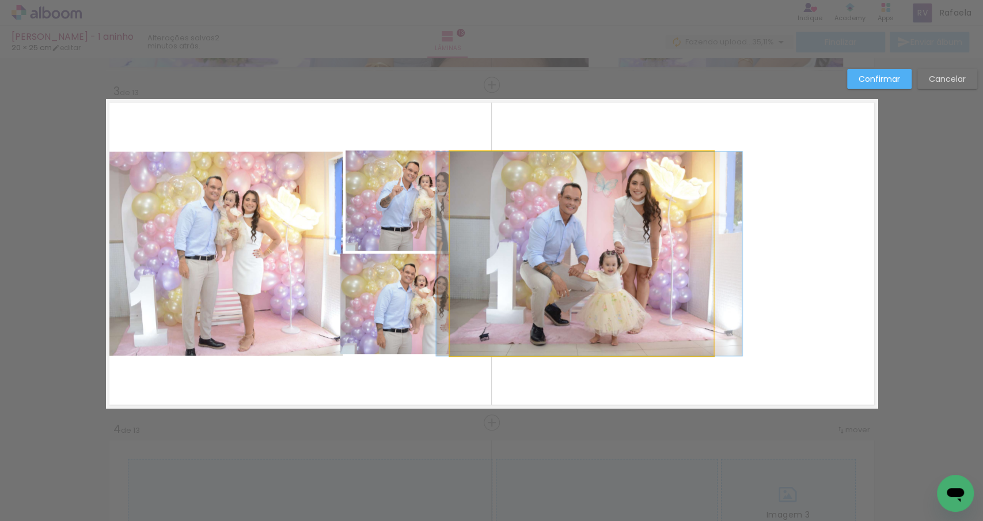
click at [631, 272] on quentale-photo "Imagem 2" at bounding box center [582, 254] width 264 height 204
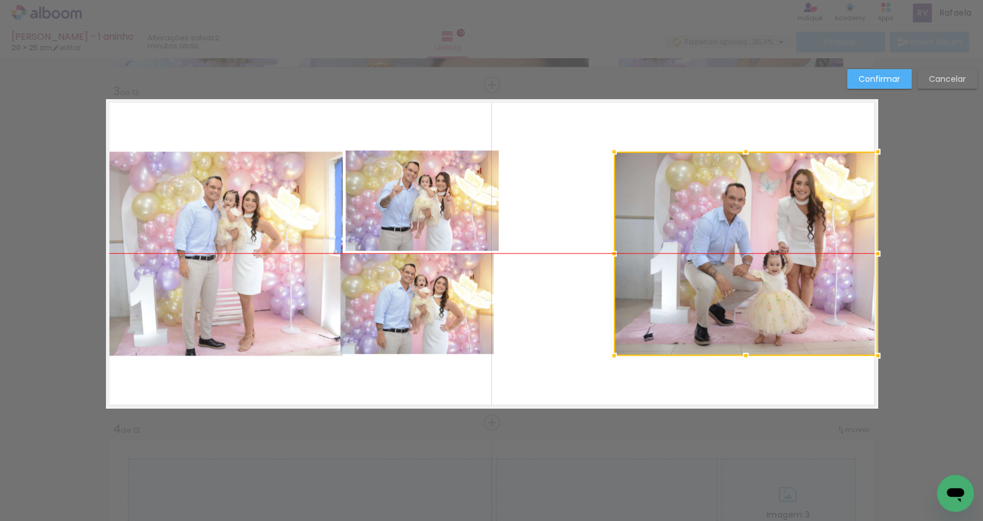
drag, startPoint x: 586, startPoint y: 272, endPoint x: 757, endPoint y: 271, distance: 171.1
click at [755, 271] on div at bounding box center [746, 254] width 264 height 204
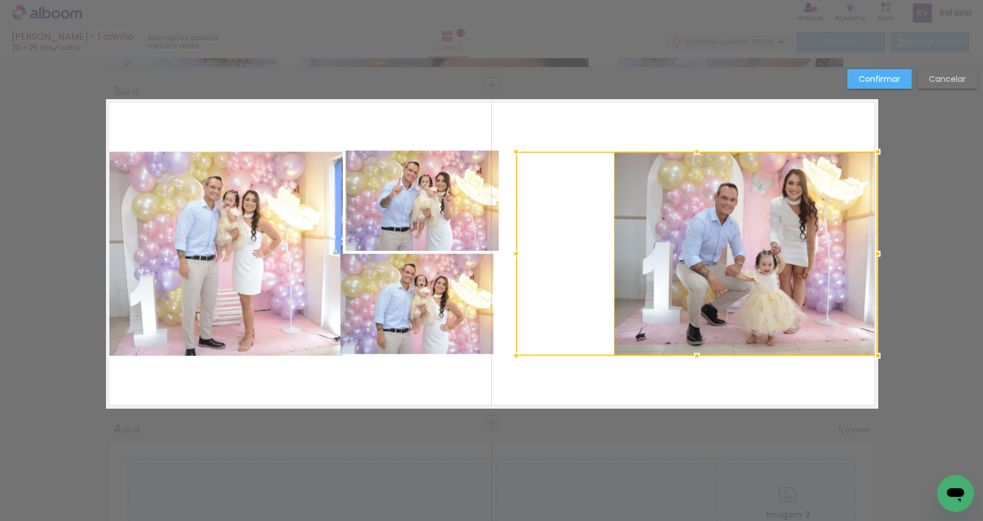
drag, startPoint x: 618, startPoint y: 250, endPoint x: 515, endPoint y: 247, distance: 103.2
click at [515, 247] on div at bounding box center [516, 253] width 23 height 23
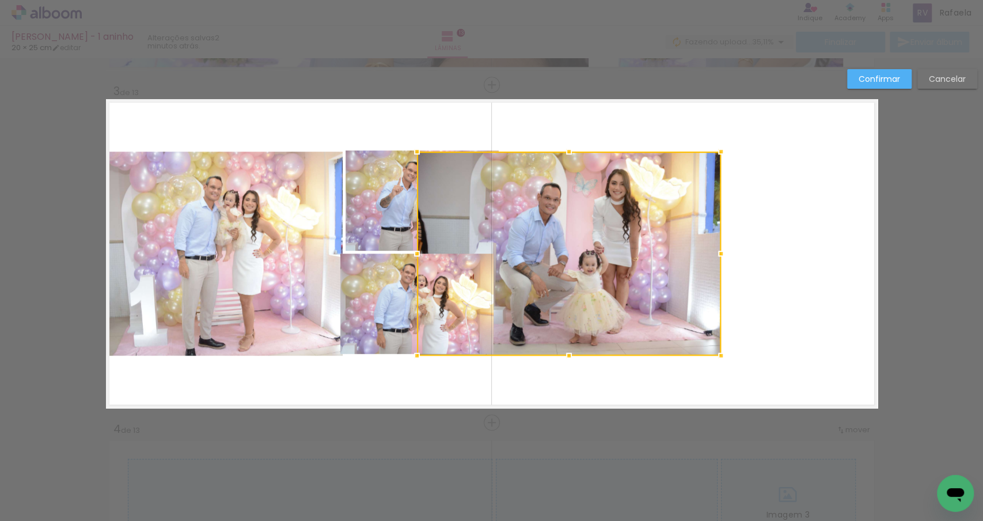
click at [775, 243] on quentale-layouter "Imagem 1 Imagem 2" at bounding box center [492, 253] width 772 height 309
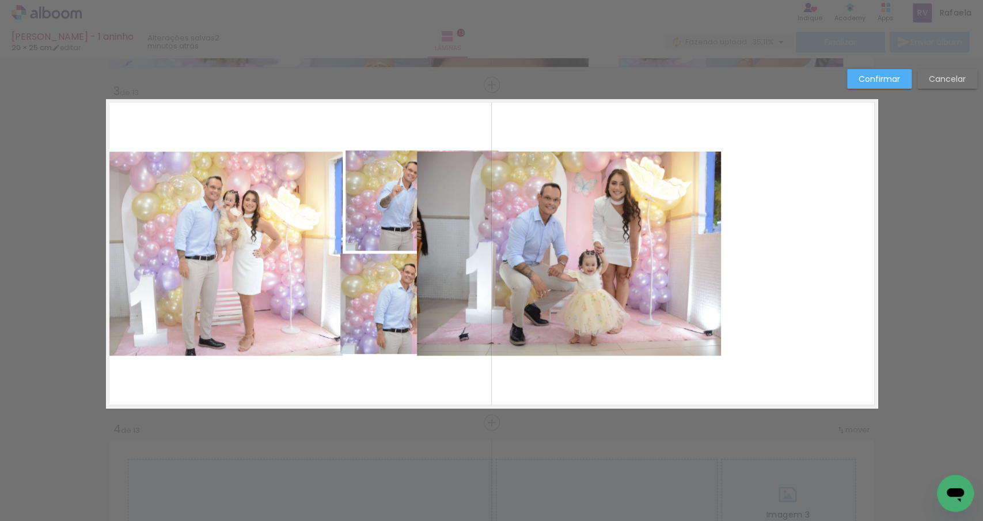
click at [555, 247] on quentale-photo "Imagem 2" at bounding box center [569, 254] width 304 height 204
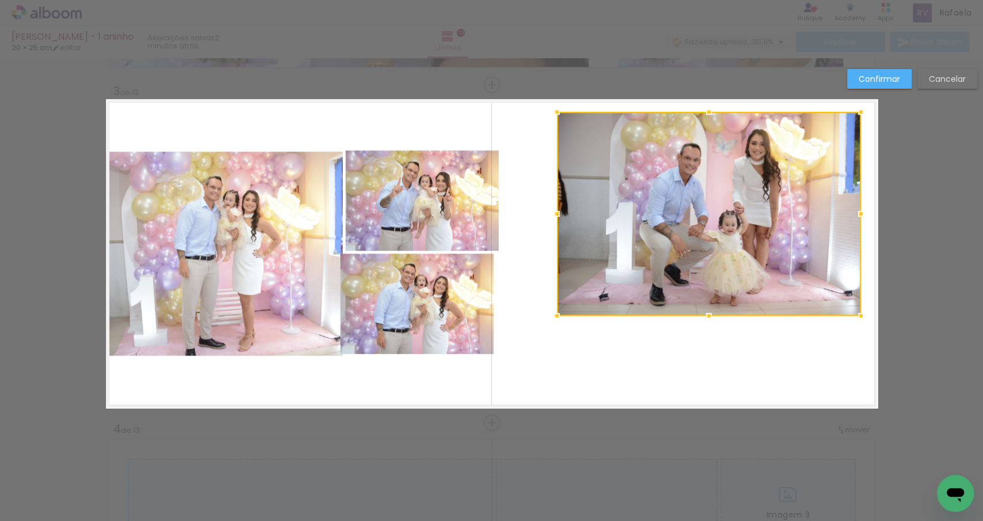
drag, startPoint x: 648, startPoint y: 253, endPoint x: 788, endPoint y: 213, distance: 146.1
click at [788, 213] on div at bounding box center [709, 214] width 304 height 204
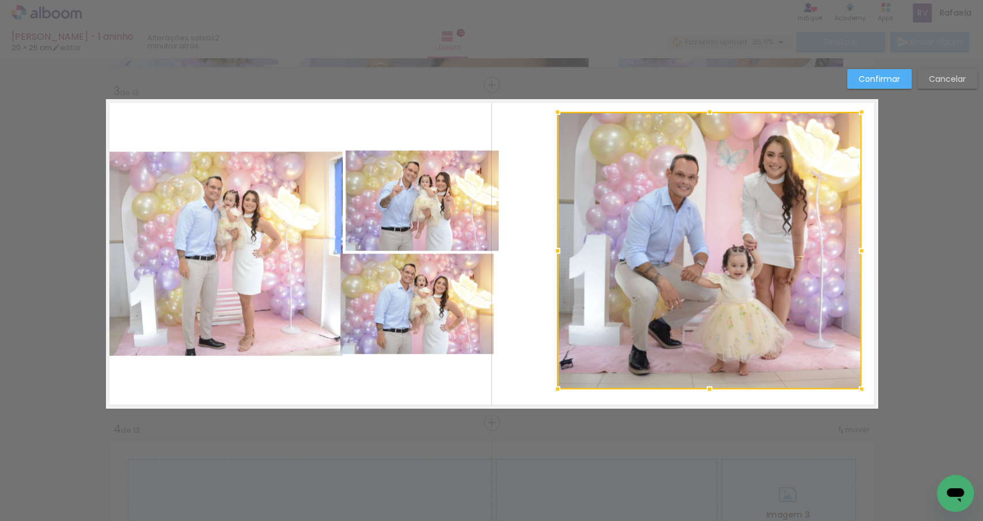
drag, startPoint x: 710, startPoint y: 313, endPoint x: 710, endPoint y: 383, distance: 69.7
click at [710, 384] on div at bounding box center [709, 388] width 23 height 23
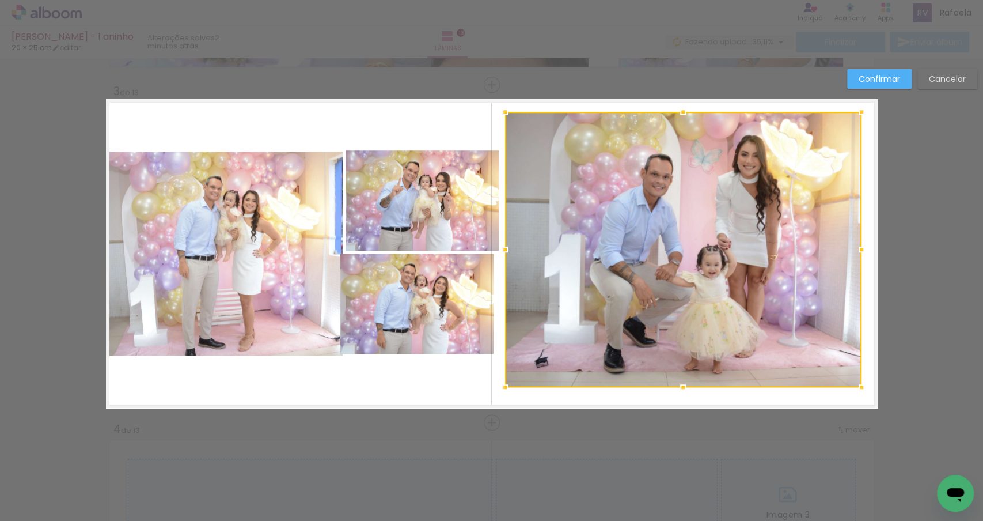
drag, startPoint x: 556, startPoint y: 253, endPoint x: 504, endPoint y: 243, distance: 53.3
click at [504, 243] on div at bounding box center [505, 249] width 23 height 23
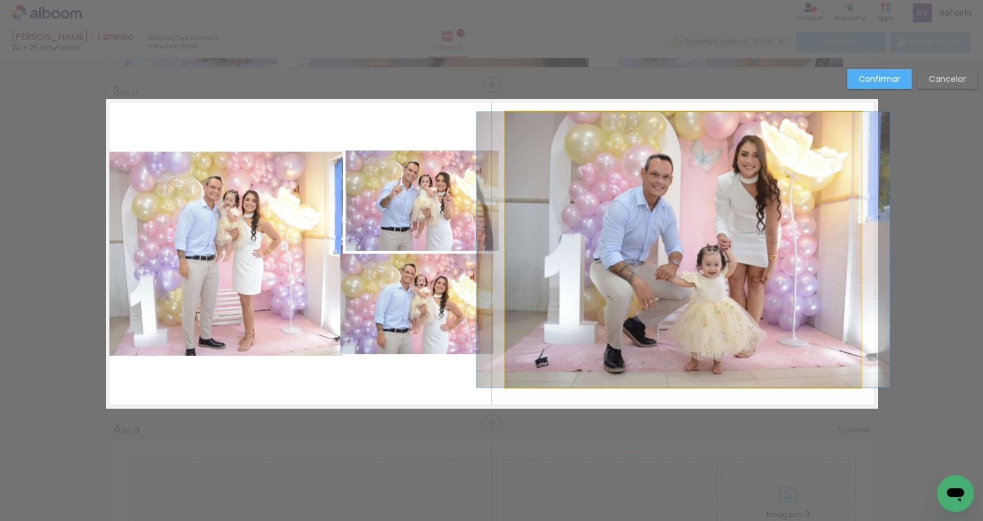
click at [657, 231] on quentale-photo "Imagem 2" at bounding box center [683, 249] width 357 height 275
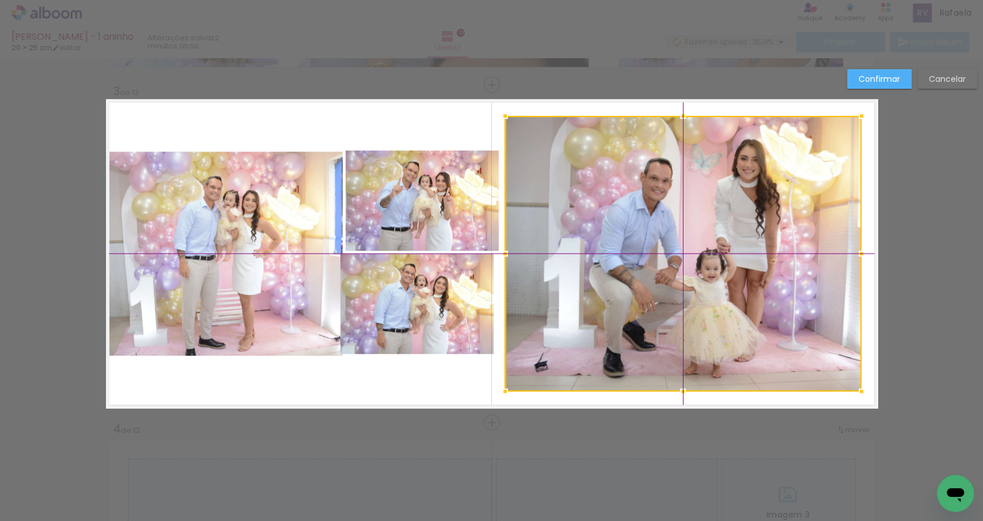
click at [678, 231] on div at bounding box center [683, 253] width 357 height 275
click at [871, 395] on div at bounding box center [861, 391] width 23 height 23
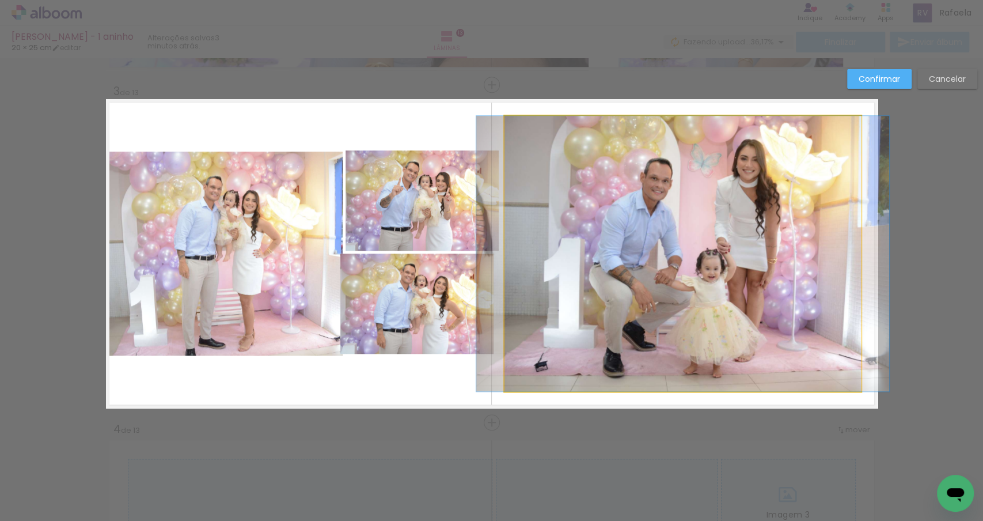
click at [814, 319] on quentale-photo "Imagem 2" at bounding box center [683, 253] width 357 height 275
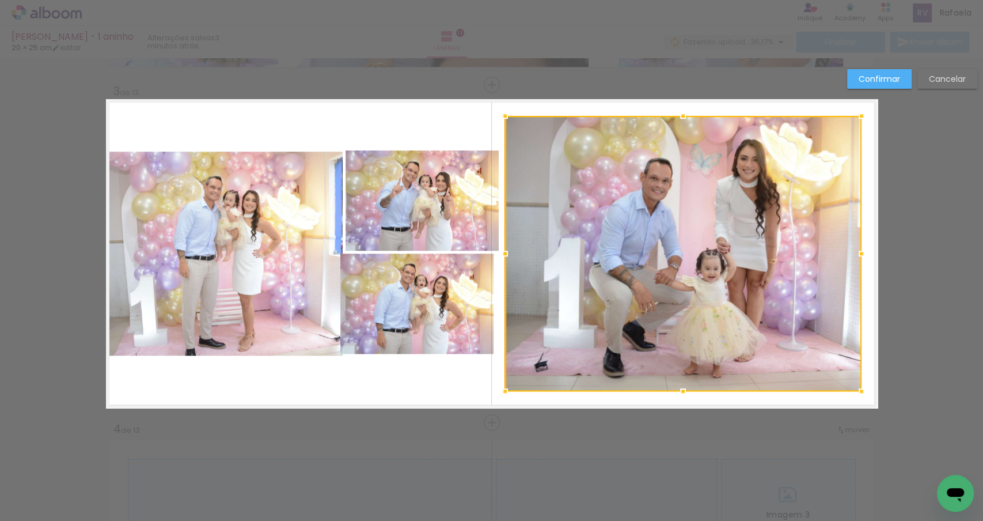
click at [814, 319] on div at bounding box center [683, 253] width 357 height 275
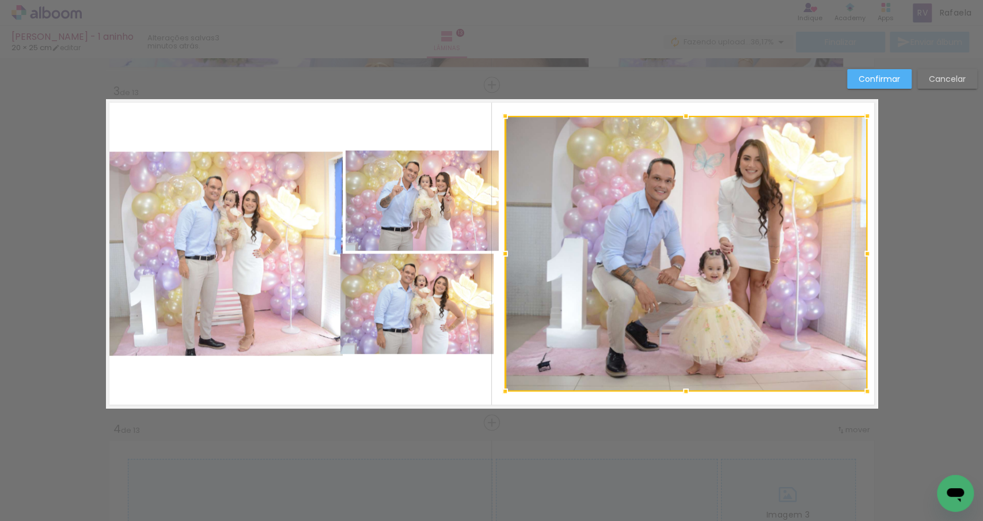
drag, startPoint x: 864, startPoint y: 252, endPoint x: 870, endPoint y: 252, distance: 6.9
click at [870, 252] on div at bounding box center [867, 253] width 23 height 23
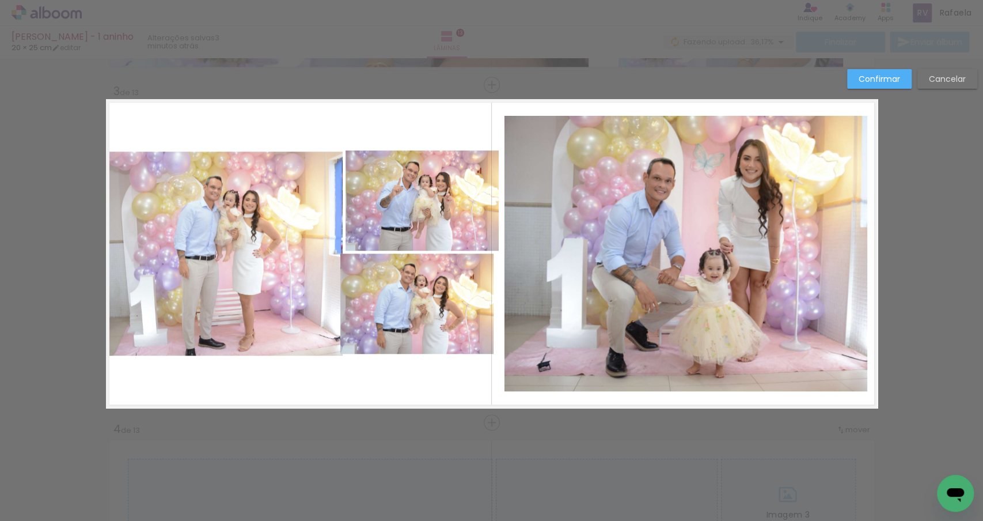
click at [435, 129] on quentale-layouter "Imagem 1 Imagem 2" at bounding box center [492, 253] width 772 height 309
click at [699, 212] on quentale-photo "Imagem 2" at bounding box center [686, 253] width 363 height 275
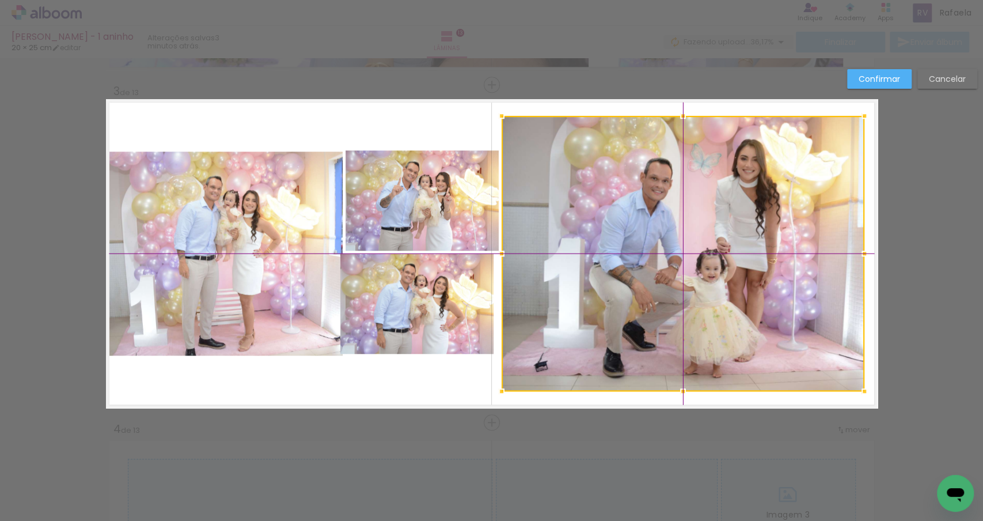
click at [731, 219] on div at bounding box center [683, 253] width 363 height 275
click at [457, 382] on quentale-layouter "Imagem 1 Imagem 2" at bounding box center [492, 253] width 772 height 309
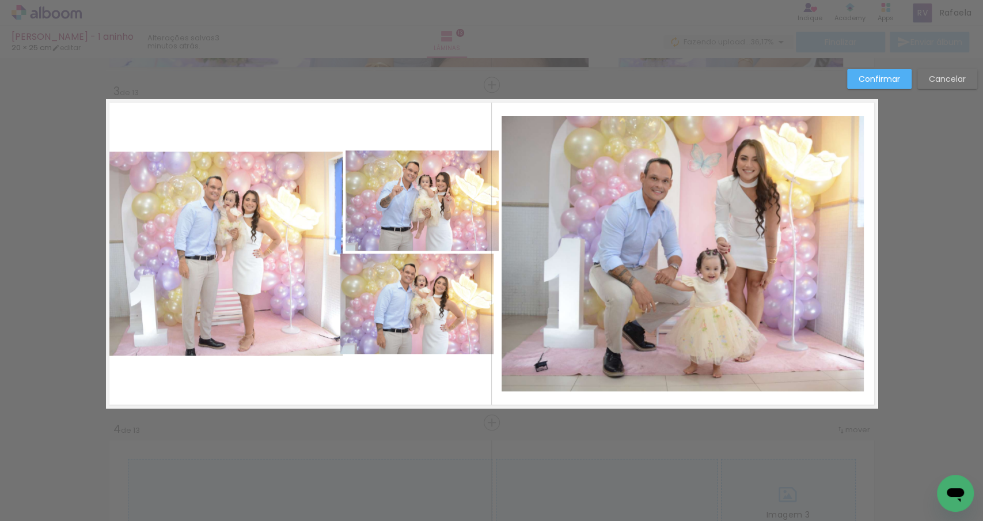
click at [626, 293] on quentale-photo "Imagem 2" at bounding box center [683, 253] width 363 height 275
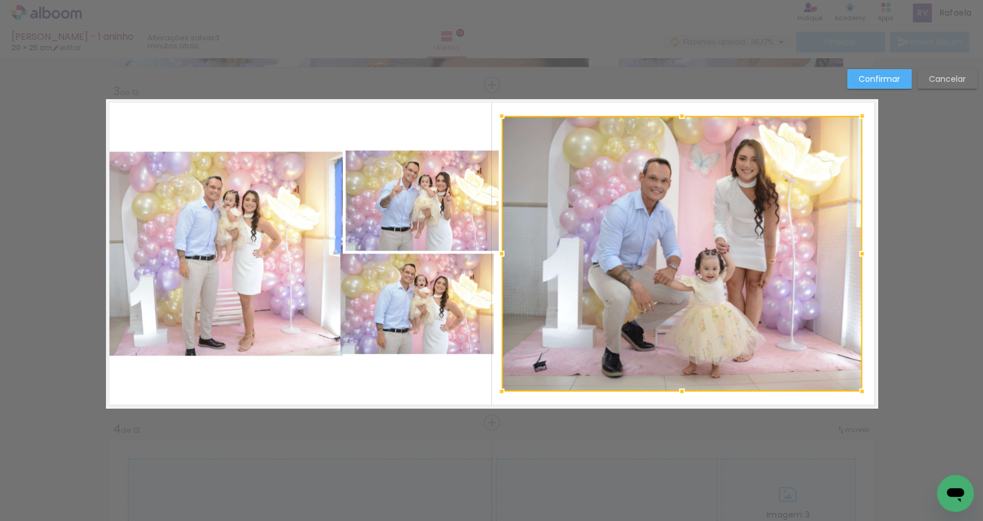
click at [866, 252] on div at bounding box center [862, 253] width 23 height 23
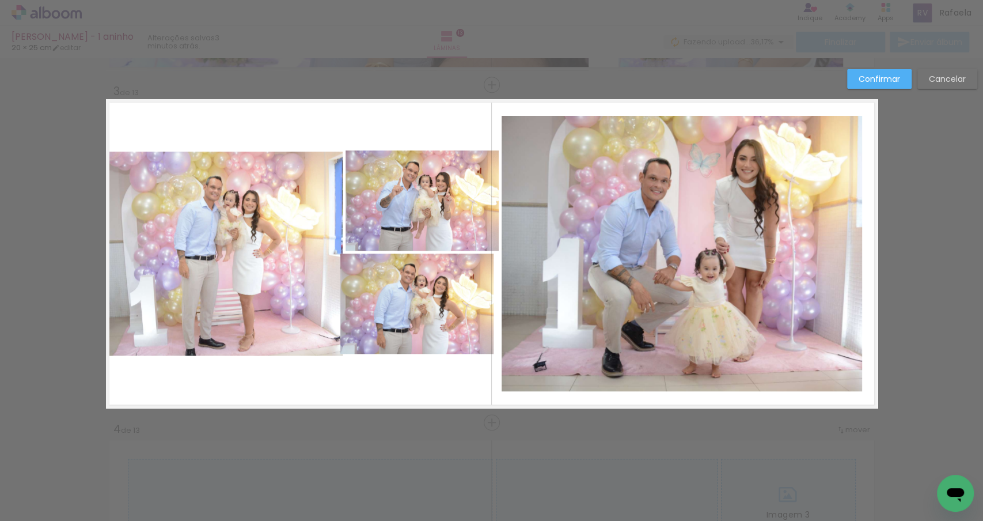
click at [733, 251] on quentale-photo "Imagem 2" at bounding box center [682, 253] width 361 height 275
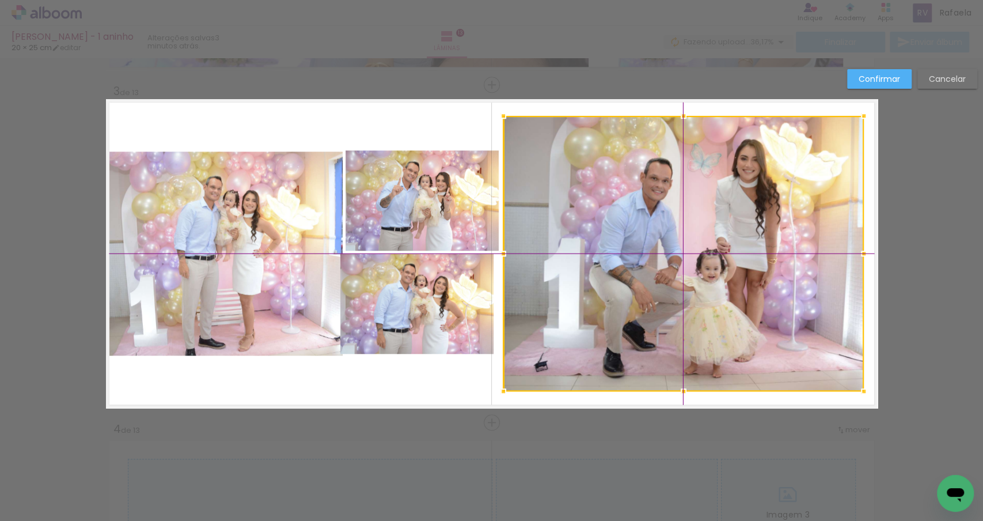
click at [682, 251] on div at bounding box center [684, 253] width 361 height 275
click at [400, 118] on quentale-layouter "Imagem 1 Imagem 2" at bounding box center [492, 253] width 772 height 309
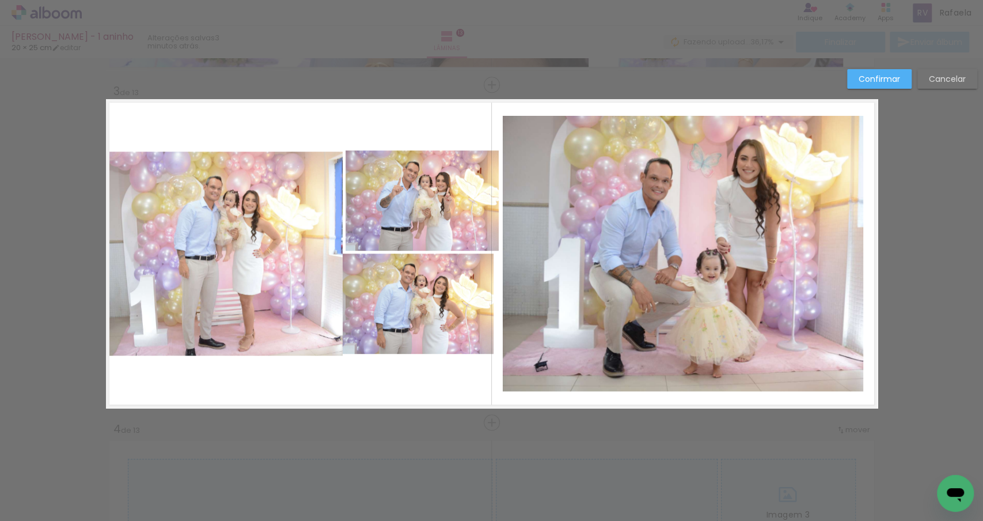
click at [272, 234] on quentale-photo at bounding box center [224, 254] width 237 height 204
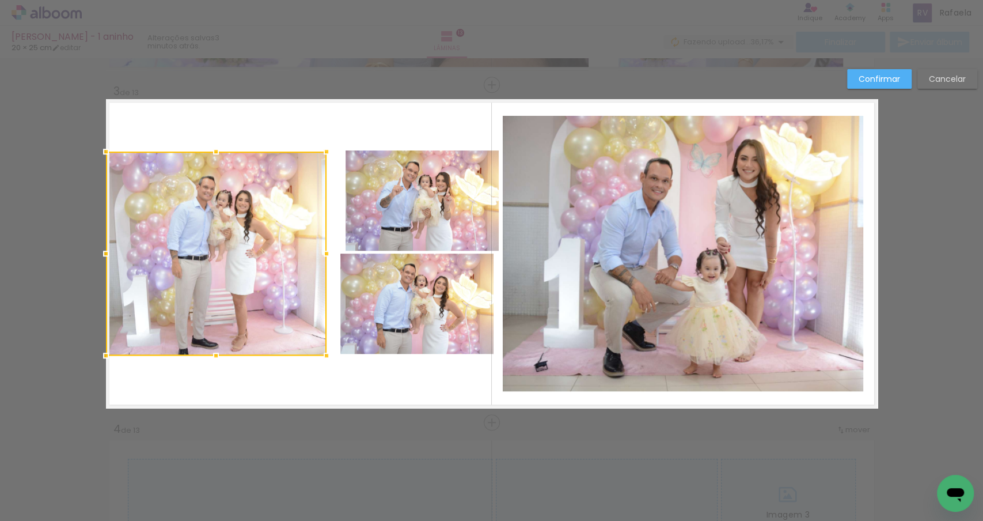
drag, startPoint x: 339, startPoint y: 251, endPoint x: 323, endPoint y: 252, distance: 16.7
click at [323, 252] on div at bounding box center [326, 253] width 23 height 23
click at [332, 370] on quentale-layouter "Imagem 1 Imagem 2" at bounding box center [492, 253] width 772 height 309
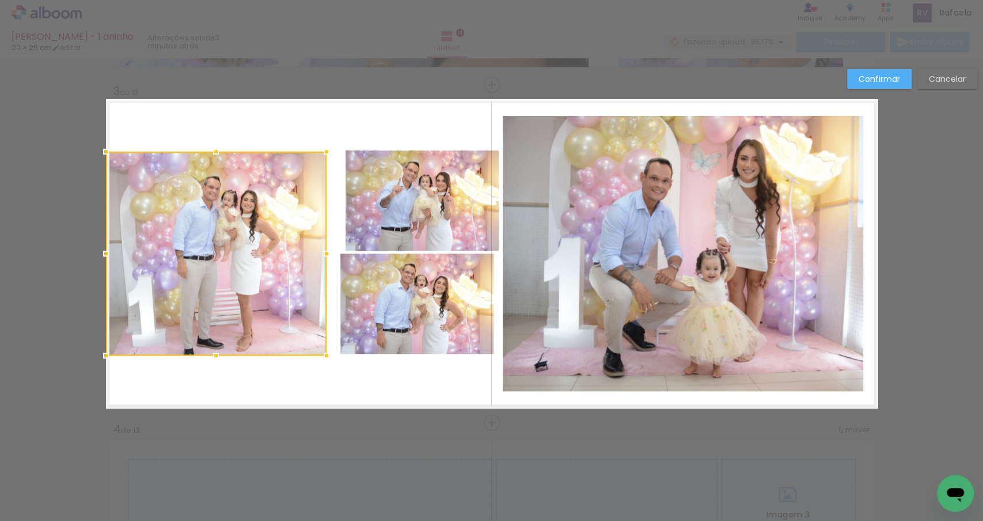
click at [364, 214] on quentale-photo "Imagem 1" at bounding box center [422, 200] width 153 height 100
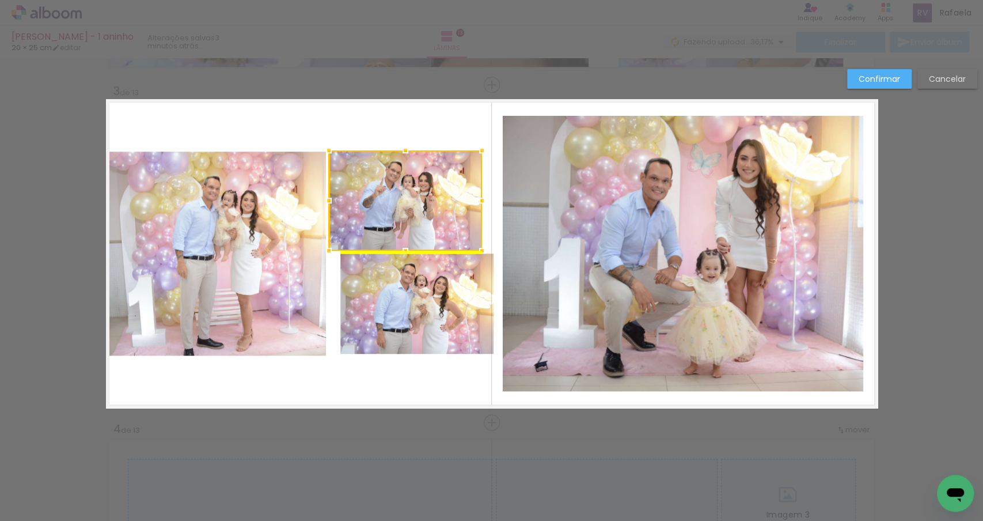
drag, startPoint x: 368, startPoint y: 213, endPoint x: 351, endPoint y: 213, distance: 17.3
click at [351, 213] on div at bounding box center [405, 200] width 153 height 100
click at [365, 289] on quentale-photo at bounding box center [416, 303] width 153 height 100
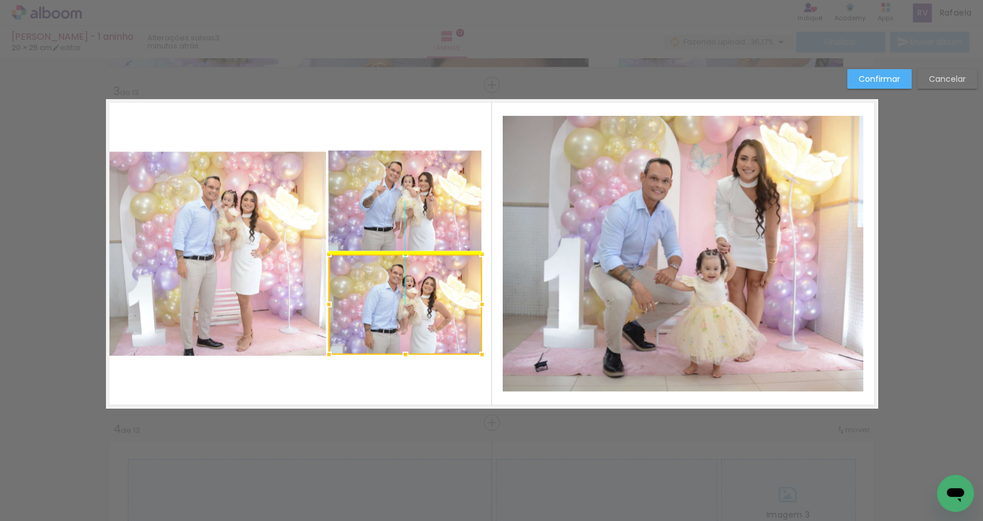
drag, startPoint x: 388, startPoint y: 289, endPoint x: 377, endPoint y: 289, distance: 11.5
click at [377, 289] on div at bounding box center [405, 304] width 153 height 100
click at [387, 388] on quentale-layouter "Imagem 1 Imagem 2" at bounding box center [492, 253] width 772 height 309
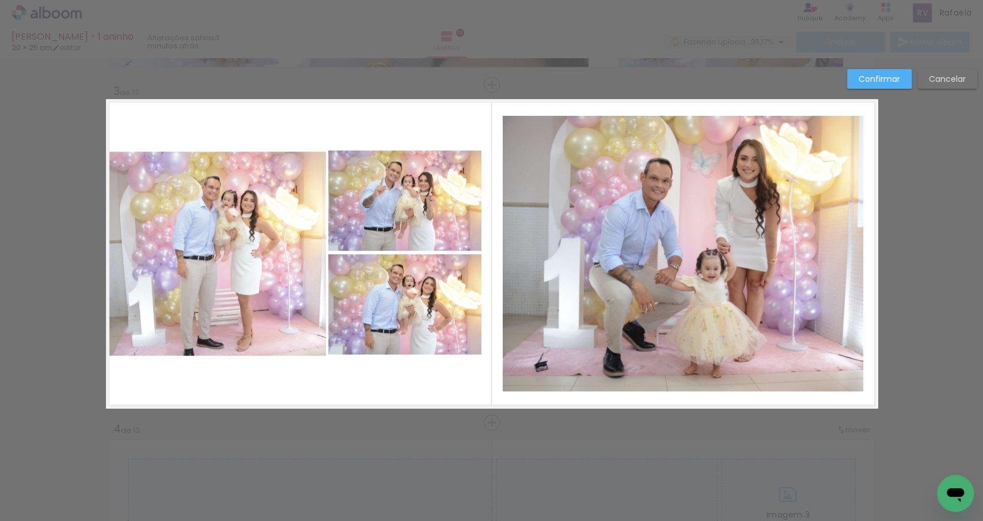
click at [371, 317] on quentale-photo at bounding box center [404, 304] width 153 height 100
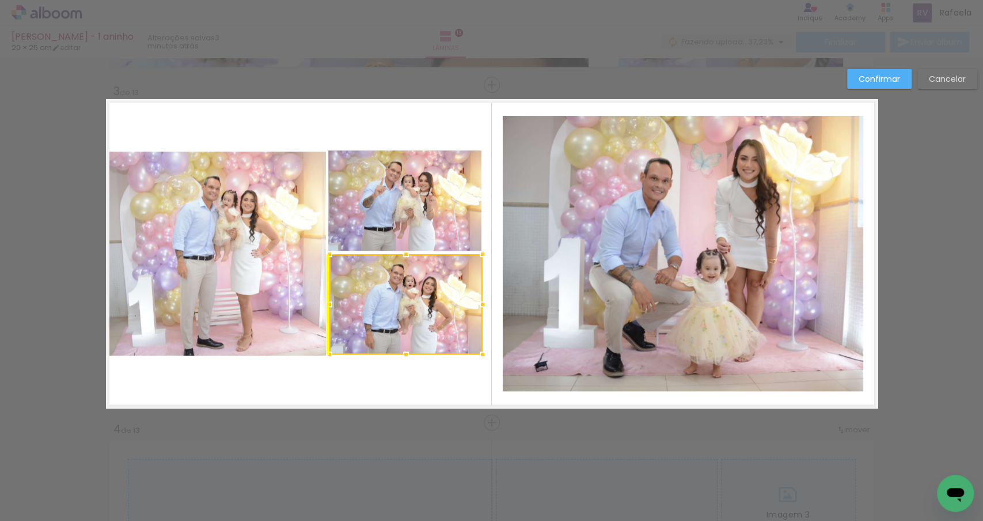
click at [372, 317] on div at bounding box center [406, 304] width 153 height 100
click at [391, 396] on quentale-layouter "Imagem 1 Imagem 2" at bounding box center [492, 253] width 772 height 309
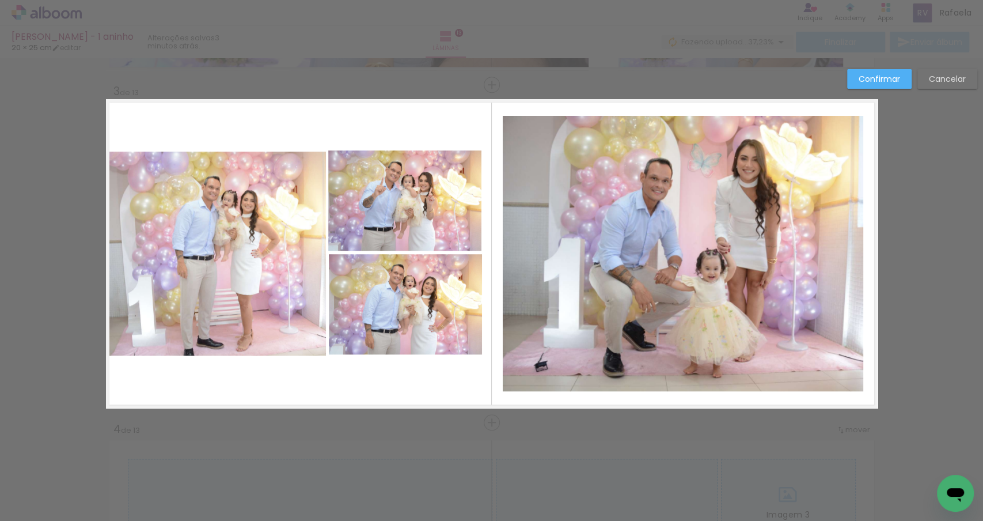
click at [387, 200] on quentale-photo "Imagem 1" at bounding box center [404, 200] width 153 height 100
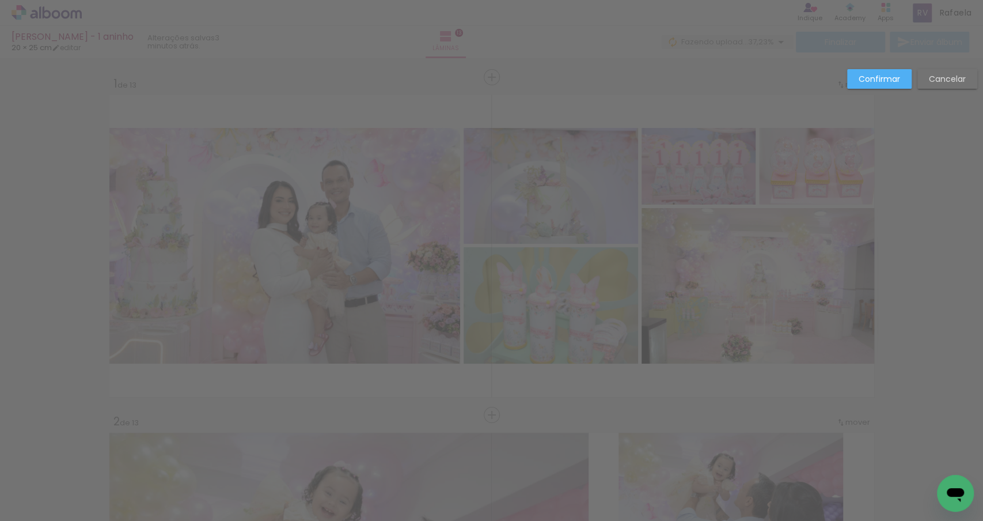
scroll to position [0, 2672]
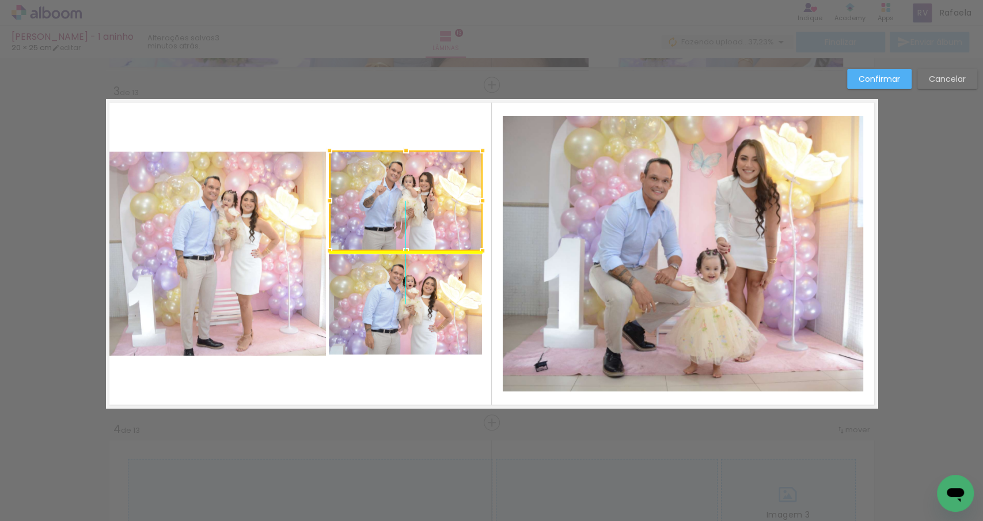
click at [379, 197] on div at bounding box center [406, 200] width 153 height 100
click at [359, 123] on quentale-layouter "Imagem 1 Imagem 2" at bounding box center [492, 253] width 772 height 309
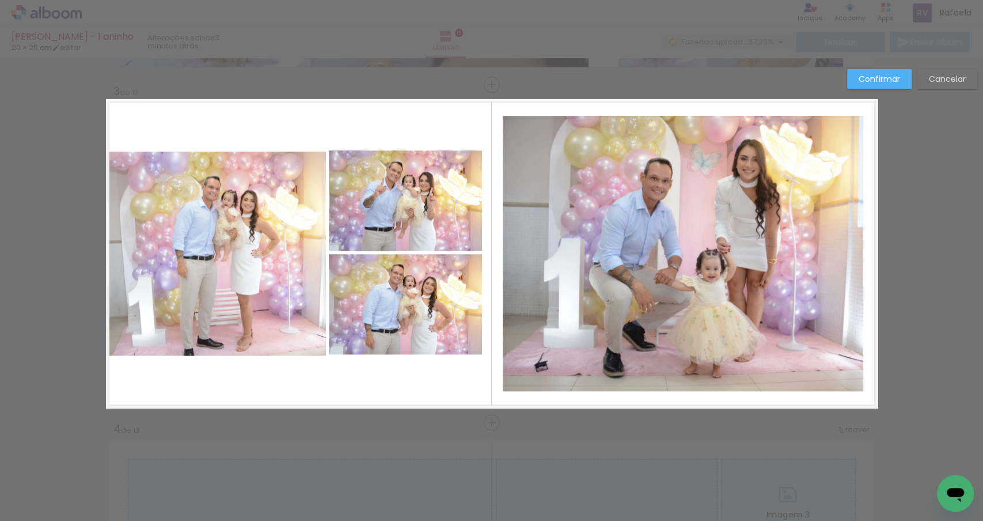
click at [232, 209] on quentale-photo at bounding box center [216, 254] width 221 height 204
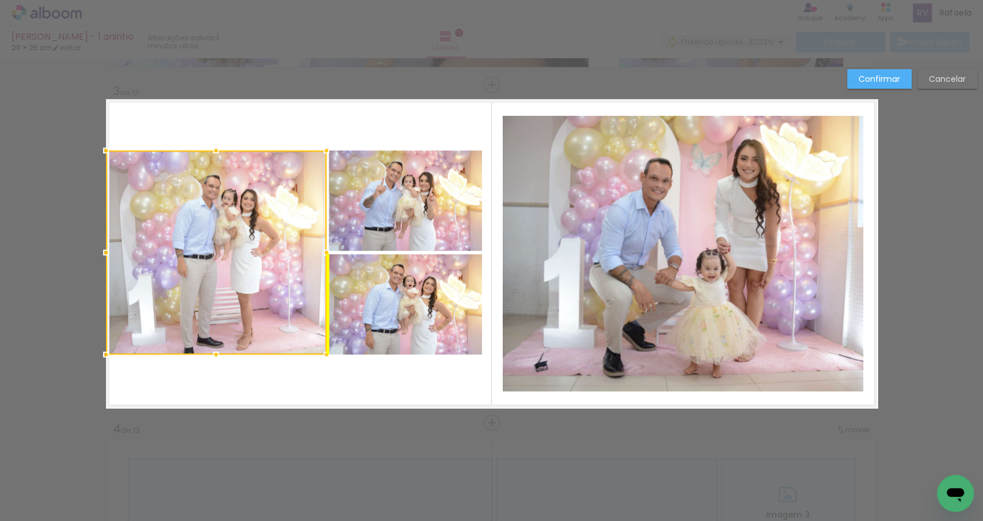
click at [232, 207] on div at bounding box center [216, 252] width 221 height 204
click at [213, 135] on quentale-layouter "Imagem 1 Imagem 2" at bounding box center [492, 253] width 772 height 309
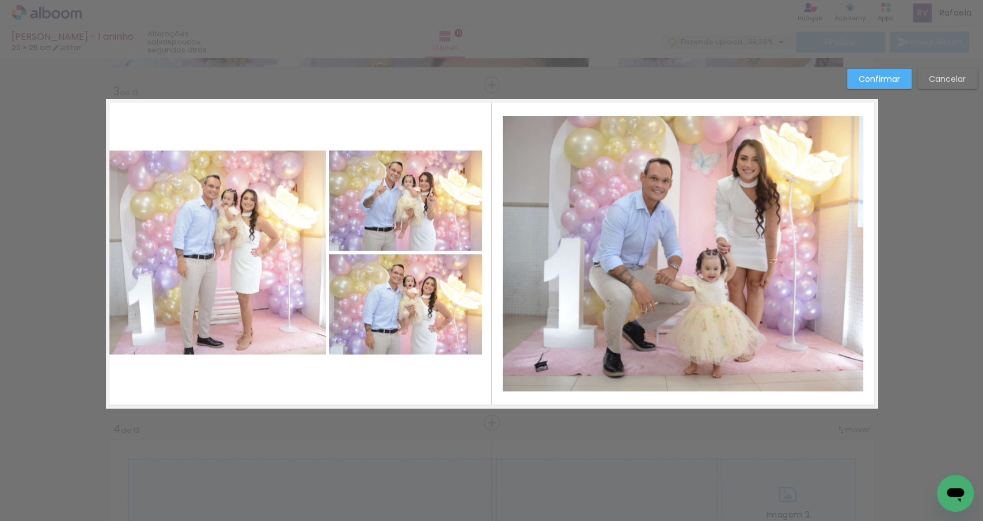
click at [436, 188] on quentale-photo "Imagem 1" at bounding box center [405, 200] width 153 height 100
click at [436, 188] on div at bounding box center [406, 200] width 153 height 100
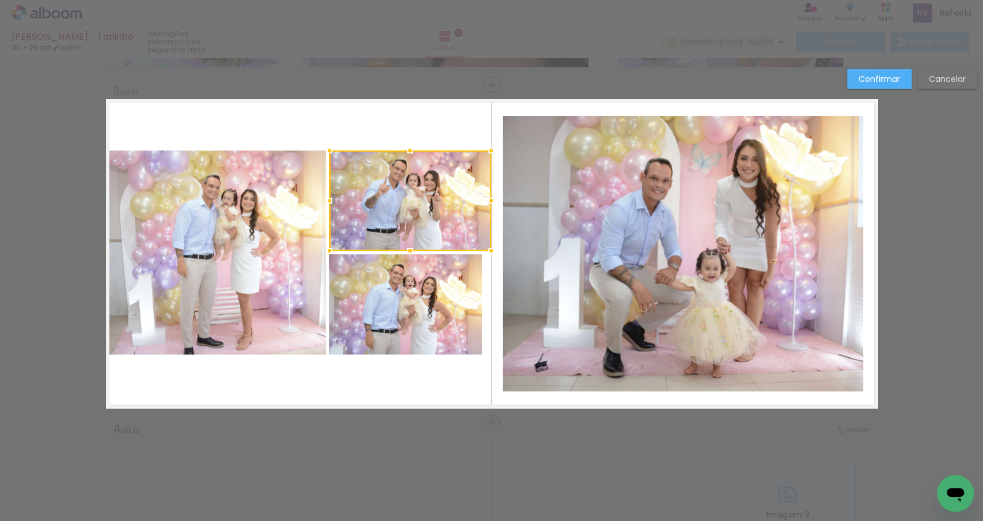
drag, startPoint x: 481, startPoint y: 198, endPoint x: 490, endPoint y: 197, distance: 9.2
click at [490, 197] on div at bounding box center [491, 200] width 23 height 23
click at [466, 267] on quentale-photo at bounding box center [405, 304] width 153 height 100
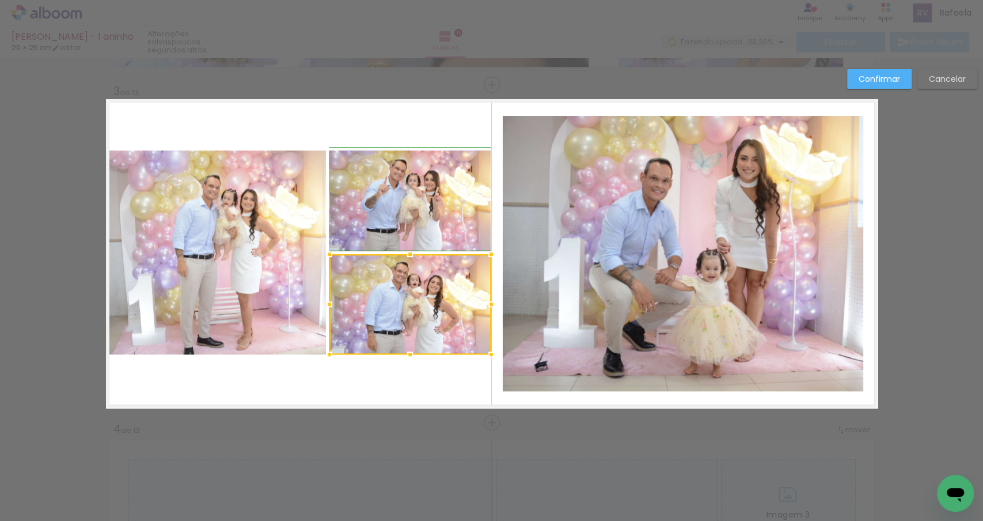
drag, startPoint x: 480, startPoint y: 300, endPoint x: 487, endPoint y: 300, distance: 6.3
click at [487, 300] on div at bounding box center [491, 304] width 23 height 23
click at [461, 214] on quentale-photo "Imagem 1" at bounding box center [410, 200] width 162 height 100
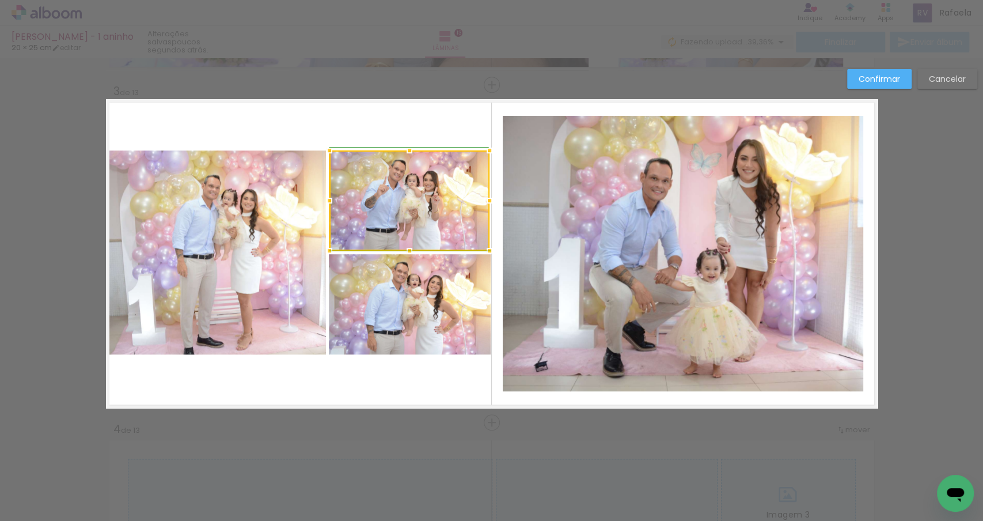
click at [492, 200] on div at bounding box center [489, 200] width 23 height 23
click at [477, 198] on quentale-photo "Imagem 1" at bounding box center [409, 200] width 160 height 100
click at [484, 198] on div at bounding box center [495, 200] width 23 height 23
click at [493, 199] on div at bounding box center [487, 200] width 23 height 23
click at [486, 210] on quentale-photo "Imagem 1" at bounding box center [408, 200] width 158 height 100
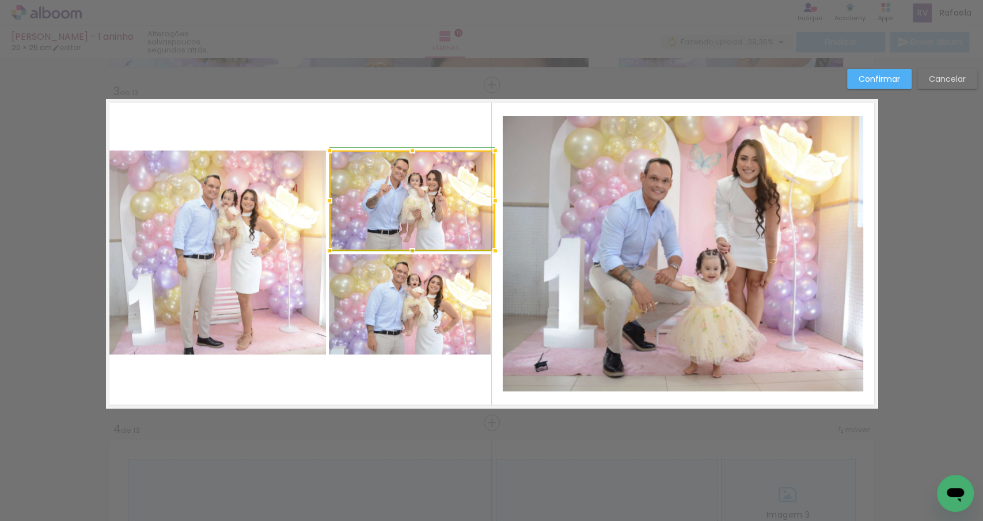
click at [488, 205] on div at bounding box center [495, 200] width 23 height 23
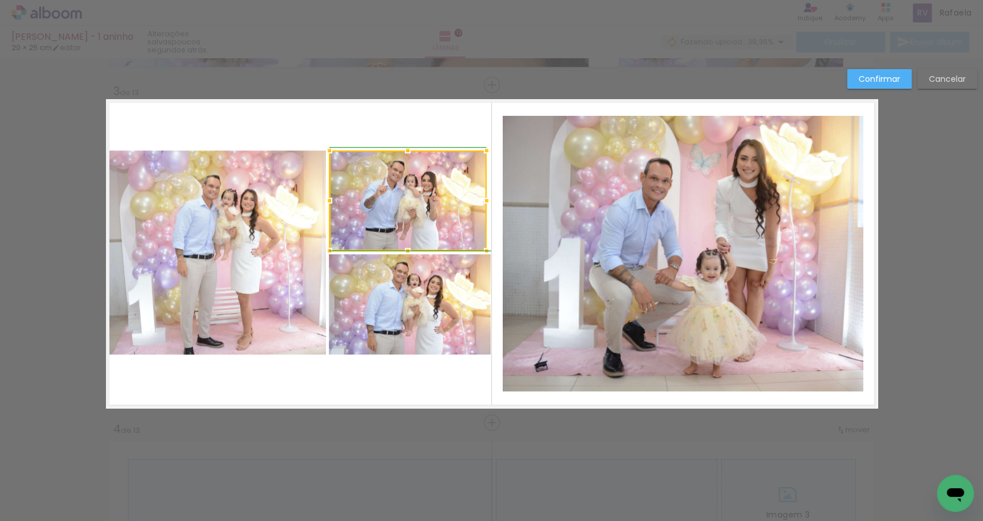
click at [494, 201] on div at bounding box center [486, 200] width 23 height 23
click at [482, 197] on quentale-photo "Imagem 1" at bounding box center [407, 200] width 157 height 100
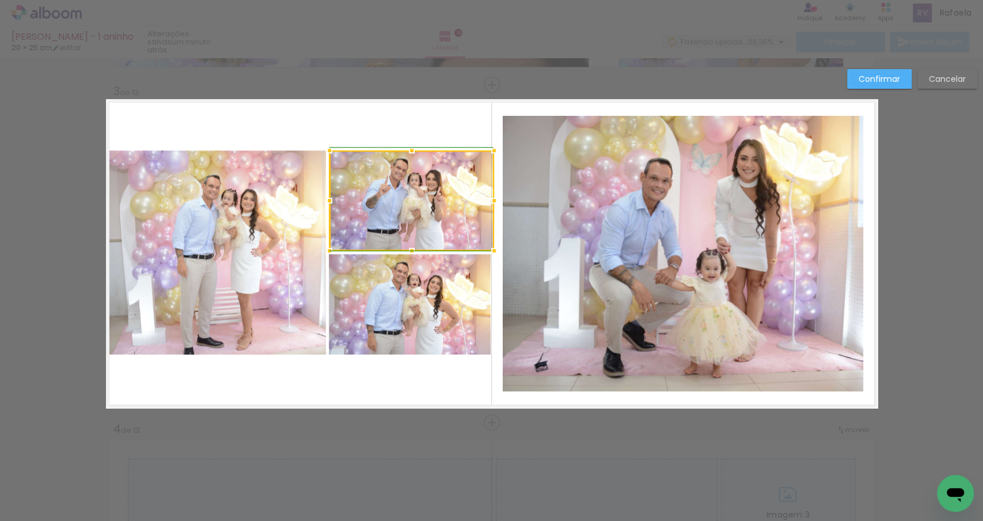
click at [486, 203] on div at bounding box center [494, 200] width 23 height 23
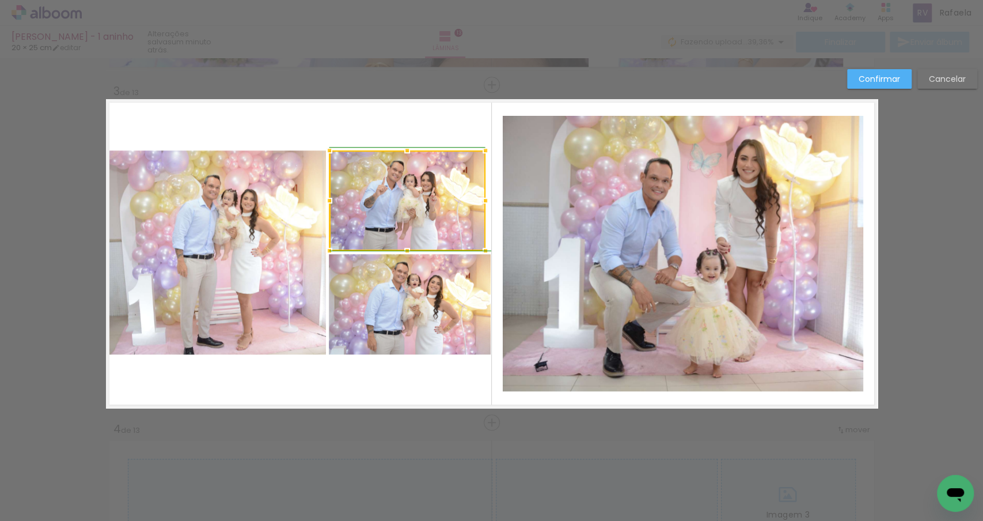
click at [491, 204] on div at bounding box center [485, 200] width 23 height 23
click at [480, 287] on quentale-photo at bounding box center [410, 304] width 162 height 100
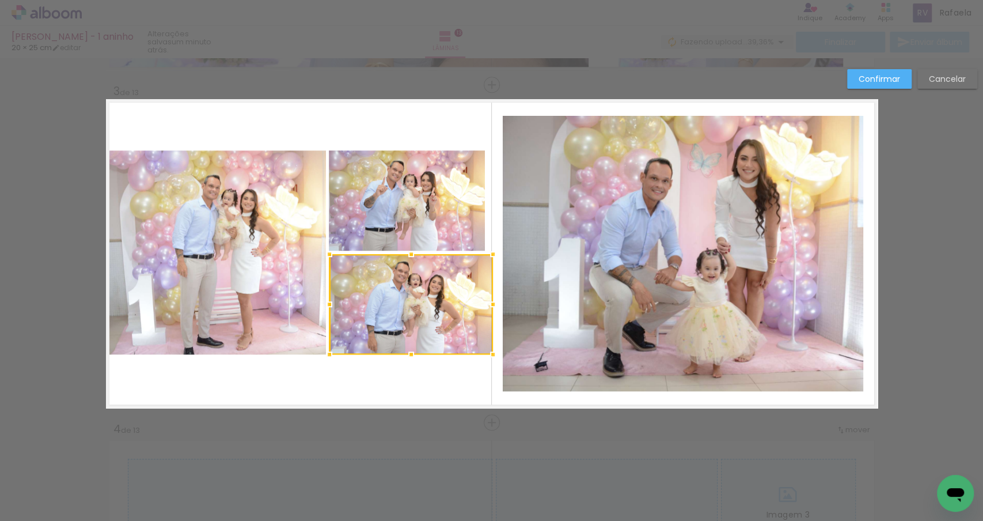
click at [490, 302] on div at bounding box center [493, 304] width 23 height 23
click at [487, 225] on quentale-layouter "Imagem 1 Imagem 2" at bounding box center [492, 253] width 772 height 309
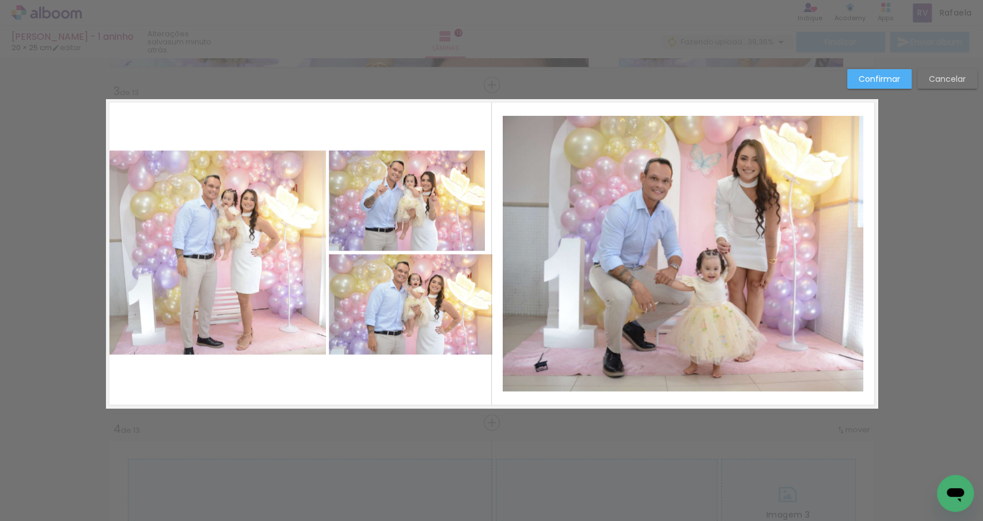
click at [468, 219] on quentale-photo "Imagem 1" at bounding box center [407, 200] width 156 height 100
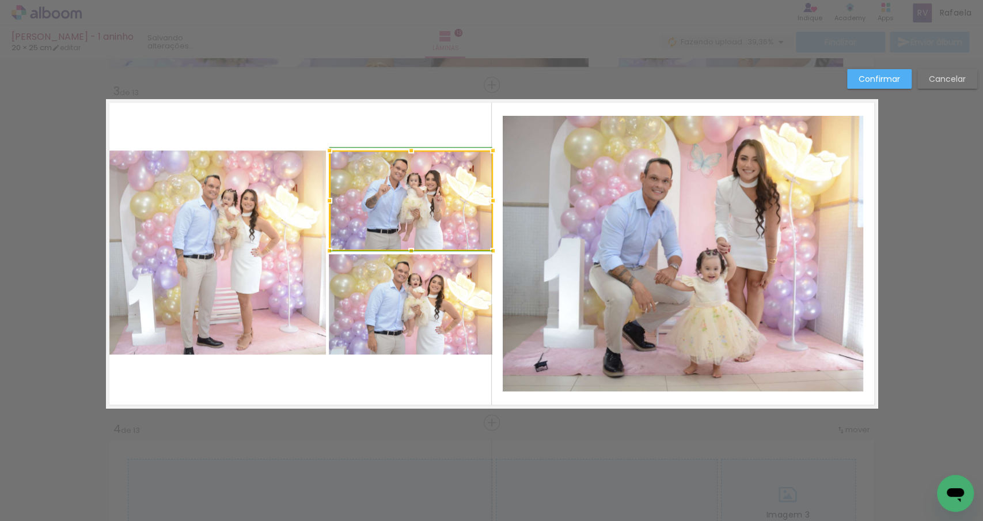
drag, startPoint x: 483, startPoint y: 208, endPoint x: 490, endPoint y: 207, distance: 6.9
click at [490, 207] on div at bounding box center [493, 200] width 23 height 23
click at [476, 383] on quentale-layouter "Imagem 1 Imagem 2" at bounding box center [492, 253] width 772 height 309
click at [301, 267] on quentale-photo at bounding box center [216, 252] width 221 height 204
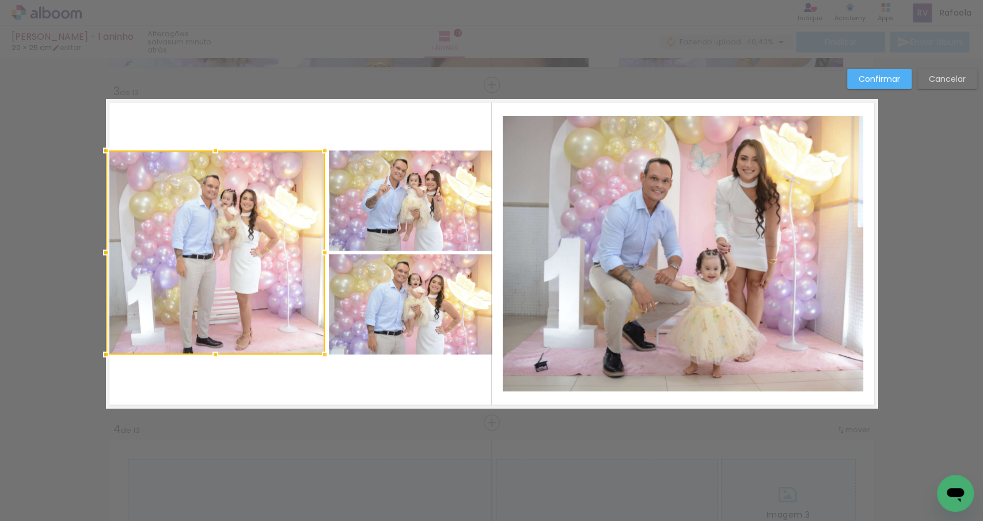
click at [321, 255] on div at bounding box center [324, 252] width 23 height 23
click at [345, 230] on quentale-photo "Imagem 1" at bounding box center [411, 200] width 164 height 100
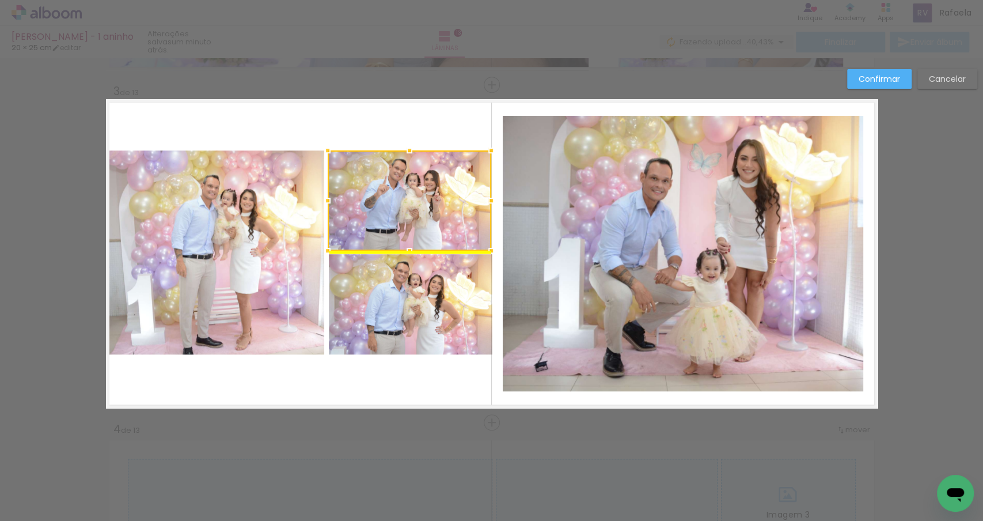
click at [357, 226] on div at bounding box center [410, 200] width 164 height 100
click at [376, 285] on quentale-photo at bounding box center [411, 304] width 164 height 100
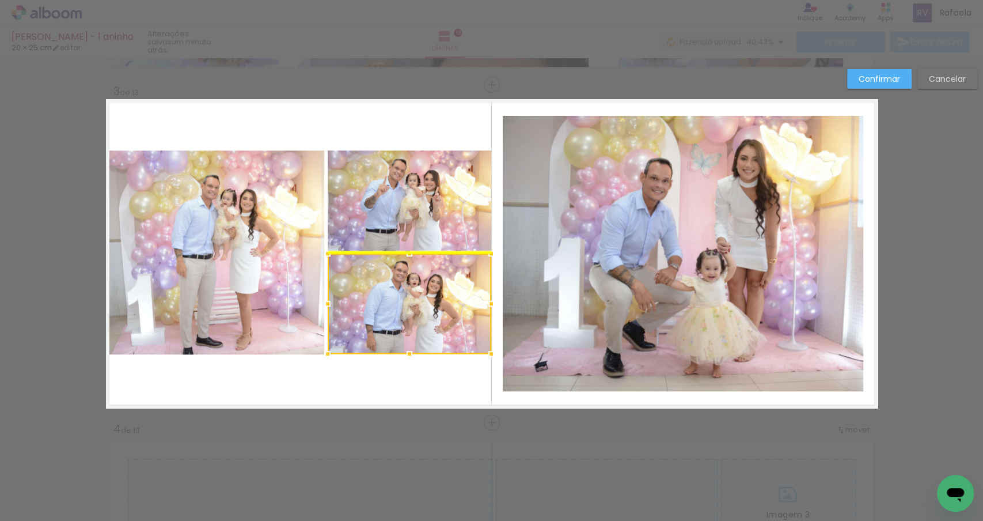
click at [383, 285] on div at bounding box center [410, 303] width 164 height 100
click at [404, 370] on quentale-layouter "Imagem 1 Imagem 2" at bounding box center [492, 253] width 772 height 309
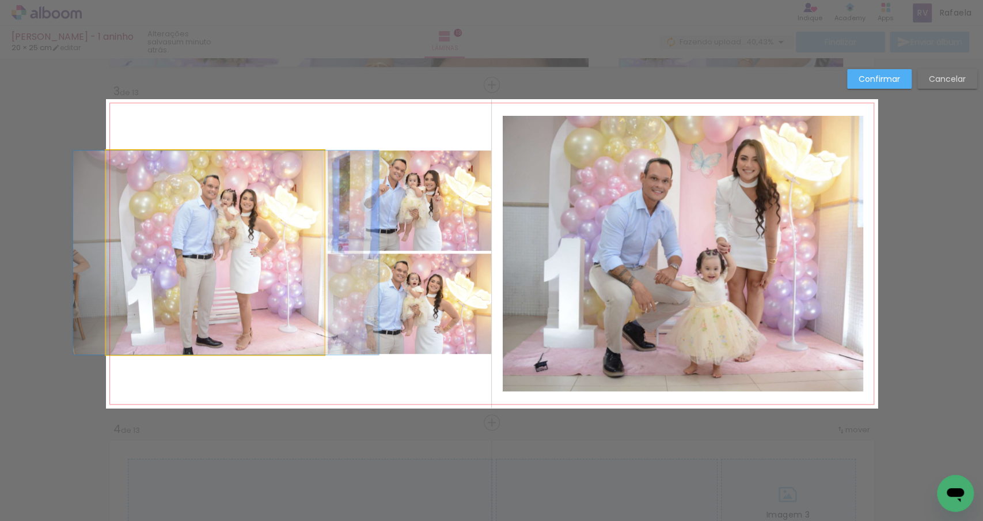
click at [173, 220] on quentale-photo at bounding box center [215, 252] width 219 height 204
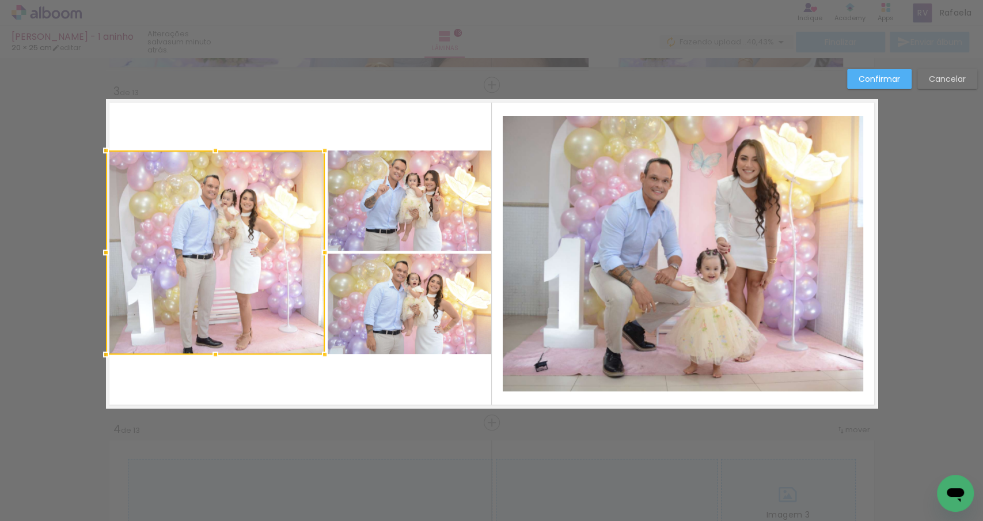
click at [261, 376] on quentale-layouter "Imagem 1 Imagem 2" at bounding box center [492, 253] width 772 height 309
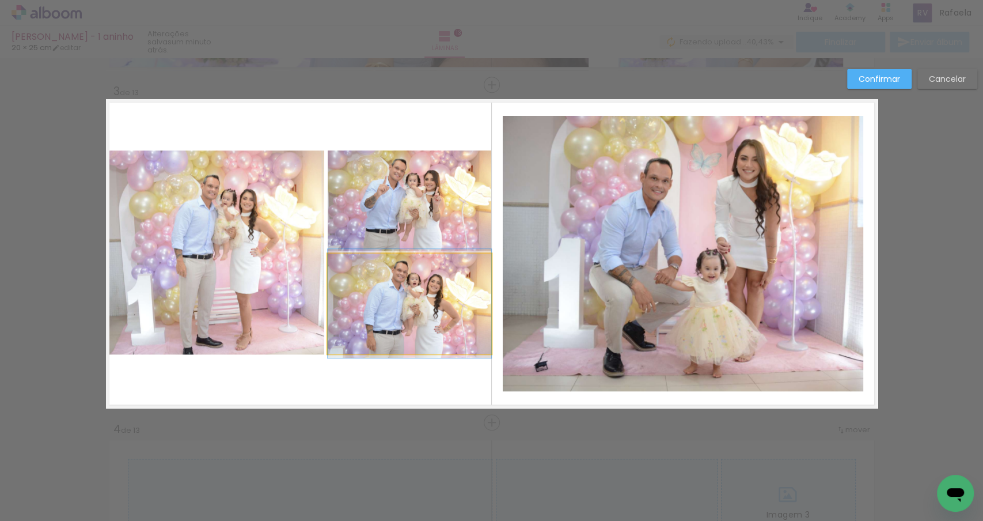
click at [441, 309] on quentale-photo at bounding box center [410, 303] width 164 height 100
click at [460, 377] on quentale-layouter "Imagem 1 Imagem 2" at bounding box center [492, 253] width 772 height 309
click at [0, 0] on slot "Confirmar" at bounding box center [0, 0] width 0 height 0
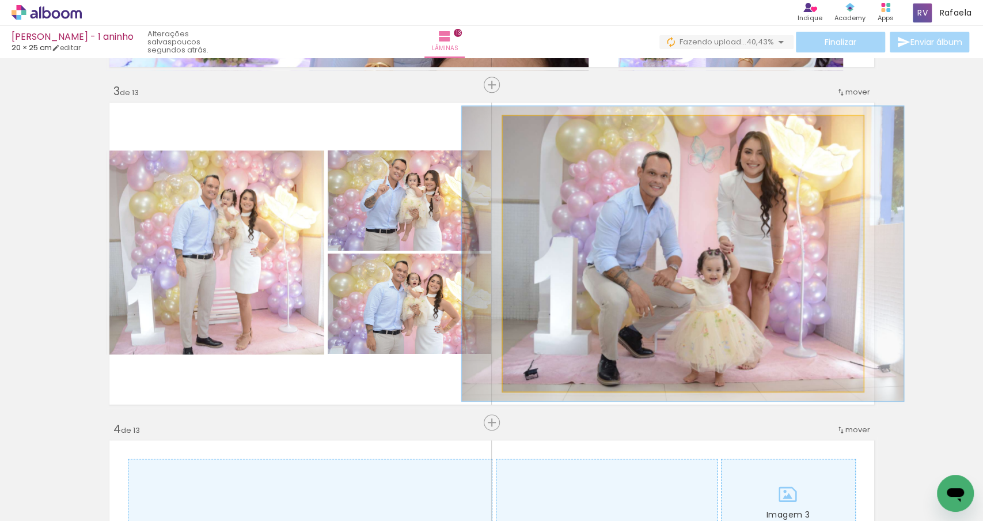
type paper-slider "107"
click at [537, 133] on div at bounding box center [533, 128] width 18 height 18
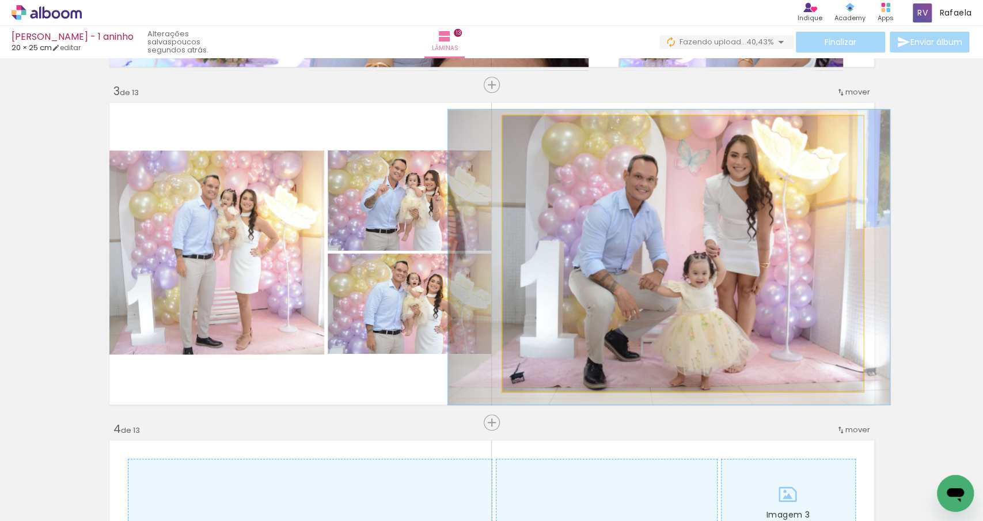
drag, startPoint x: 728, startPoint y: 245, endPoint x: 714, endPoint y: 249, distance: 14.3
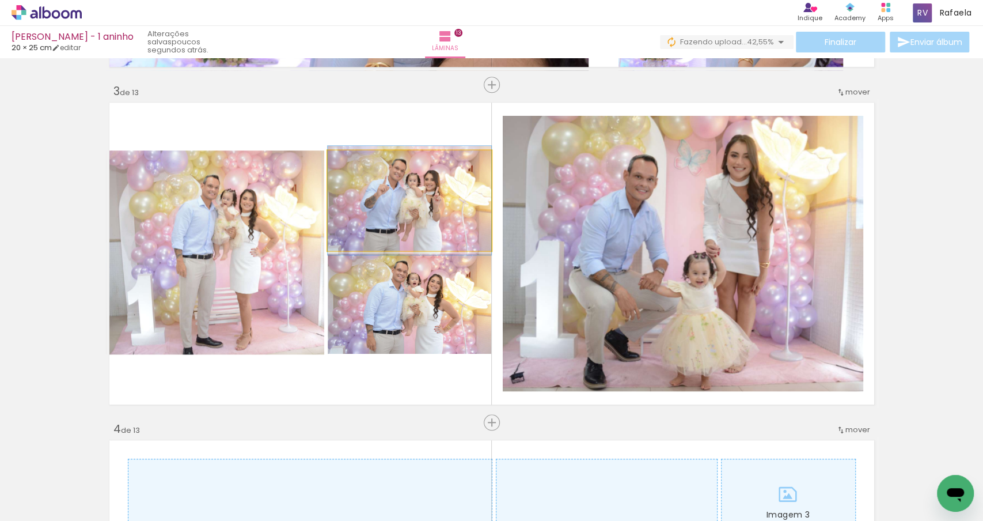
click at [395, 181] on quentale-photo "Imagem 1" at bounding box center [410, 200] width 164 height 100
click at [402, 205] on quentale-photo "Imagem 1" at bounding box center [410, 200] width 164 height 100
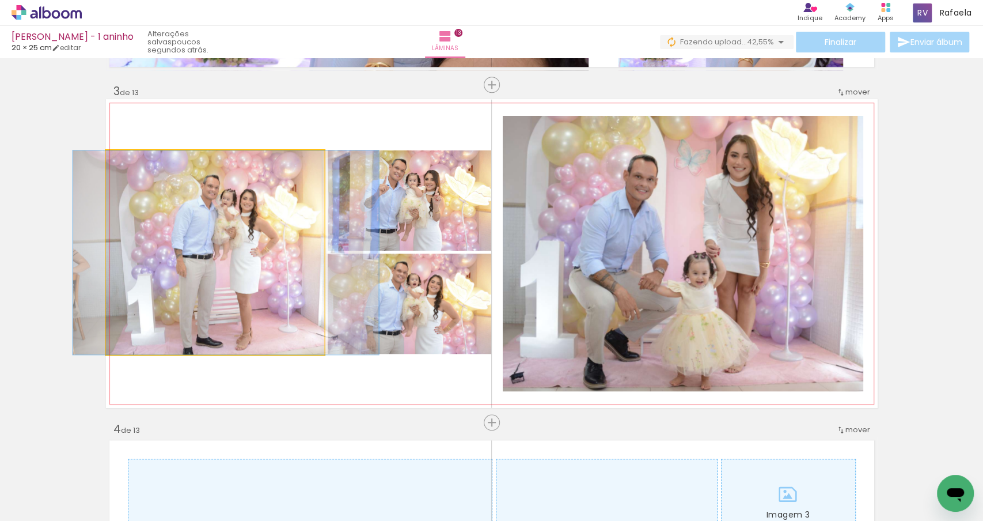
click at [246, 248] on quentale-photo at bounding box center [215, 252] width 219 height 204
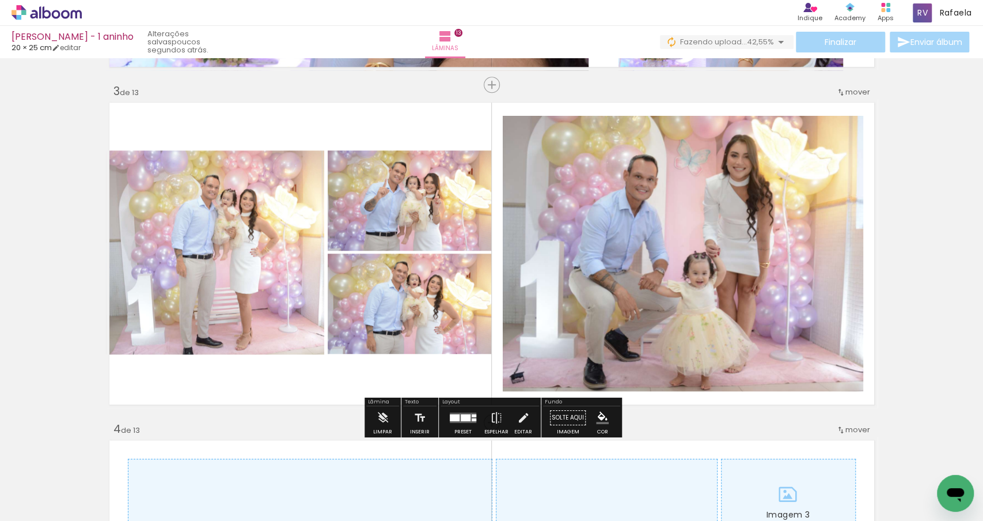
click at [338, 396] on quentale-layouter "Imagem 1 Imagem 2" at bounding box center [492, 253] width 772 height 309
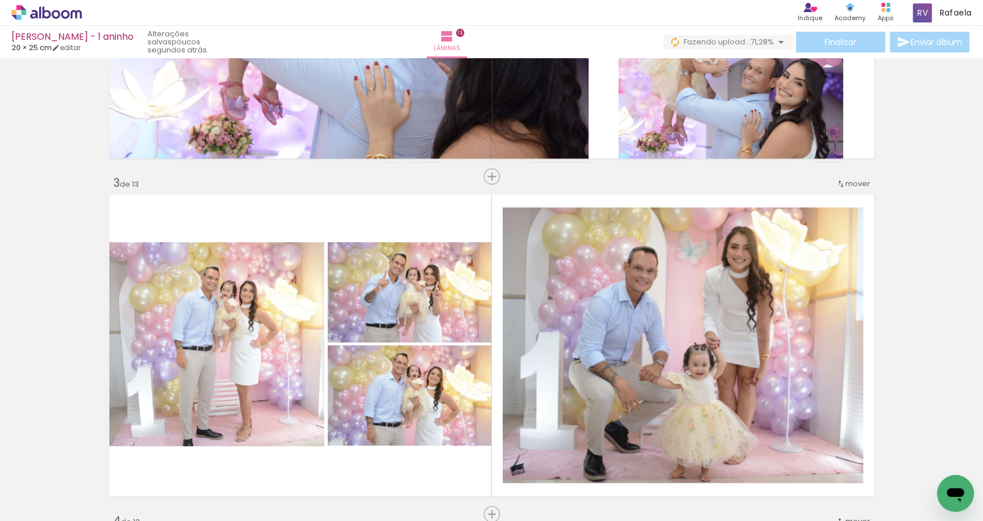
scroll to position [552, 0]
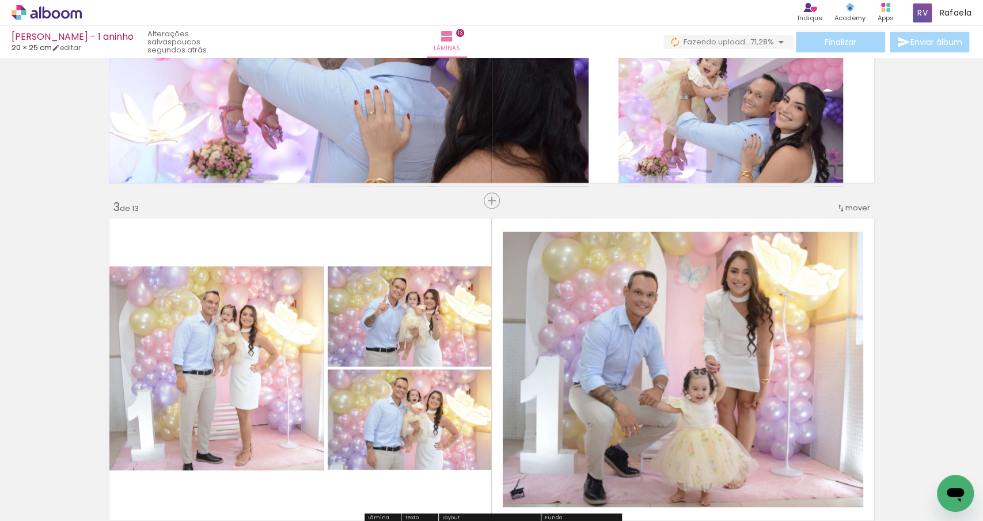
click at [850, 206] on span "mover" at bounding box center [858, 207] width 25 height 11
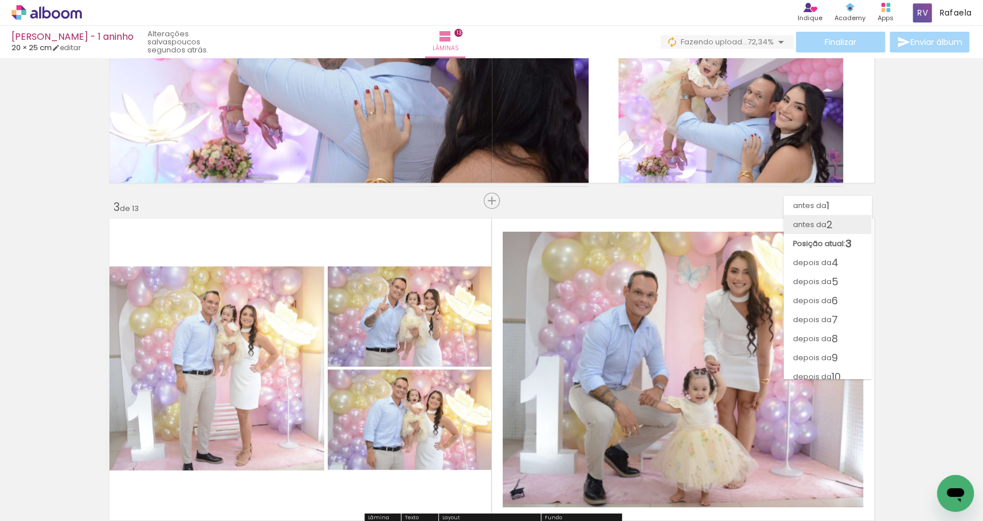
click at [813, 229] on span "antes da" at bounding box center [809, 224] width 33 height 19
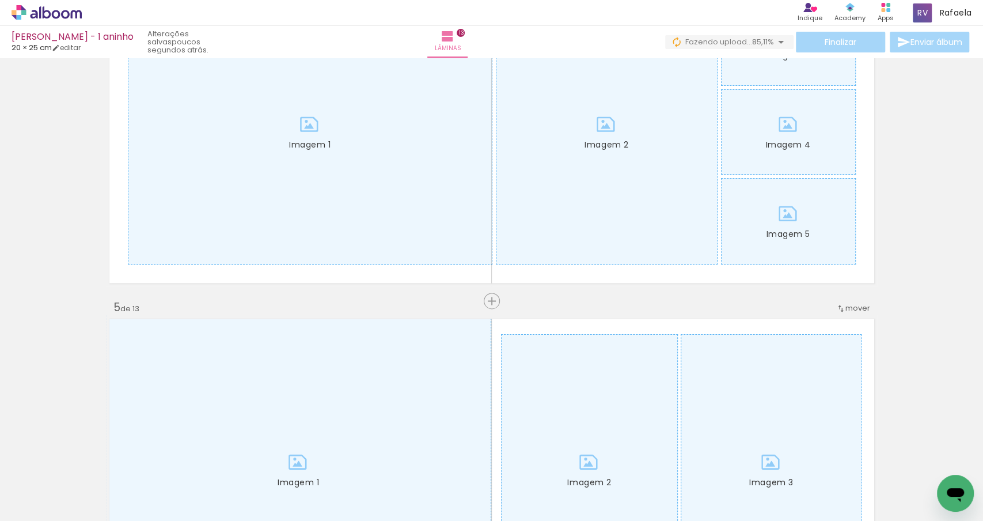
scroll to position [0, 710]
click at [504, 493] on div at bounding box center [502, 482] width 57 height 38
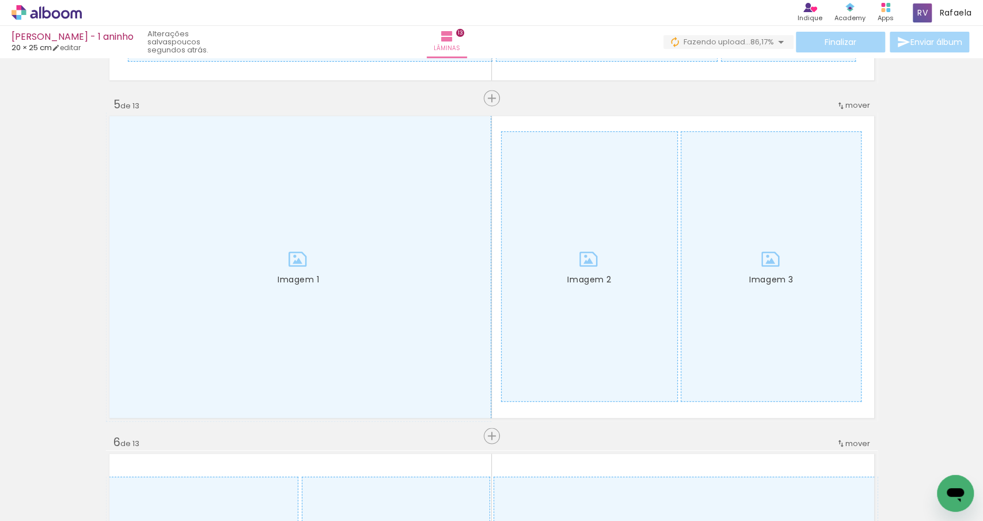
scroll to position [1326, 0]
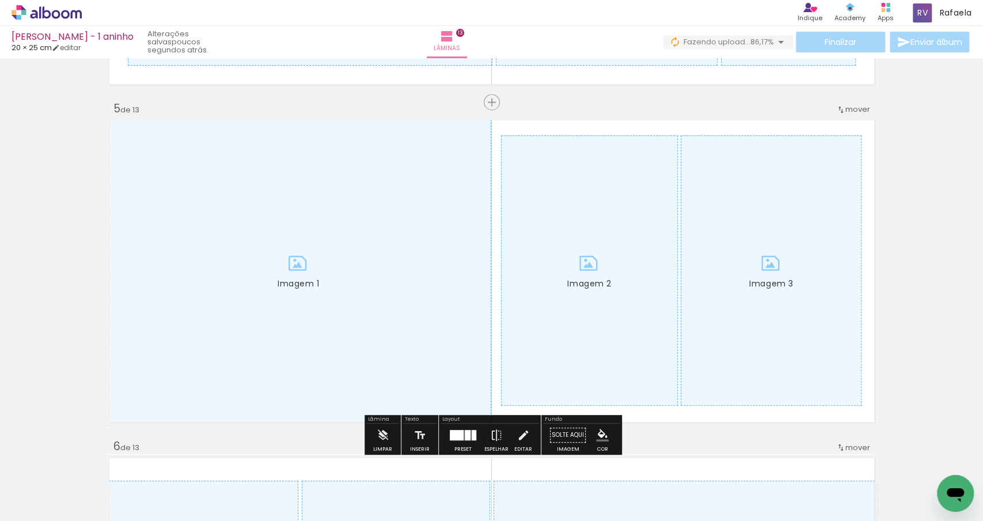
click at [511, 497] on div at bounding box center [502, 482] width 57 height 38
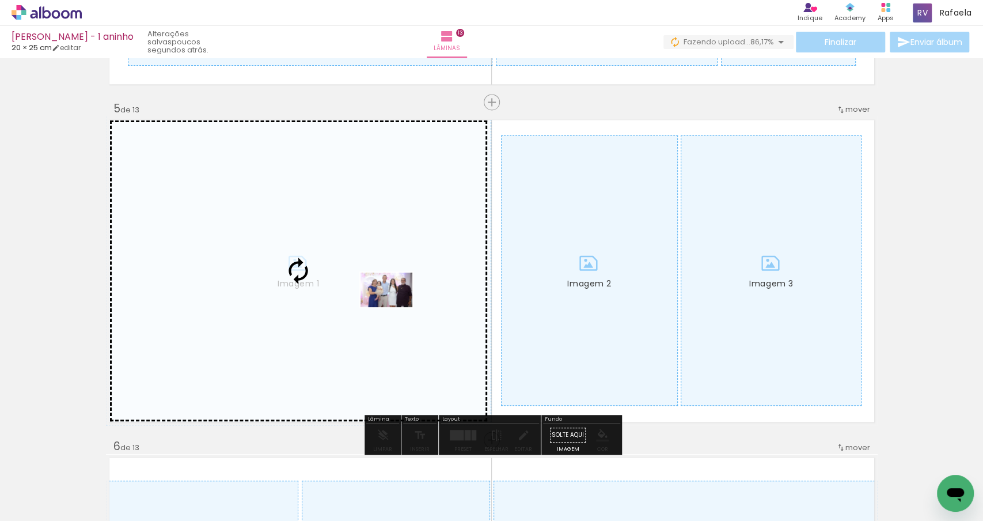
drag, startPoint x: 511, startPoint y: 497, endPoint x: 395, endPoint y: 306, distance: 222.6
click at [395, 306] on quentale-workspace at bounding box center [491, 260] width 983 height 521
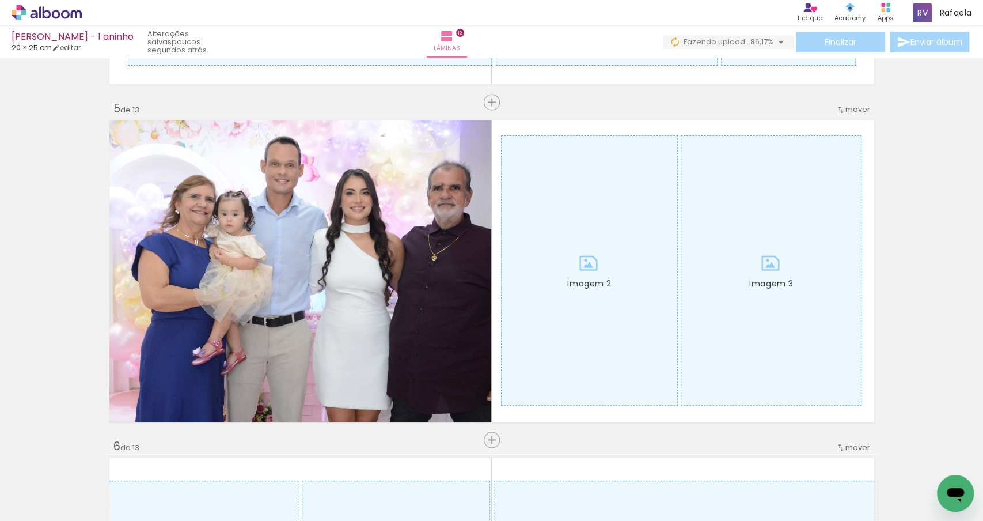
scroll to position [0, 888]
click at [641, 490] on div at bounding box center [646, 482] width 57 height 38
click at [722, 483] on div at bounding box center [700, 482] width 57 height 38
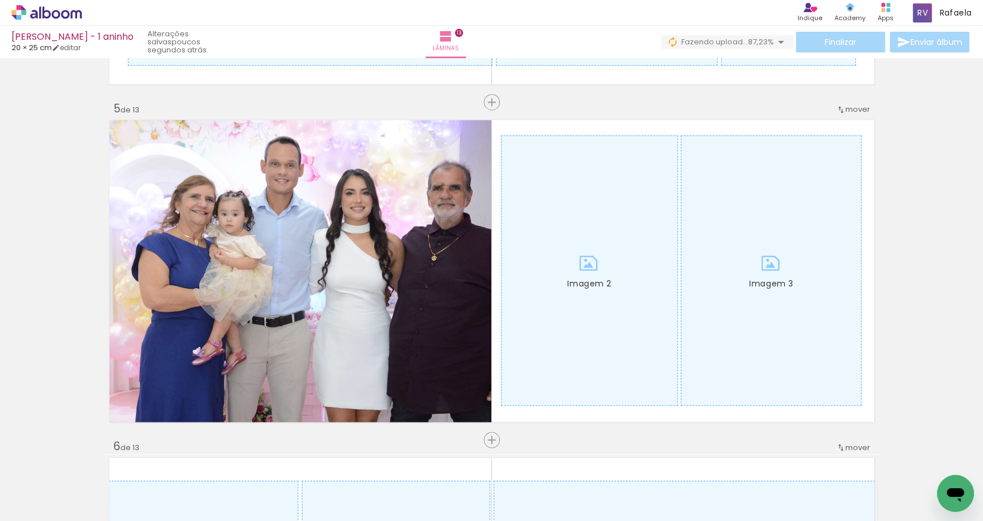
click at [679, 483] on div at bounding box center [678, 482] width 57 height 38
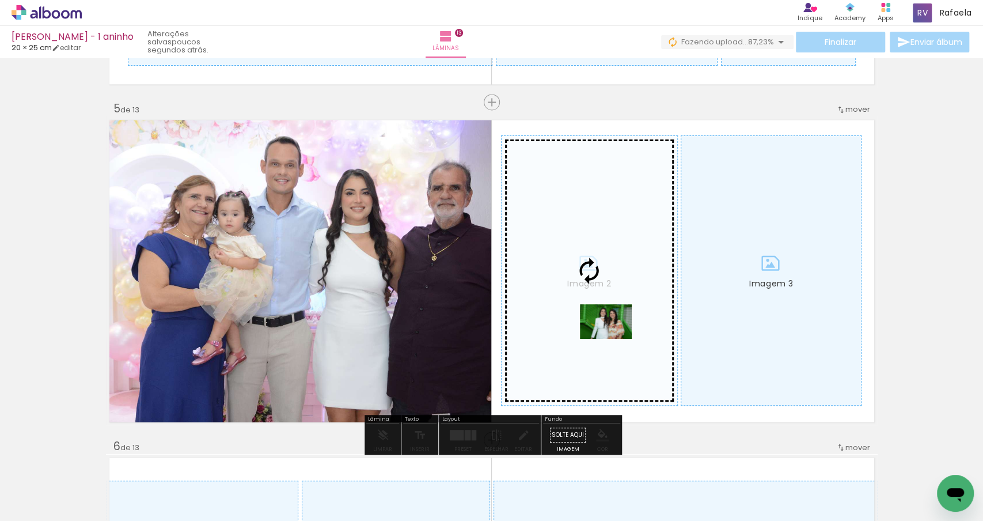
drag, startPoint x: 679, startPoint y: 483, endPoint x: 615, endPoint y: 339, distance: 157.8
click at [615, 339] on quentale-workspace at bounding box center [491, 260] width 983 height 521
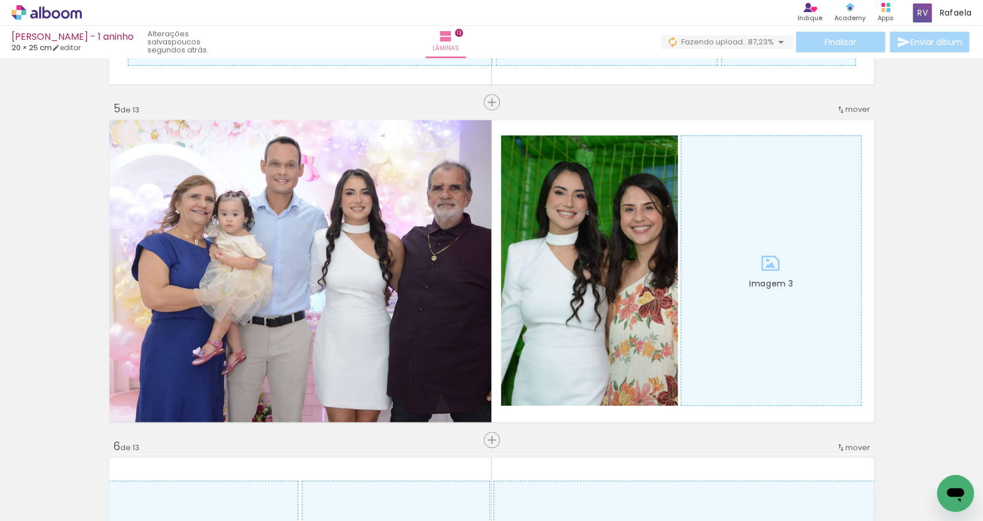
scroll to position [0, 4792]
click at [507, 495] on div at bounding box center [485, 482] width 57 height 38
click at [422, 483] on div at bounding box center [413, 482] width 52 height 35
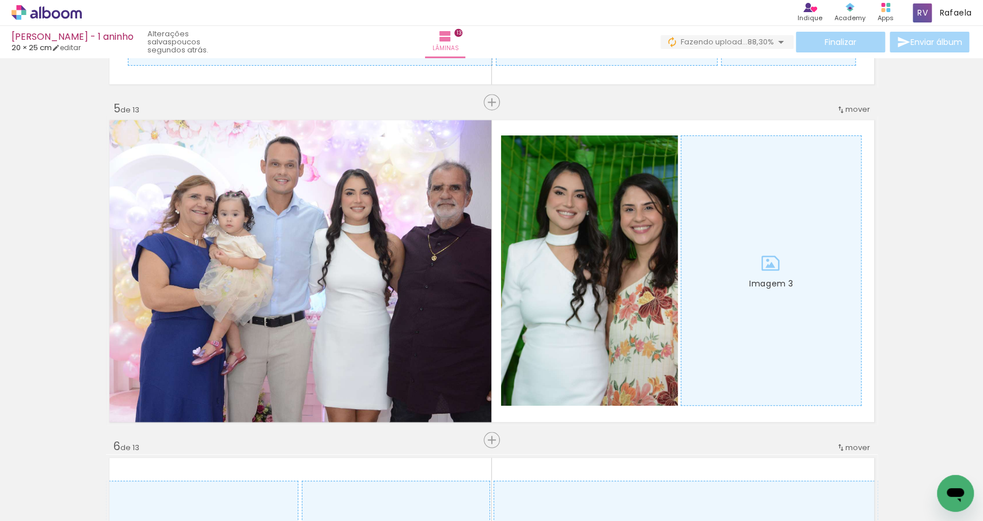
click at [761, 487] on div at bounding box center [764, 482] width 57 height 38
click at [601, 493] on div at bounding box center [579, 482] width 57 height 38
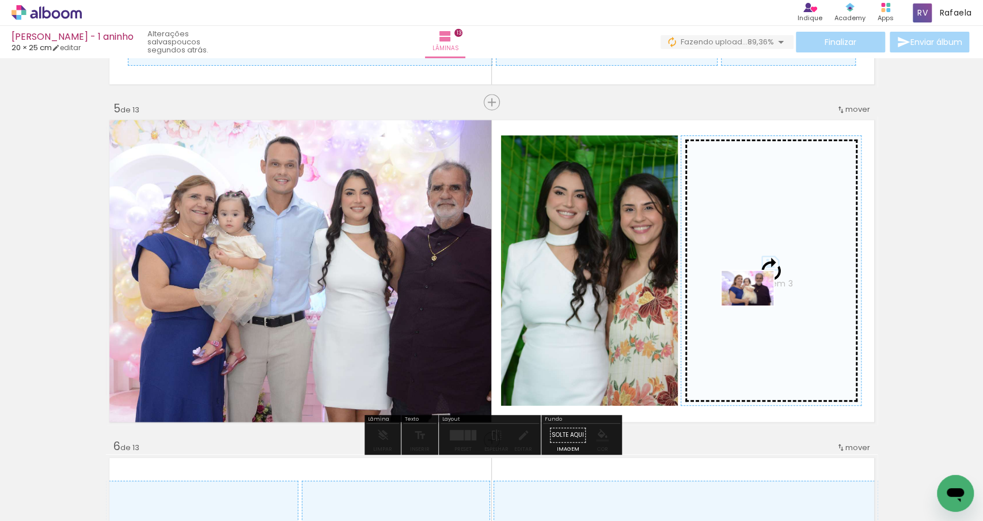
drag, startPoint x: 374, startPoint y: 491, endPoint x: 756, endPoint y: 305, distance: 425.4
click at [756, 305] on quentale-workspace at bounding box center [491, 260] width 983 height 521
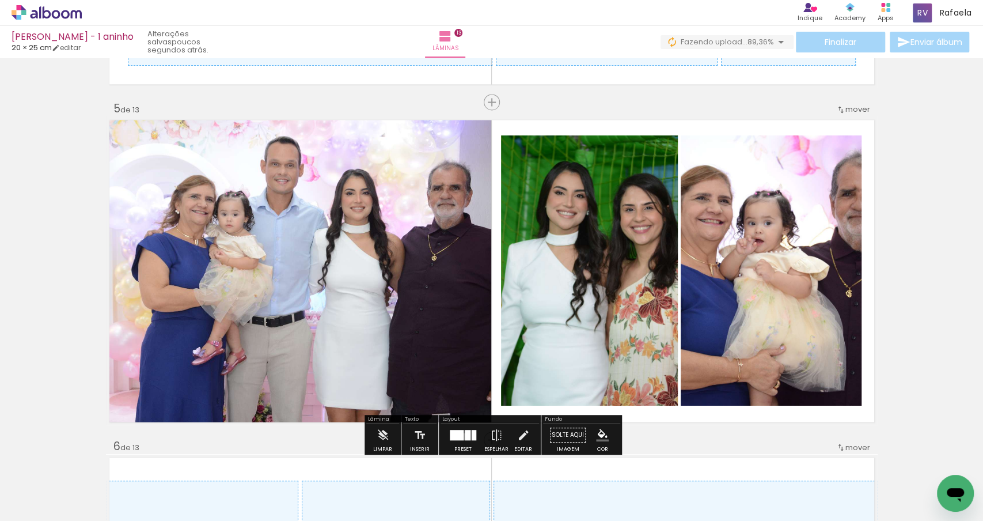
click at [465, 436] on div at bounding box center [468, 435] width 6 height 10
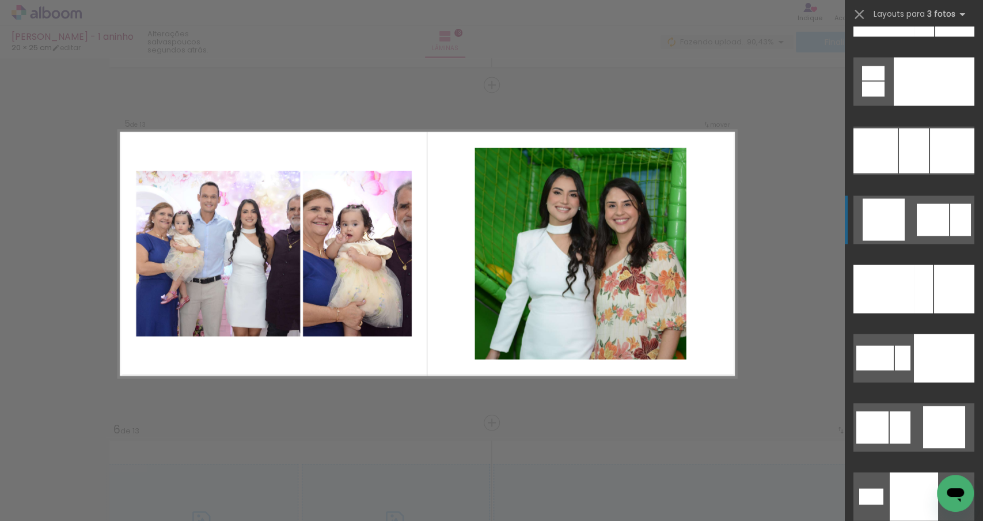
scroll to position [10419, 0]
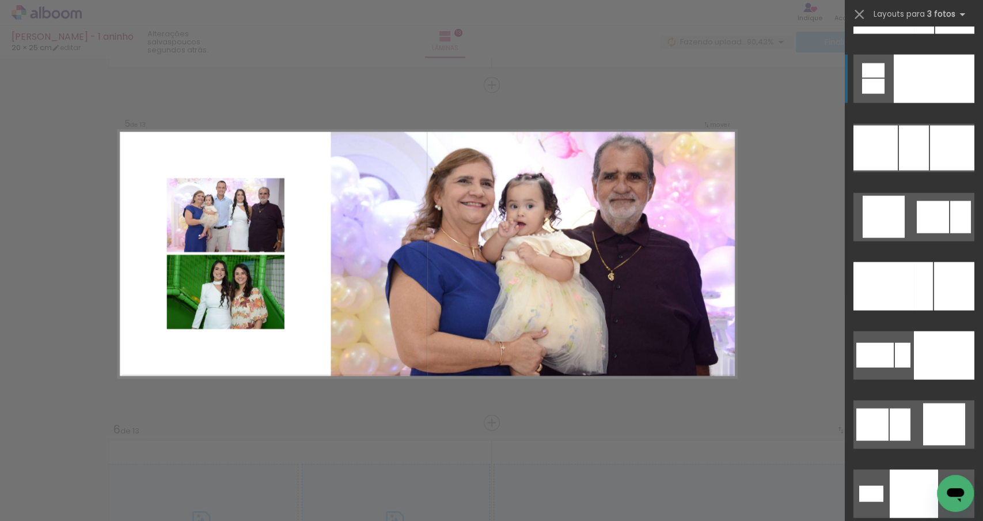
click at [871, 88] on div at bounding box center [873, 86] width 22 height 15
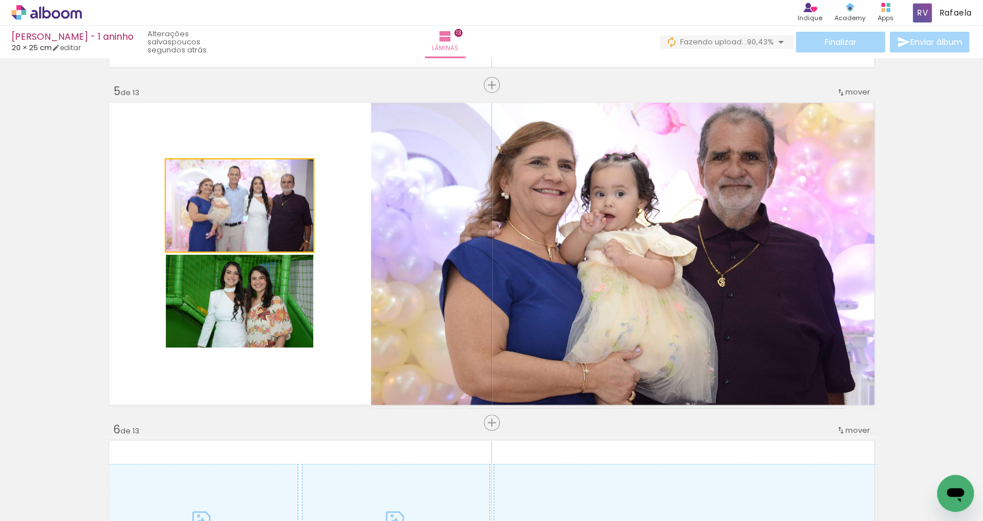
drag, startPoint x: 229, startPoint y: 215, endPoint x: 536, endPoint y: 290, distance: 315.5
click at [0, 0] on slot "Imagem 1 Imagem 2 Imagem 3" at bounding box center [0, 0] width 0 height 0
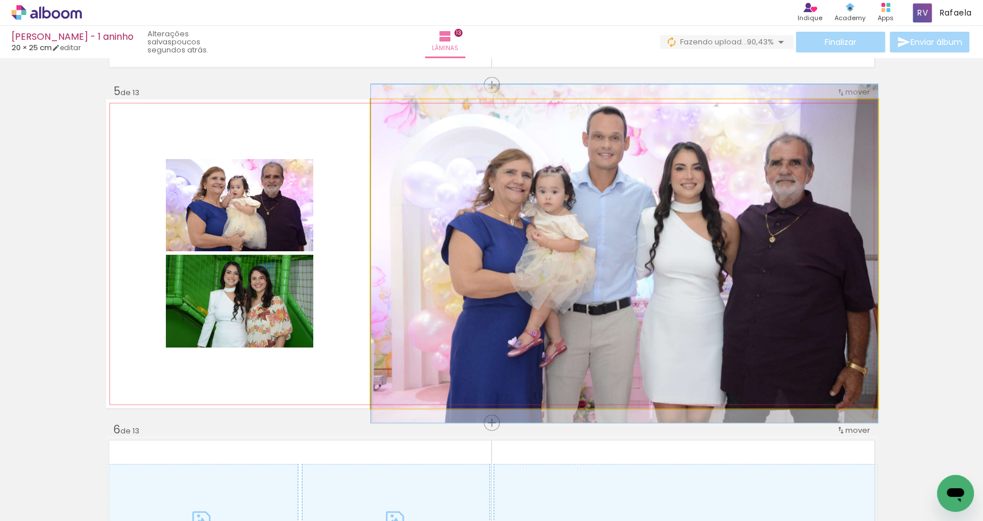
click at [469, 278] on quentale-photo "Imagem 1" at bounding box center [624, 253] width 507 height 309
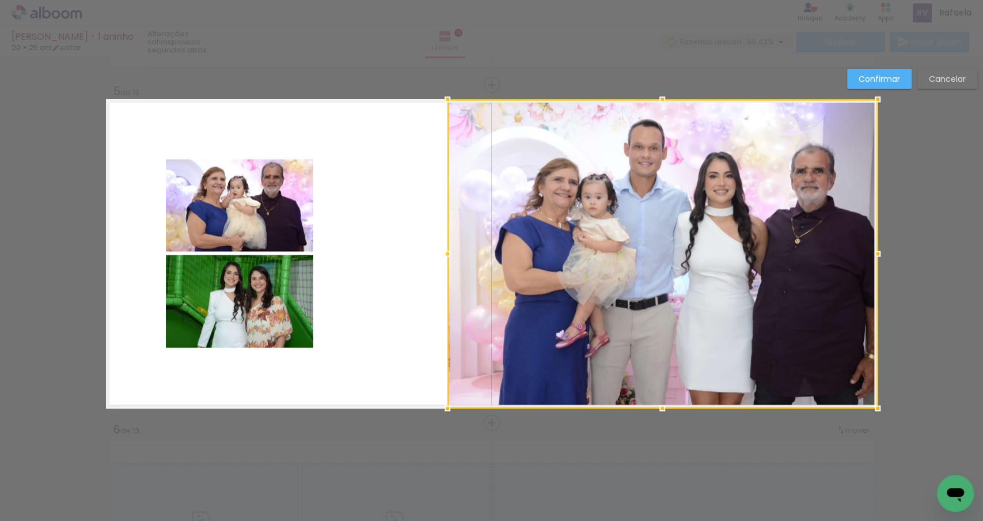
drag, startPoint x: 375, startPoint y: 251, endPoint x: 451, endPoint y: 251, distance: 76.0
click at [451, 251] on div at bounding box center [447, 253] width 23 height 23
click at [258, 201] on quentale-photo "Imagem 3" at bounding box center [239, 205] width 147 height 92
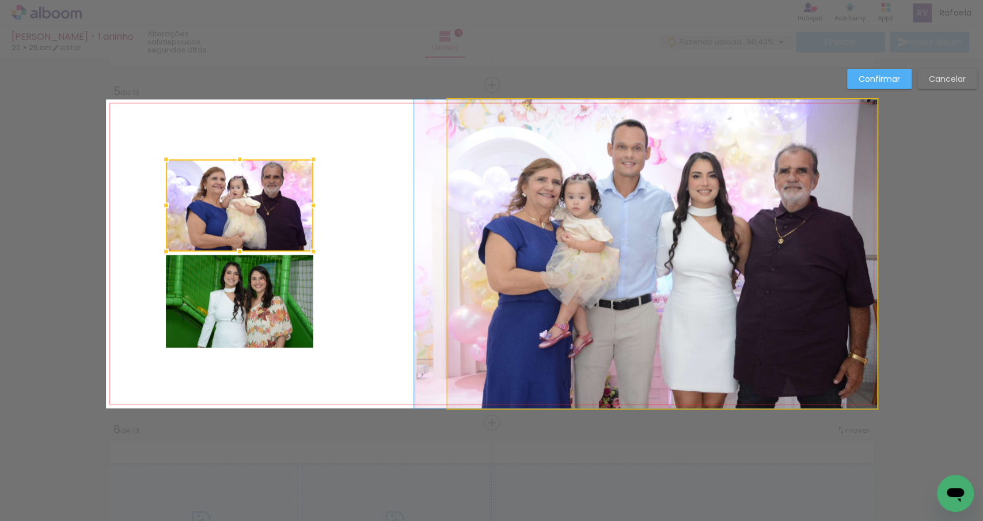
drag, startPoint x: 789, startPoint y: 271, endPoint x: 770, endPoint y: 271, distance: 19.6
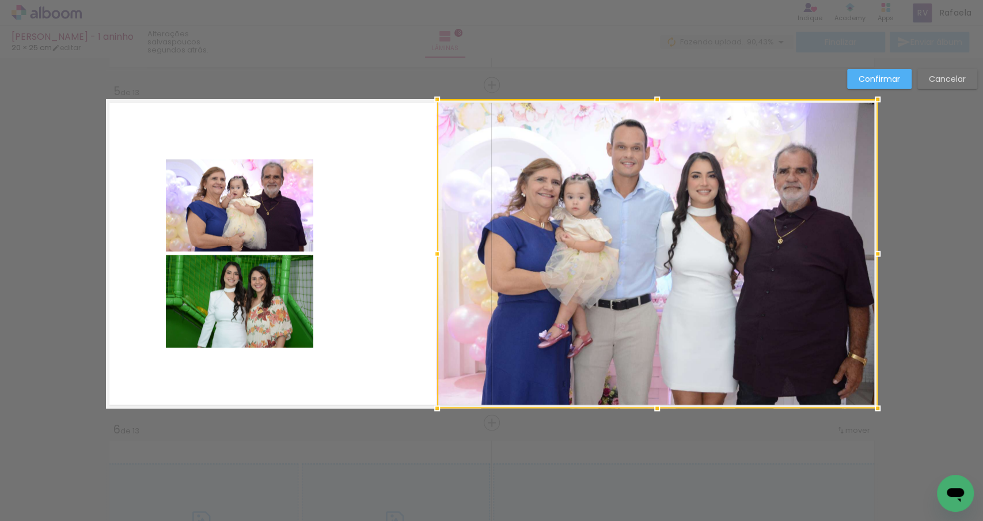
drag, startPoint x: 446, startPoint y: 252, endPoint x: 436, endPoint y: 252, distance: 10.4
click at [436, 252] on div at bounding box center [437, 253] width 23 height 23
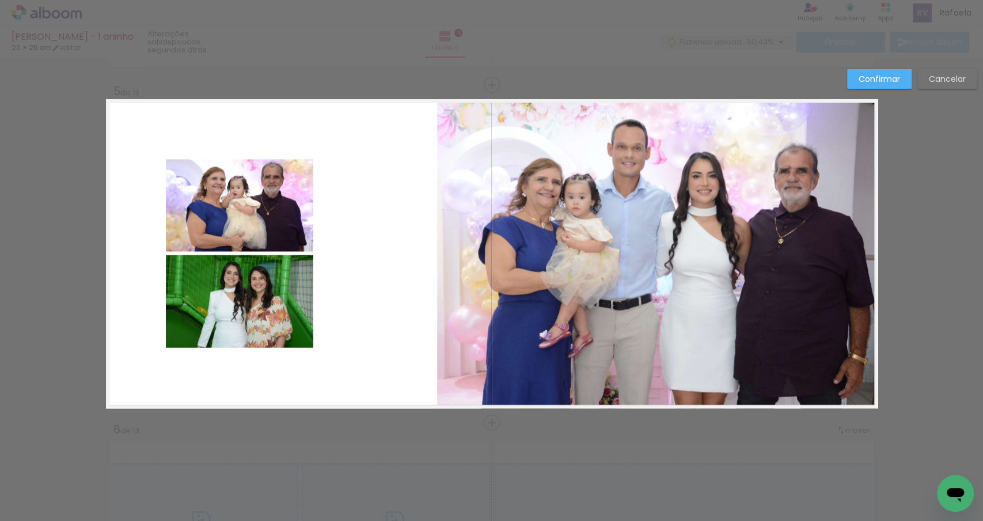
click at [378, 221] on quentale-layouter "Imagem 1 Imagem 2 Imagem 3" at bounding box center [492, 253] width 772 height 309
click at [0, 0] on slot "Confirmar" at bounding box center [0, 0] width 0 height 0
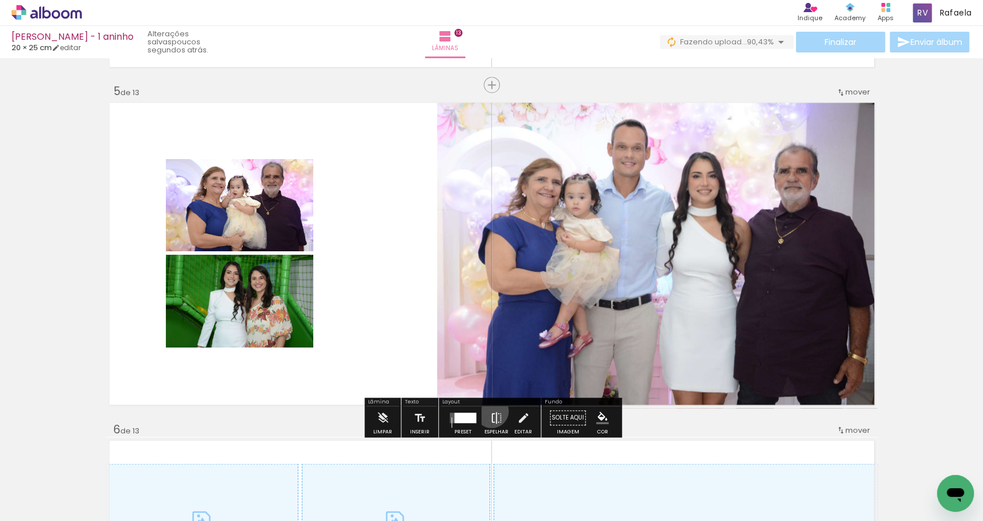
click at [490, 410] on iron-icon at bounding box center [496, 417] width 13 height 23
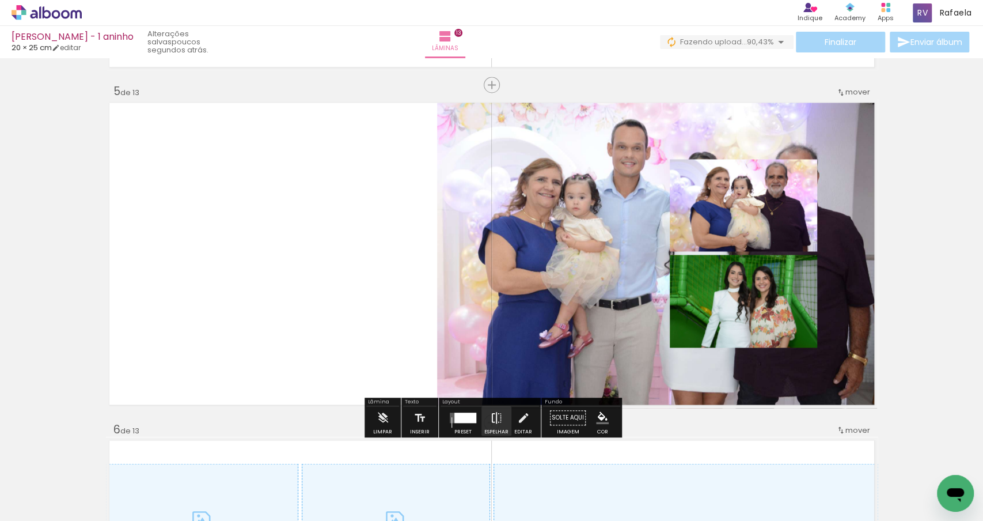
click at [490, 410] on iron-icon at bounding box center [496, 417] width 13 height 23
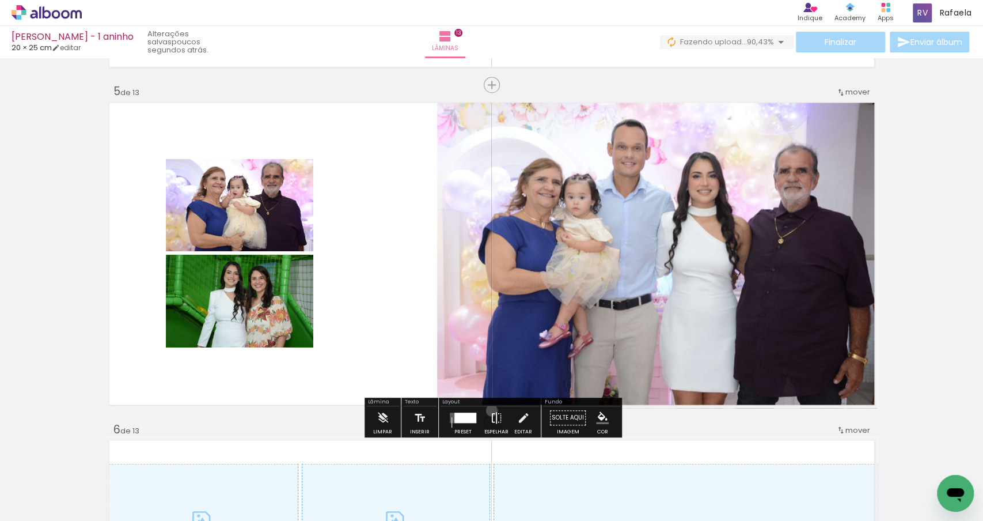
click at [490, 410] on iron-icon at bounding box center [496, 417] width 13 height 23
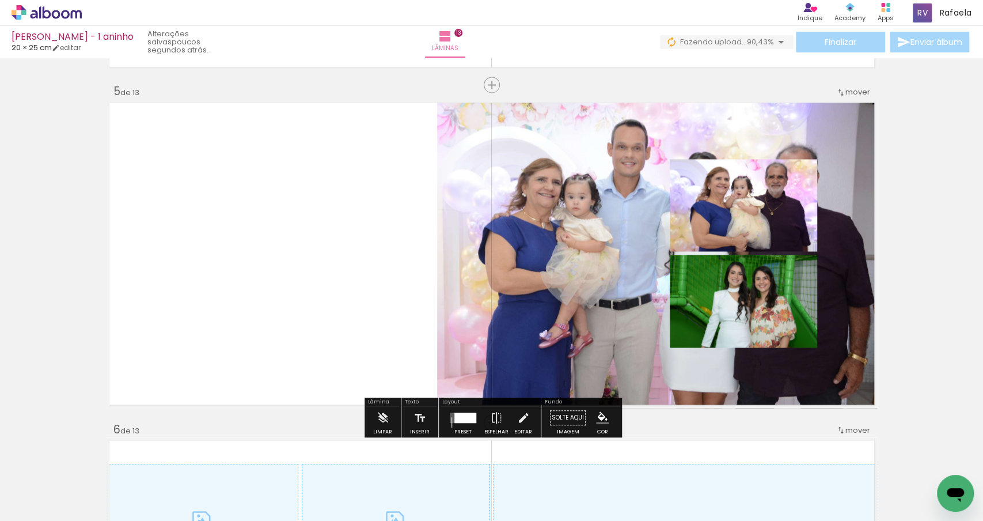
click at [464, 412] on div at bounding box center [466, 417] width 22 height 10
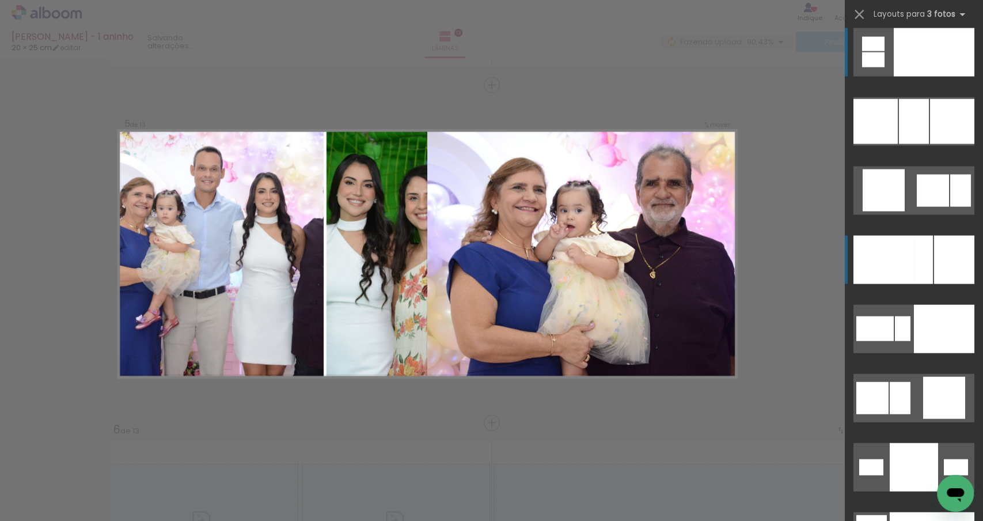
scroll to position [10447, 0]
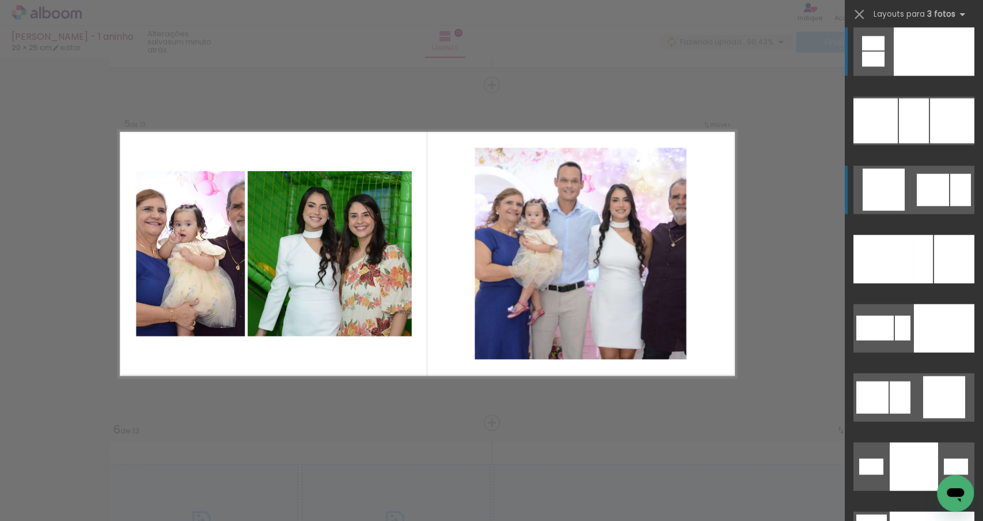
click at [897, 196] on div at bounding box center [884, 190] width 42 height 42
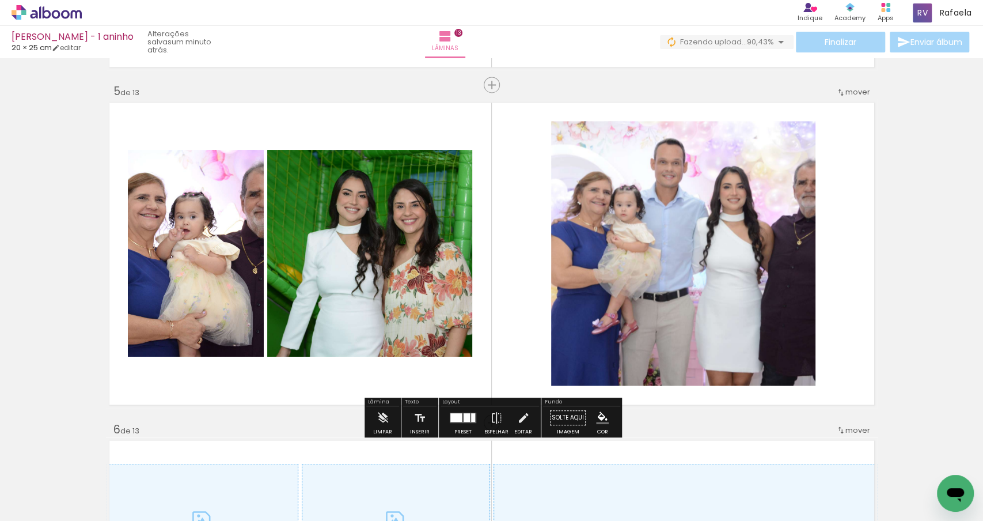
click at [458, 415] on div at bounding box center [457, 417] width 12 height 9
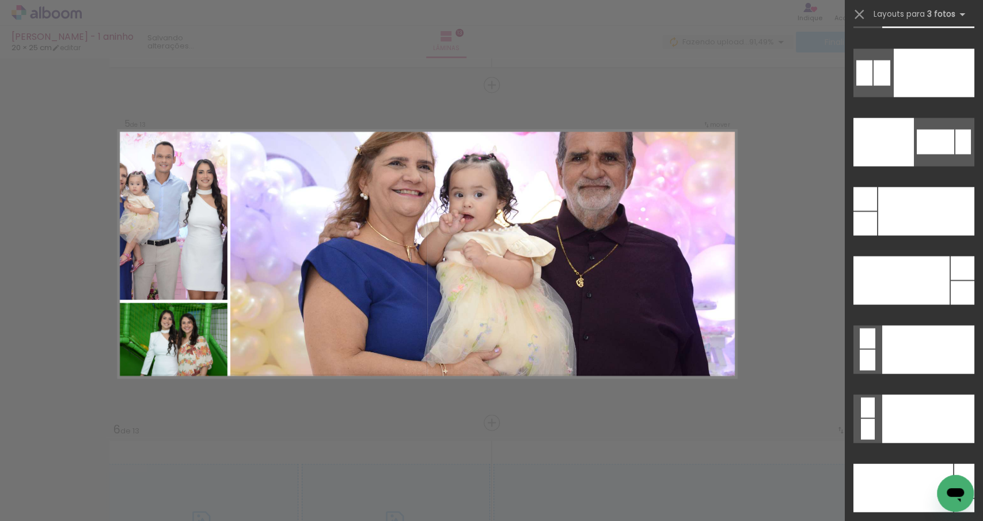
scroll to position [13793, 0]
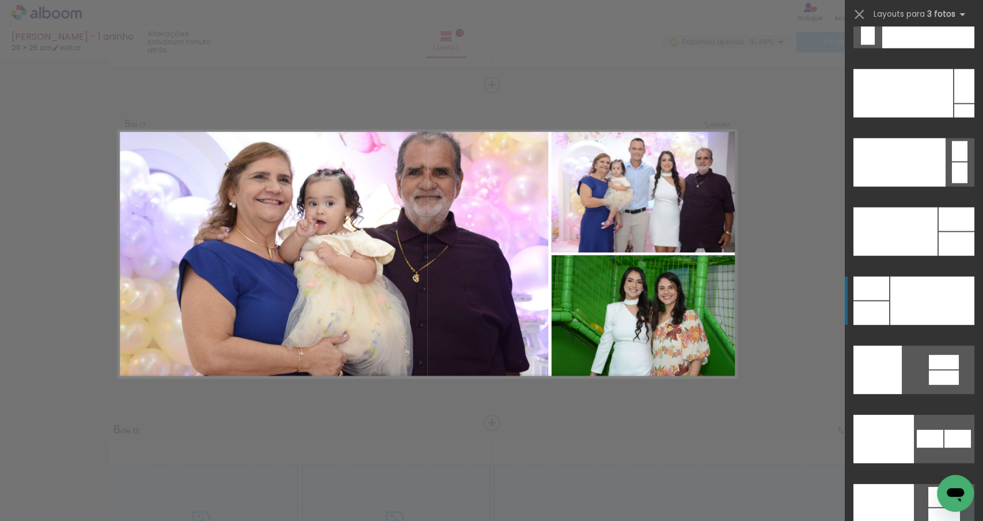
click at [888, 290] on div at bounding box center [872, 289] width 36 height 24
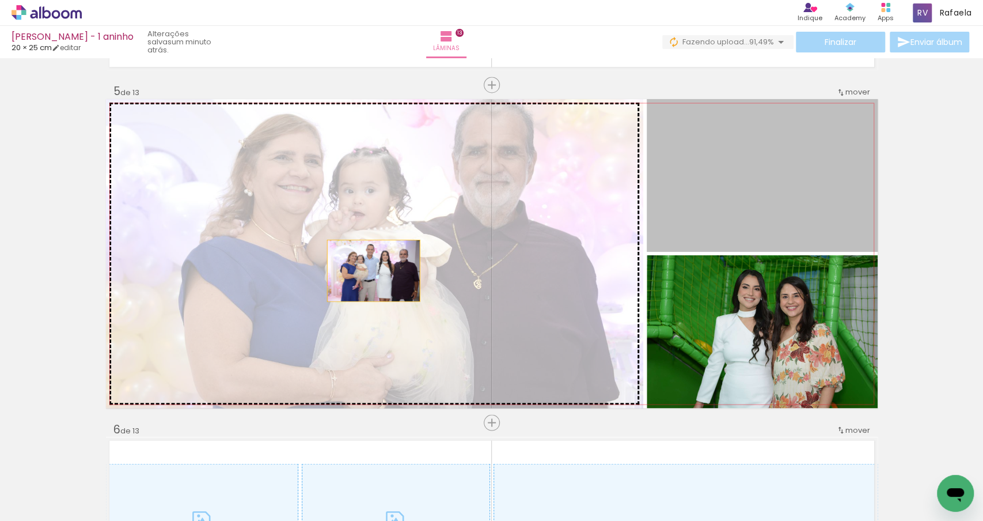
drag, startPoint x: 695, startPoint y: 231, endPoint x: 354, endPoint y: 274, distance: 344.3
click at [0, 0] on slot "Imagem 1 Imagem 2 Imagem 3" at bounding box center [0, 0] width 0 height 0
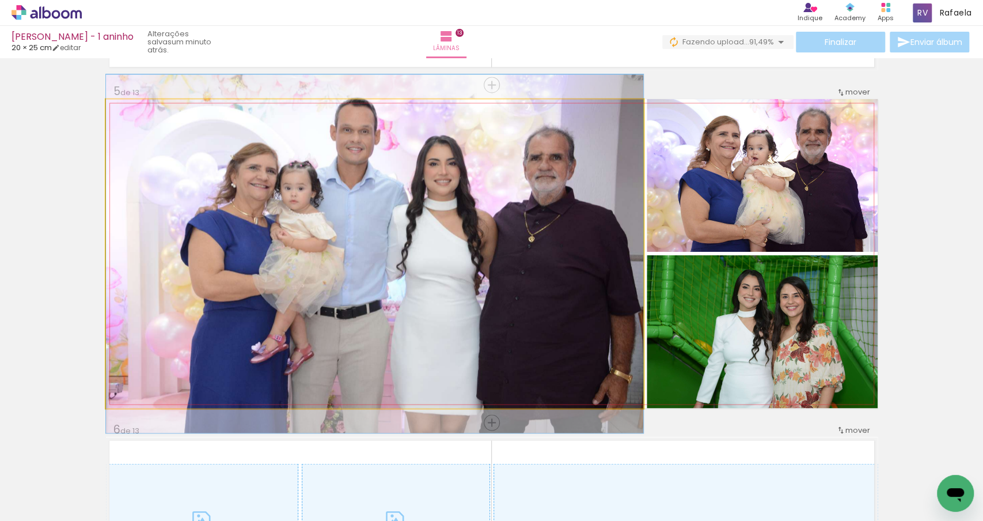
click at [391, 274] on quentale-photo "Imagem 1" at bounding box center [375, 253] width 538 height 309
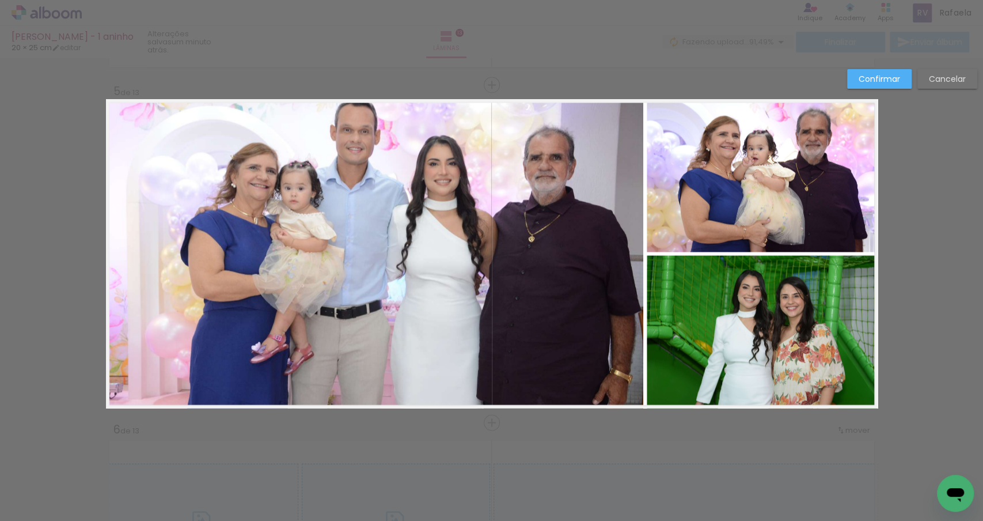
click at [599, 271] on quentale-photo "Imagem 1" at bounding box center [375, 253] width 538 height 309
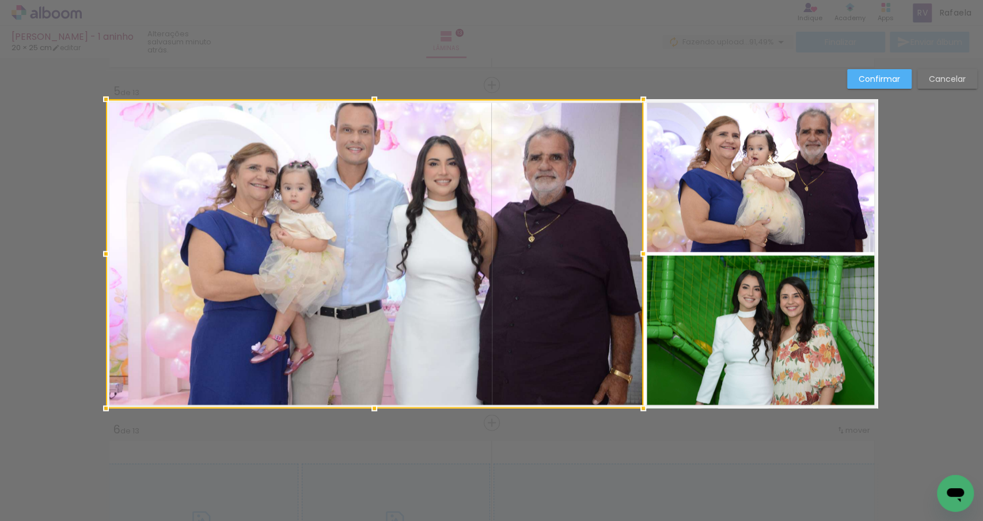
click at [599, 271] on div at bounding box center [375, 253] width 538 height 309
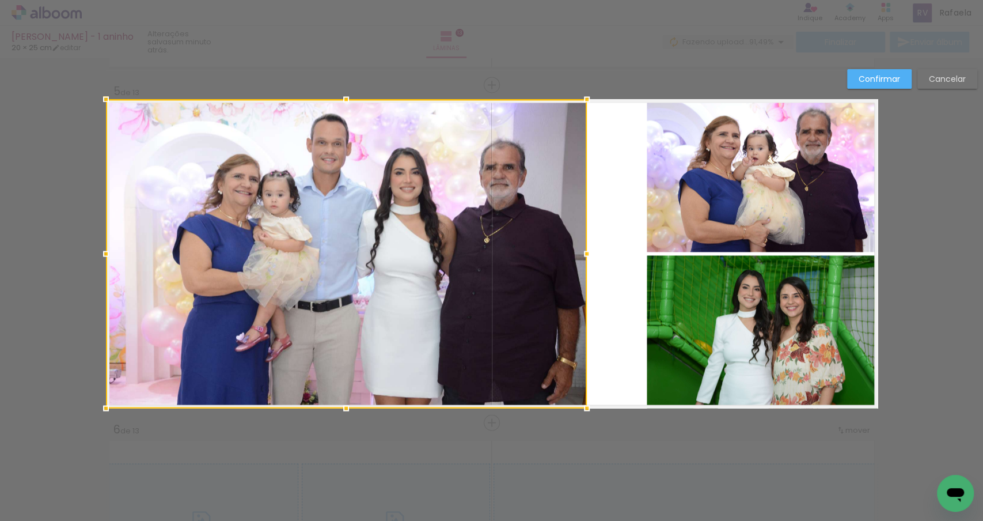
drag, startPoint x: 648, startPoint y: 250, endPoint x: 592, endPoint y: 253, distance: 56.0
click at [592, 253] on div at bounding box center [587, 253] width 23 height 23
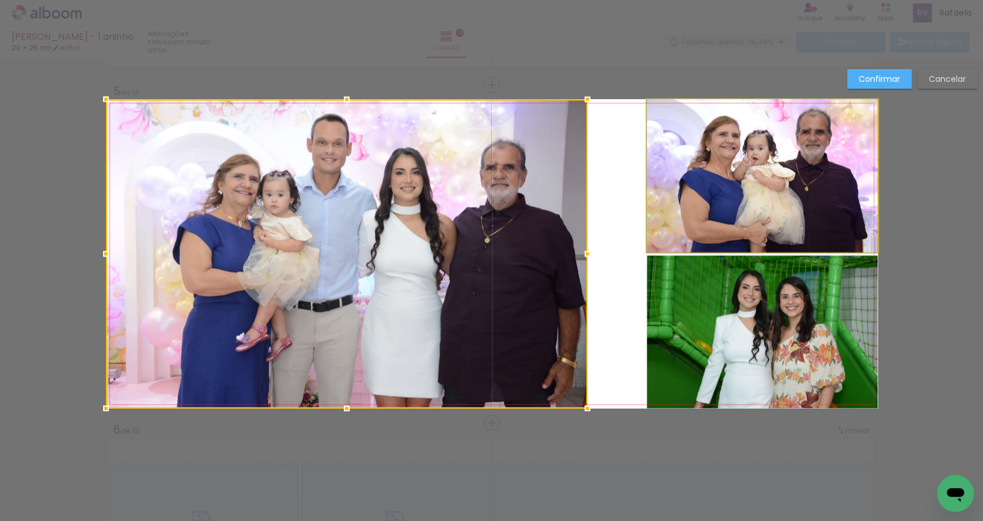
click at [747, 200] on quentale-photo "Imagem 3" at bounding box center [762, 175] width 231 height 153
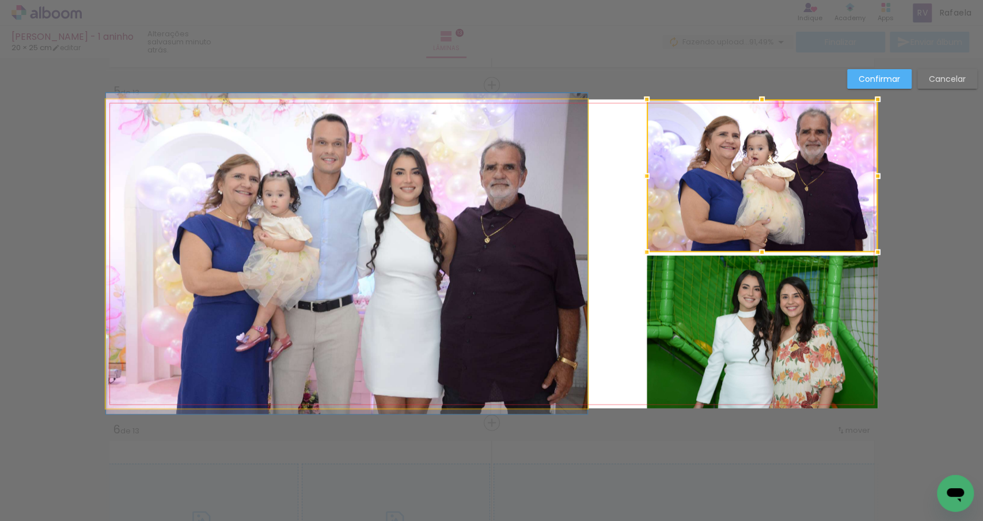
drag, startPoint x: 398, startPoint y: 237, endPoint x: 334, endPoint y: 237, distance: 63.9
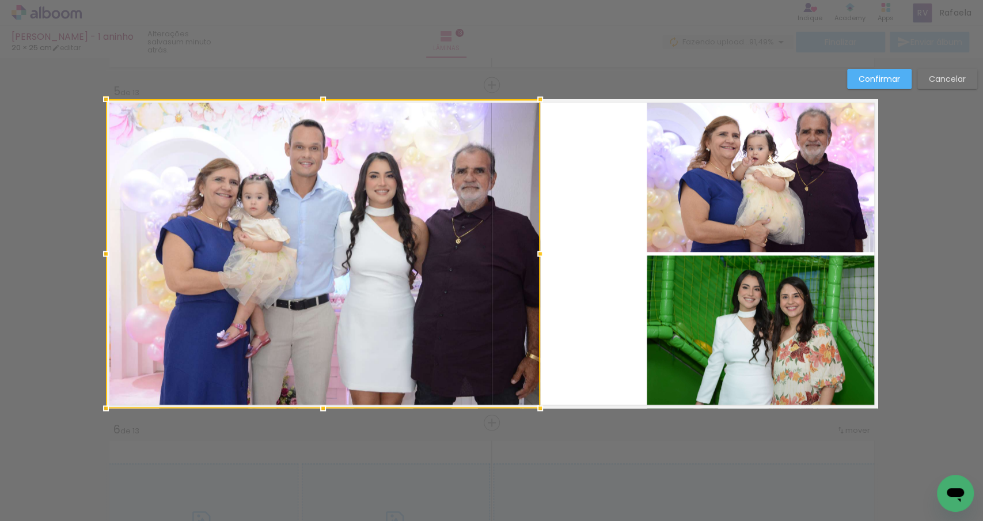
drag, startPoint x: 592, startPoint y: 255, endPoint x: 545, endPoint y: 255, distance: 47.2
click at [545, 255] on div at bounding box center [540, 253] width 23 height 23
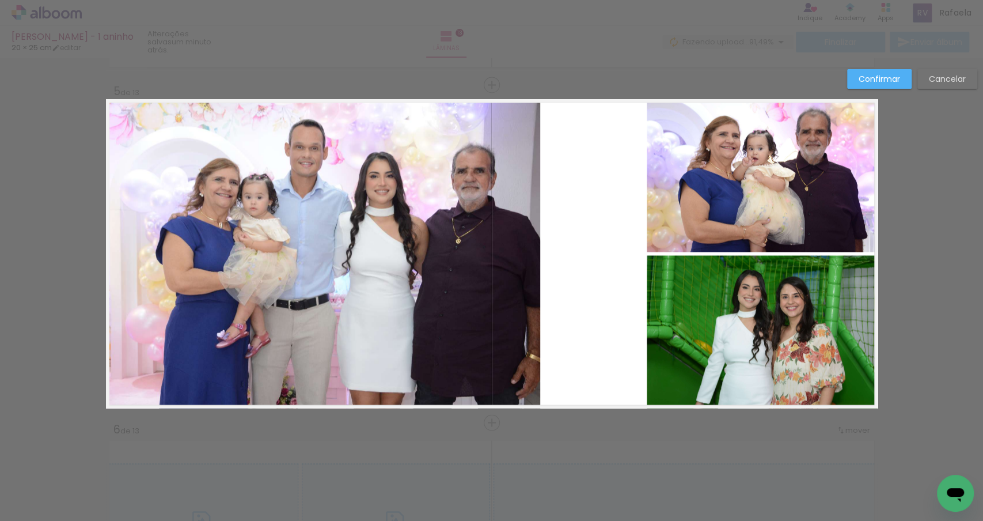
click at [756, 196] on quentale-photo "Imagem 3" at bounding box center [762, 175] width 231 height 153
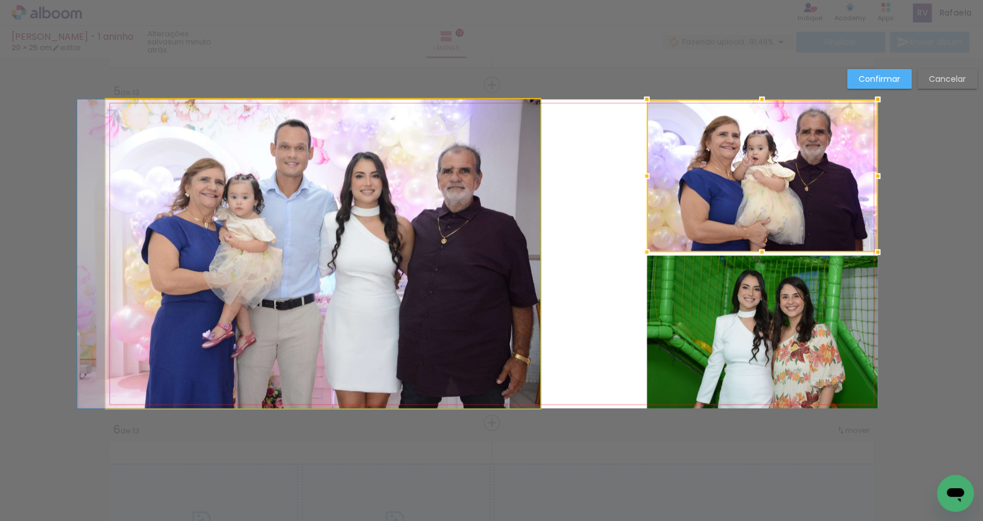
drag, startPoint x: 322, startPoint y: 215, endPoint x: 277, endPoint y: 233, distance: 48.1
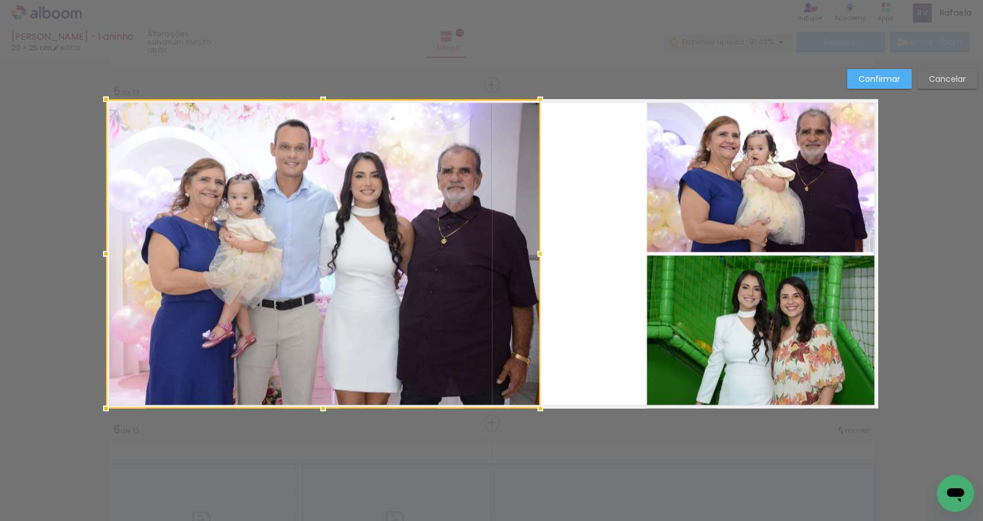
click at [734, 187] on quentale-photo "Imagem 3" at bounding box center [762, 175] width 231 height 153
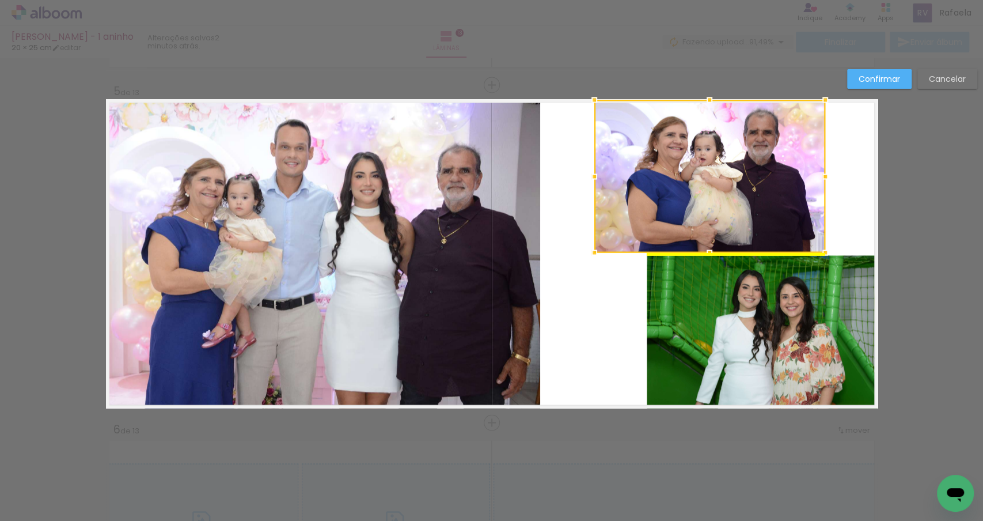
drag, startPoint x: 772, startPoint y: 180, endPoint x: 720, endPoint y: 179, distance: 51.9
click at [720, 179] on div at bounding box center [710, 176] width 231 height 153
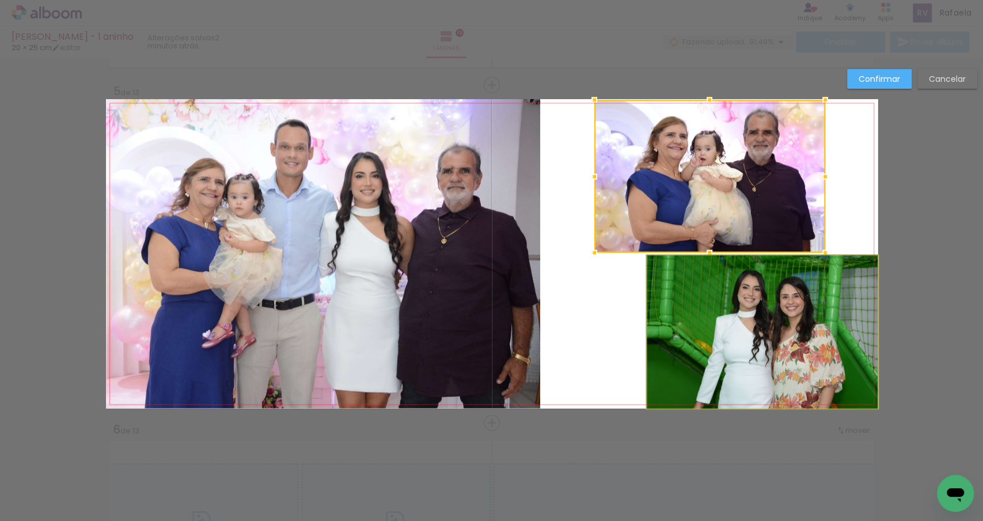
click at [737, 338] on quentale-photo "Imagem 2" at bounding box center [762, 331] width 231 height 153
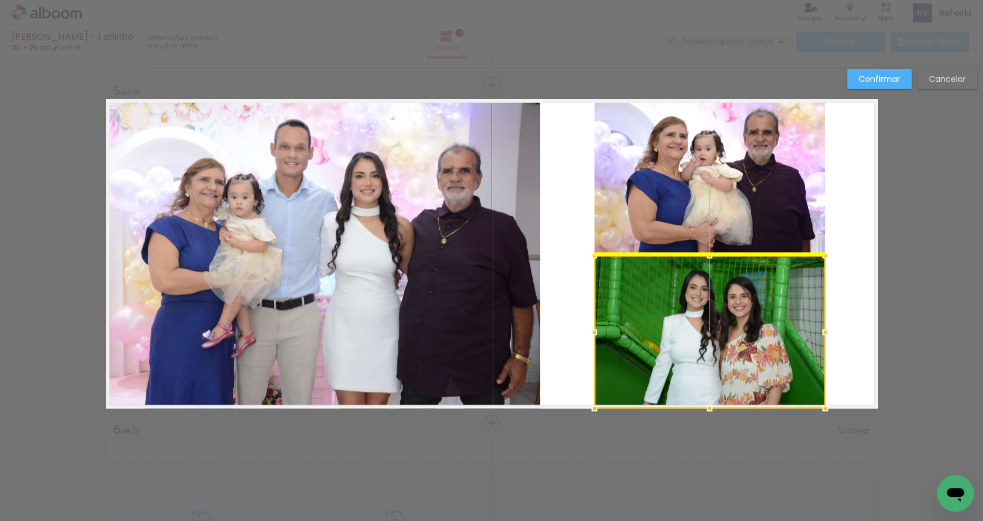
drag, startPoint x: 799, startPoint y: 340, endPoint x: 747, endPoint y: 339, distance: 51.9
click at [747, 339] on div at bounding box center [710, 331] width 231 height 153
click at [855, 330] on quentale-layouter "Imagem 1 Imagem 2 Imagem 3" at bounding box center [492, 253] width 772 height 309
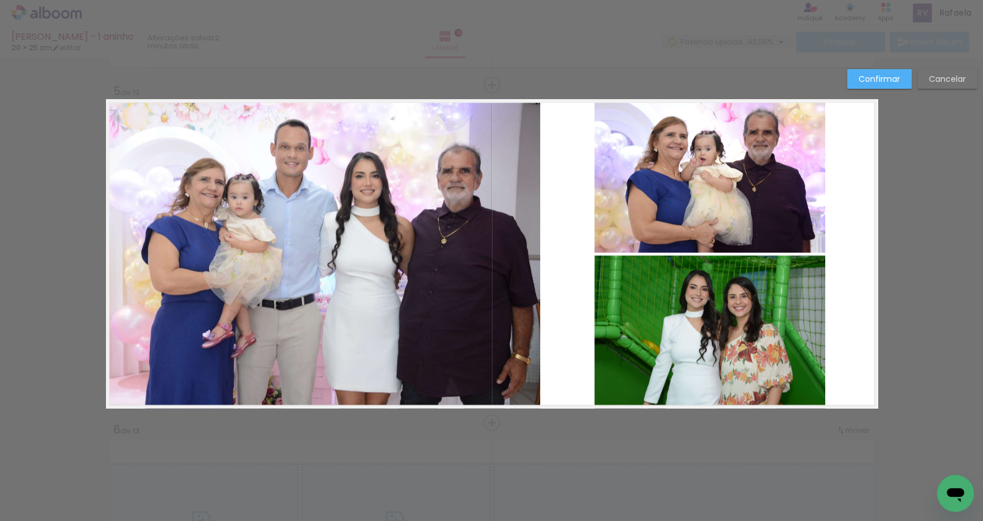
click at [0, 0] on slot "Confirmar" at bounding box center [0, 0] width 0 height 0
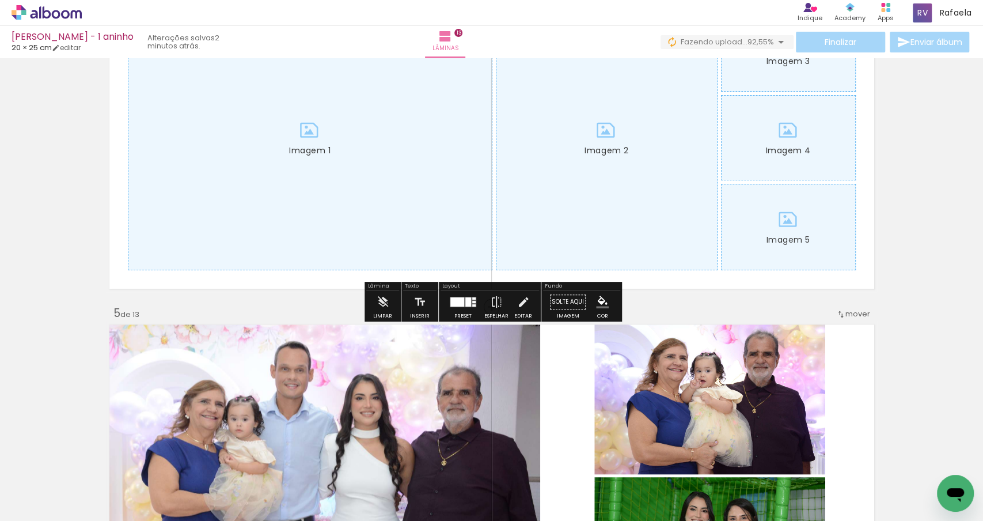
scroll to position [1057, 0]
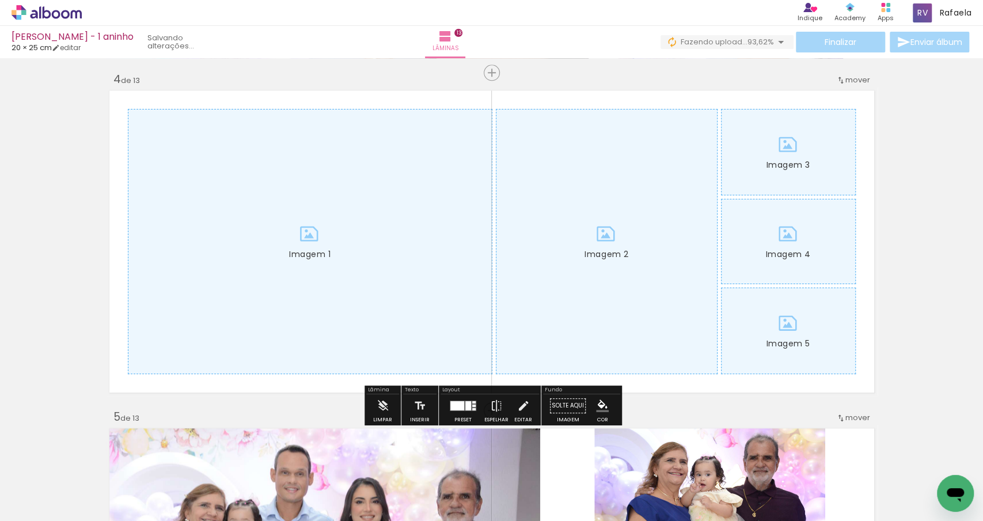
scroll to position [1019, 0]
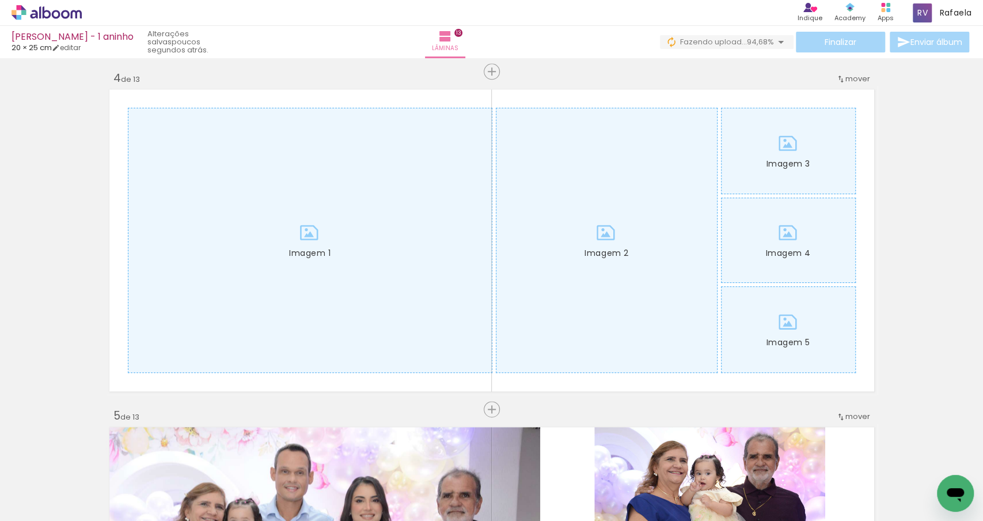
click at [576, 494] on div at bounding box center [571, 482] width 57 height 38
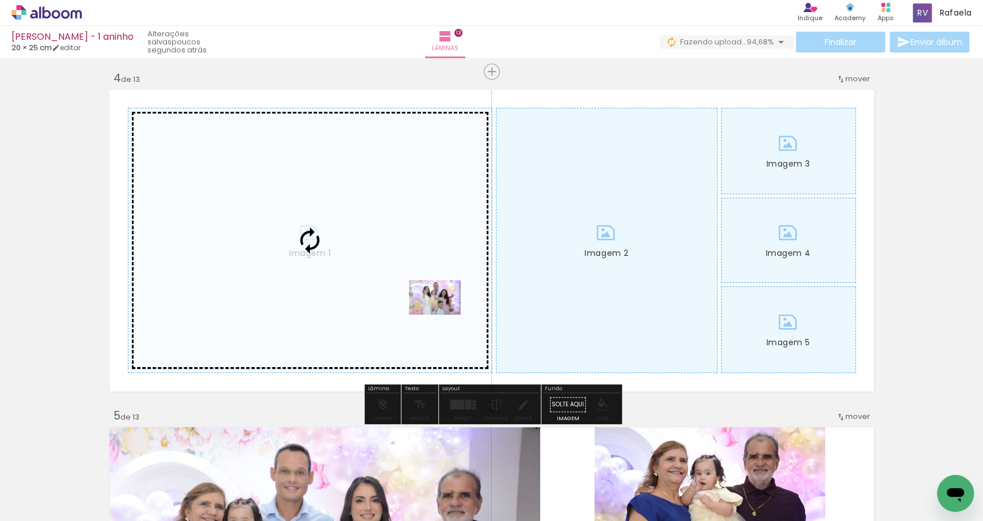
drag, startPoint x: 576, startPoint y: 493, endPoint x: 444, endPoint y: 315, distance: 222.0
click at [444, 315] on quentale-workspace at bounding box center [491, 260] width 983 height 521
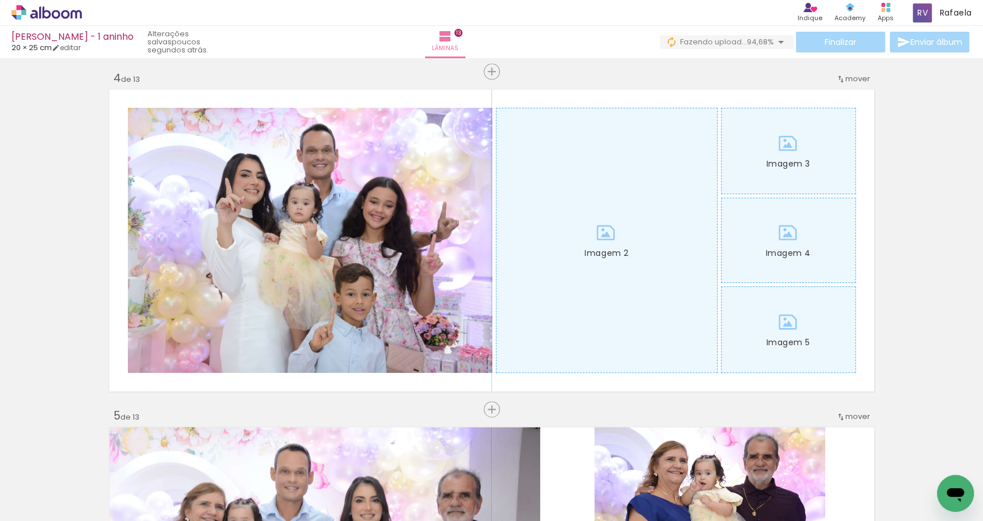
scroll to position [0, 384]
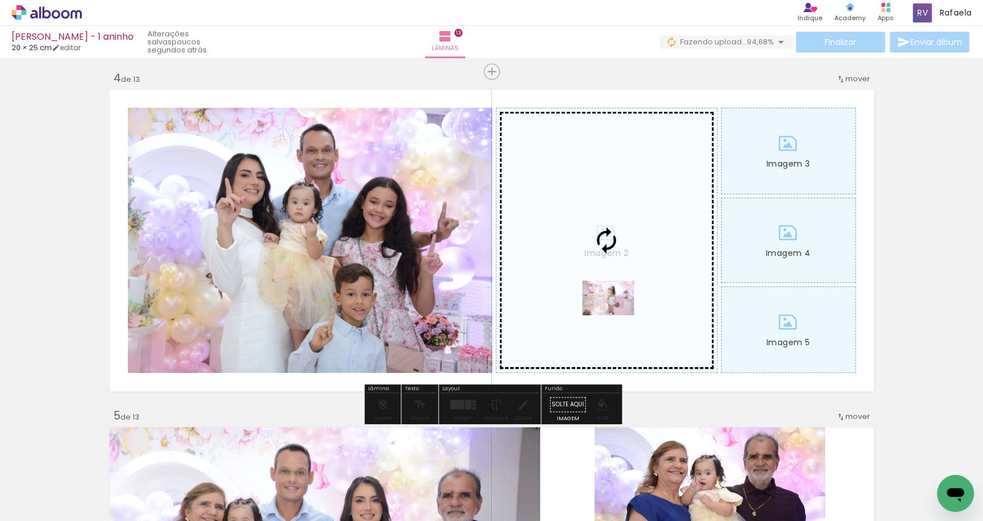
drag, startPoint x: 434, startPoint y: 481, endPoint x: 615, endPoint y: 317, distance: 244.7
click at [616, 317] on quentale-workspace at bounding box center [491, 260] width 983 height 521
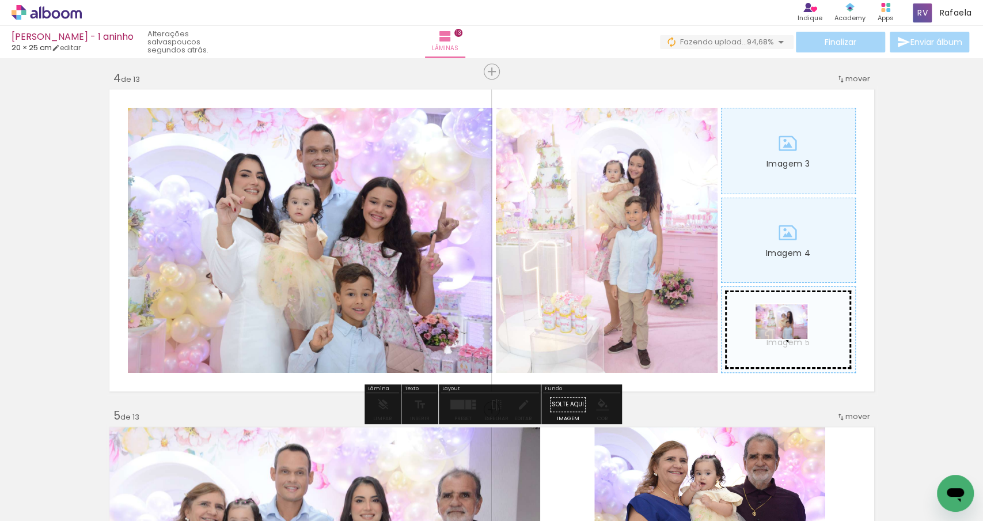
drag, startPoint x: 377, startPoint y: 486, endPoint x: 790, endPoint y: 339, distance: 439.0
click at [790, 339] on quentale-workspace at bounding box center [491, 260] width 983 height 521
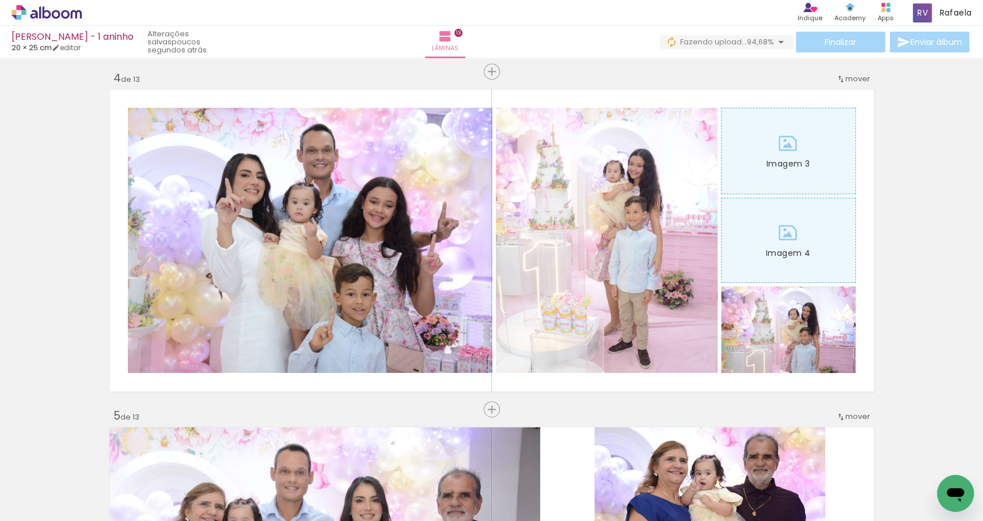
scroll to position [0, 1370]
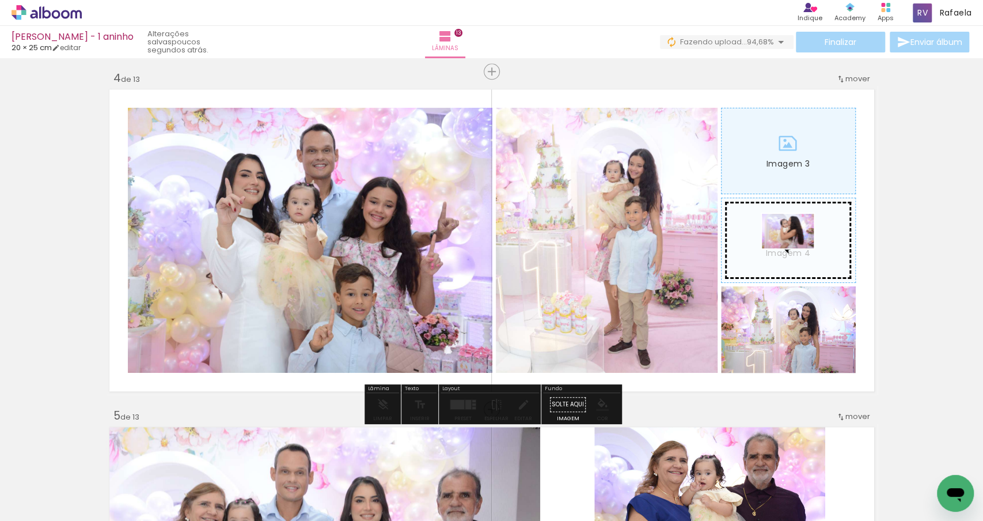
drag, startPoint x: 618, startPoint y: 483, endPoint x: 797, endPoint y: 248, distance: 295.1
click at [797, 248] on quentale-workspace at bounding box center [491, 260] width 983 height 521
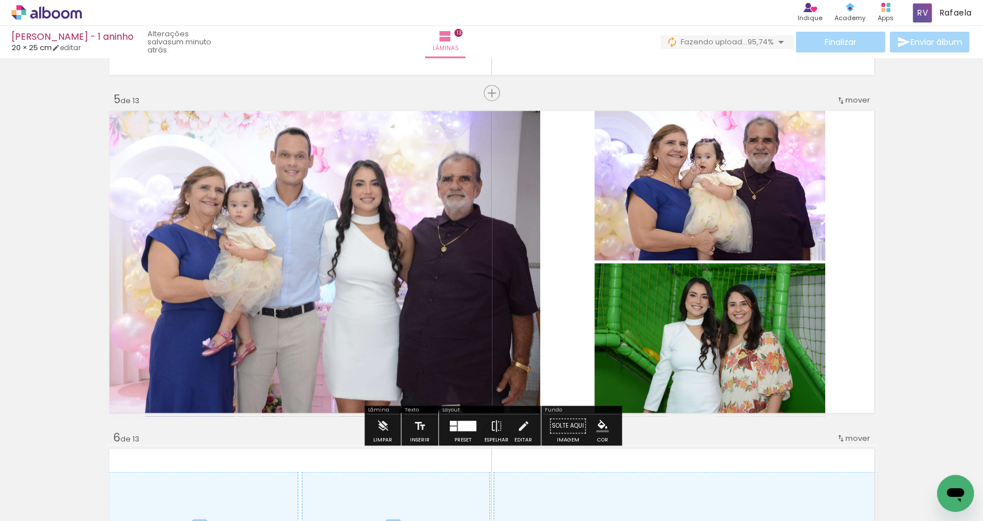
scroll to position [1333, 0]
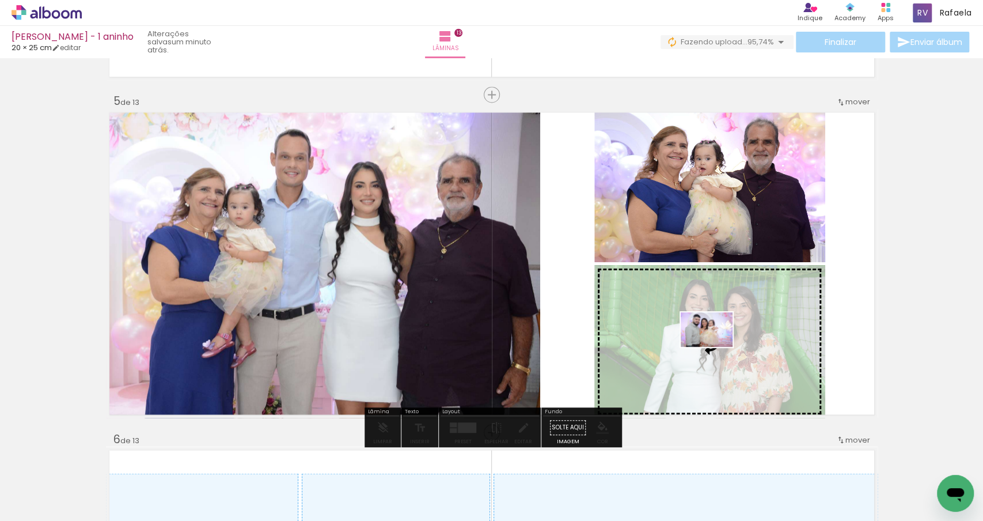
drag, startPoint x: 429, startPoint y: 495, endPoint x: 714, endPoint y: 347, distance: 321.3
click at [714, 347] on quentale-workspace at bounding box center [491, 260] width 983 height 521
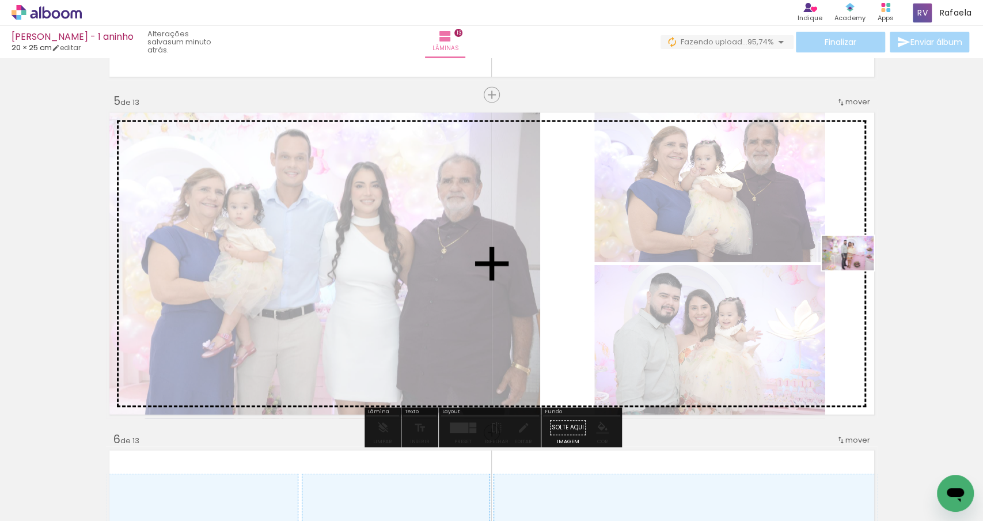
drag, startPoint x: 376, startPoint y: 491, endPoint x: 857, endPoint y: 270, distance: 528.7
click at [857, 270] on quentale-workspace at bounding box center [491, 260] width 983 height 521
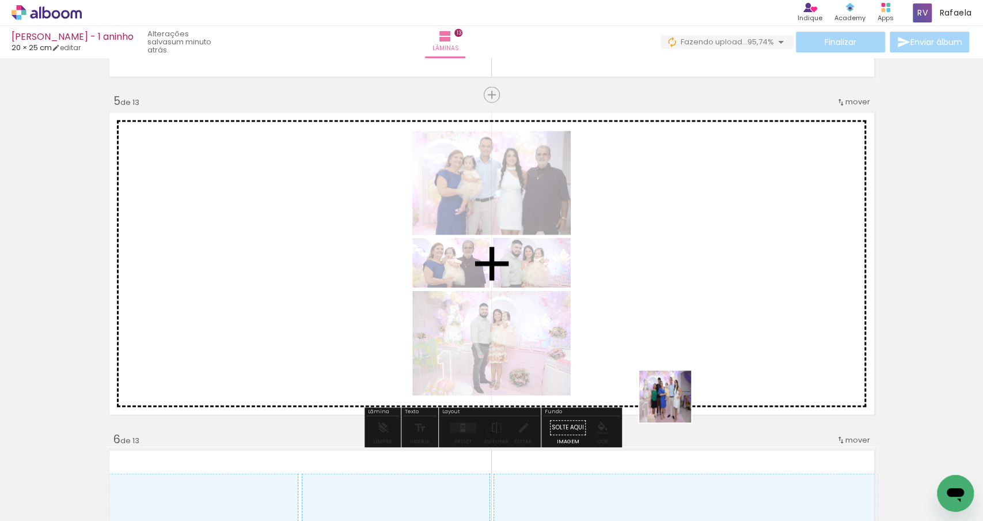
drag, startPoint x: 633, startPoint y: 490, endPoint x: 690, endPoint y: 371, distance: 132.2
click at [690, 371] on quentale-workspace at bounding box center [491, 260] width 983 height 521
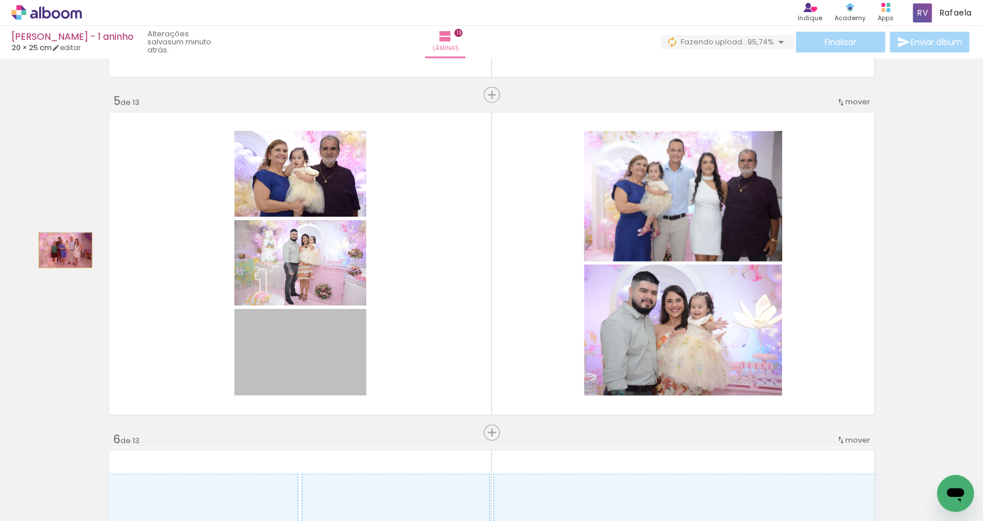
drag, startPoint x: 309, startPoint y: 364, endPoint x: 50, endPoint y: 238, distance: 288.8
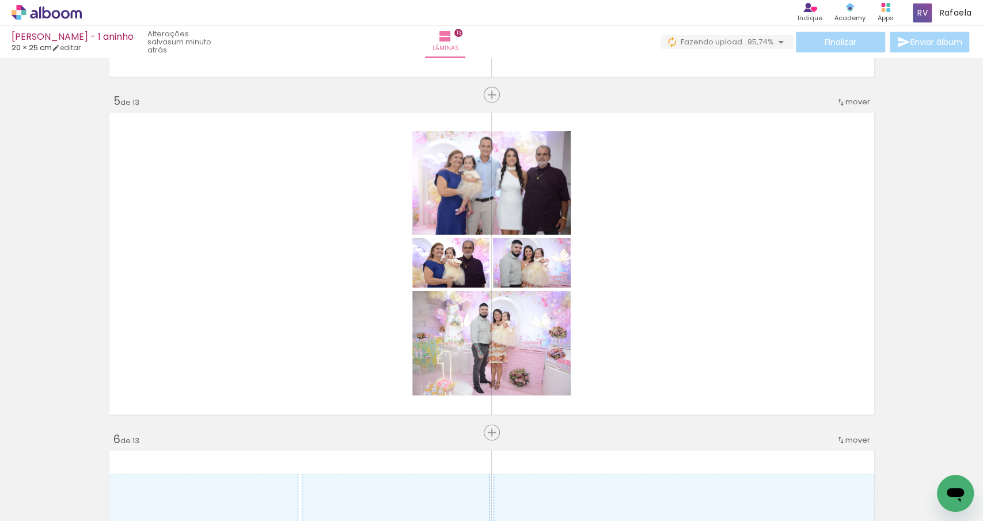
click at [581, 490] on div at bounding box center [567, 482] width 57 height 38
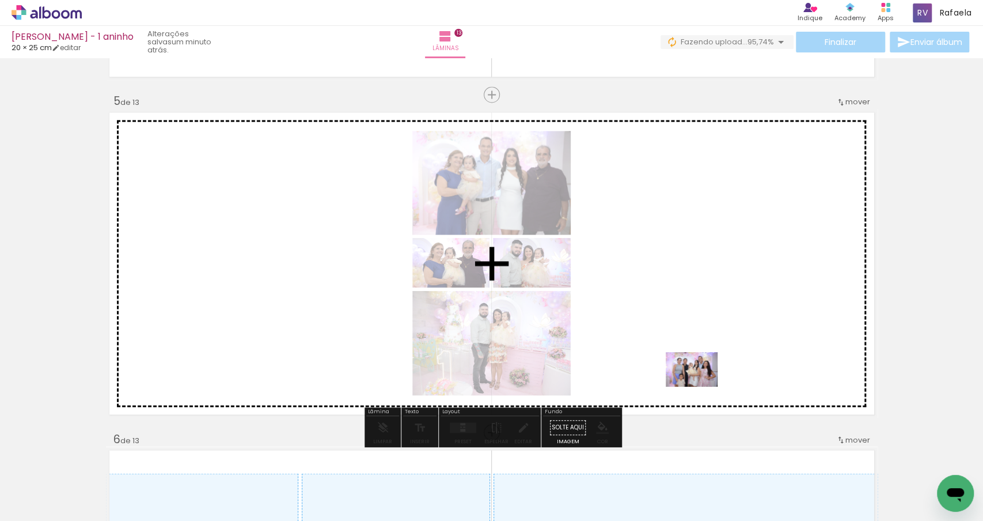
drag, startPoint x: 581, startPoint y: 490, endPoint x: 701, endPoint y: 387, distance: 157.7
click at [701, 387] on quentale-workspace at bounding box center [491, 260] width 983 height 521
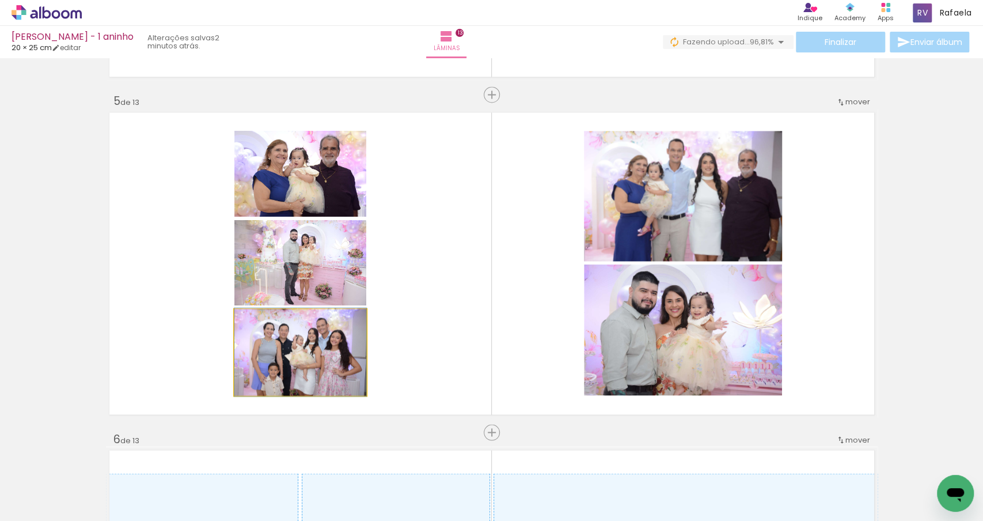
click at [267, 377] on quentale-photo at bounding box center [300, 352] width 132 height 86
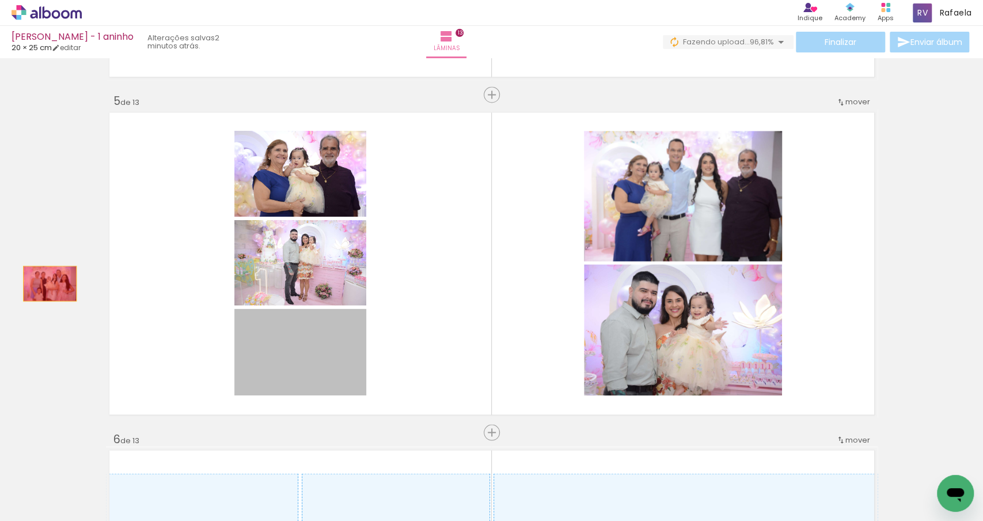
drag, startPoint x: 298, startPoint y: 368, endPoint x: 43, endPoint y: 275, distance: 271.0
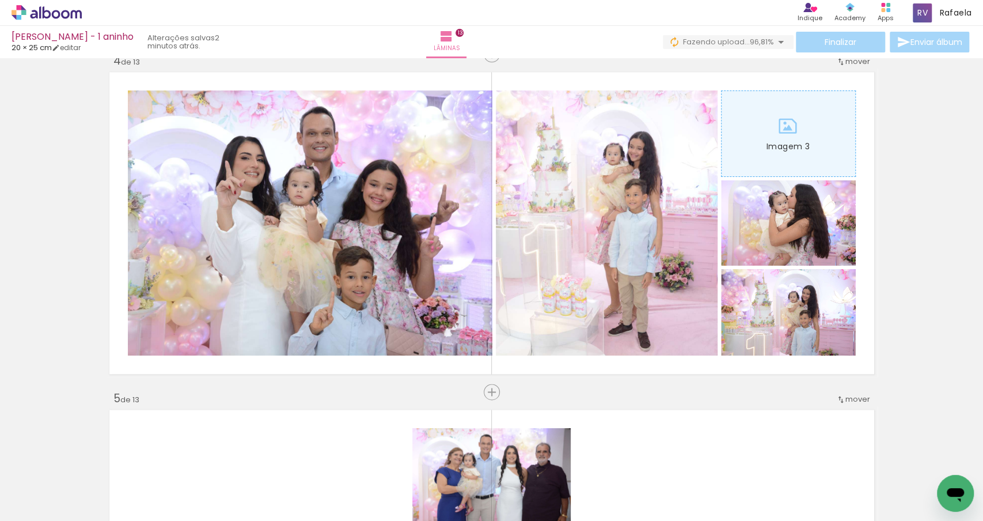
scroll to position [0, 3060]
click at [675, 487] on div at bounding box center [669, 482] width 57 height 38
click at [732, 493] on div at bounding box center [733, 482] width 57 height 38
click at [592, 494] on div at bounding box center [593, 482] width 57 height 38
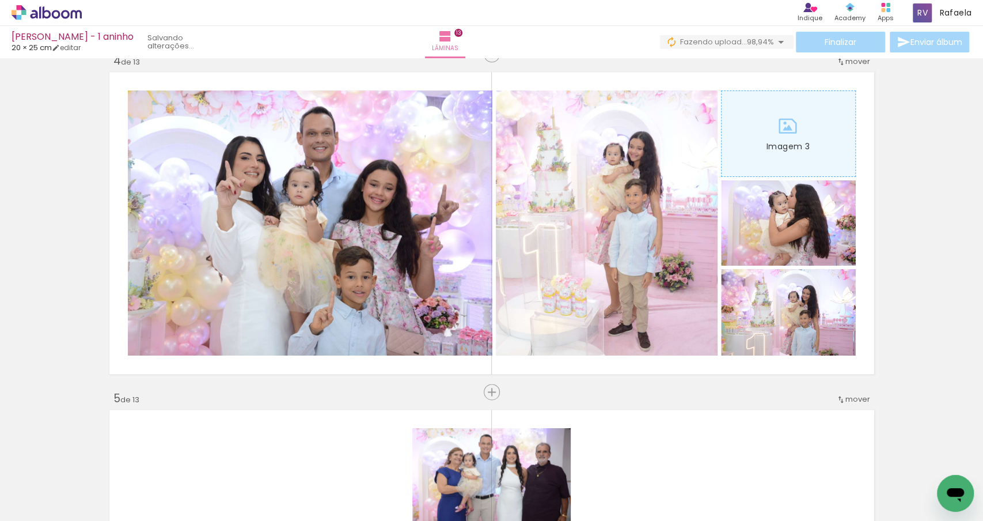
click at [717, 491] on div at bounding box center [722, 482] width 57 height 38
click at [754, 490] on div at bounding box center [742, 482] width 57 height 38
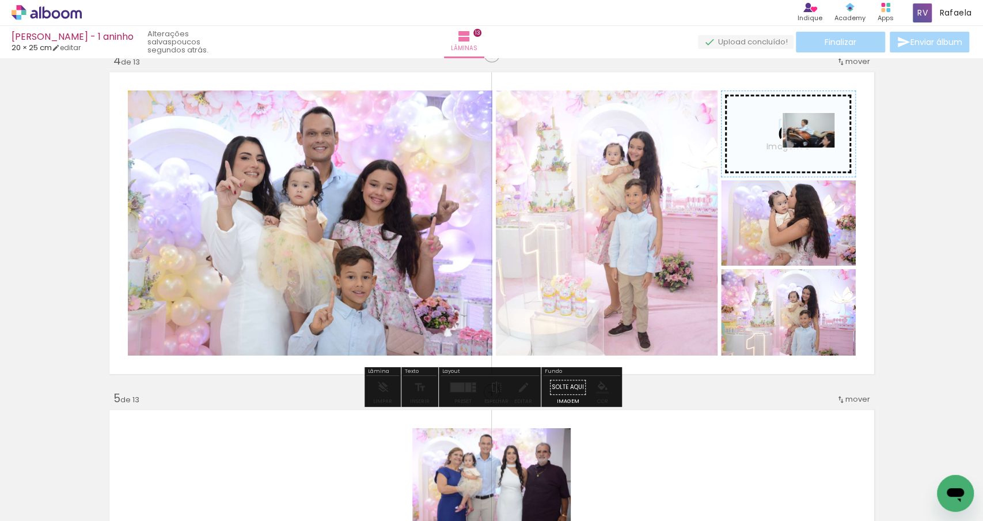
drag, startPoint x: 754, startPoint y: 490, endPoint x: 816, endPoint y: 149, distance: 346.8
click at [817, 149] on quentale-workspace at bounding box center [491, 260] width 983 height 521
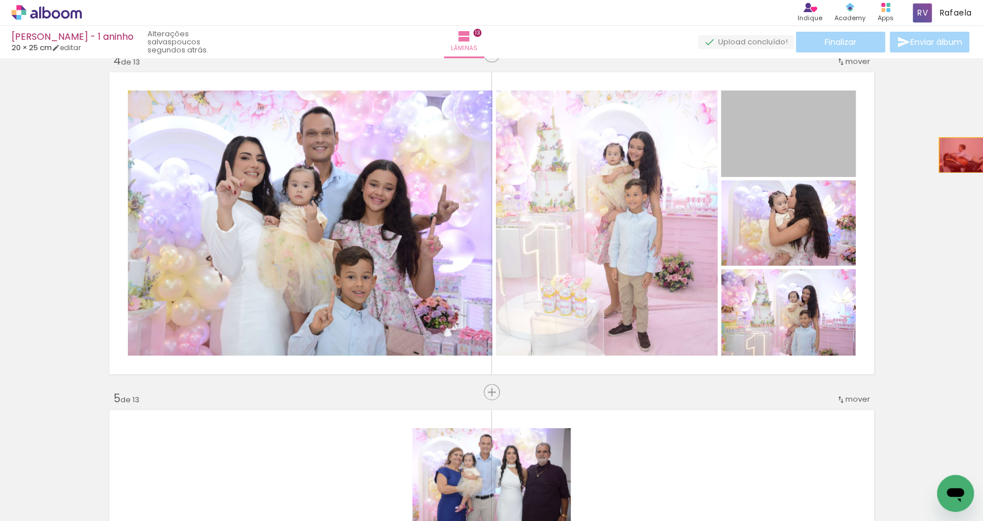
drag, startPoint x: 769, startPoint y: 137, endPoint x: 966, endPoint y: 154, distance: 198.4
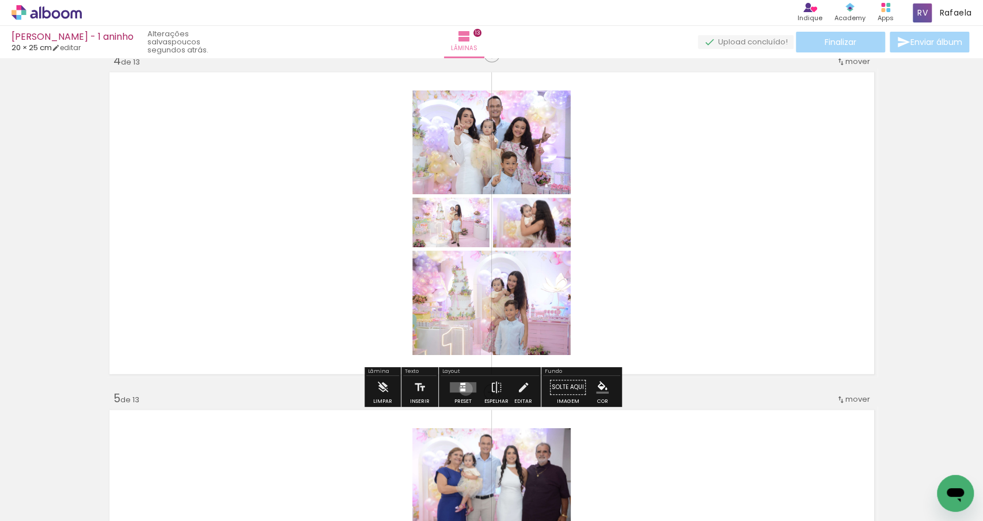
click at [463, 388] on quentale-layouter at bounding box center [463, 387] width 27 height 10
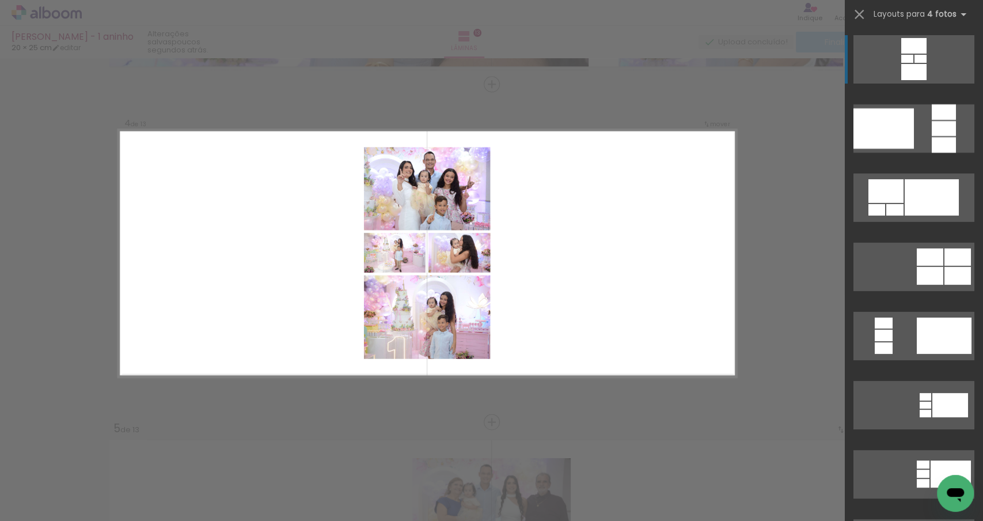
scroll to position [1005, 0]
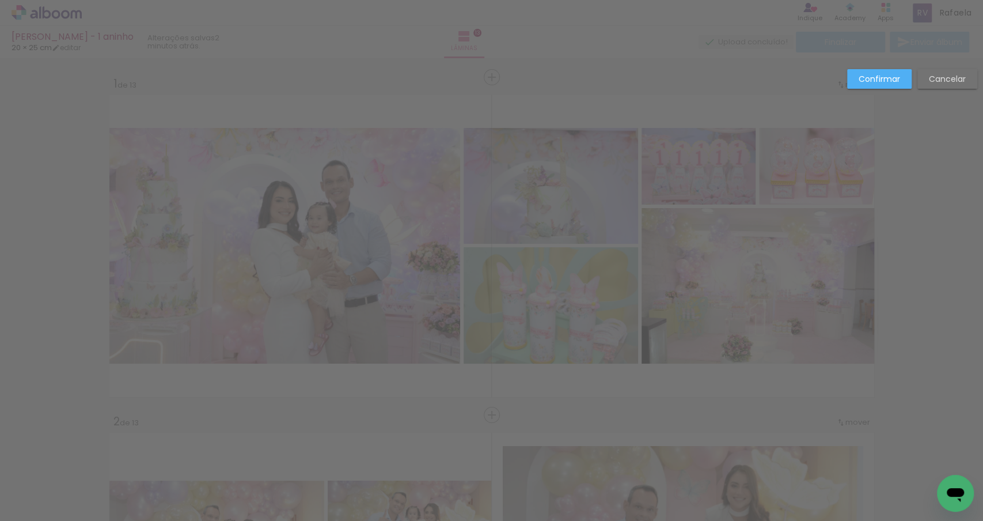
scroll to position [0, 5180]
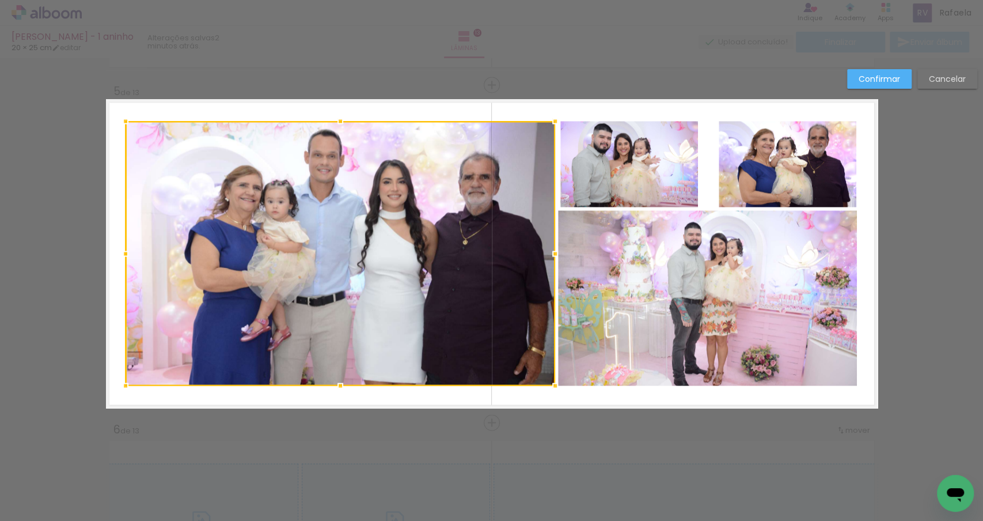
click at [600, 183] on quentale-photo "Imagem 2" at bounding box center [630, 164] width 138 height 86
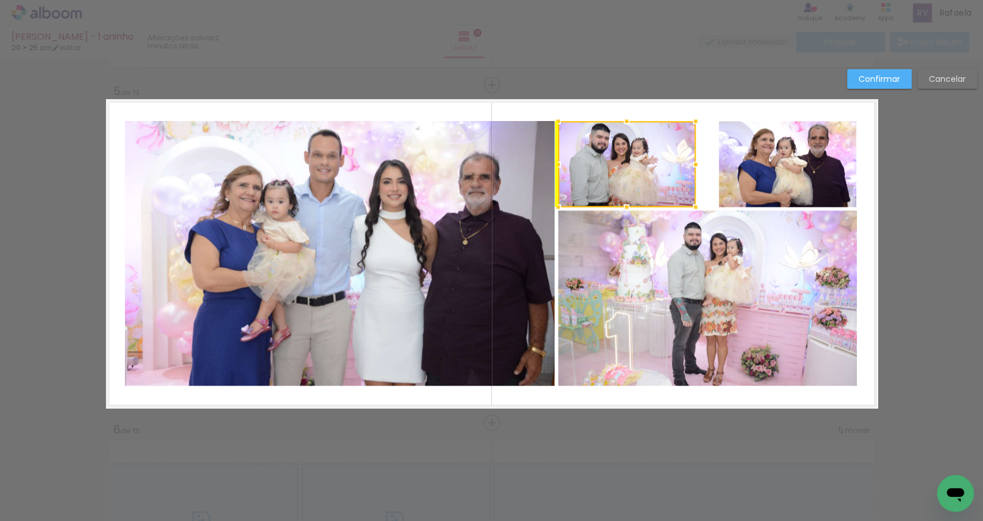
click at [603, 181] on div at bounding box center [627, 164] width 138 height 86
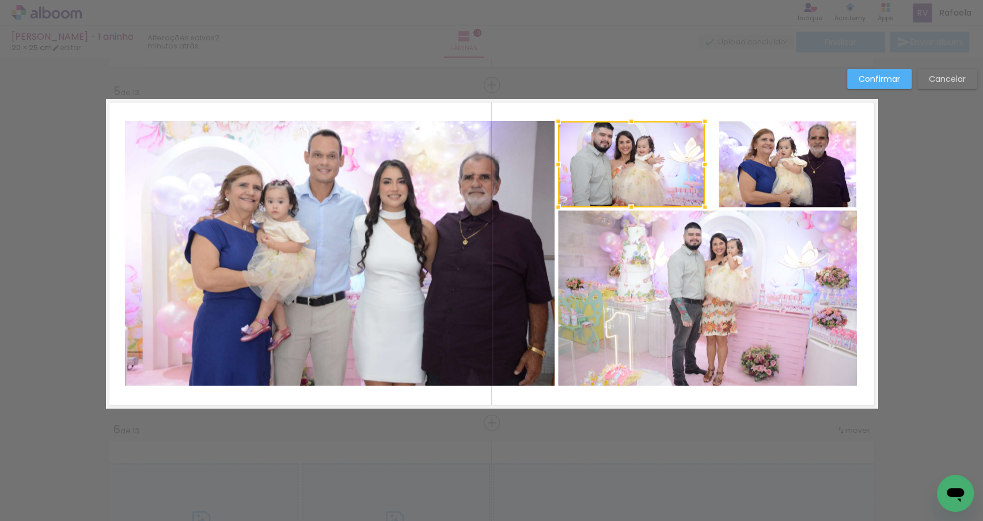
drag, startPoint x: 692, startPoint y: 162, endPoint x: 701, endPoint y: 162, distance: 8.1
click at [701, 162] on div at bounding box center [705, 164] width 23 height 23
click at [748, 159] on quentale-photo "Imagem 3" at bounding box center [788, 164] width 138 height 86
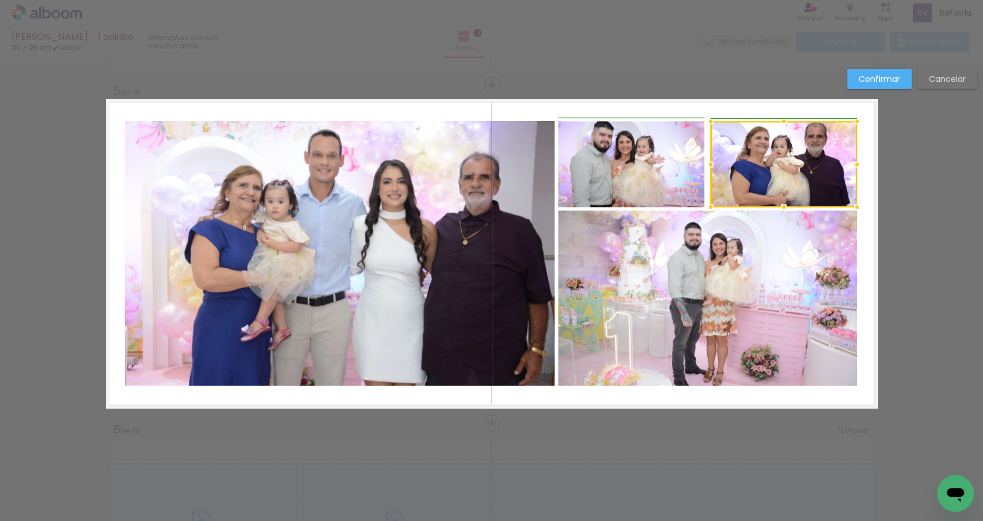
drag, startPoint x: 721, startPoint y: 159, endPoint x: 708, endPoint y: 158, distance: 13.3
click at [708, 158] on div at bounding box center [710, 164] width 23 height 23
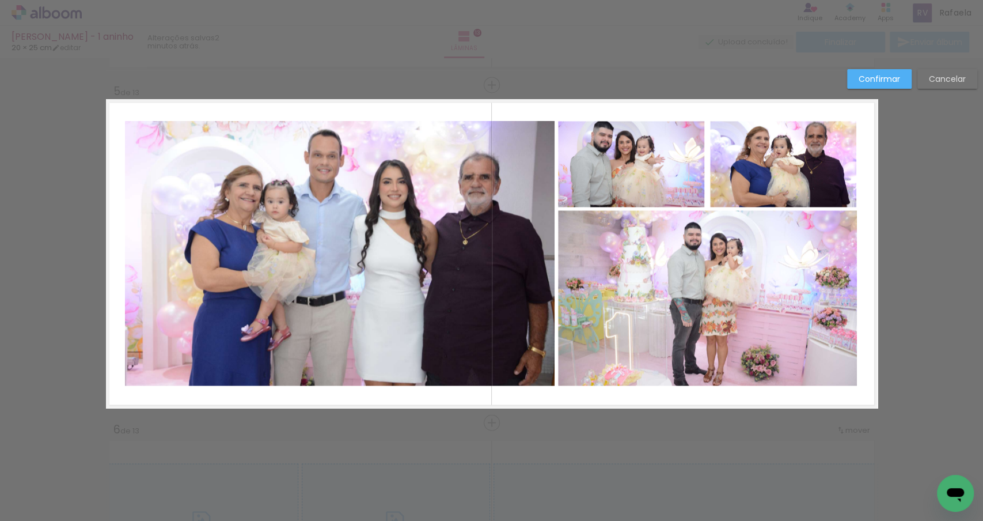
click at [0, 0] on slot "Confirmar" at bounding box center [0, 0] width 0 height 0
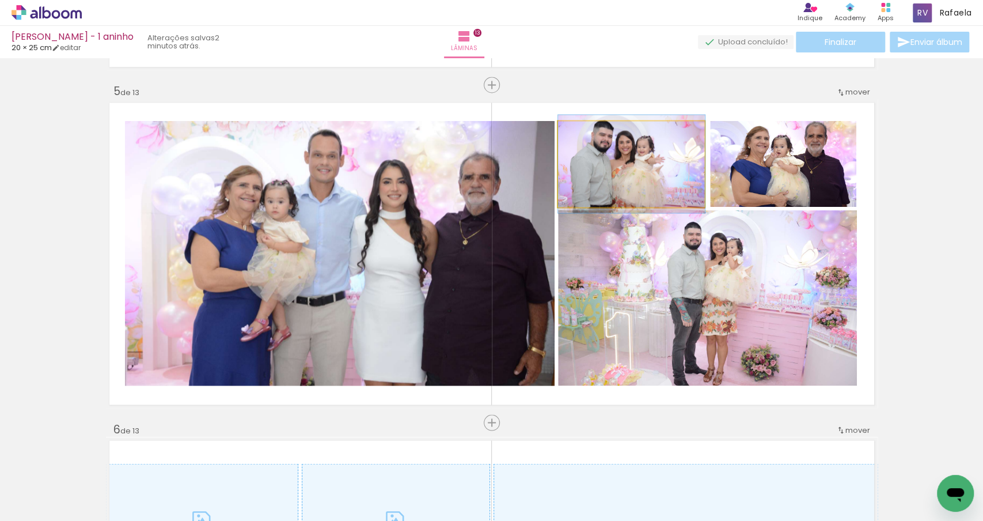
click at [653, 187] on quentale-photo "Imagem 2" at bounding box center [631, 164] width 147 height 86
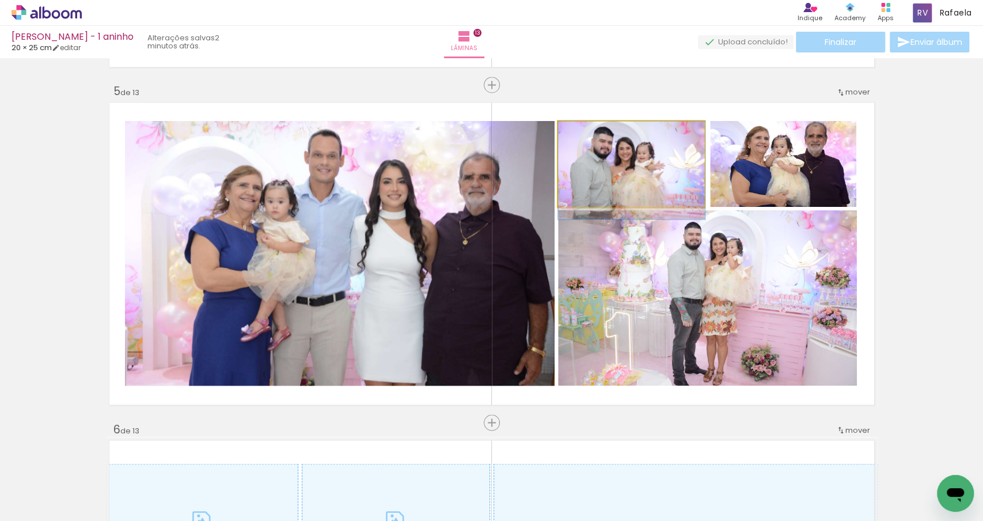
drag, startPoint x: 667, startPoint y: 164, endPoint x: 676, endPoint y: 174, distance: 13.9
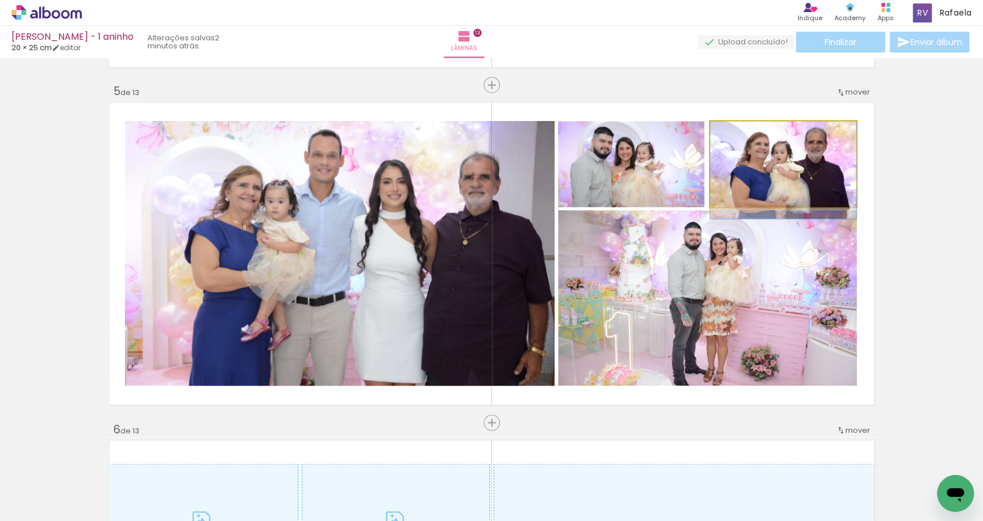
drag, startPoint x: 747, startPoint y: 144, endPoint x: 740, endPoint y: 154, distance: 12.8
click at [740, 154] on div at bounding box center [783, 169] width 146 height 97
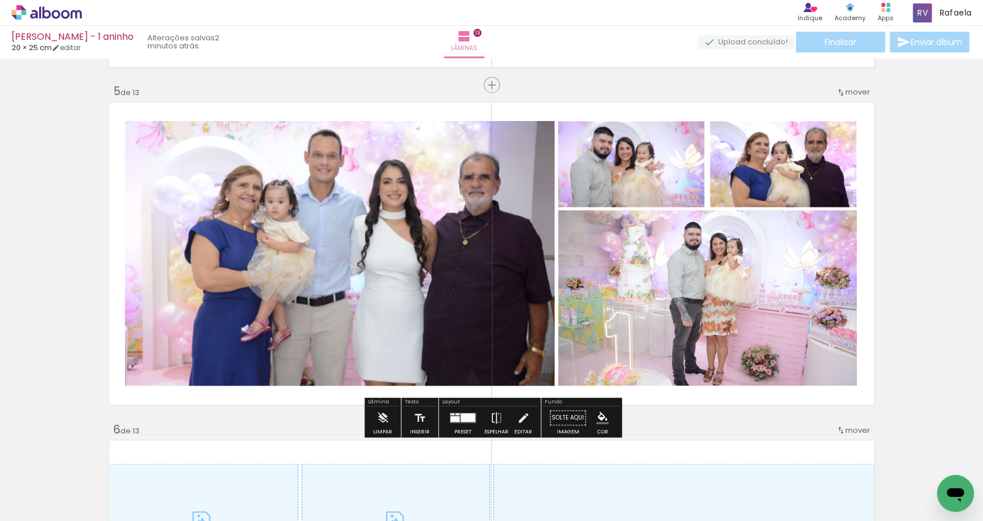
click at [693, 160] on quentale-photo "Imagem 2" at bounding box center [631, 164] width 147 height 86
click at [699, 165] on quentale-photo "Imagem 2" at bounding box center [631, 164] width 147 height 86
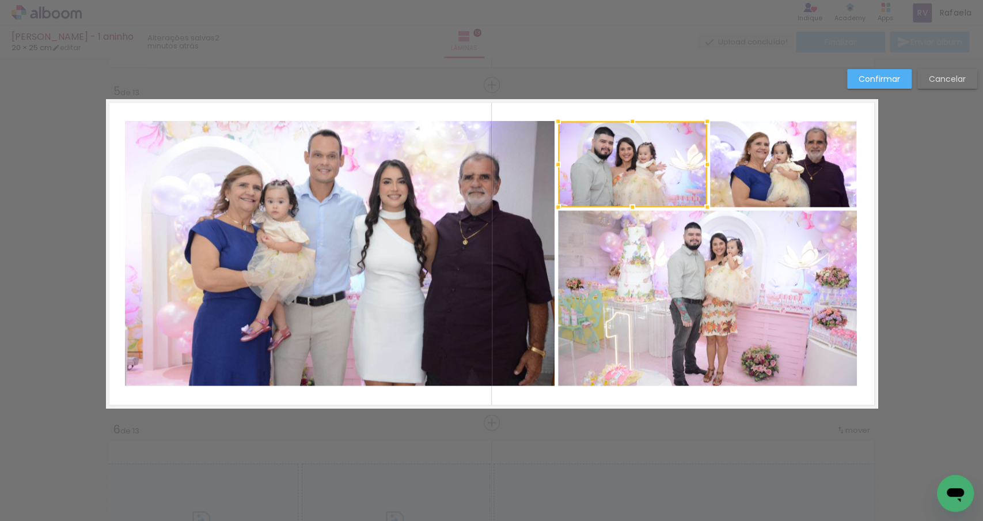
drag, startPoint x: 705, startPoint y: 162, endPoint x: 712, endPoint y: 160, distance: 7.1
click at [712, 160] on div at bounding box center [707, 164] width 23 height 23
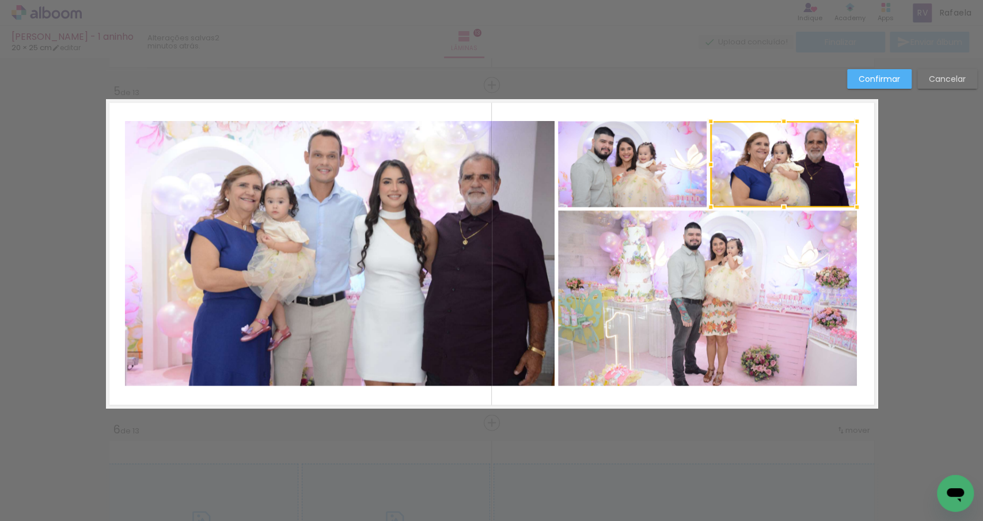
click at [724, 160] on div at bounding box center [784, 164] width 146 height 86
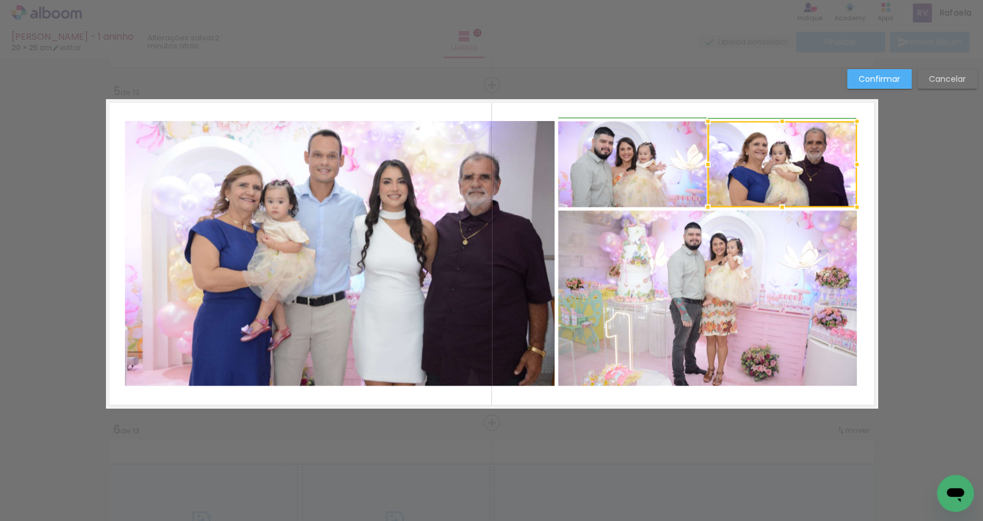
click at [710, 161] on div at bounding box center [708, 164] width 23 height 23
click at [715, 161] on div at bounding box center [708, 164] width 23 height 23
click at [711, 161] on div at bounding box center [710, 164] width 23 height 23
click at [867, 221] on quentale-layouter "Imagem 1 Imagem 2 Imagem 3" at bounding box center [492, 253] width 772 height 309
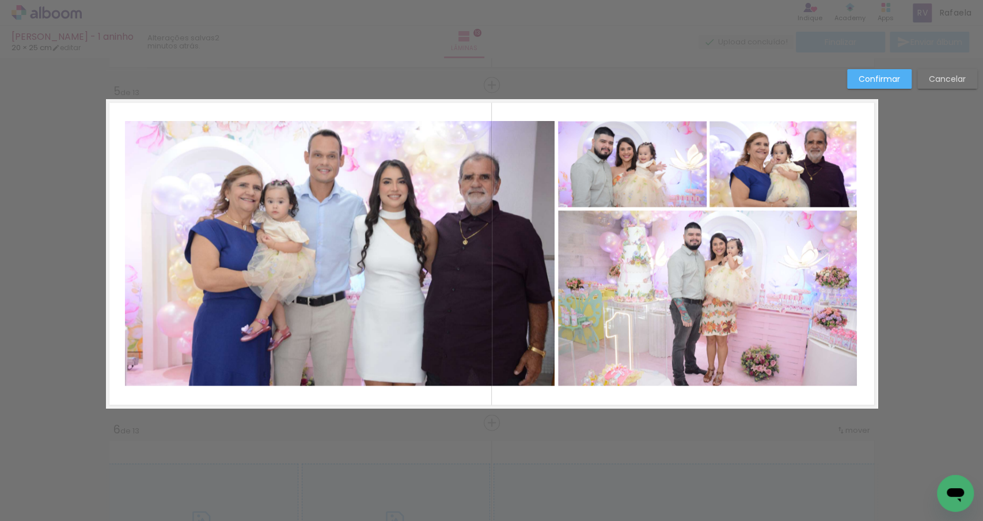
click at [627, 141] on quentale-photo "Imagem 2" at bounding box center [632, 164] width 149 height 86
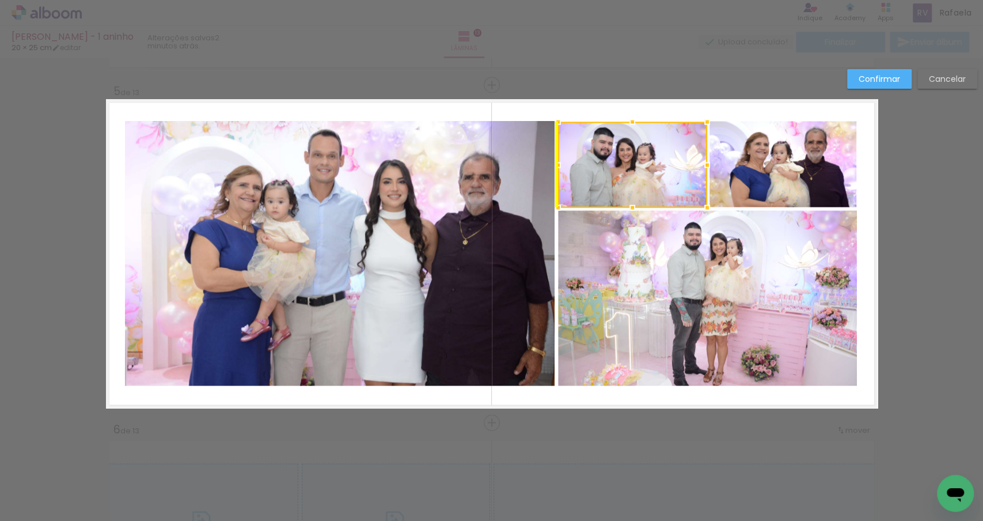
click at [627, 142] on div at bounding box center [632, 165] width 149 height 86
click at [871, 233] on quentale-layouter "Imagem 1 Imagem 2 Imagem 3" at bounding box center [492, 253] width 772 height 309
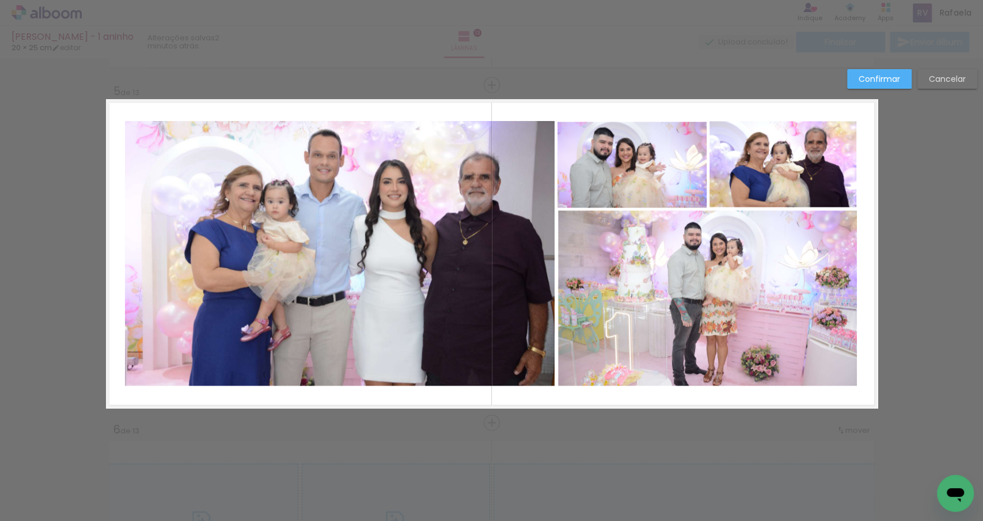
click at [629, 132] on quentale-photo "Imagem 2" at bounding box center [632, 165] width 149 height 86
click at [630, 131] on div at bounding box center [632, 121] width 23 height 23
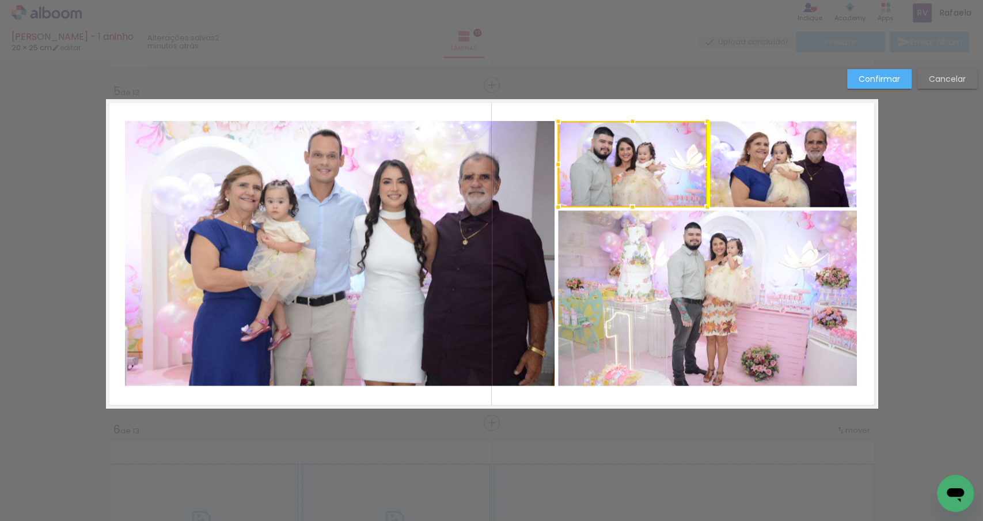
click at [663, 146] on div at bounding box center [632, 164] width 149 height 86
click at [0, 0] on slot "Cancelar" at bounding box center [0, 0] width 0 height 0
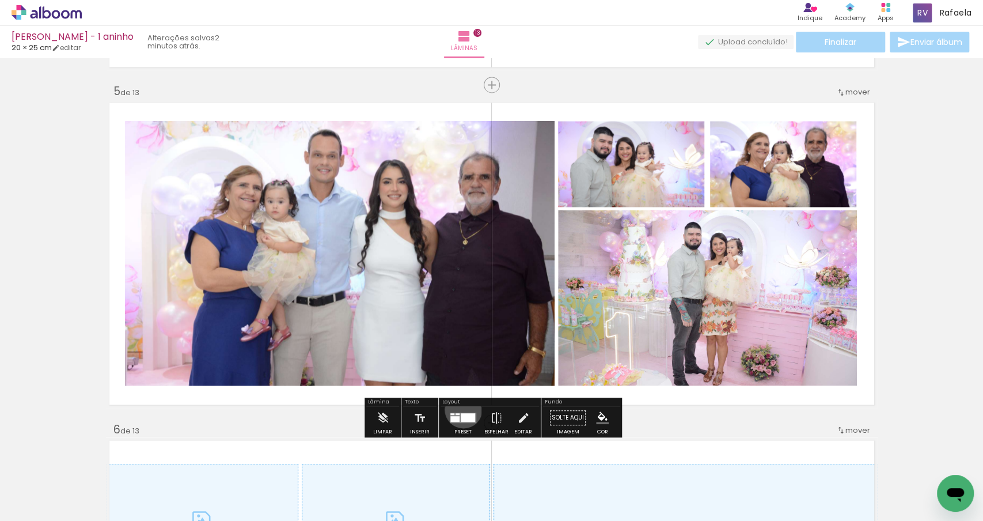
click at [461, 409] on div at bounding box center [463, 417] width 31 height 23
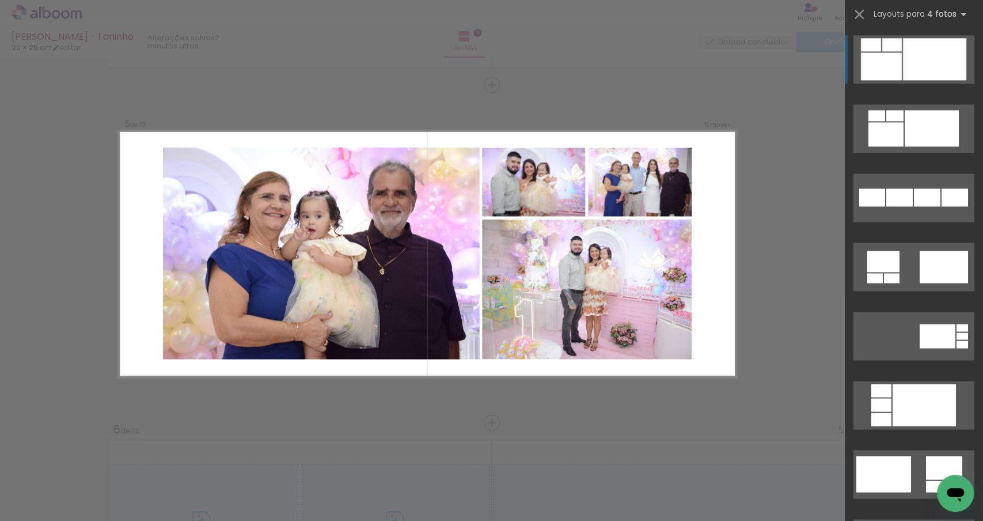
click at [902, 63] on div at bounding box center [881, 66] width 41 height 28
click at [907, 64] on div at bounding box center [934, 59] width 63 height 42
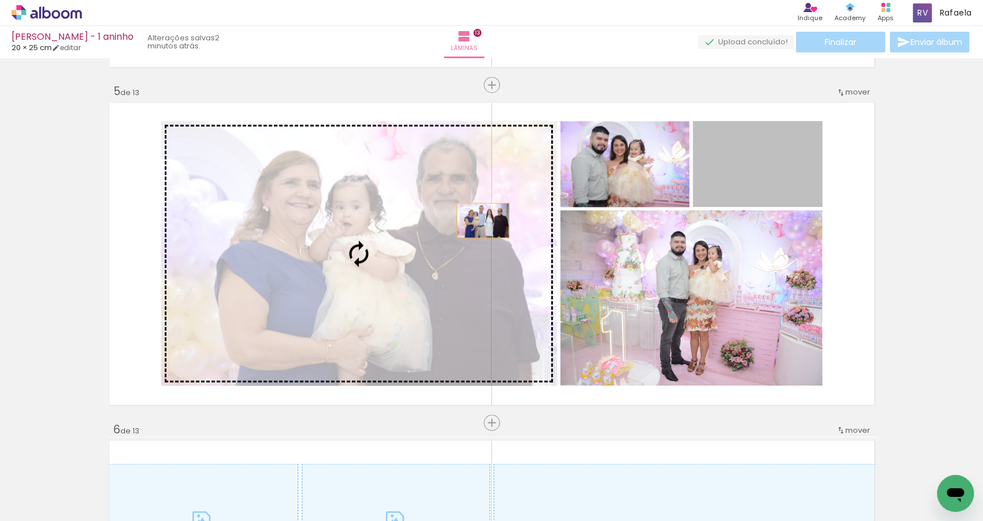
drag, startPoint x: 771, startPoint y: 165, endPoint x: 420, endPoint y: 259, distance: 363.1
click at [0, 0] on slot "Imagem 1 Imagem 2 Imagem 3" at bounding box center [0, 0] width 0 height 0
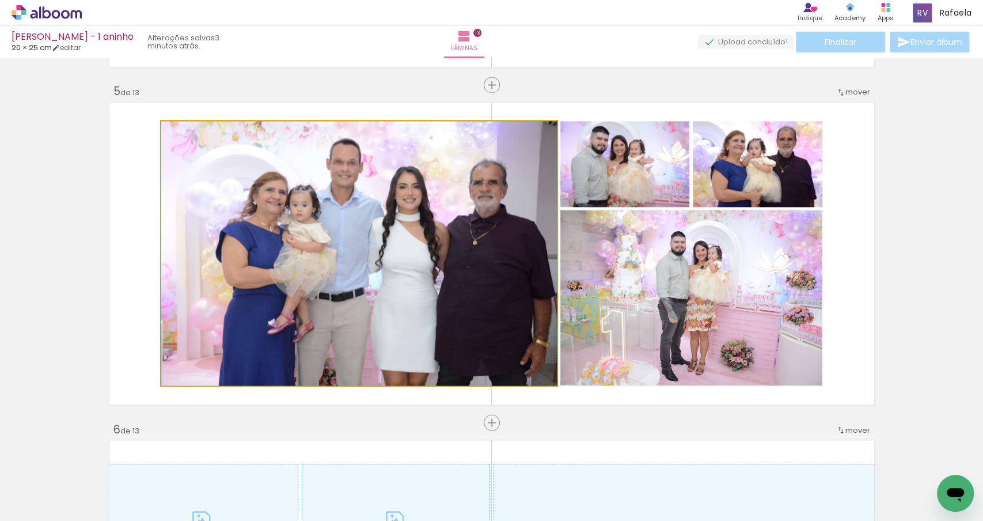
click at [450, 261] on quentale-photo "Imagem 1" at bounding box center [359, 253] width 396 height 264
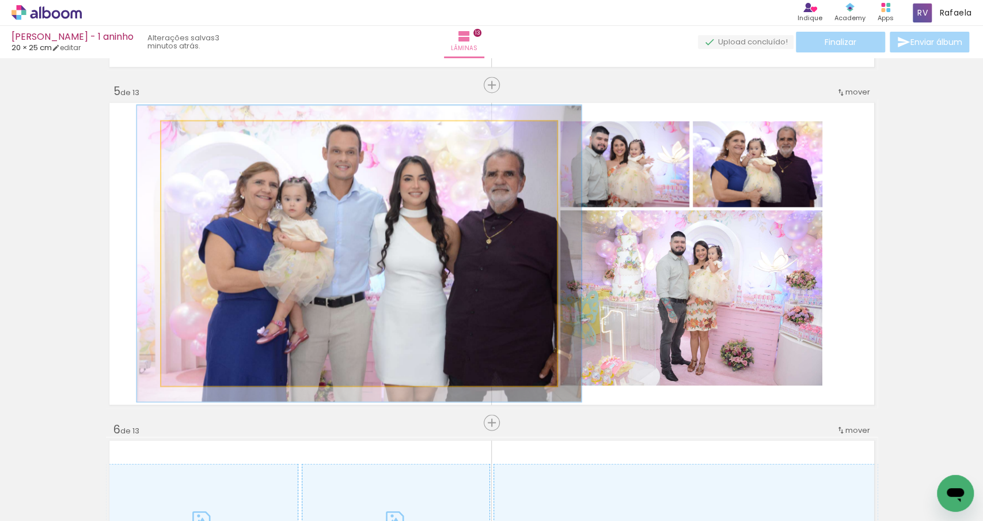
type paper-slider "112"
click at [191, 136] on div at bounding box center [193, 133] width 10 height 10
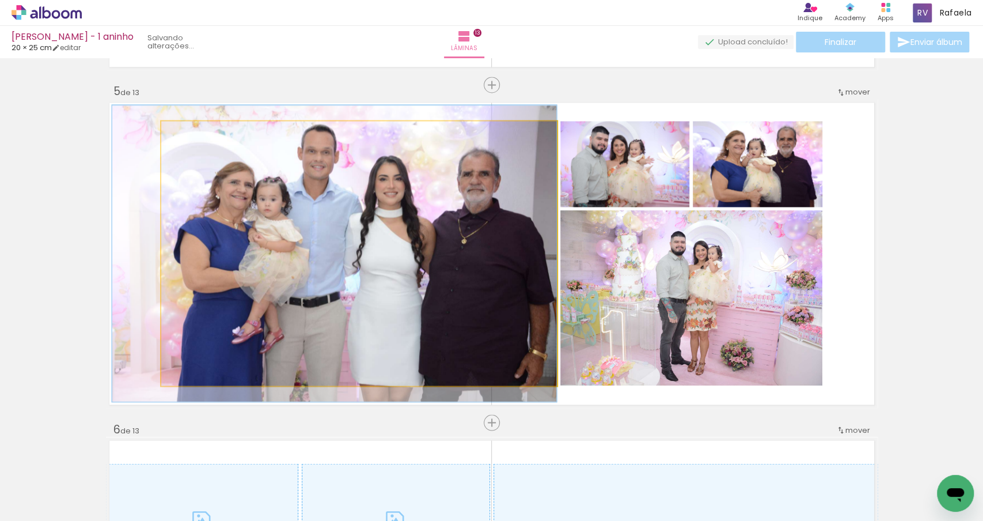
drag, startPoint x: 409, startPoint y: 227, endPoint x: 402, endPoint y: 227, distance: 7.5
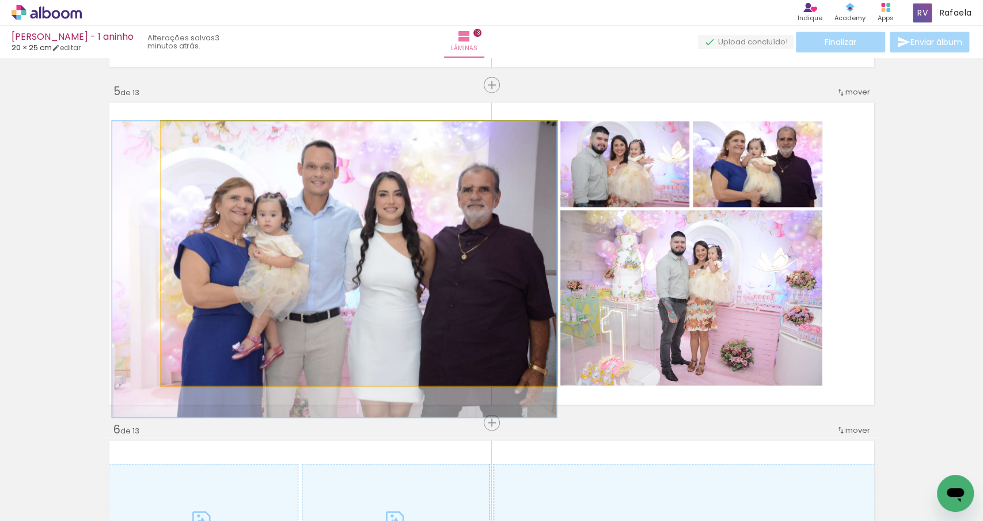
drag, startPoint x: 402, startPoint y: 227, endPoint x: 362, endPoint y: 250, distance: 45.5
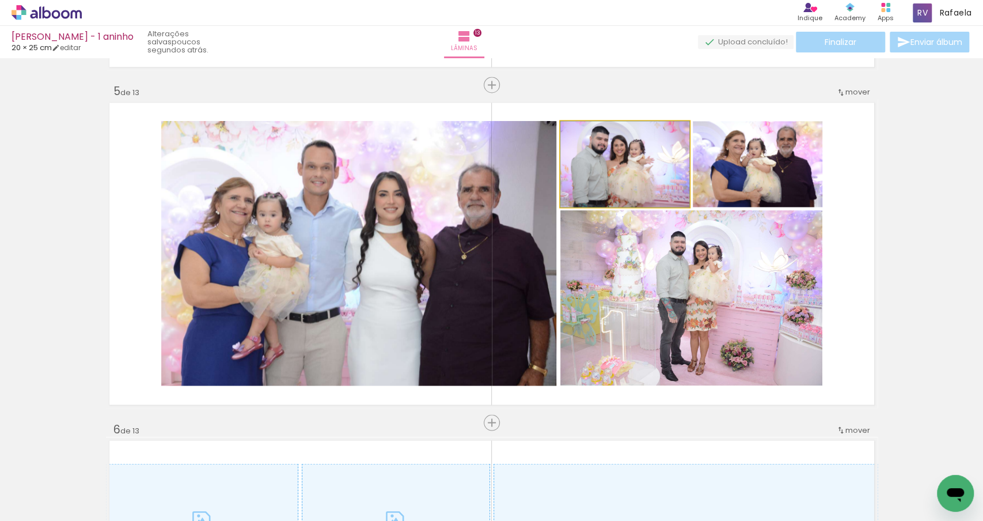
drag, startPoint x: 627, startPoint y: 191, endPoint x: 627, endPoint y: 205, distance: 13.8
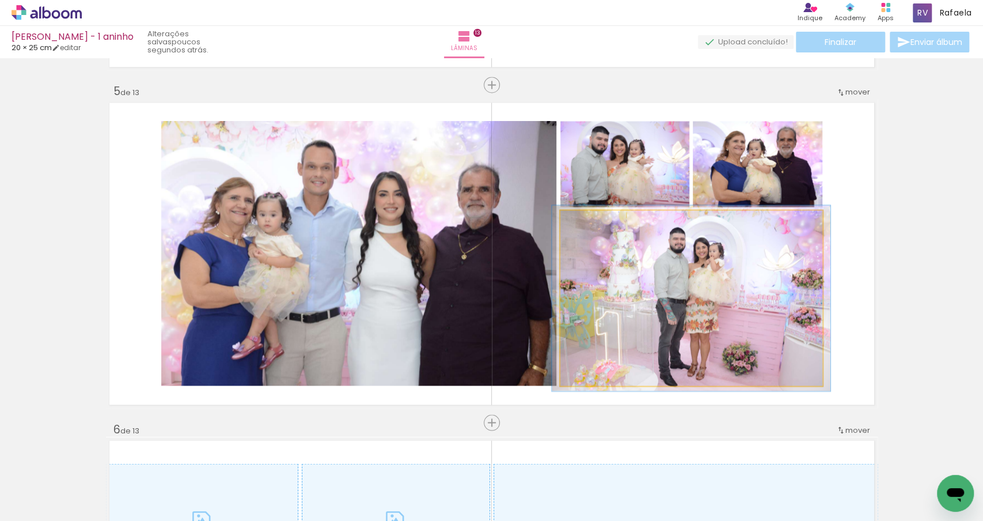
type paper-slider "106"
click at [593, 222] on div at bounding box center [590, 222] width 18 height 18
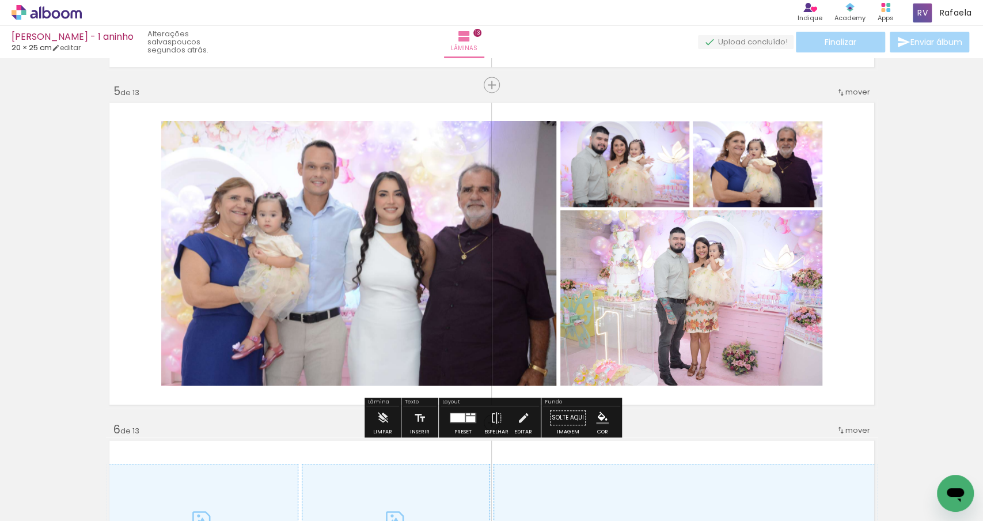
click at [853, 298] on quentale-layouter "Imagem 1 Imagem 2 Imagem 3" at bounding box center [492, 253] width 772 height 309
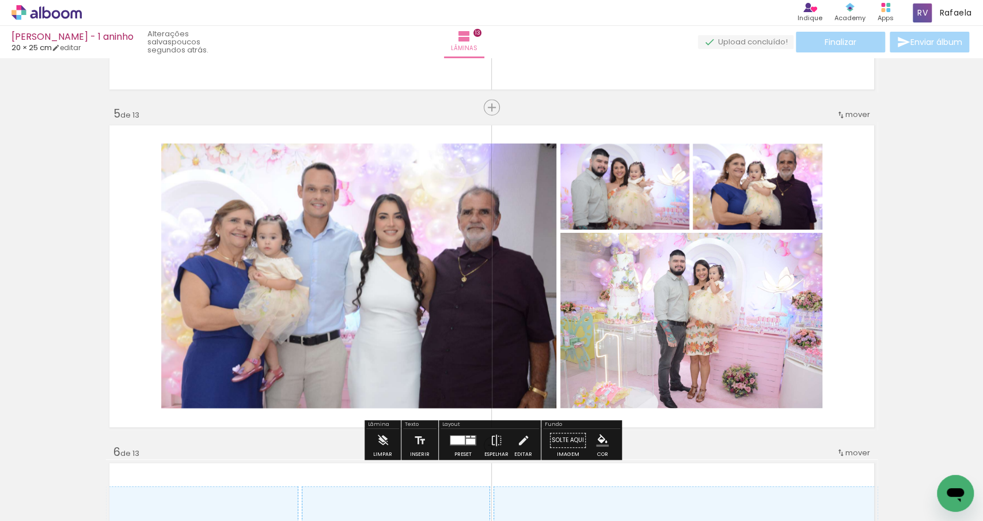
scroll to position [1320, 0]
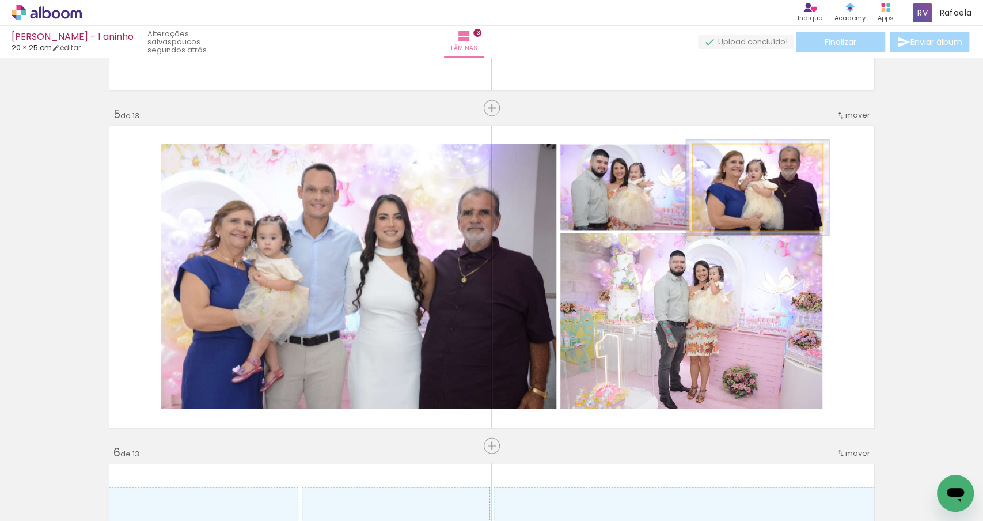
type paper-slider "110"
click at [728, 160] on div at bounding box center [723, 156] width 18 height 18
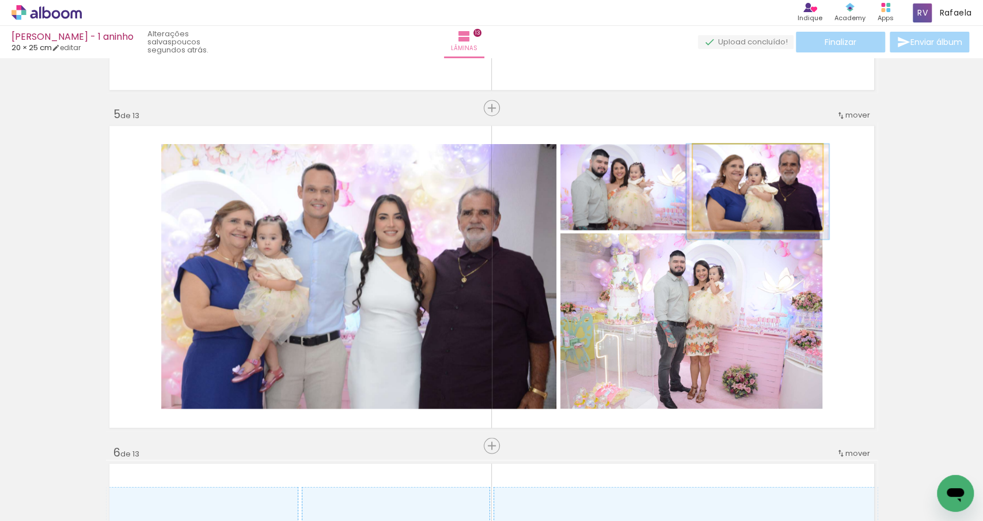
drag, startPoint x: 765, startPoint y: 194, endPoint x: 764, endPoint y: 206, distance: 12.1
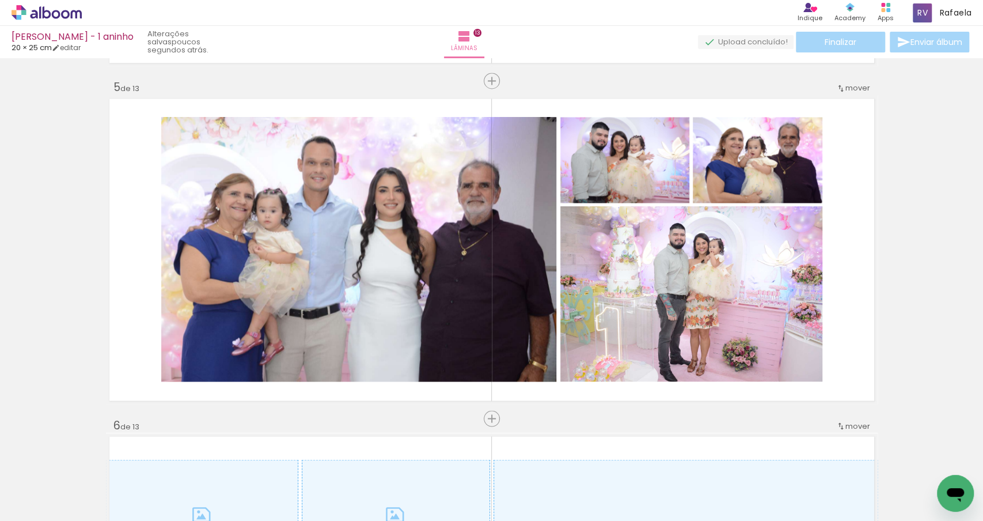
scroll to position [1349, 0]
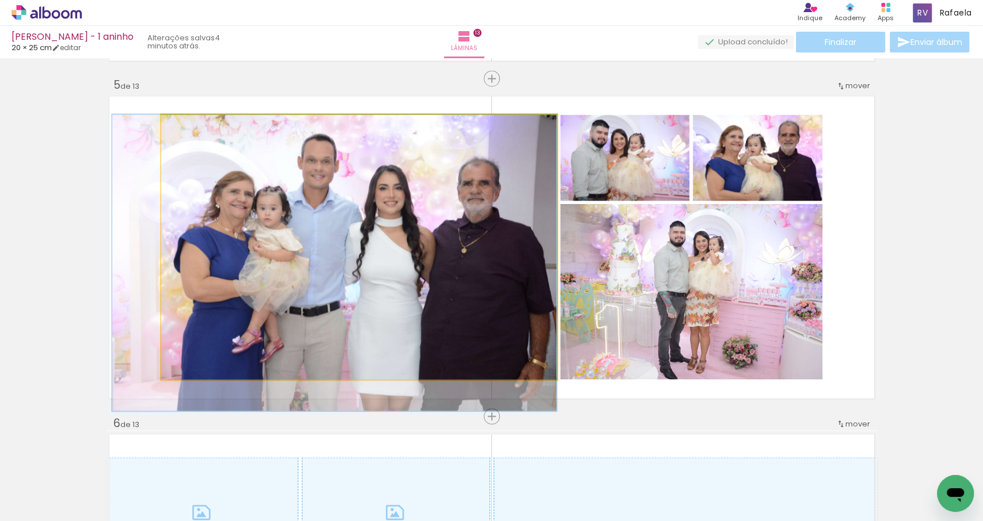
click at [483, 202] on quentale-photo "Imagem 1" at bounding box center [359, 247] width 396 height 264
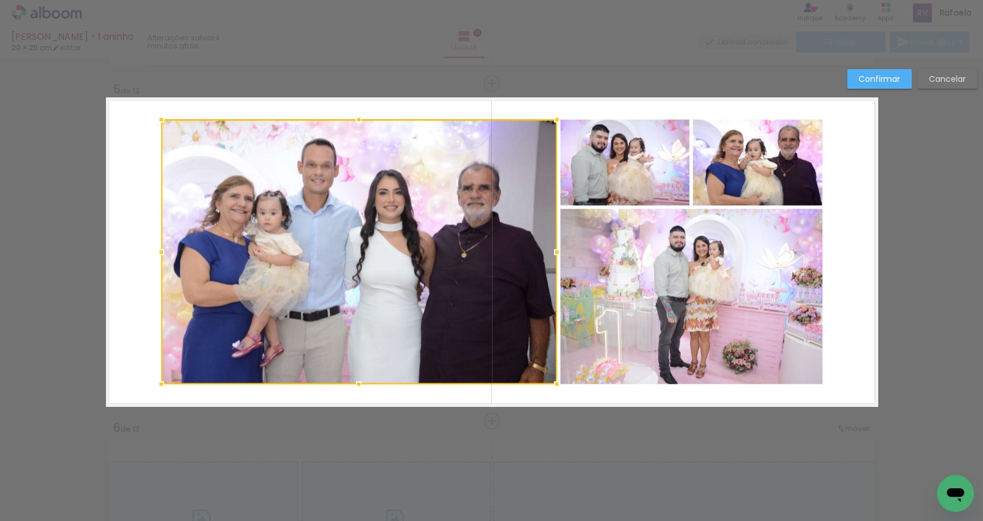
scroll to position [1343, 0]
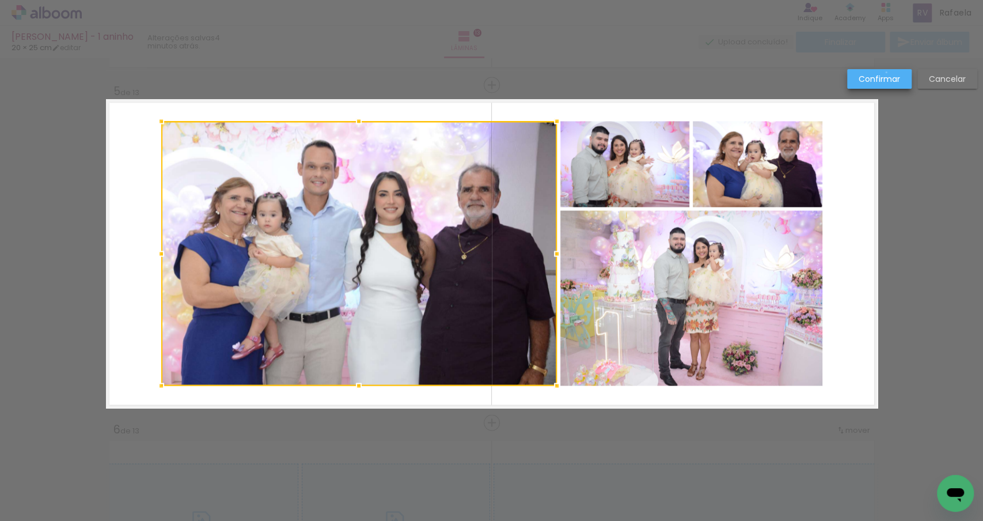
click at [0, 0] on slot "Confirmar" at bounding box center [0, 0] width 0 height 0
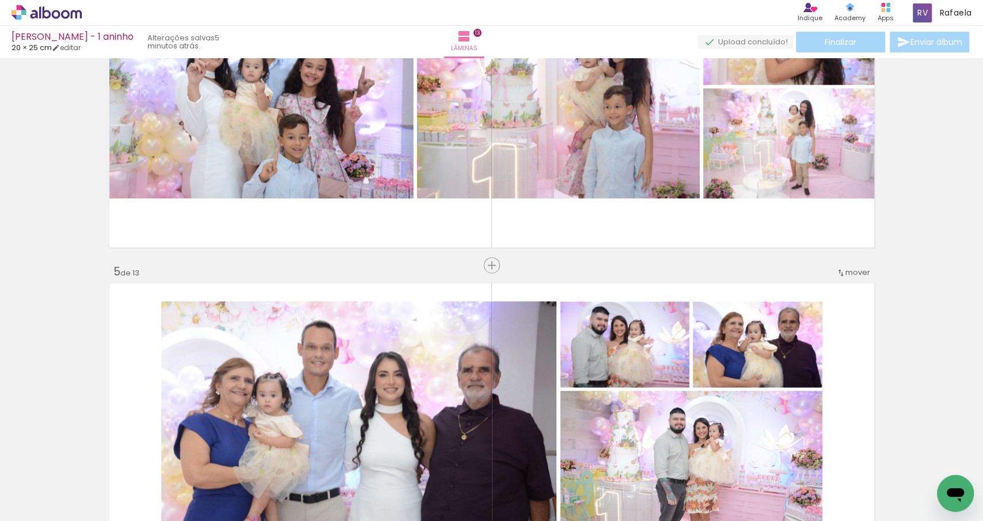
scroll to position [1335, 0]
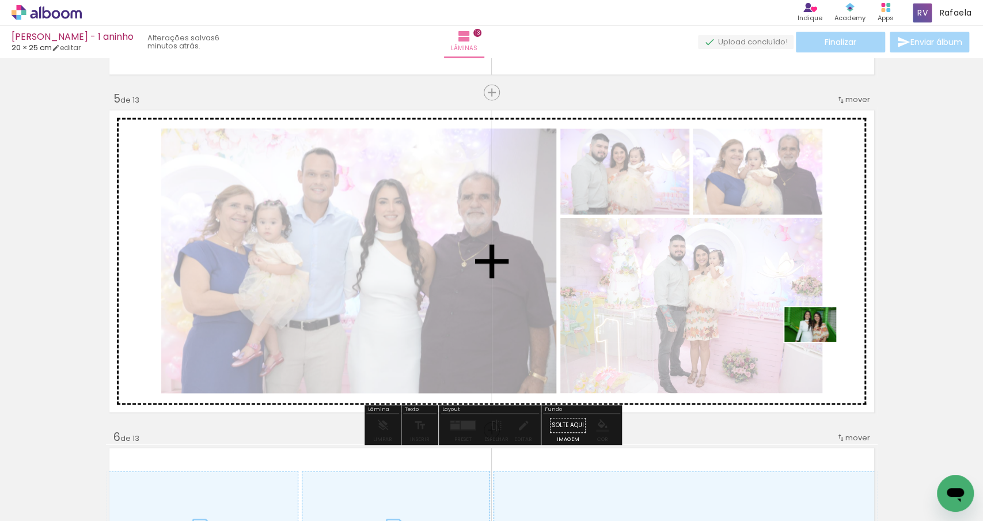
drag, startPoint x: 678, startPoint y: 486, endPoint x: 817, endPoint y: 311, distance: 224.2
click at [817, 311] on quentale-workspace at bounding box center [491, 260] width 983 height 521
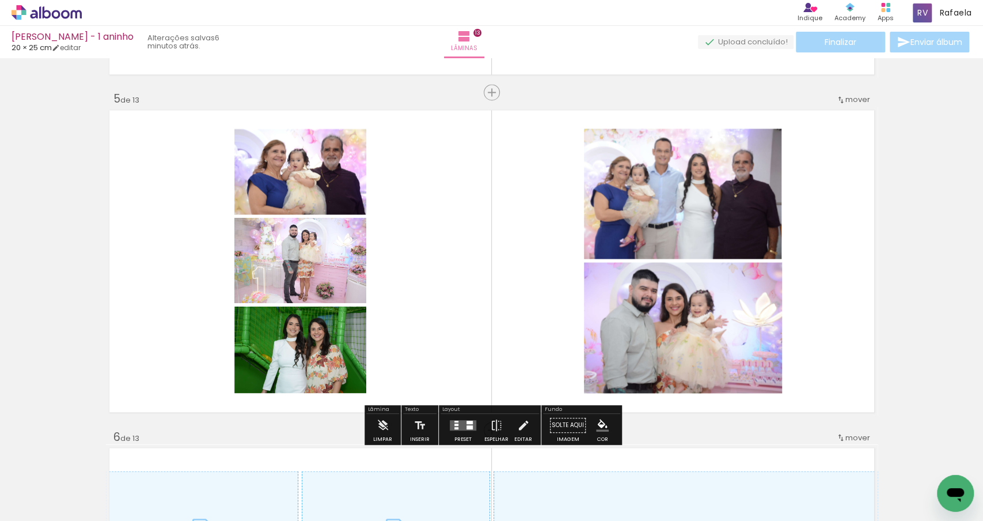
scroll to position [0, 5180]
click at [471, 423] on quentale-layouter at bounding box center [463, 425] width 27 height 10
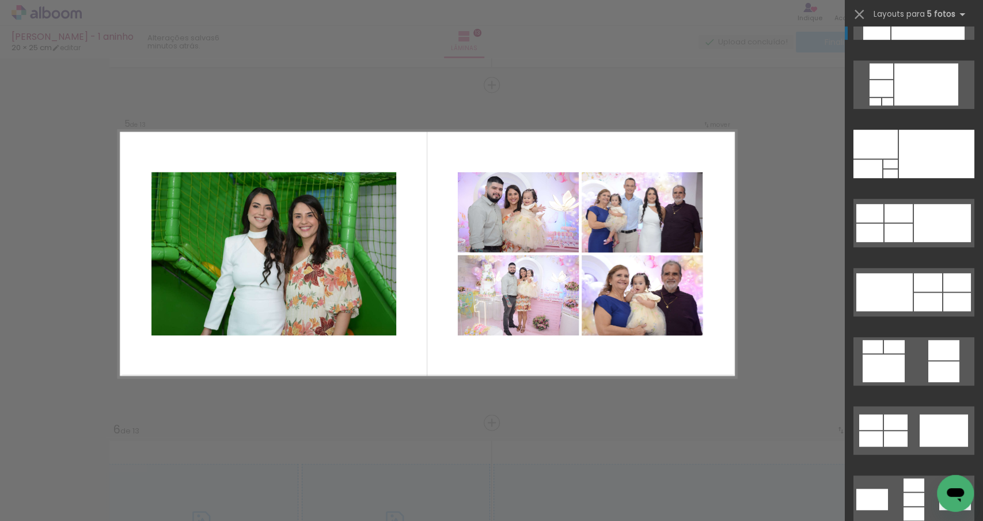
scroll to position [316, 0]
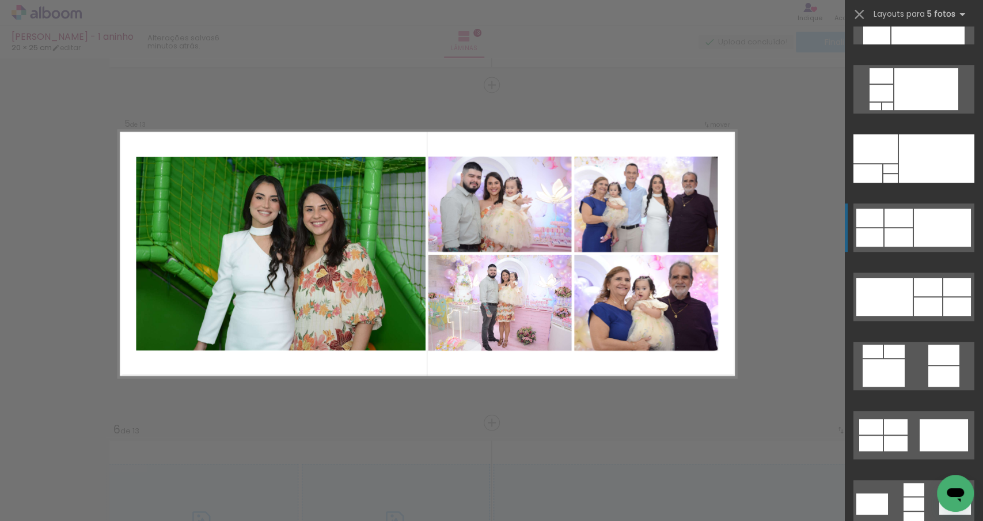
click at [895, 234] on div at bounding box center [899, 237] width 28 height 18
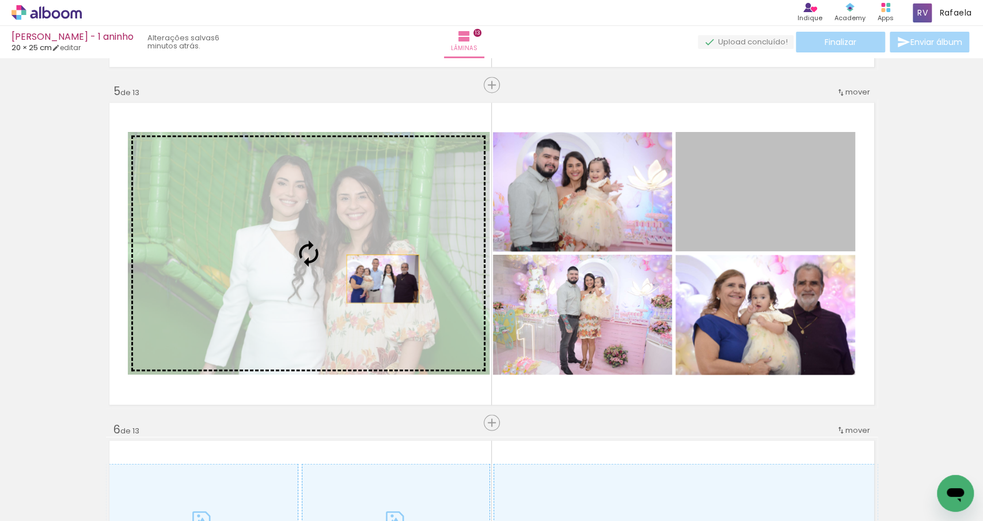
drag, startPoint x: 789, startPoint y: 203, endPoint x: 376, endPoint y: 273, distance: 419.0
click at [0, 0] on slot "Imagem 1 Imagem 2 Imagem 3" at bounding box center [0, 0] width 0 height 0
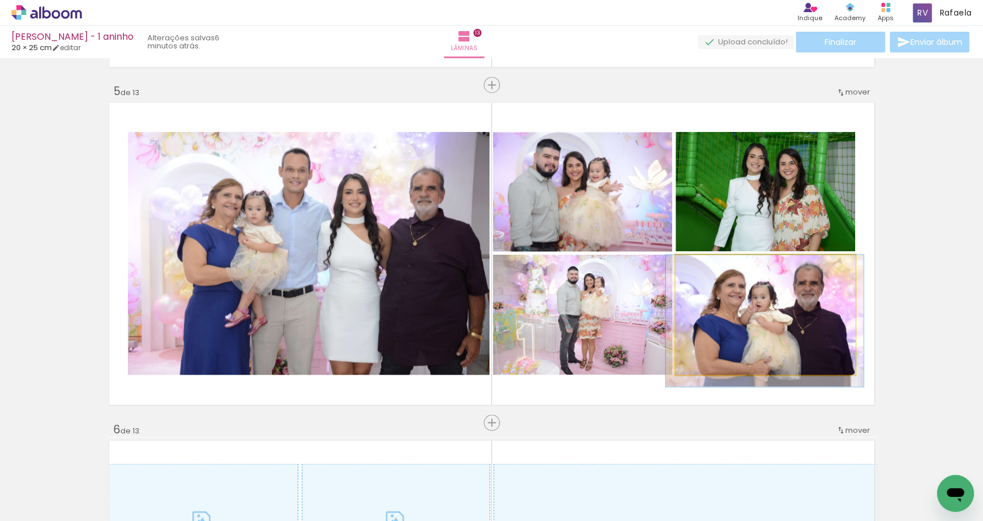
drag, startPoint x: 756, startPoint y: 336, endPoint x: 530, endPoint y: 333, distance: 226.4
click at [0, 0] on slot "Imagem 1 Imagem 2 Imagem 3" at bounding box center [0, 0] width 0 height 0
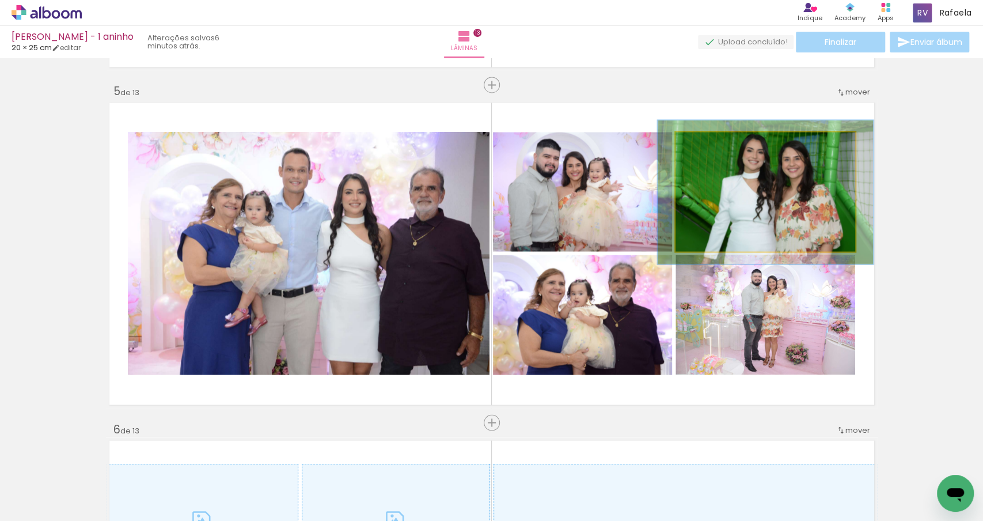
drag, startPoint x: 705, startPoint y: 150, endPoint x: 714, endPoint y: 149, distance: 9.2
type paper-slider "123"
click at [714, 149] on div at bounding box center [710, 144] width 18 height 18
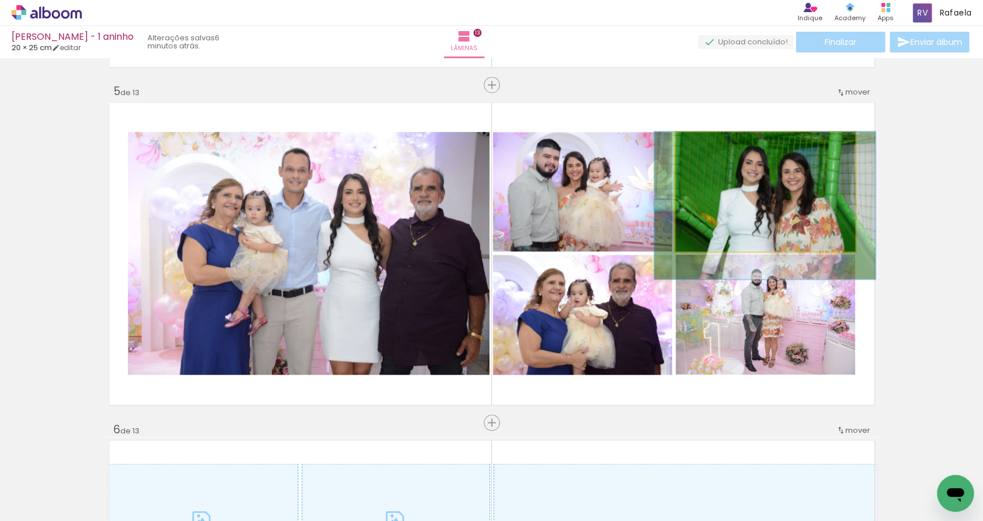
drag, startPoint x: 770, startPoint y: 187, endPoint x: 769, endPoint y: 204, distance: 17.3
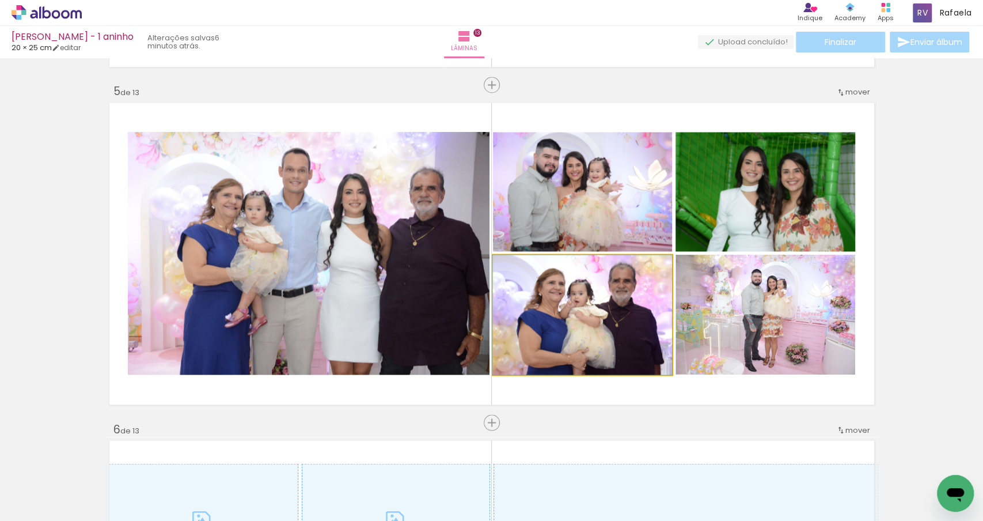
drag, startPoint x: 603, startPoint y: 301, endPoint x: 595, endPoint y: 309, distance: 12.2
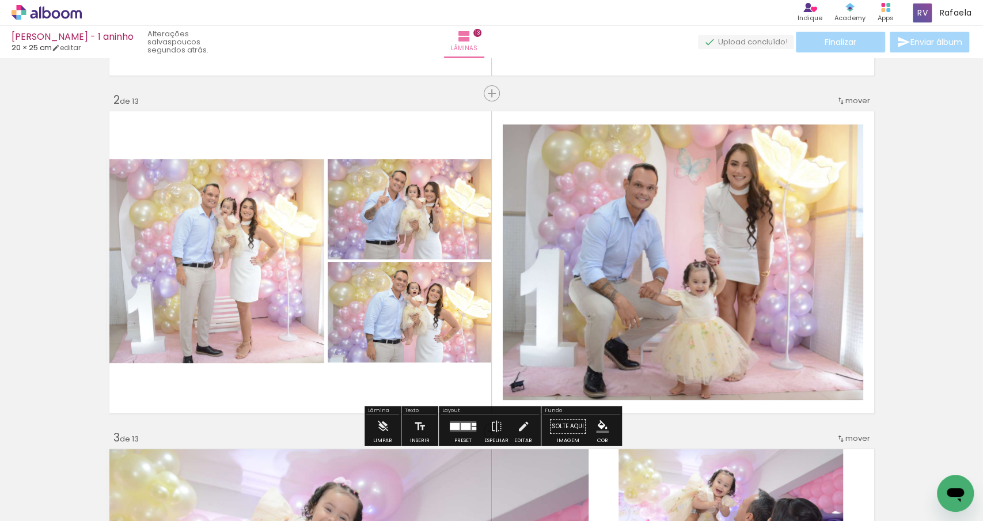
scroll to position [321, 0]
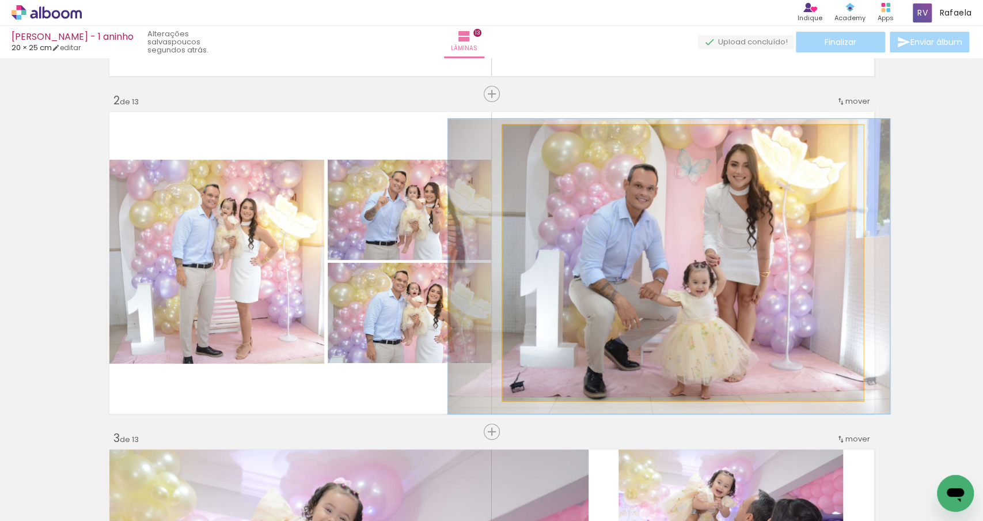
click at [813, 277] on quentale-photo "Imagem 2" at bounding box center [683, 262] width 361 height 275
click at [812, 275] on quentale-photo "Imagem 2" at bounding box center [683, 262] width 361 height 275
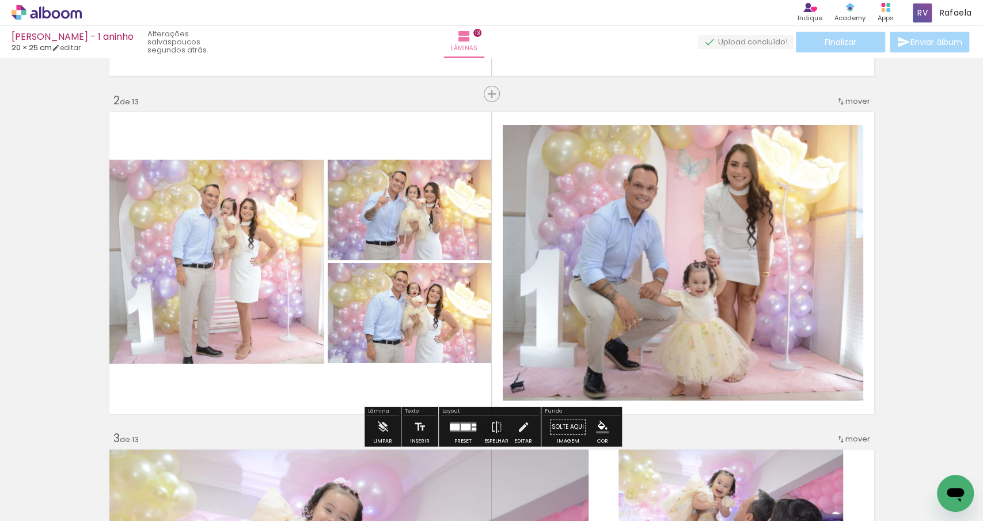
click at [812, 275] on quentale-photo "Imagem 2" at bounding box center [683, 262] width 361 height 275
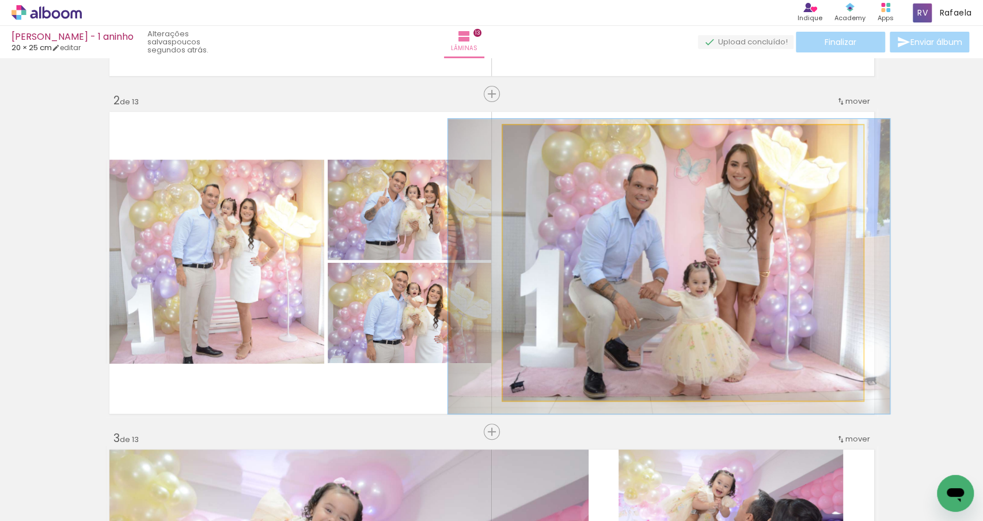
click at [812, 275] on quentale-photo "Imagem 2" at bounding box center [683, 262] width 361 height 275
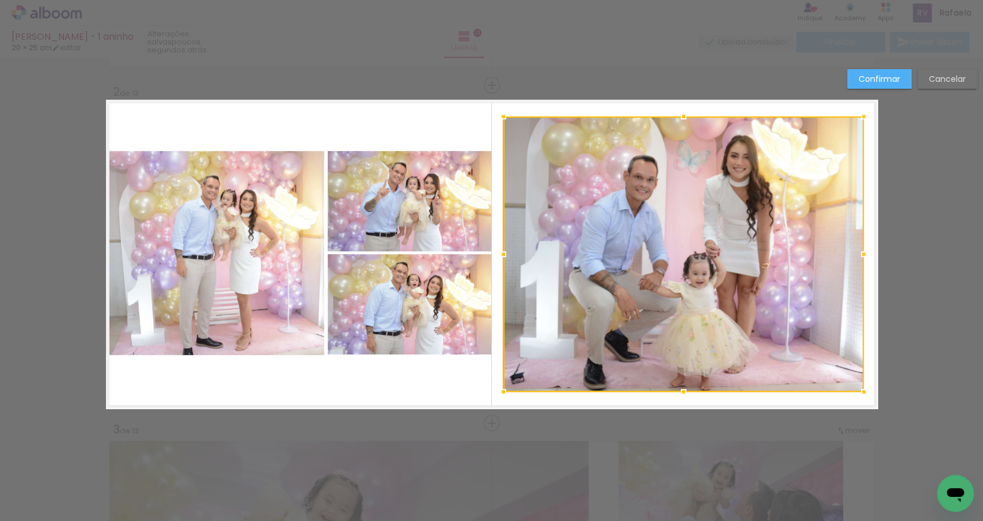
scroll to position [330, 0]
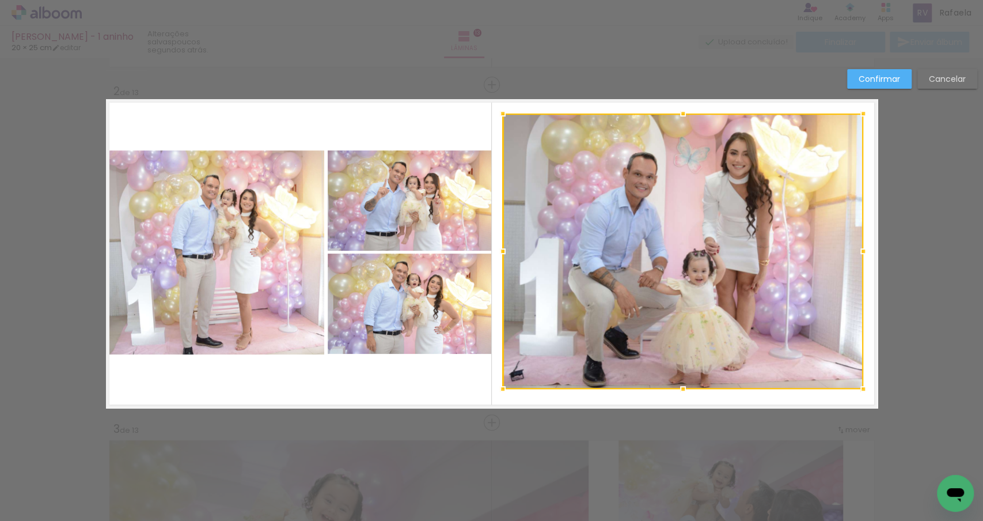
click at [809, 273] on div at bounding box center [683, 250] width 361 height 275
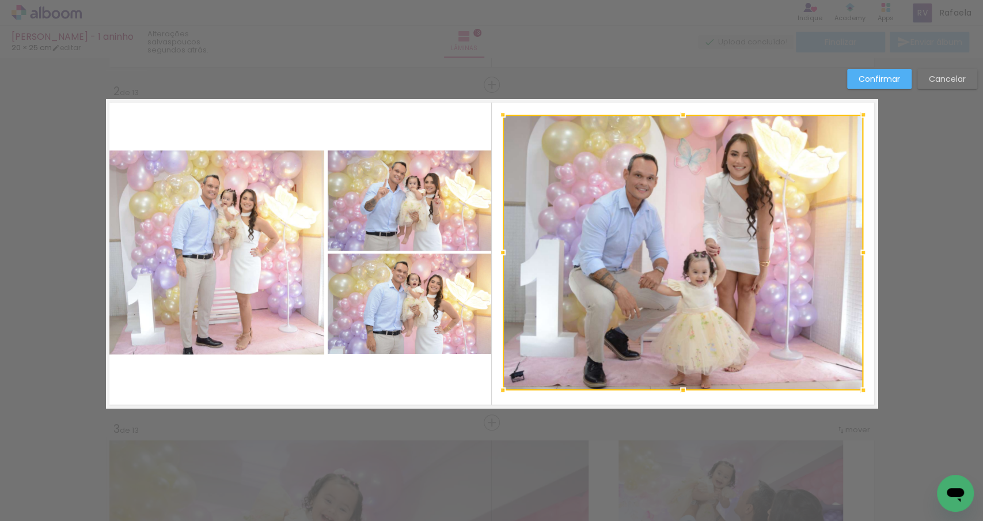
click at [809, 274] on div at bounding box center [683, 252] width 361 height 275
click at [429, 375] on quentale-layouter "Imagem 1 Imagem 2" at bounding box center [492, 253] width 772 height 309
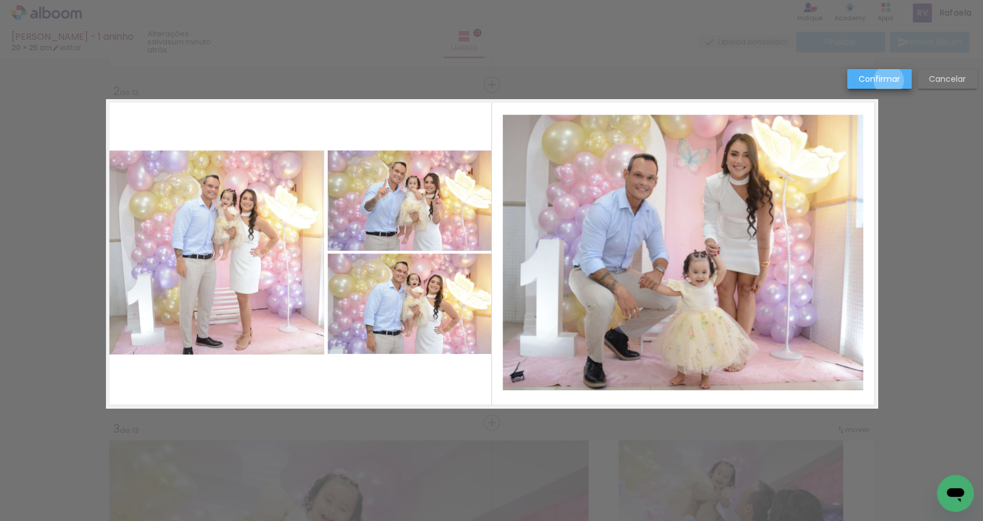
click at [0, 0] on slot "Confirmar" at bounding box center [0, 0] width 0 height 0
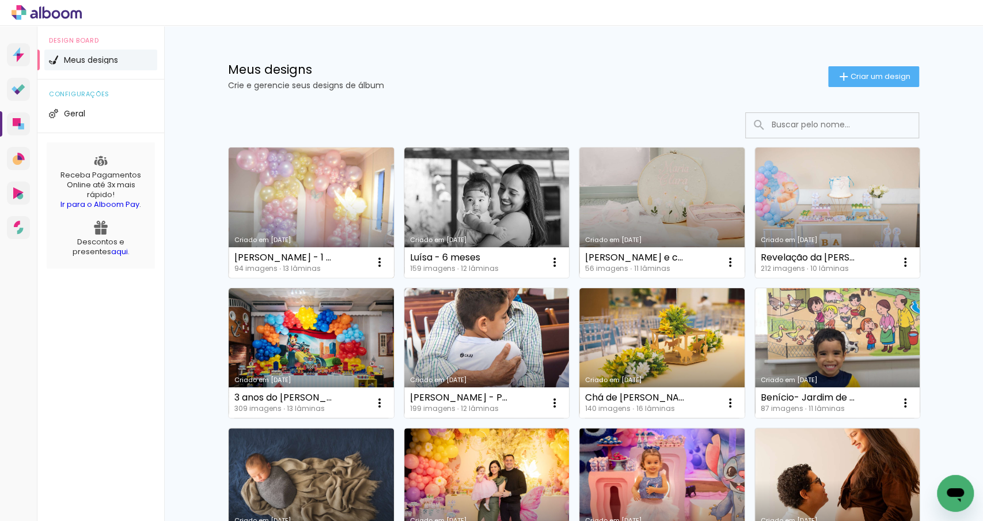
click at [294, 202] on link "Criado em [DATE]" at bounding box center [311, 212] width 165 height 130
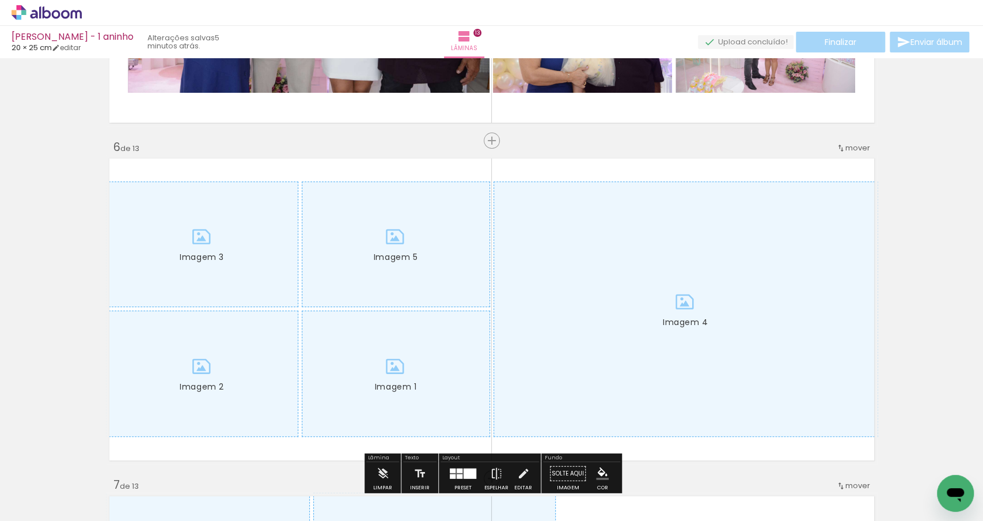
scroll to position [1634, 0]
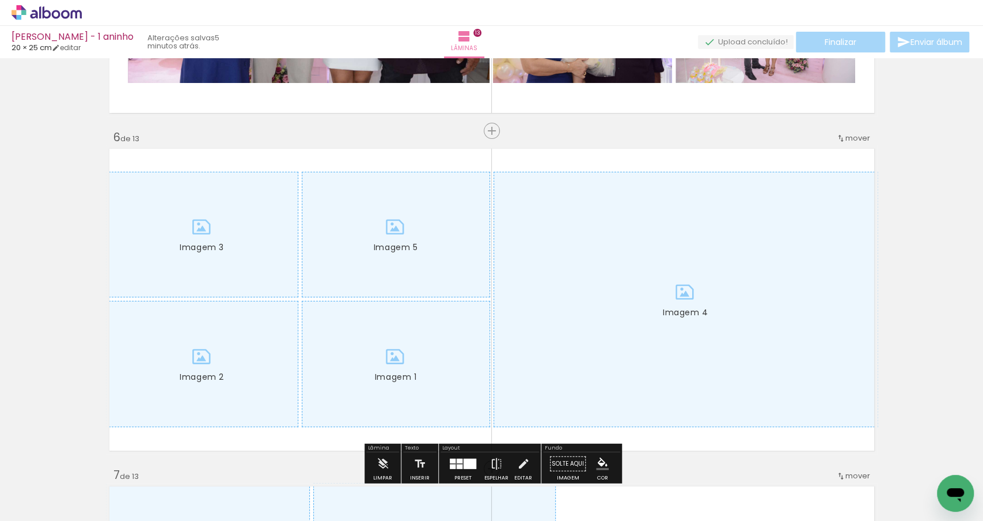
click at [801, 502] on quentale-thumb at bounding box center [792, 482] width 65 height 66
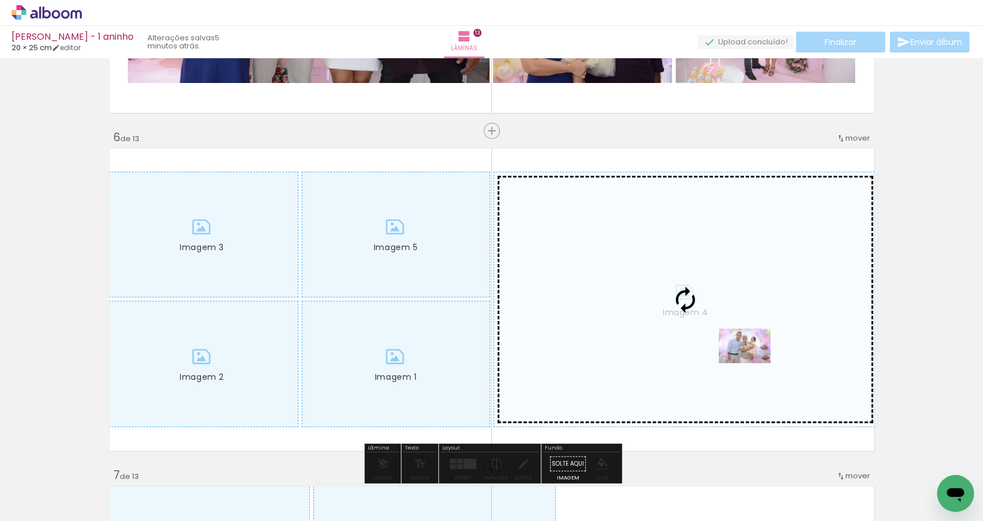
drag, startPoint x: 803, startPoint y: 494, endPoint x: 754, endPoint y: 363, distance: 140.4
click at [754, 363] on quentale-workspace at bounding box center [491, 260] width 983 height 521
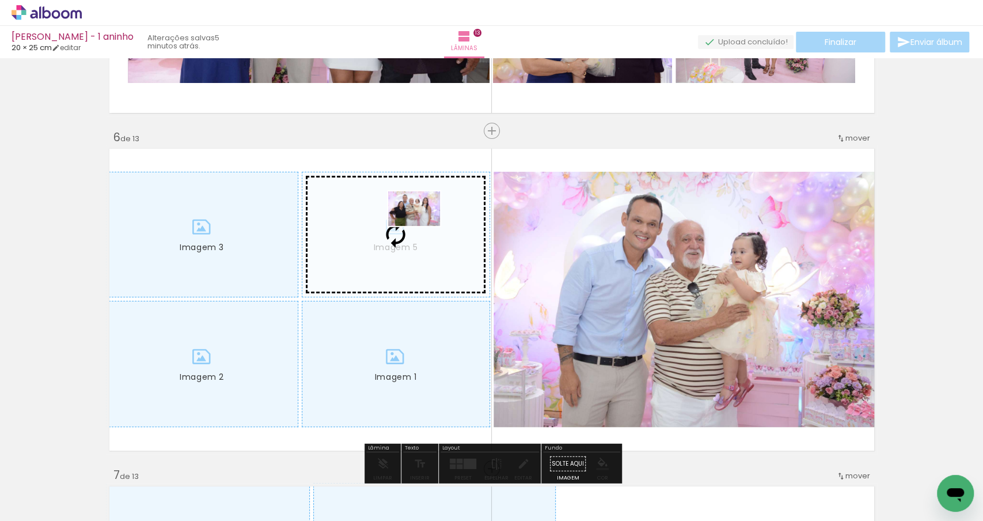
drag, startPoint x: 729, startPoint y: 488, endPoint x: 423, endPoint y: 226, distance: 403.3
click at [423, 226] on quentale-workspace at bounding box center [491, 260] width 983 height 521
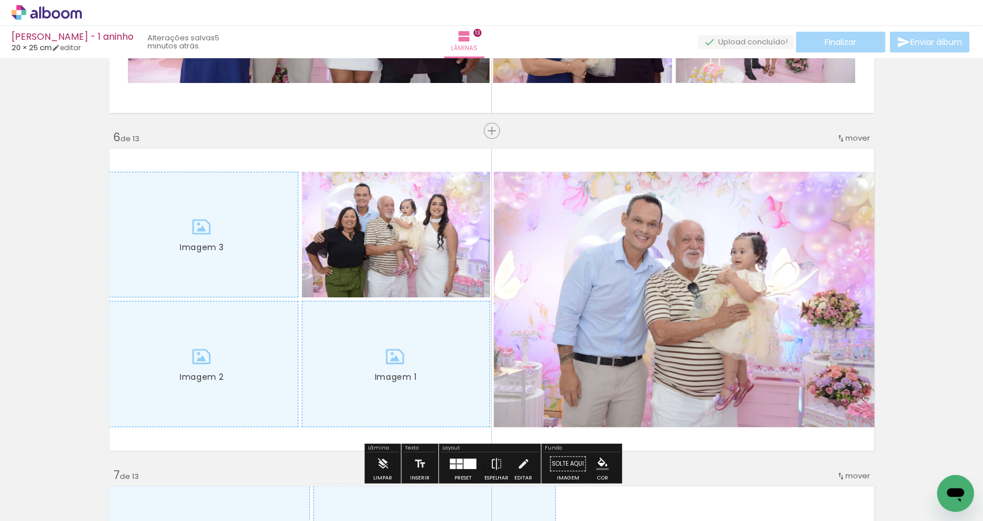
click at [864, 492] on div at bounding box center [856, 482] width 57 height 38
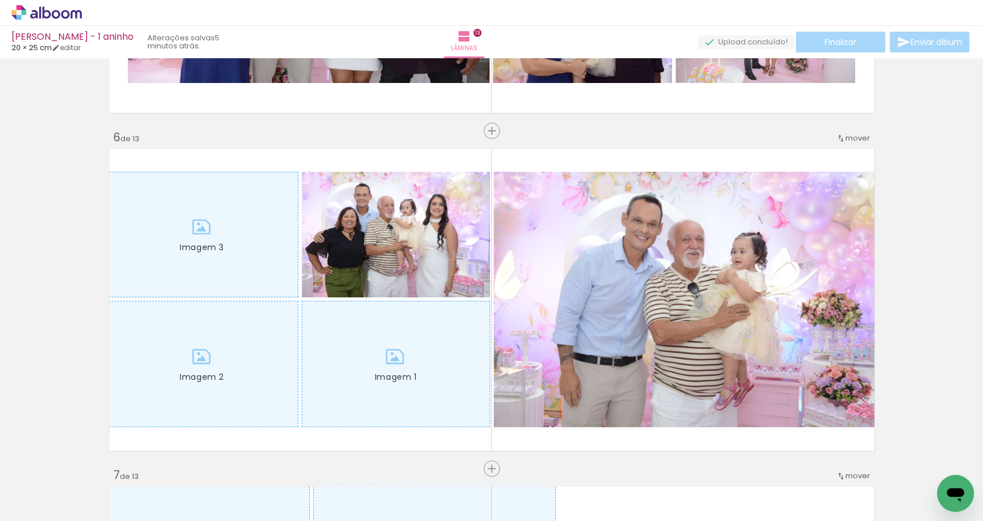
scroll to position [0, 1002]
click at [722, 493] on div at bounding box center [726, 482] width 57 height 38
click at [532, 480] on div at bounding box center [532, 482] width 57 height 38
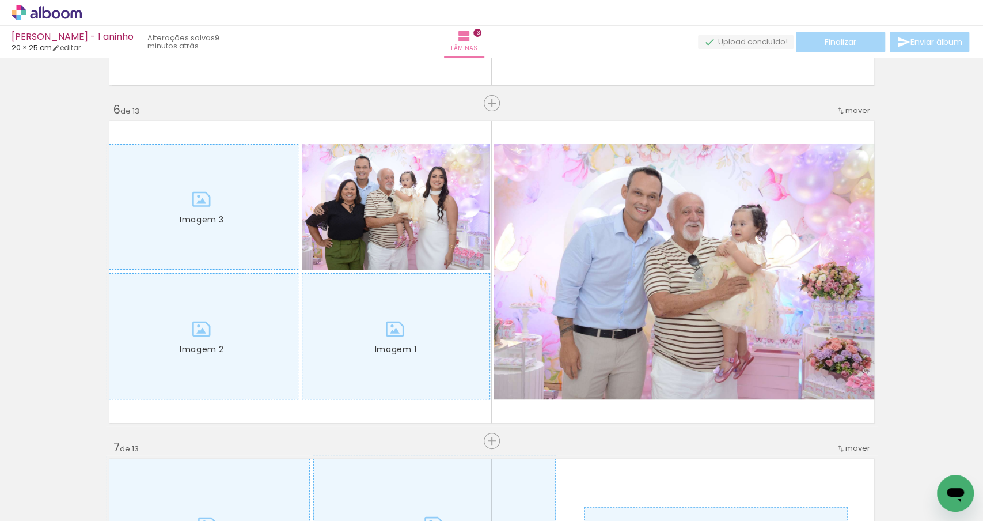
scroll to position [0, 2436]
click at [460, 484] on div at bounding box center [453, 482] width 57 height 38
click at [499, 484] on div at bounding box center [484, 482] width 57 height 38
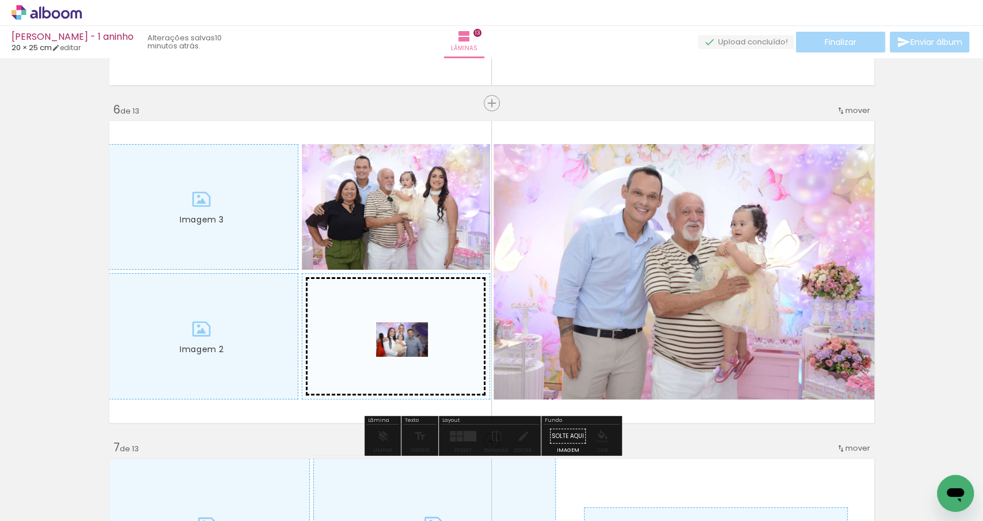
drag, startPoint x: 429, startPoint y: 487, endPoint x: 411, endPoint y: 356, distance: 132.6
click at [411, 356] on quentale-workspace at bounding box center [491, 260] width 983 height 521
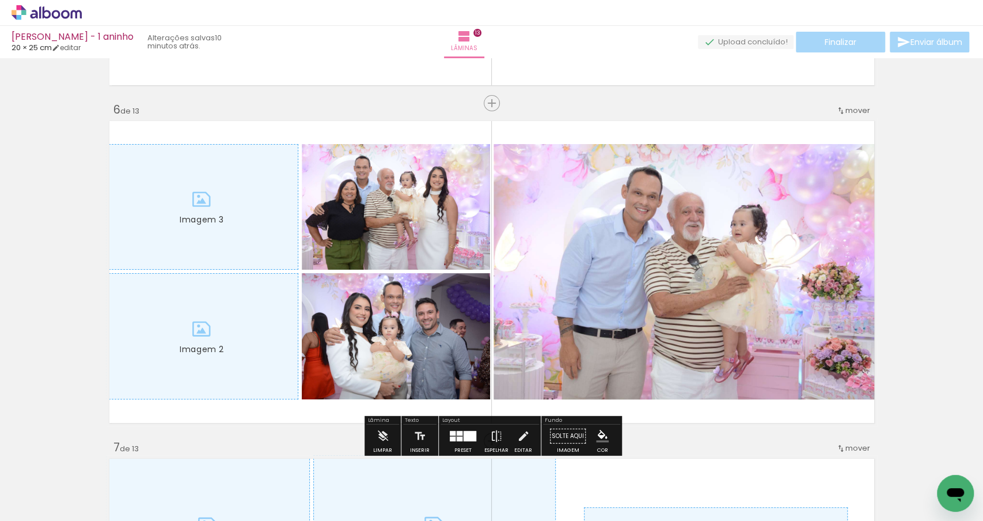
click at [553, 479] on div at bounding box center [549, 482] width 57 height 38
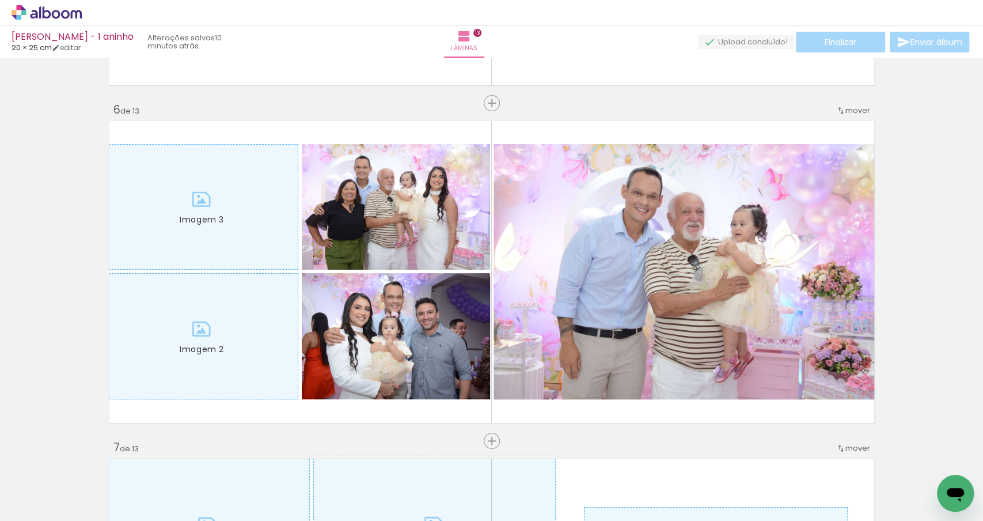
click at [500, 487] on div at bounding box center [484, 482] width 57 height 38
click at [544, 493] on div at bounding box center [549, 482] width 57 height 38
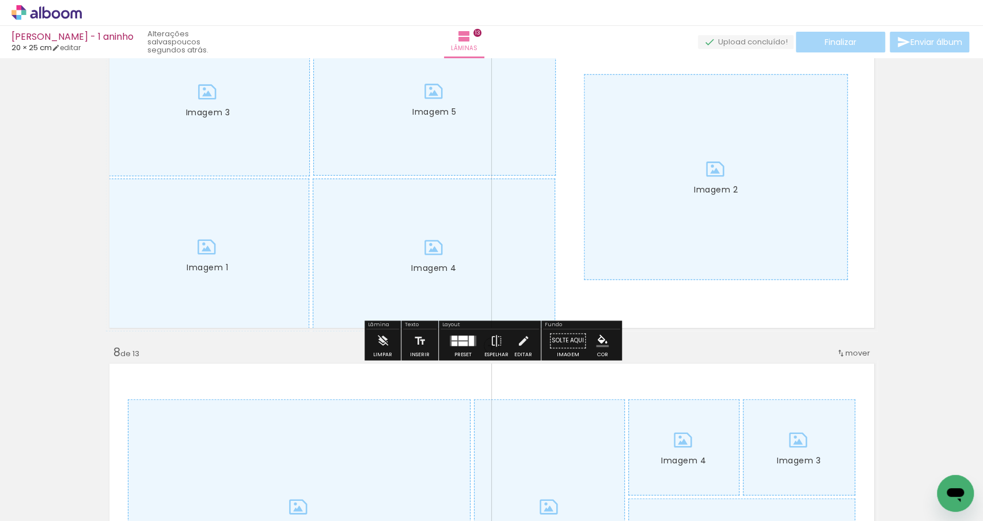
scroll to position [2097, 0]
